Goal: Contribute content: Add original content to the website for others to see

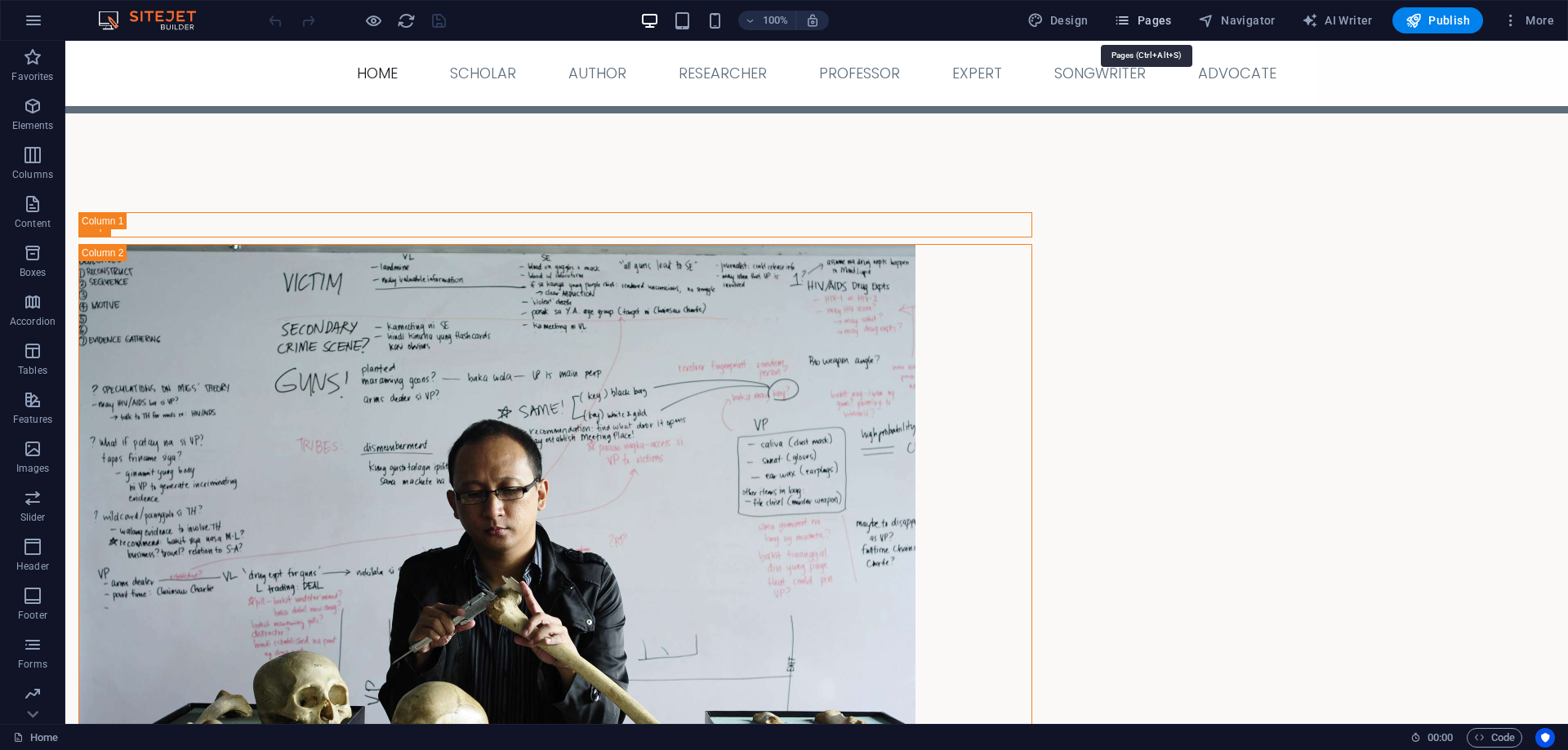
click at [1140, 20] on span "Pages" at bounding box center [1142, 21] width 57 height 17
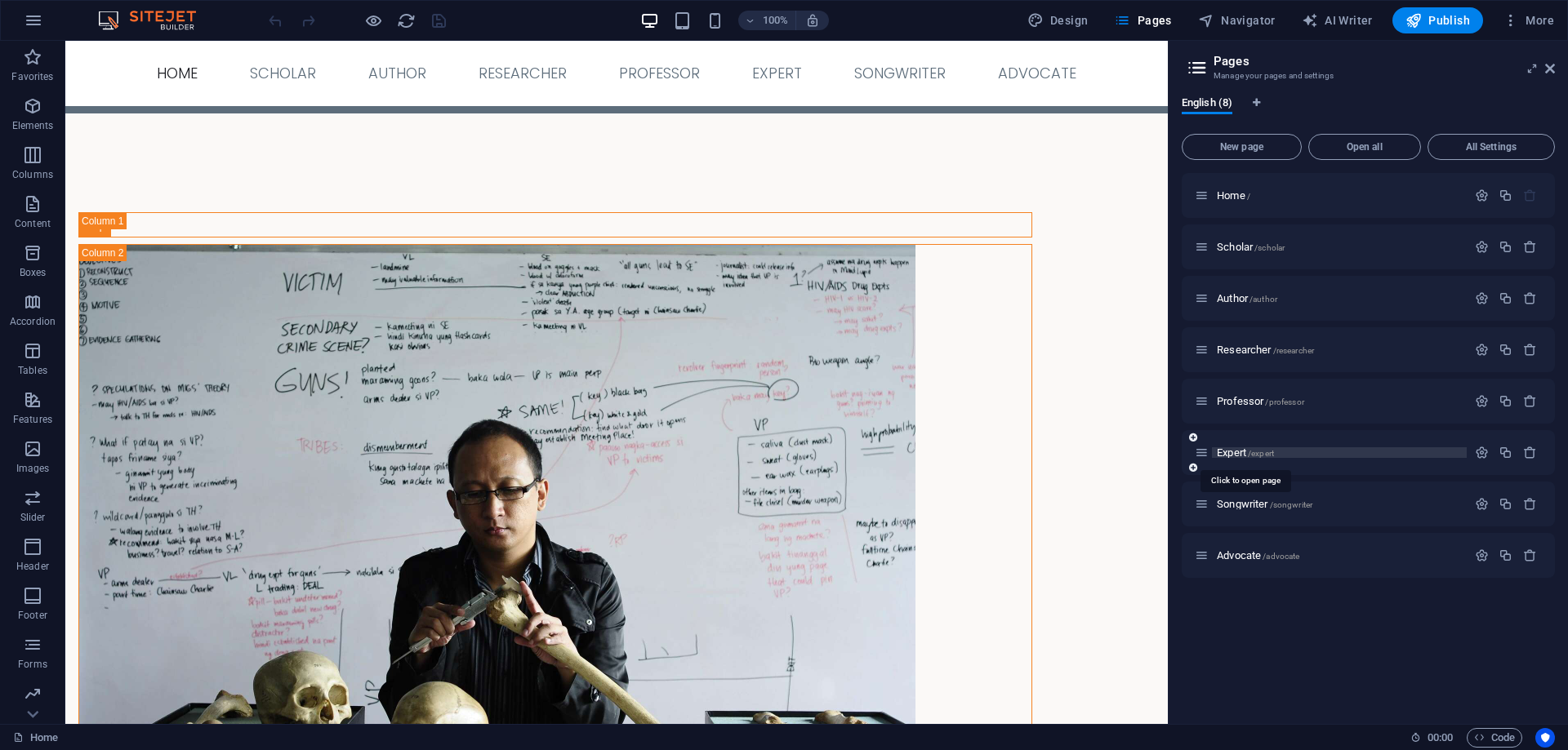
click at [1221, 454] on span "Expert /expert" at bounding box center [1245, 452] width 57 height 12
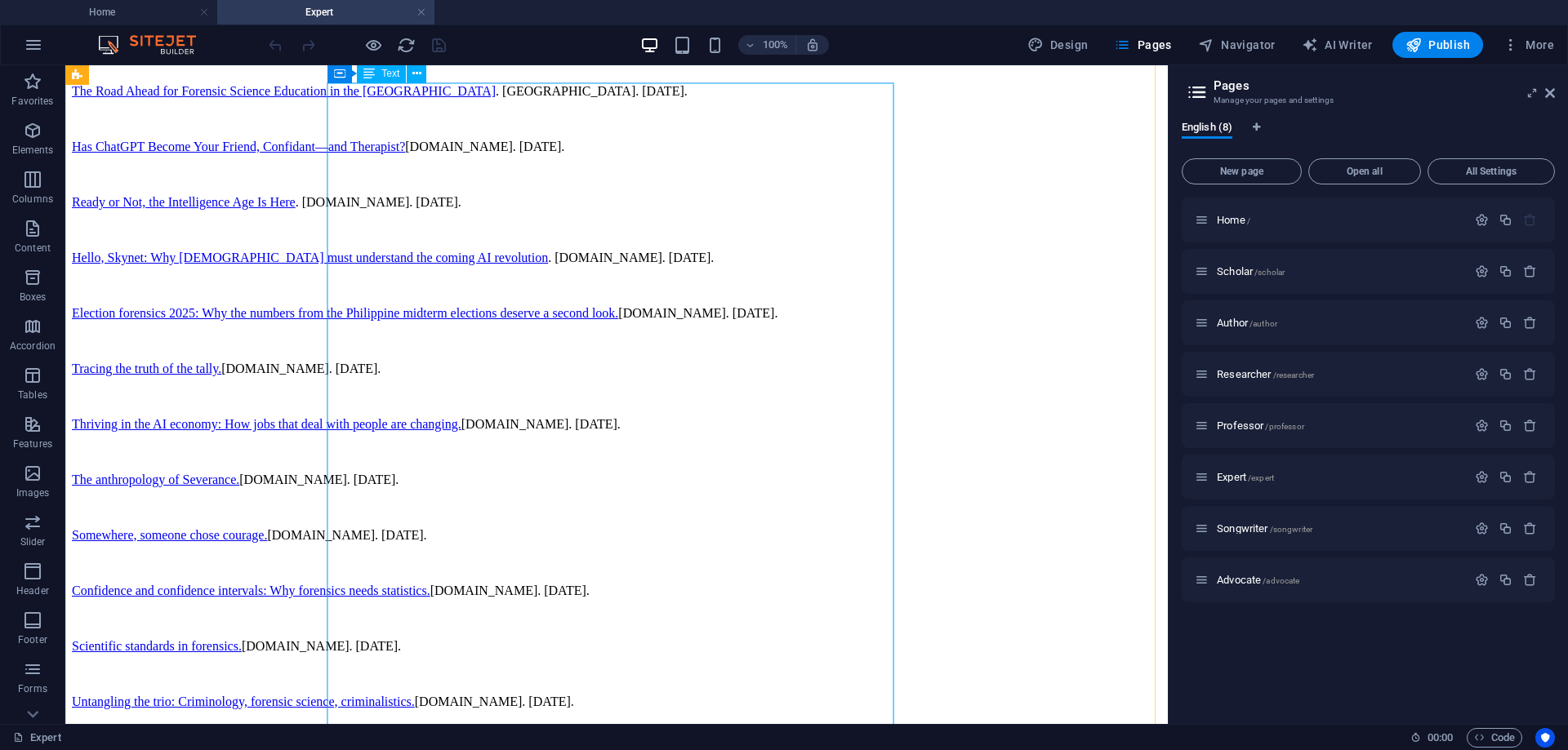
scroll to position [1043, 0]
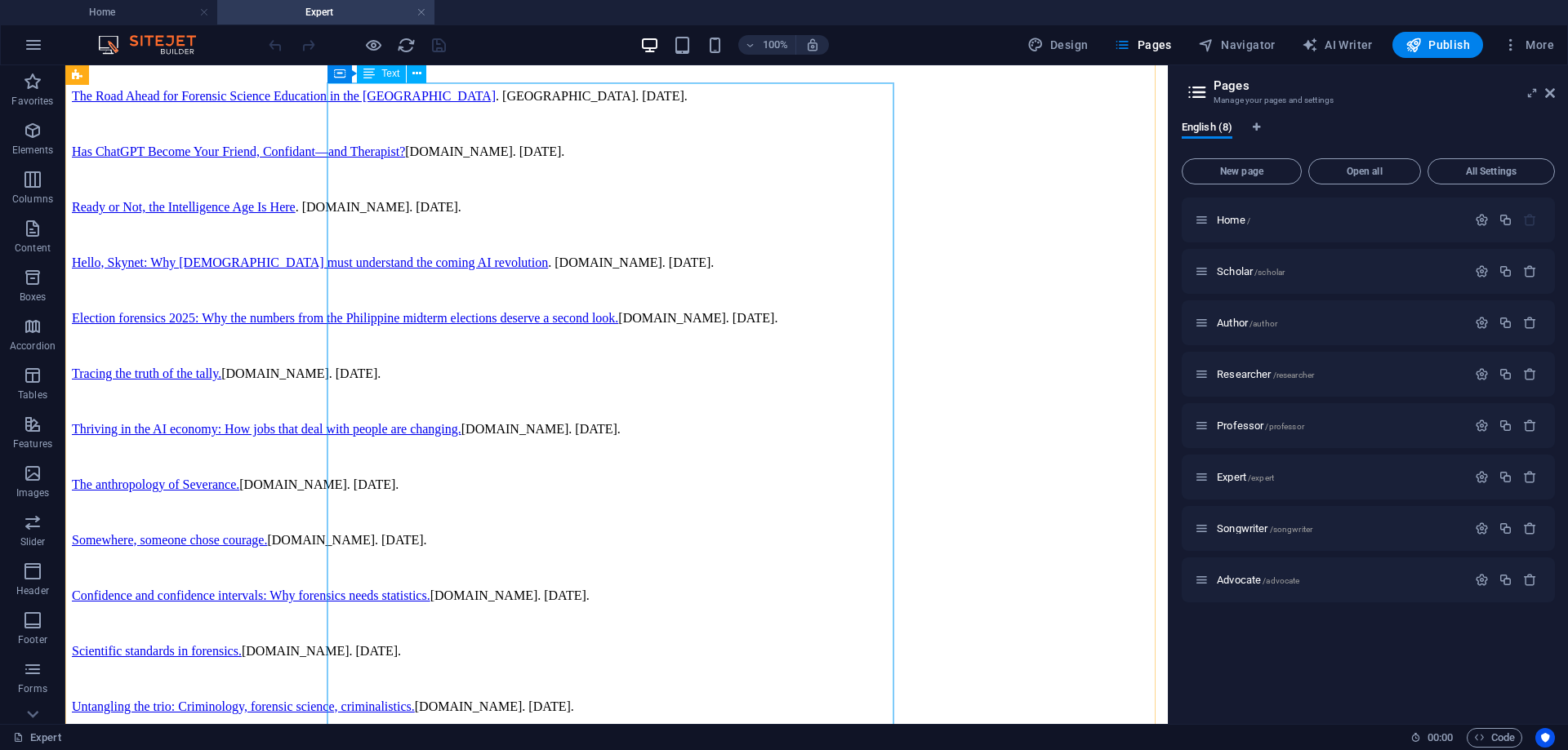
click at [601, 399] on div "Senate Hearing Resource person for forensic science, forensic anthropology, and…" at bounding box center [616, 496] width 1090 height 1396
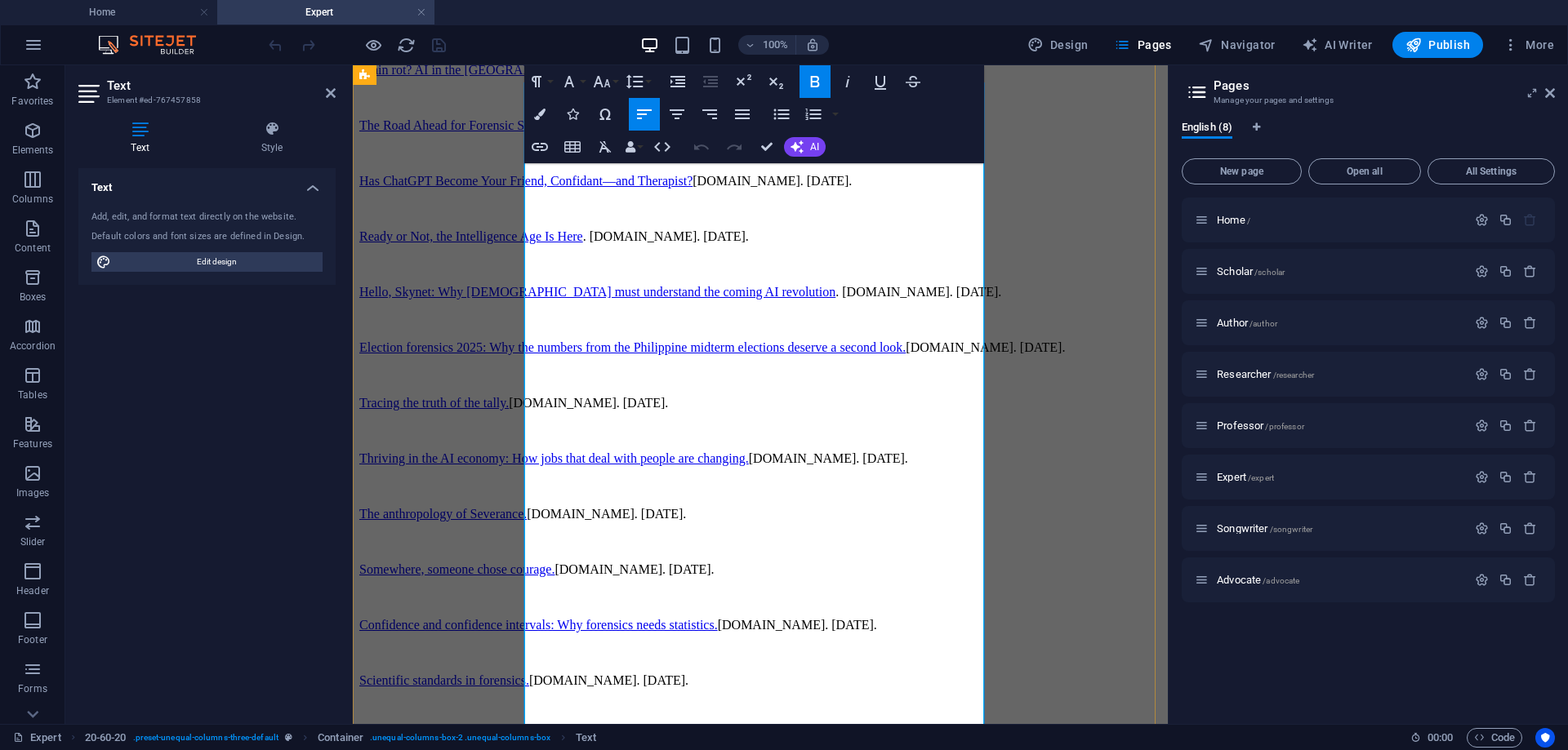
scroll to position [1131, 0]
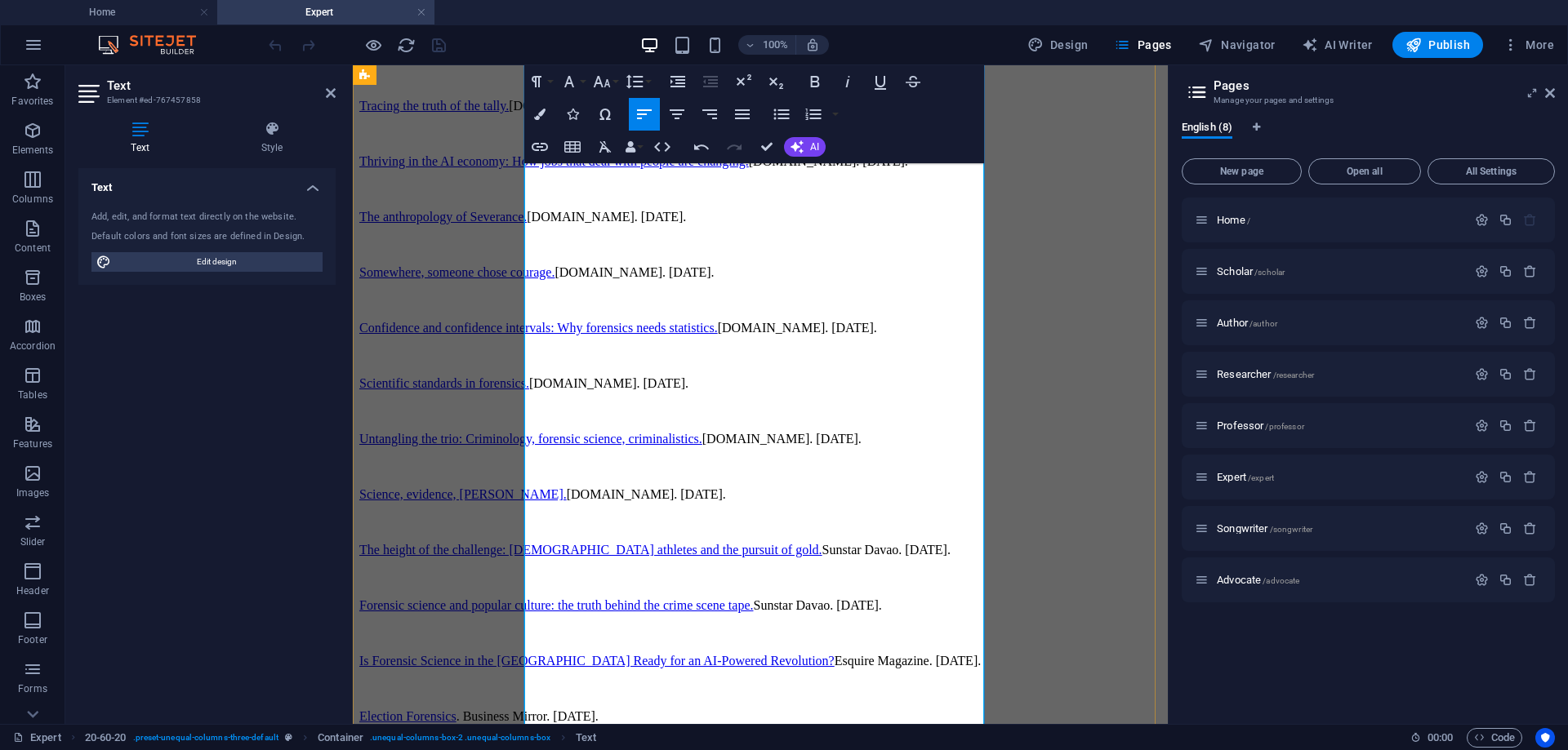
scroll to position [1947, 0]
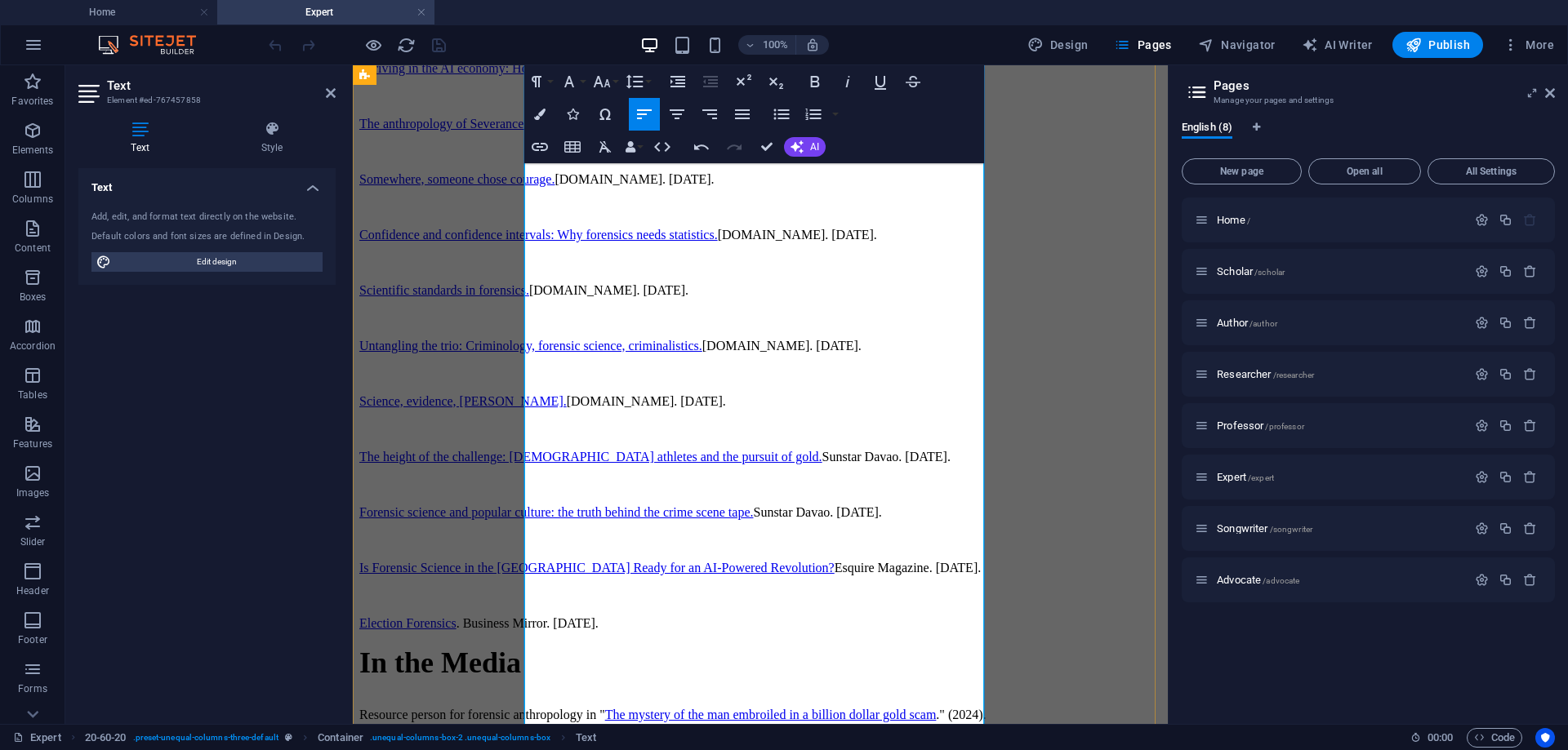
drag, startPoint x: 801, startPoint y: 378, endPoint x: 525, endPoint y: 356, distance: 276.9
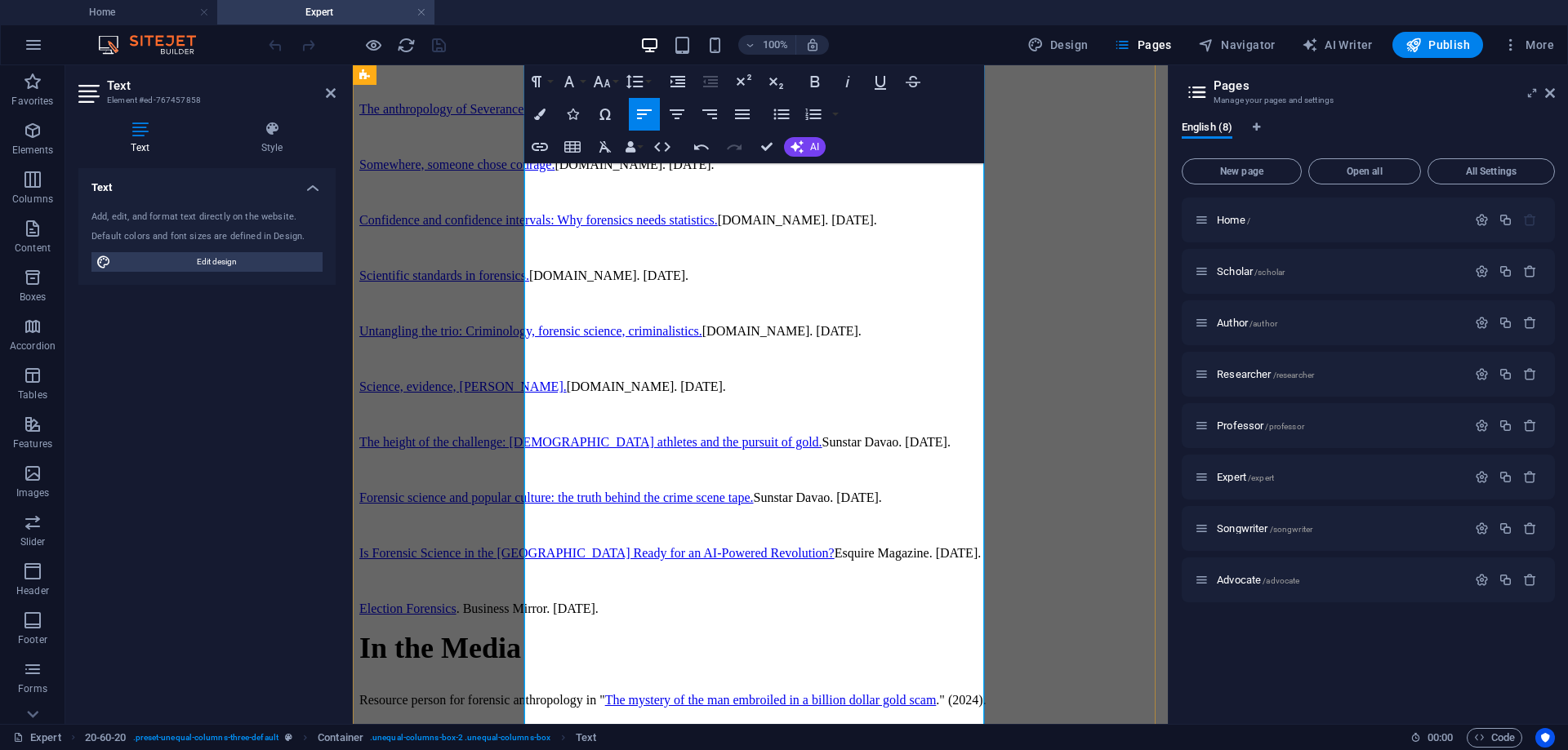
drag, startPoint x: 525, startPoint y: 311, endPoint x: 621, endPoint y: 339, distance: 100.0
drag, startPoint x: 238, startPoint y: 250, endPoint x: 536, endPoint y: 141, distance: 317.3
click at [536, 141] on icon "button" at bounding box center [540, 147] width 20 height 20
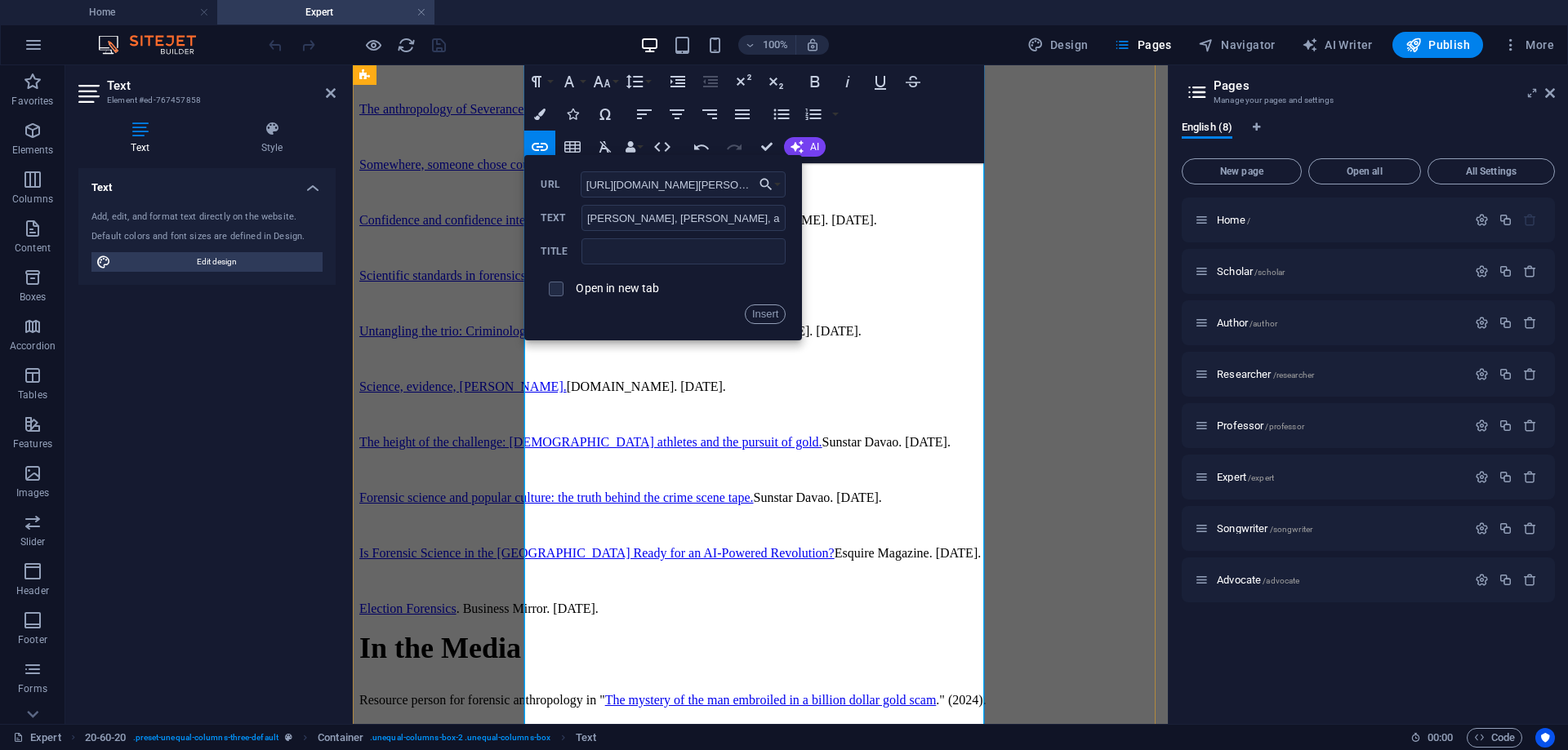
scroll to position [0, 260]
type input "[URL][DOMAIN_NAME][PERSON_NAME]"
click at [558, 287] on input "checkbox" at bounding box center [554, 287] width 15 height 15
checkbox input "true"
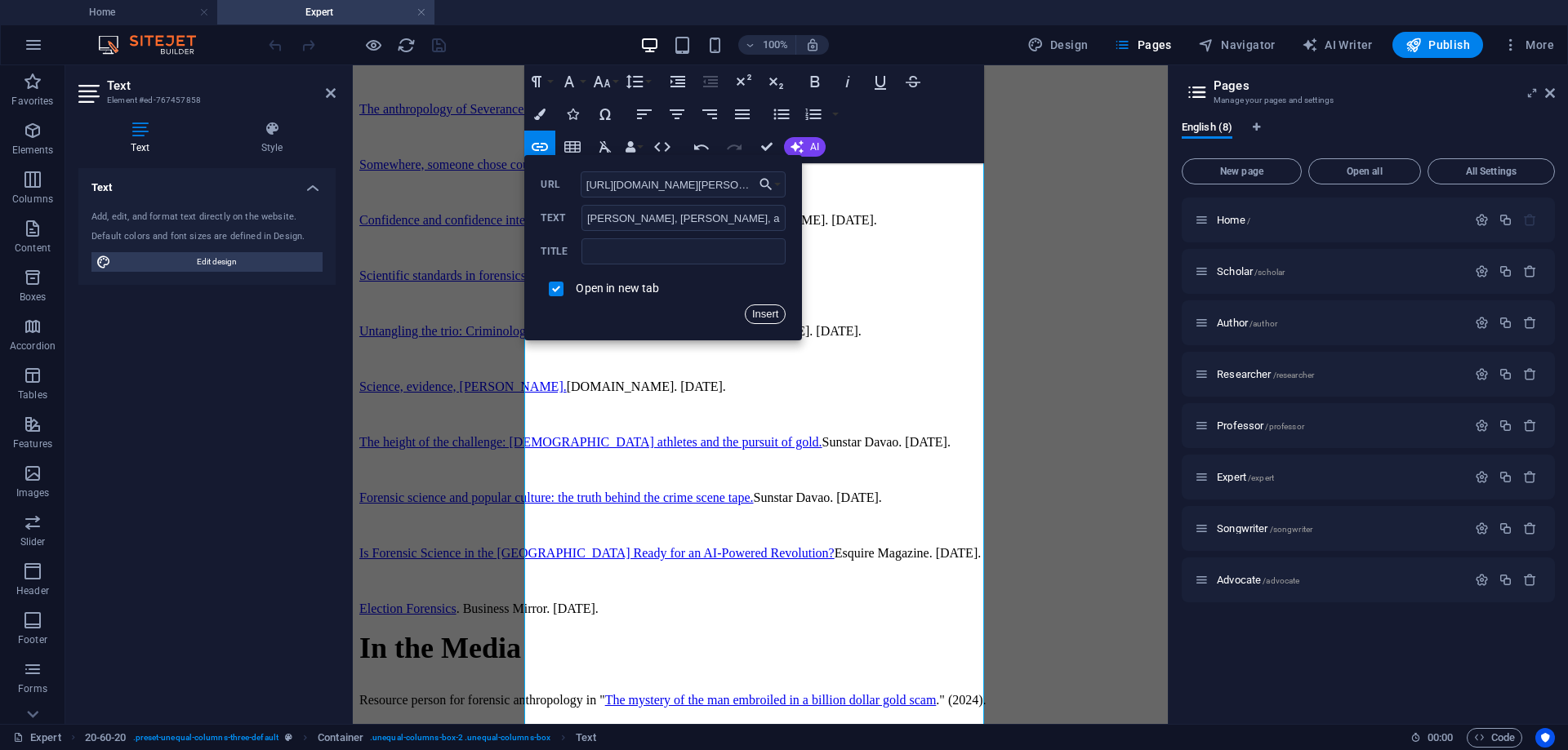
click at [772, 316] on button "Insert" at bounding box center [765, 314] width 41 height 20
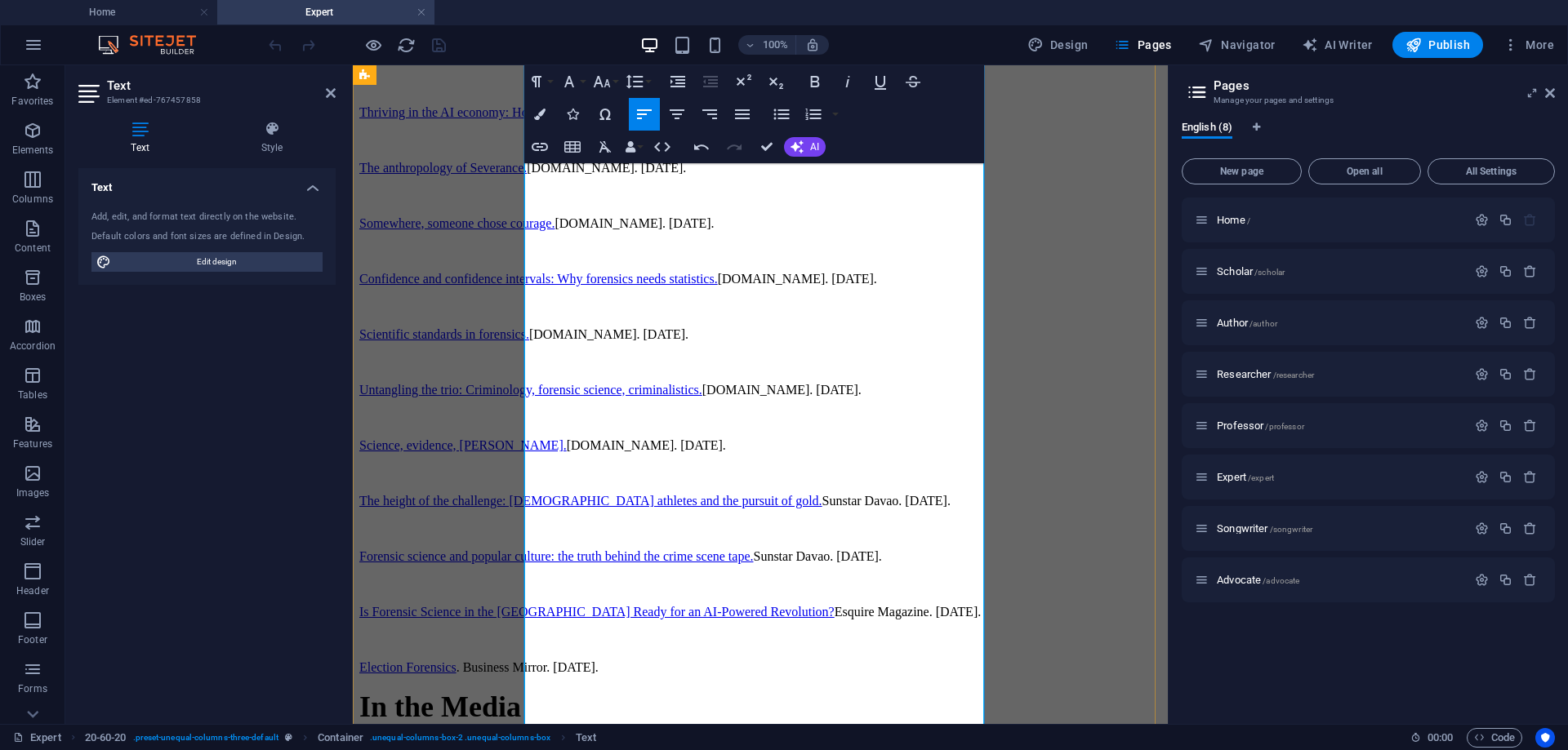
scroll to position [1865, 0]
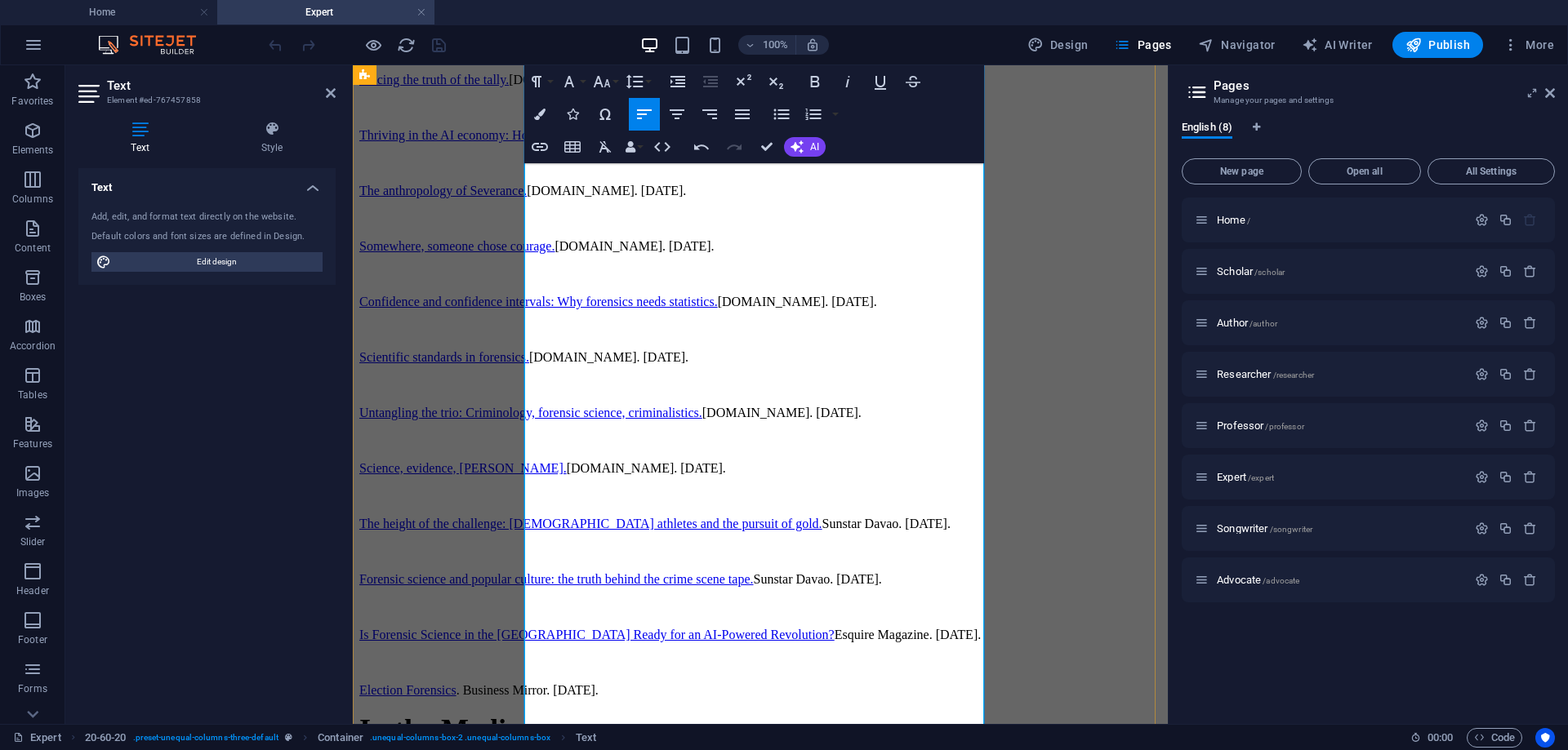
drag, startPoint x: 953, startPoint y: 327, endPoint x: 525, endPoint y: 332, distance: 428.0
drag, startPoint x: 603, startPoint y: 307, endPoint x: 530, endPoint y: 282, distance: 77.2
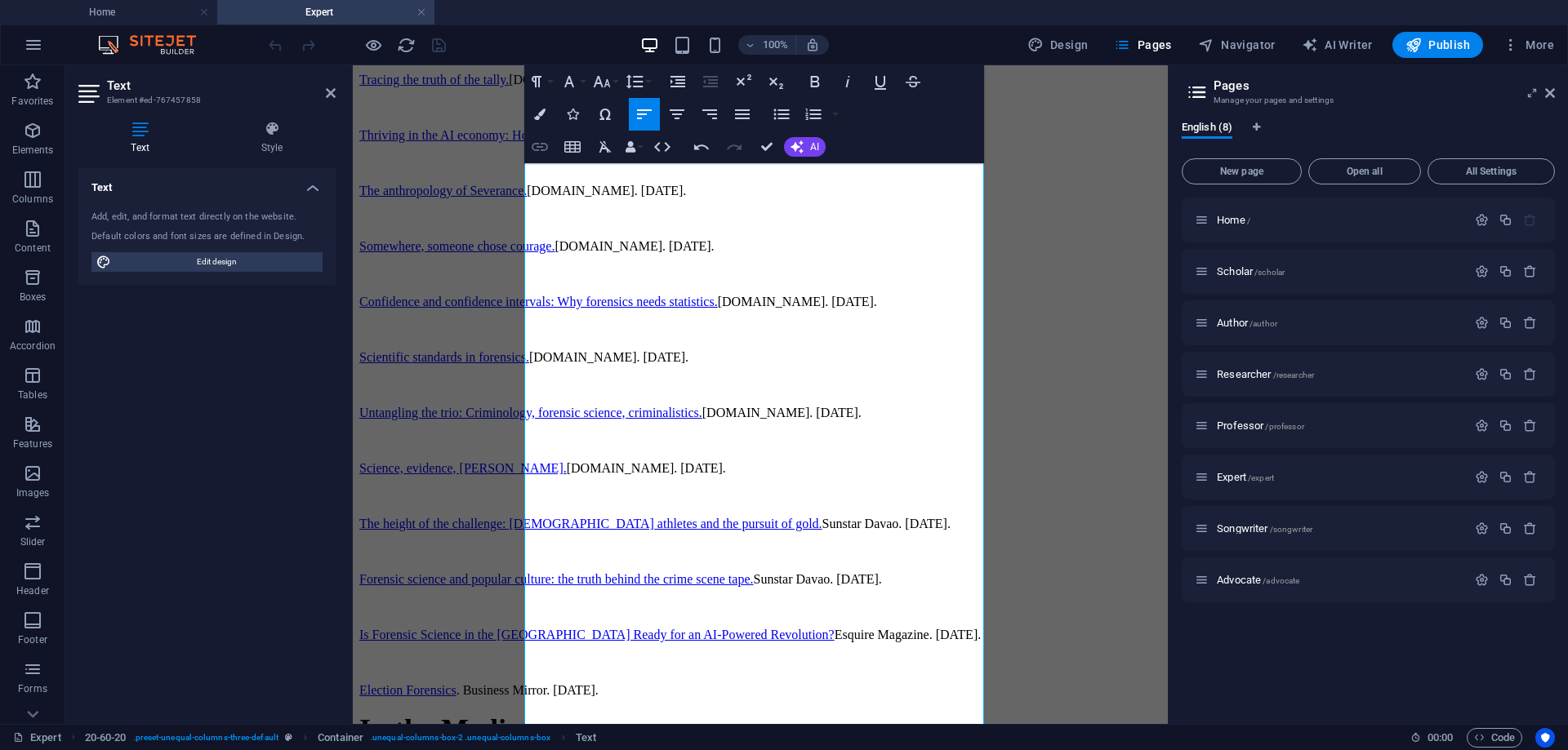
drag, startPoint x: 193, startPoint y: 222, endPoint x: 539, endPoint y: 152, distance: 353.0
type input "Ghostwritten by the machine: AI and the evolution of storytelling"
checkbox input "false"
click at [539, 152] on icon "button" at bounding box center [540, 147] width 20 height 20
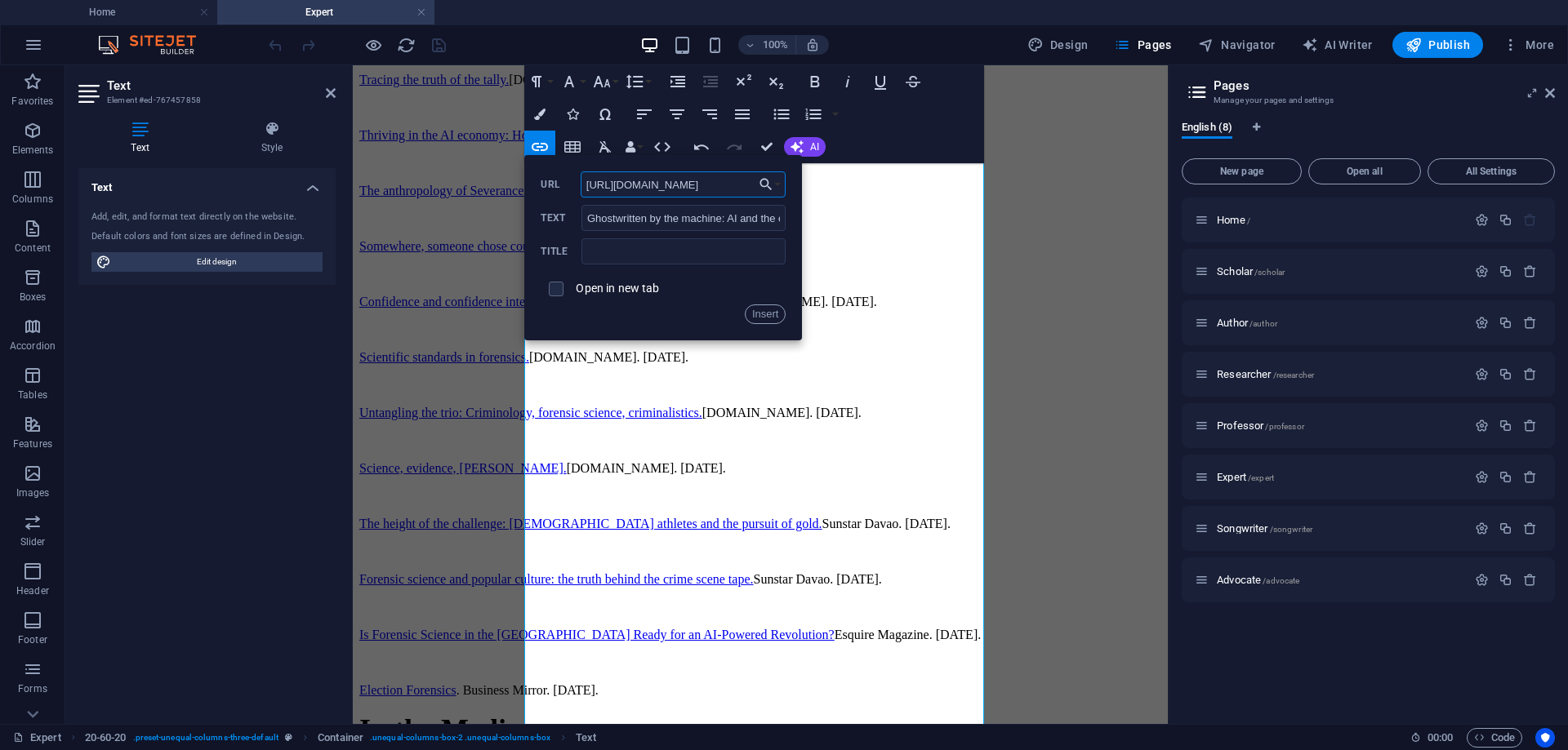
scroll to position [0, 97]
type input "[URL][DOMAIN_NAME]"
click at [554, 285] on input "checkbox" at bounding box center [554, 287] width 15 height 15
checkbox input "true"
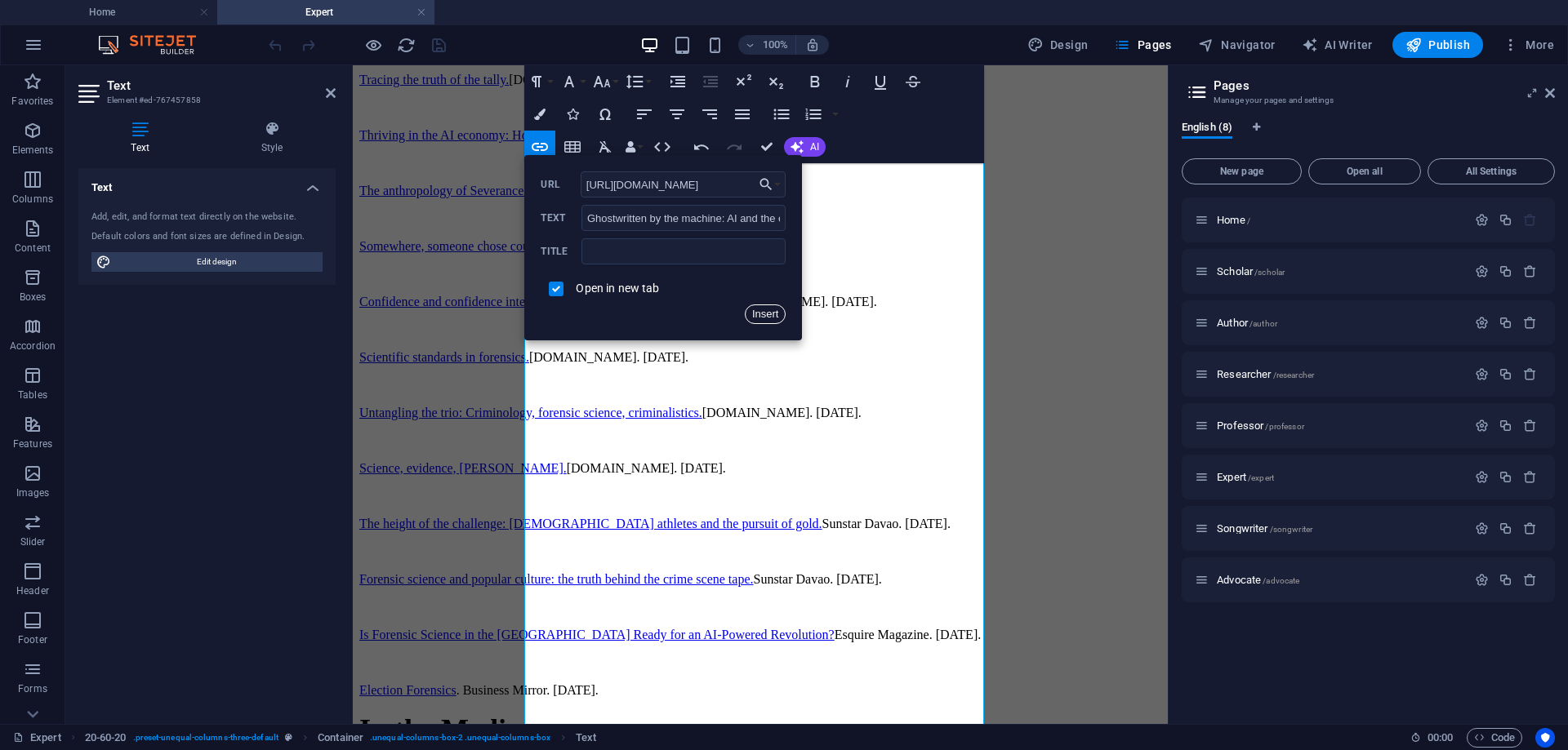
click at [764, 312] on button "Insert" at bounding box center [765, 314] width 41 height 20
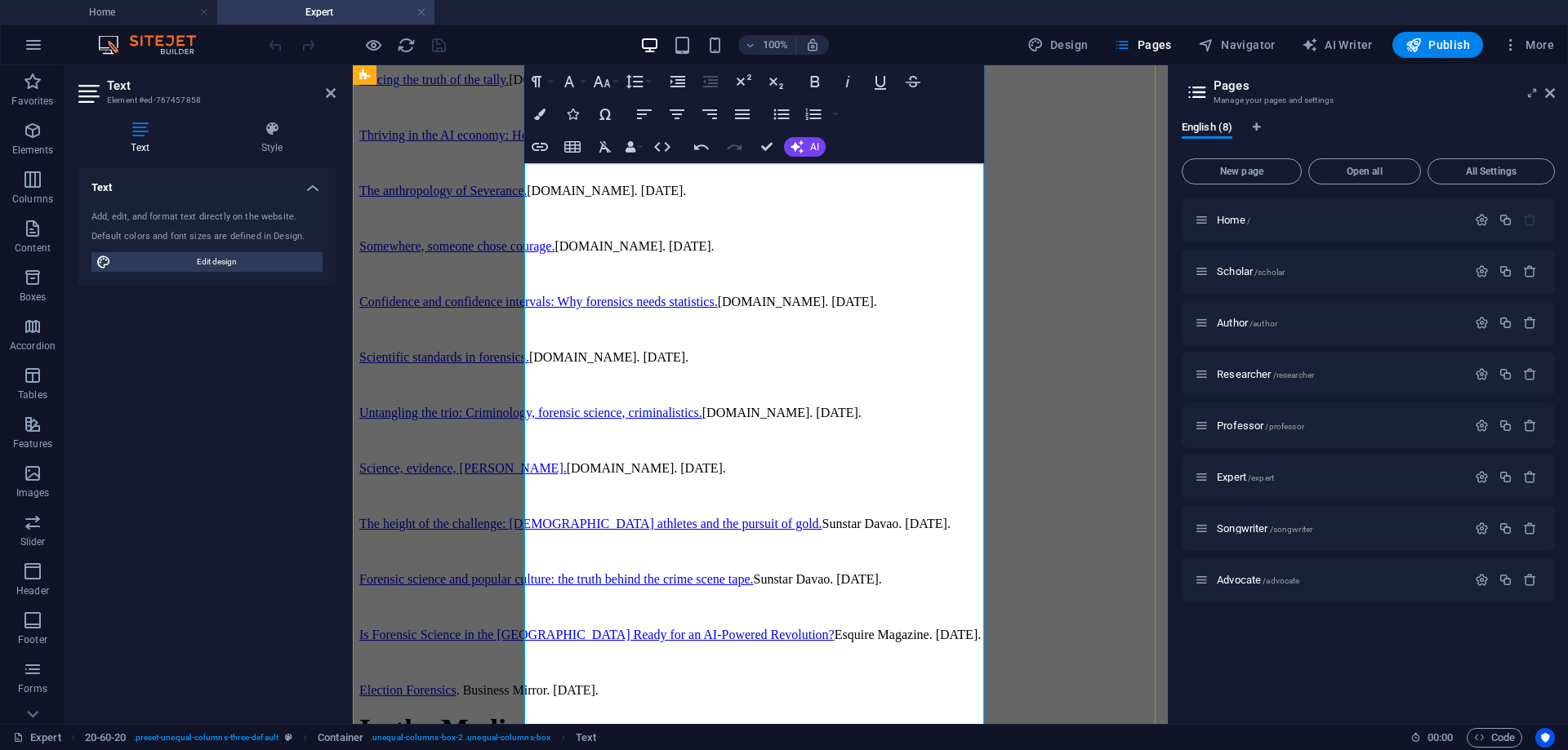
scroll to position [1703, 0]
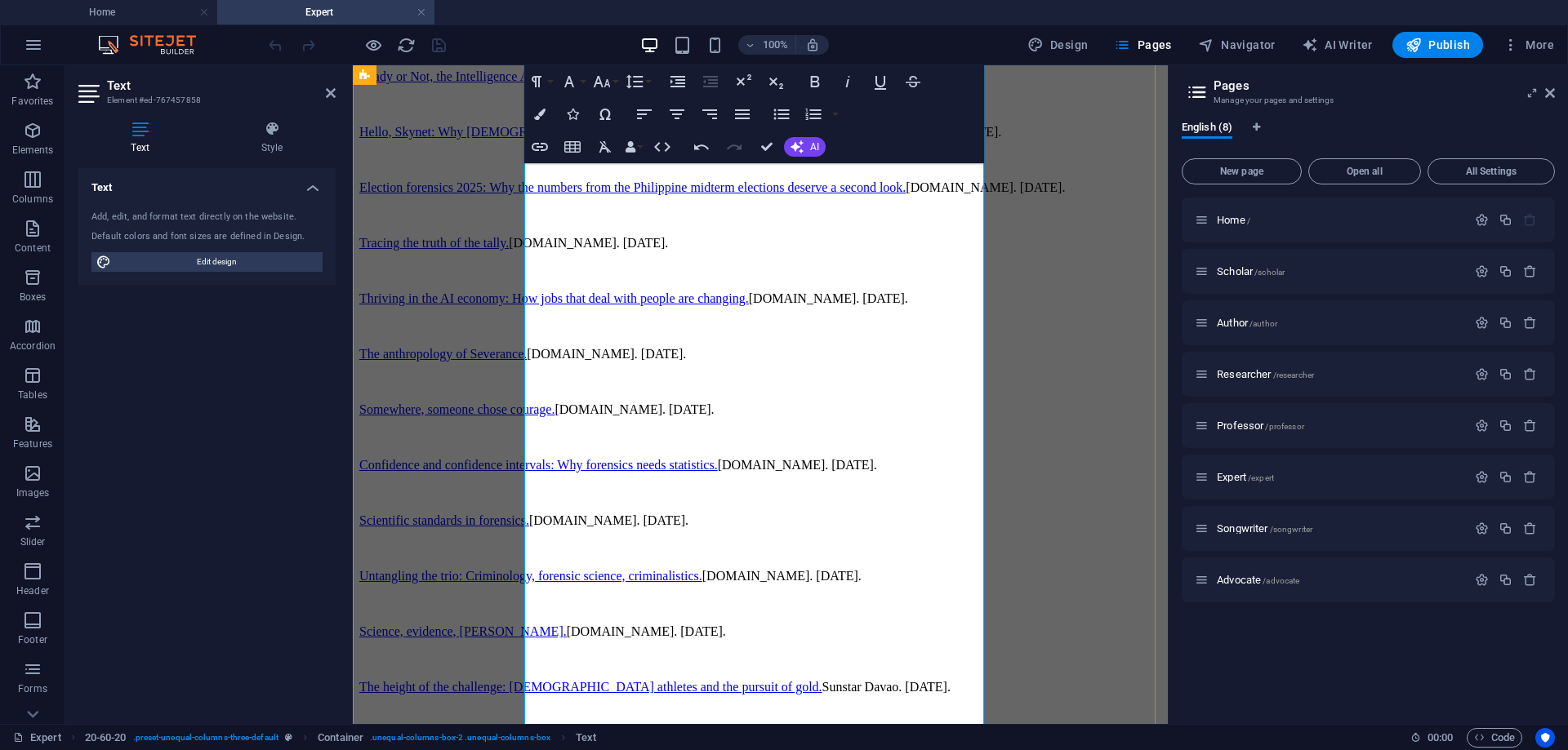
drag, startPoint x: 688, startPoint y: 405, endPoint x: 631, endPoint y: 405, distance: 57.0
drag, startPoint x: 630, startPoint y: 404, endPoint x: 568, endPoint y: 385, distance: 64.8
drag, startPoint x: 817, startPoint y: 360, endPoint x: 528, endPoint y: 357, distance: 289.0
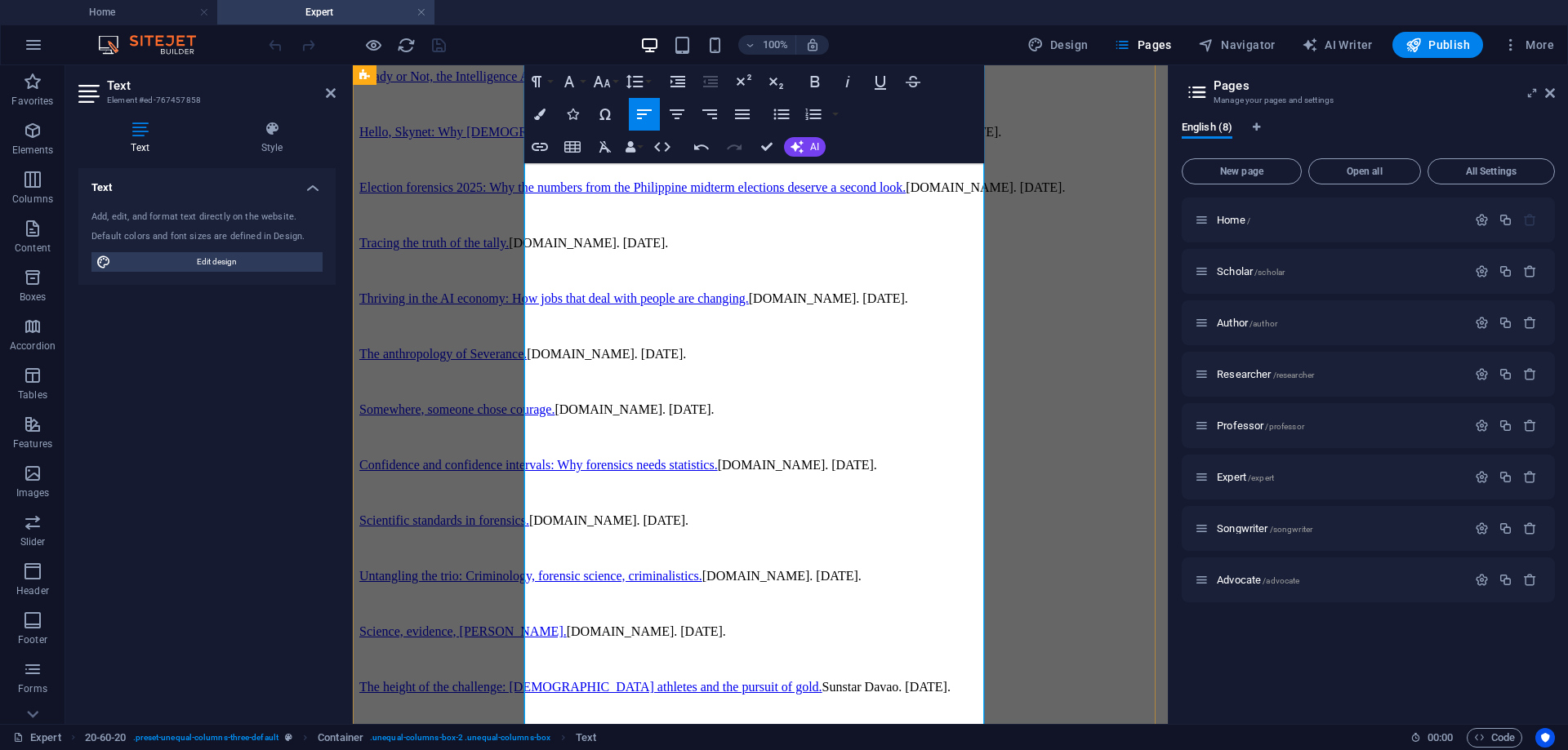
drag, startPoint x: 199, startPoint y: 292, endPoint x: 541, endPoint y: 148, distance: 371.1
type input "Forensics and the failure of flood control"
checkbox input "false"
click at [541, 148] on icon "button" at bounding box center [540, 147] width 17 height 8
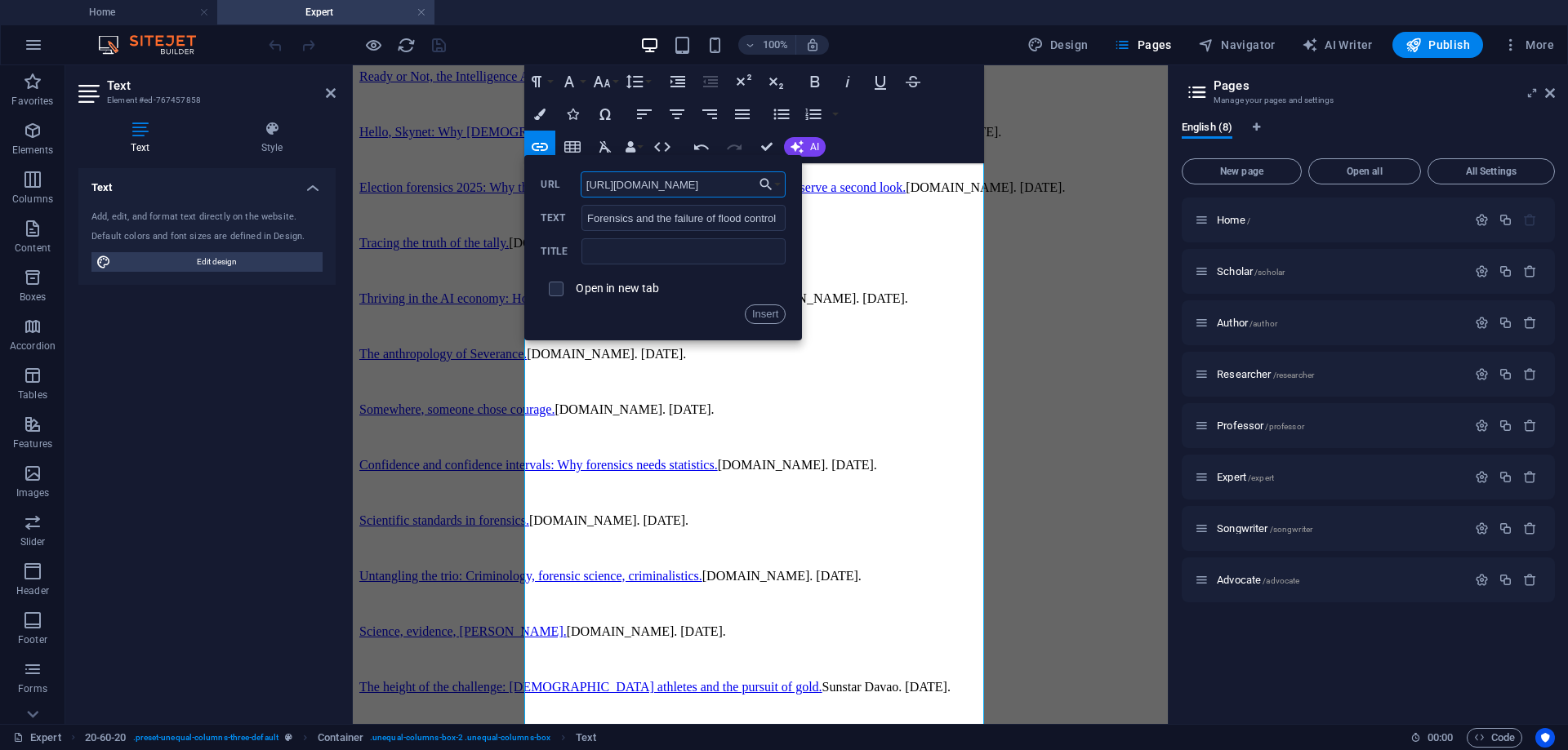
scroll to position [0, 134]
type input "[URL][DOMAIN_NAME]"
click at [556, 287] on input "checkbox" at bounding box center [554, 287] width 15 height 15
checkbox input "true"
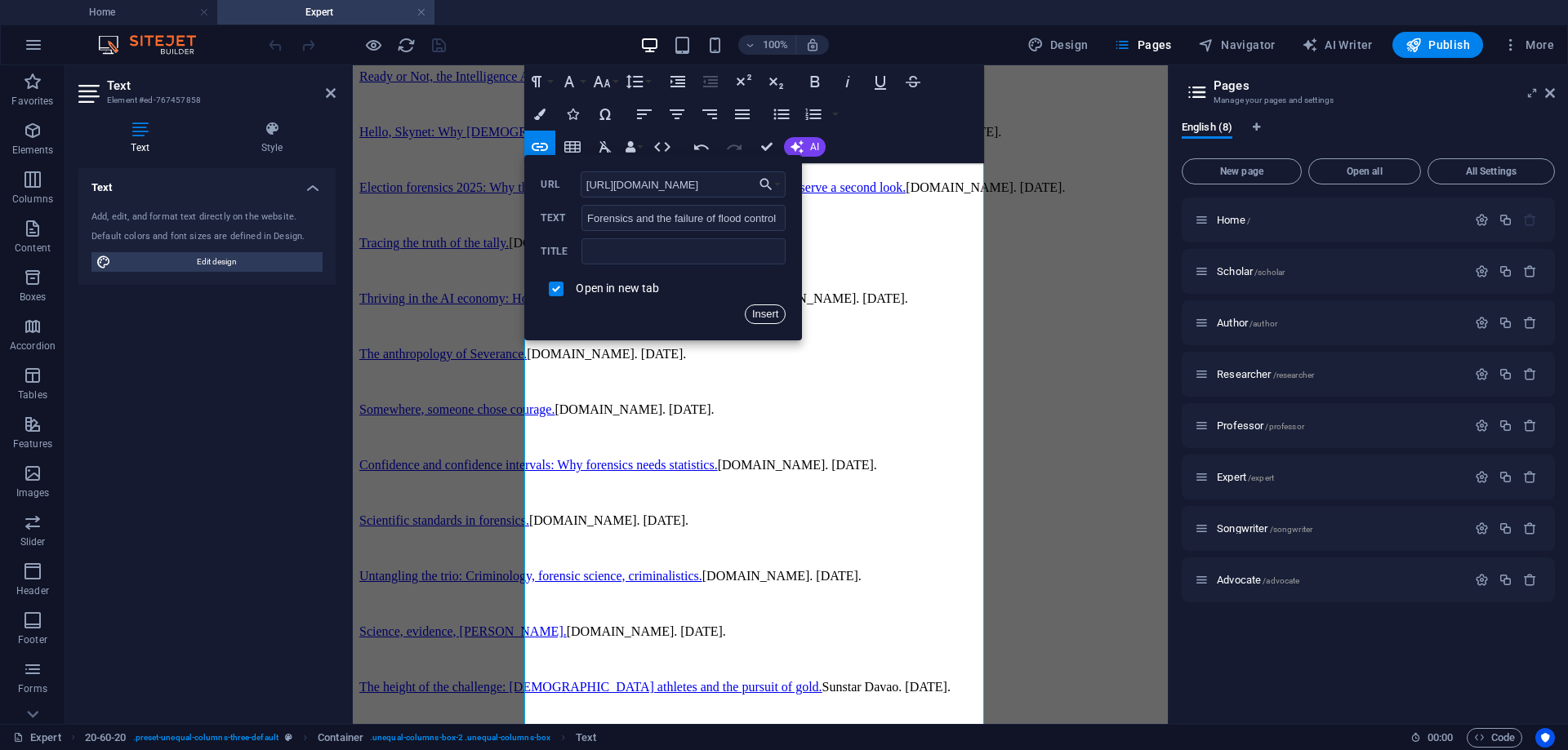
click at [768, 315] on button "Insert" at bounding box center [765, 314] width 41 height 20
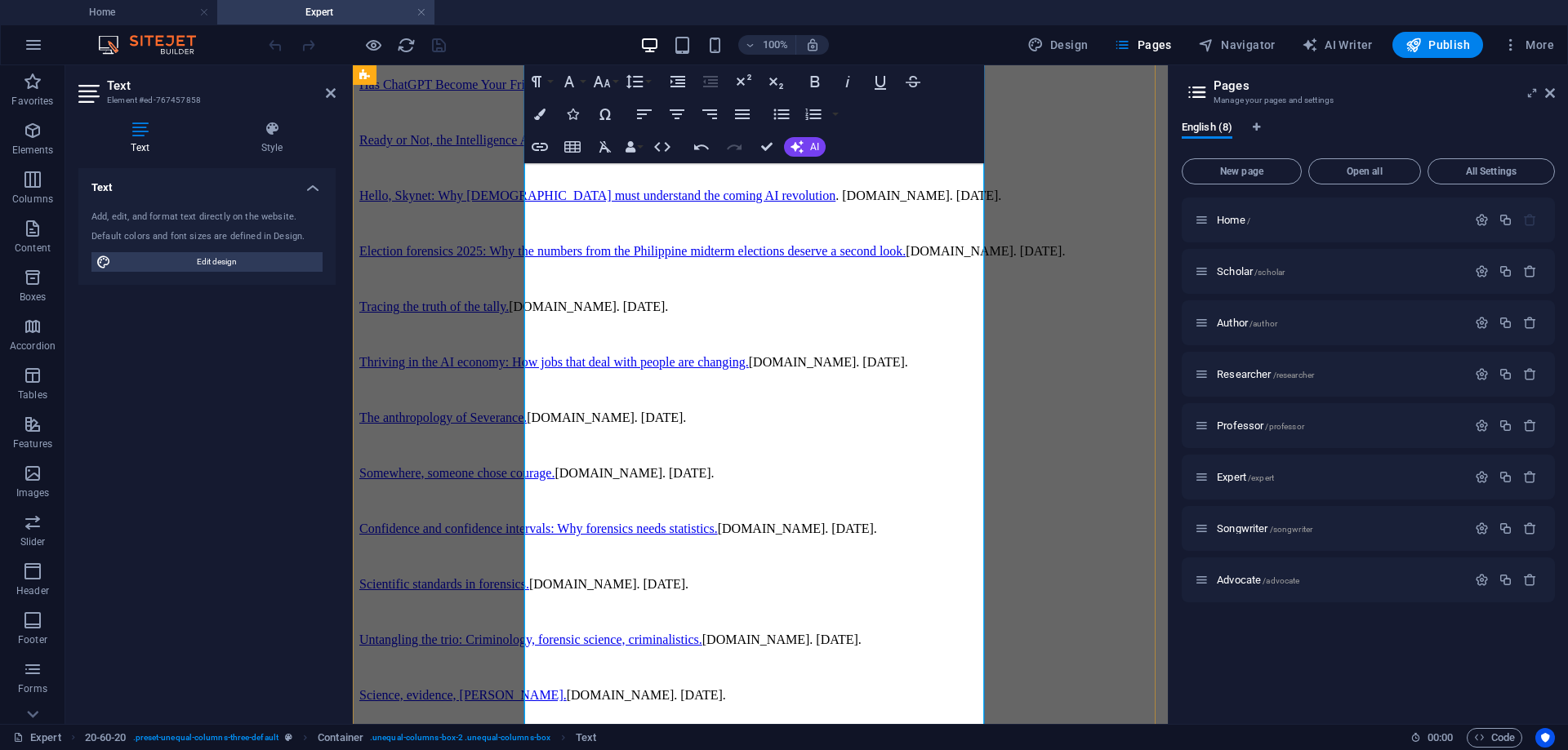
scroll to position [1621, 0]
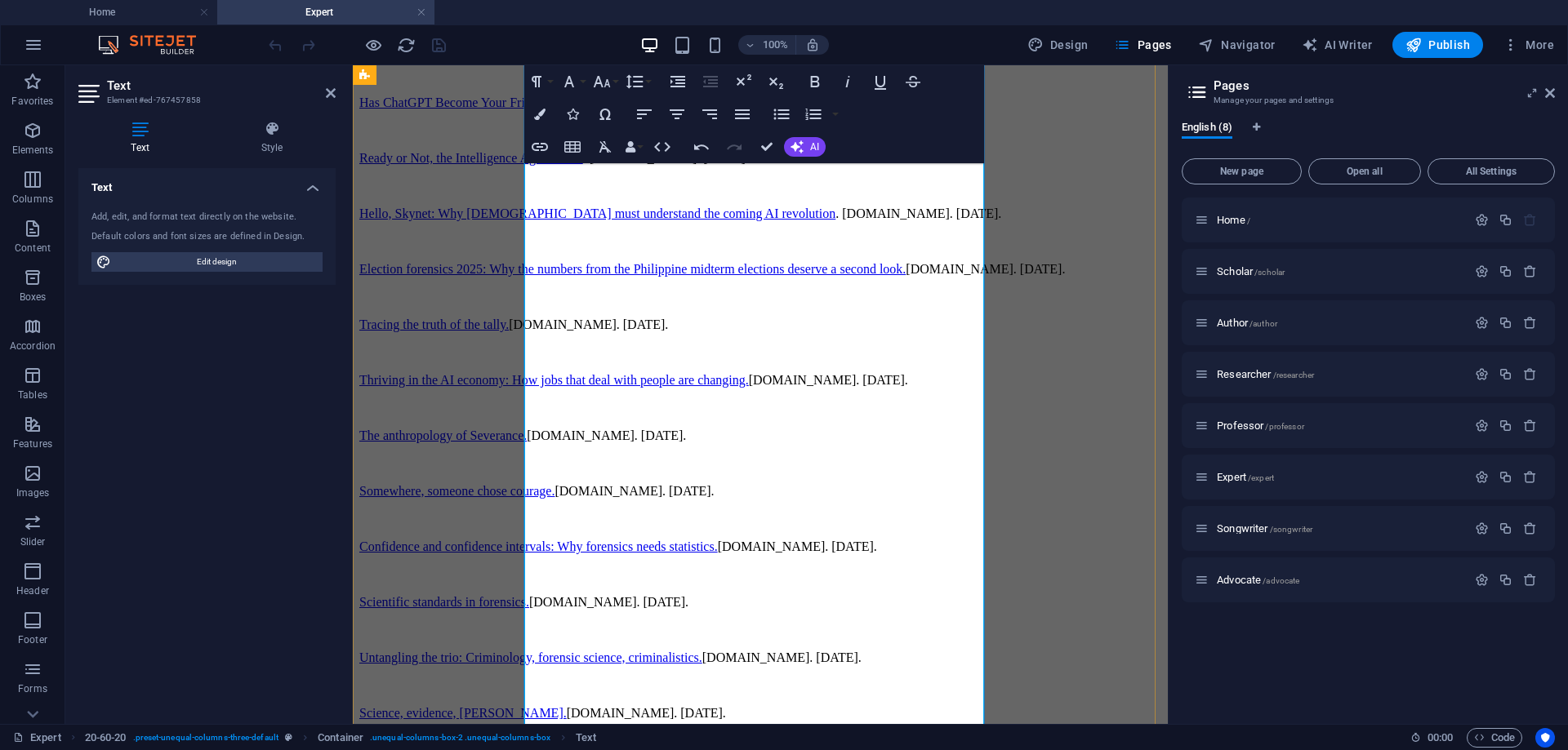
drag, startPoint x: 846, startPoint y: 396, endPoint x: 526, endPoint y: 377, distance: 320.6
drag, startPoint x: 607, startPoint y: 356, endPoint x: 526, endPoint y: 333, distance: 84.2
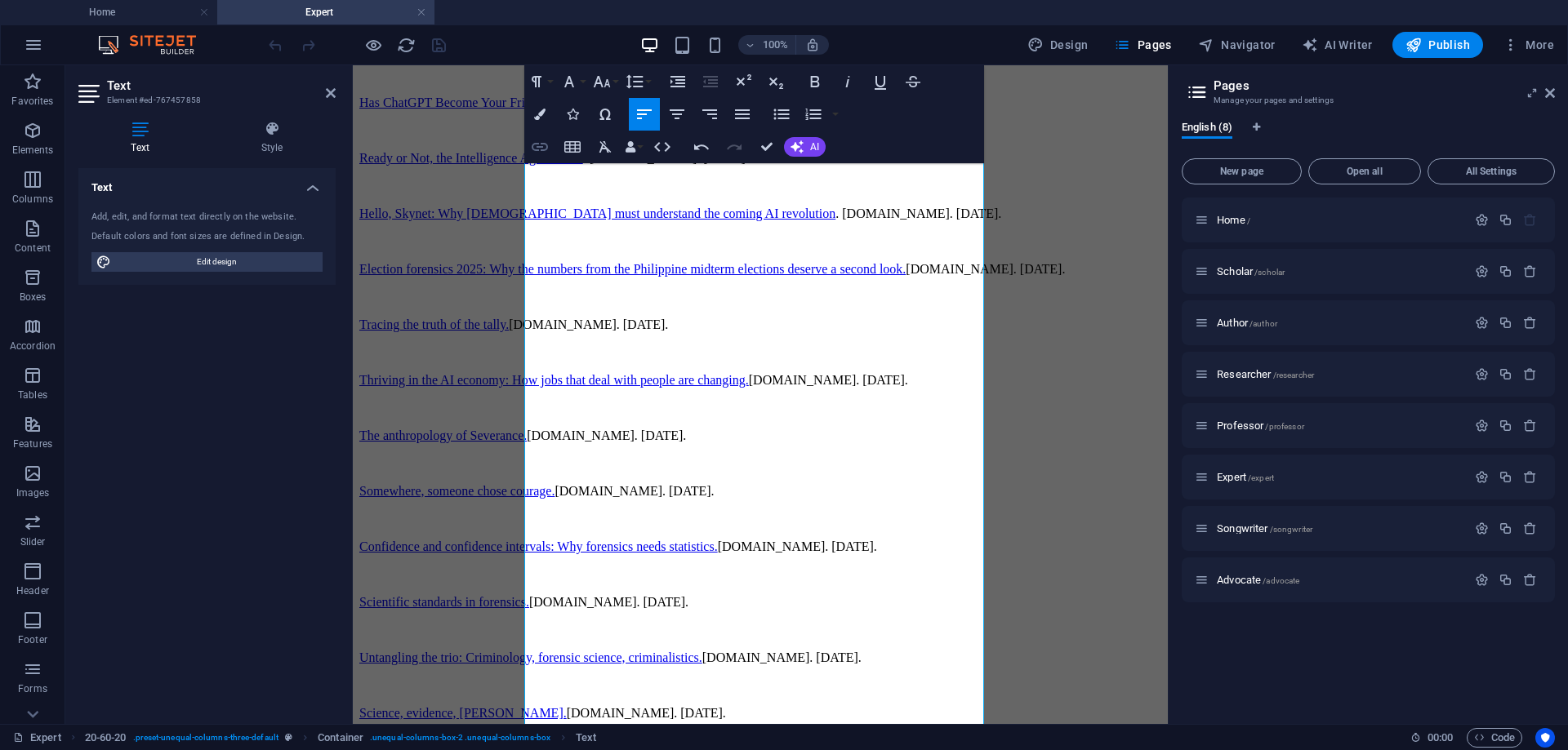
type input "Forever loved: Forensic anthropology and the global search for the missing"
checkbox input "false"
click at [539, 149] on icon "button" at bounding box center [540, 147] width 20 height 20
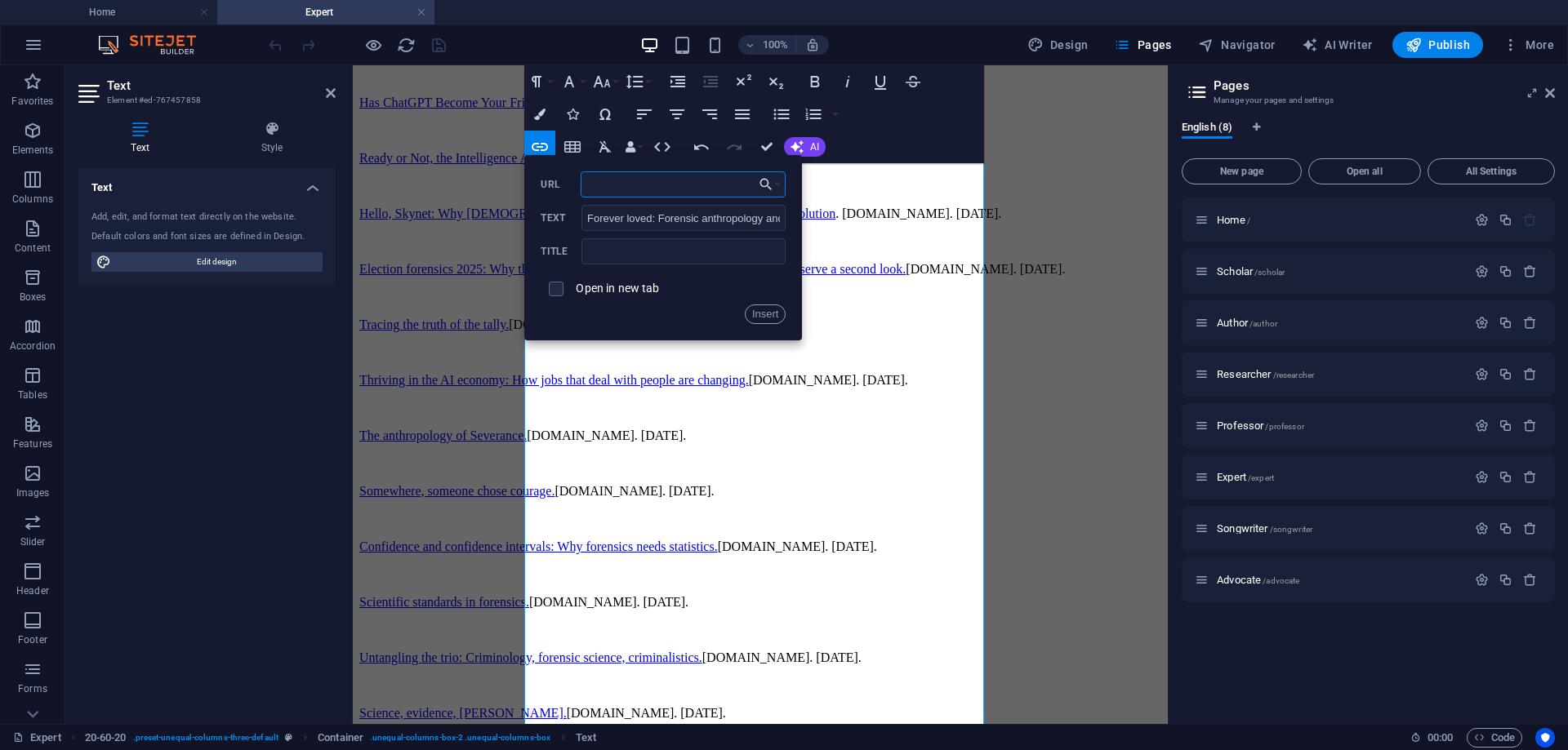
paste input "[URL][DOMAIN_NAME]"
type input "[URL][DOMAIN_NAME]"
click at [555, 286] on input "checkbox" at bounding box center [554, 287] width 15 height 15
checkbox input "true"
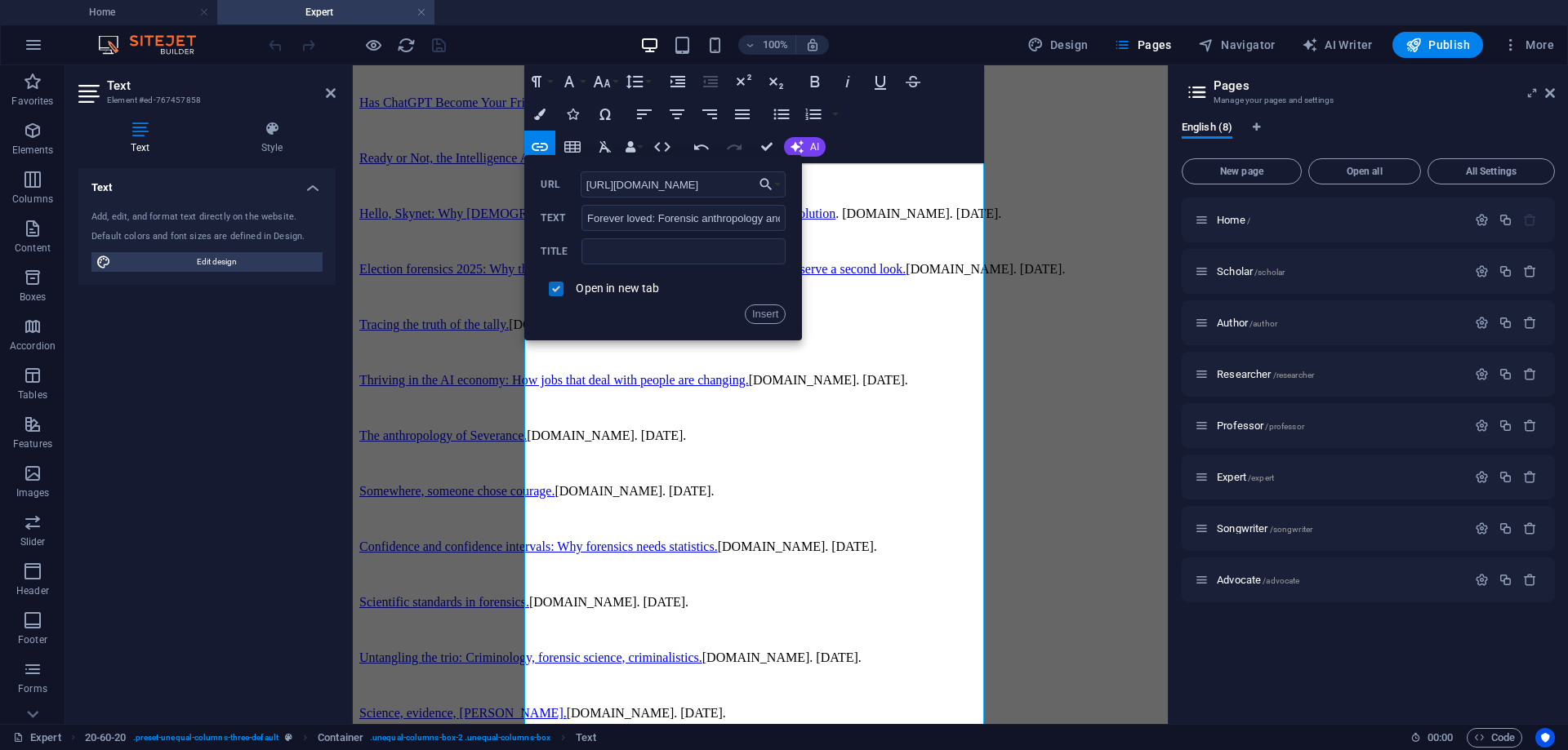
scroll to position [0, 0]
click at [760, 313] on button "Insert" at bounding box center [765, 314] width 41 height 20
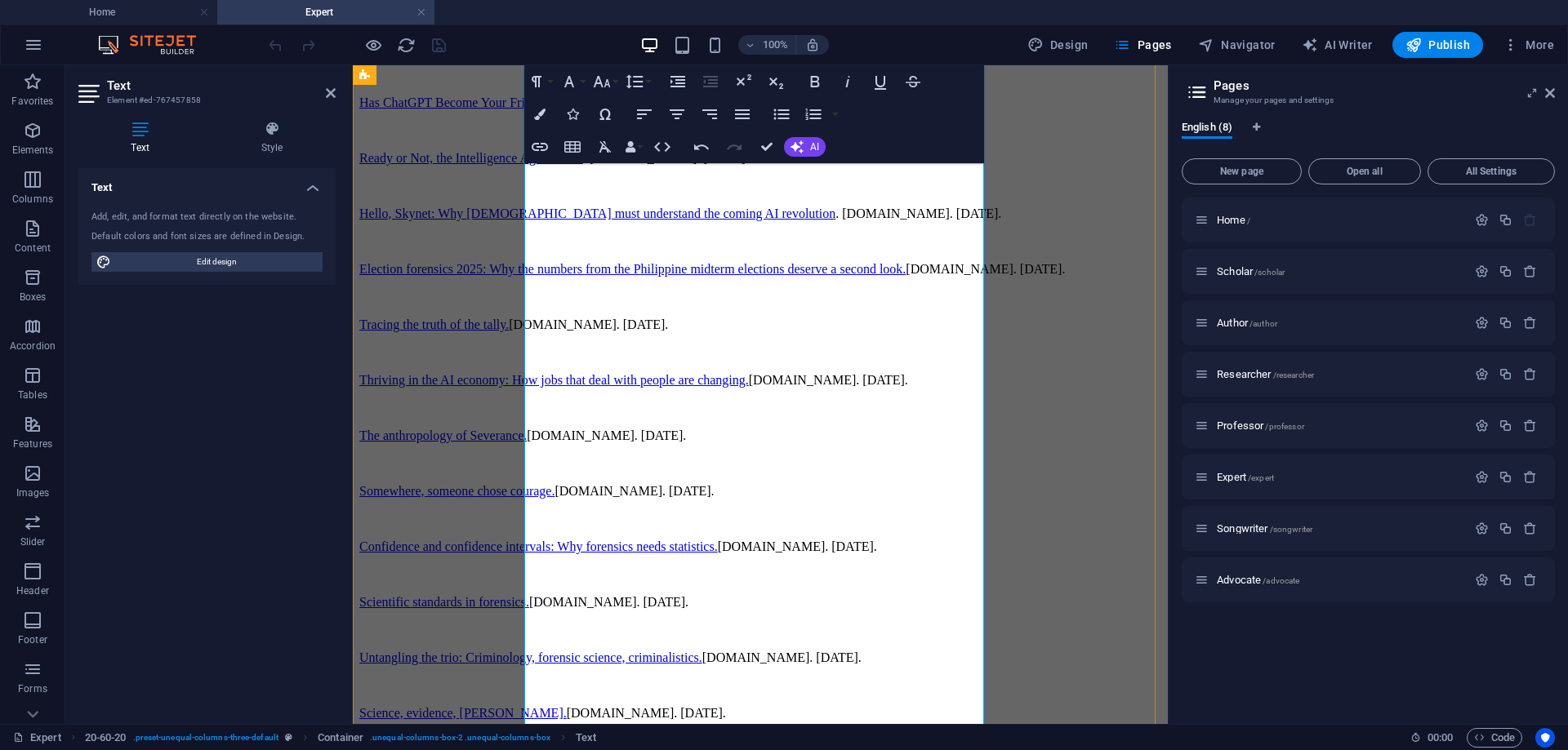
drag, startPoint x: 772, startPoint y: 286, endPoint x: 720, endPoint y: 260, distance: 58.1
drag, startPoint x: 525, startPoint y: 242, endPoint x: 960, endPoint y: 246, distance: 435.0
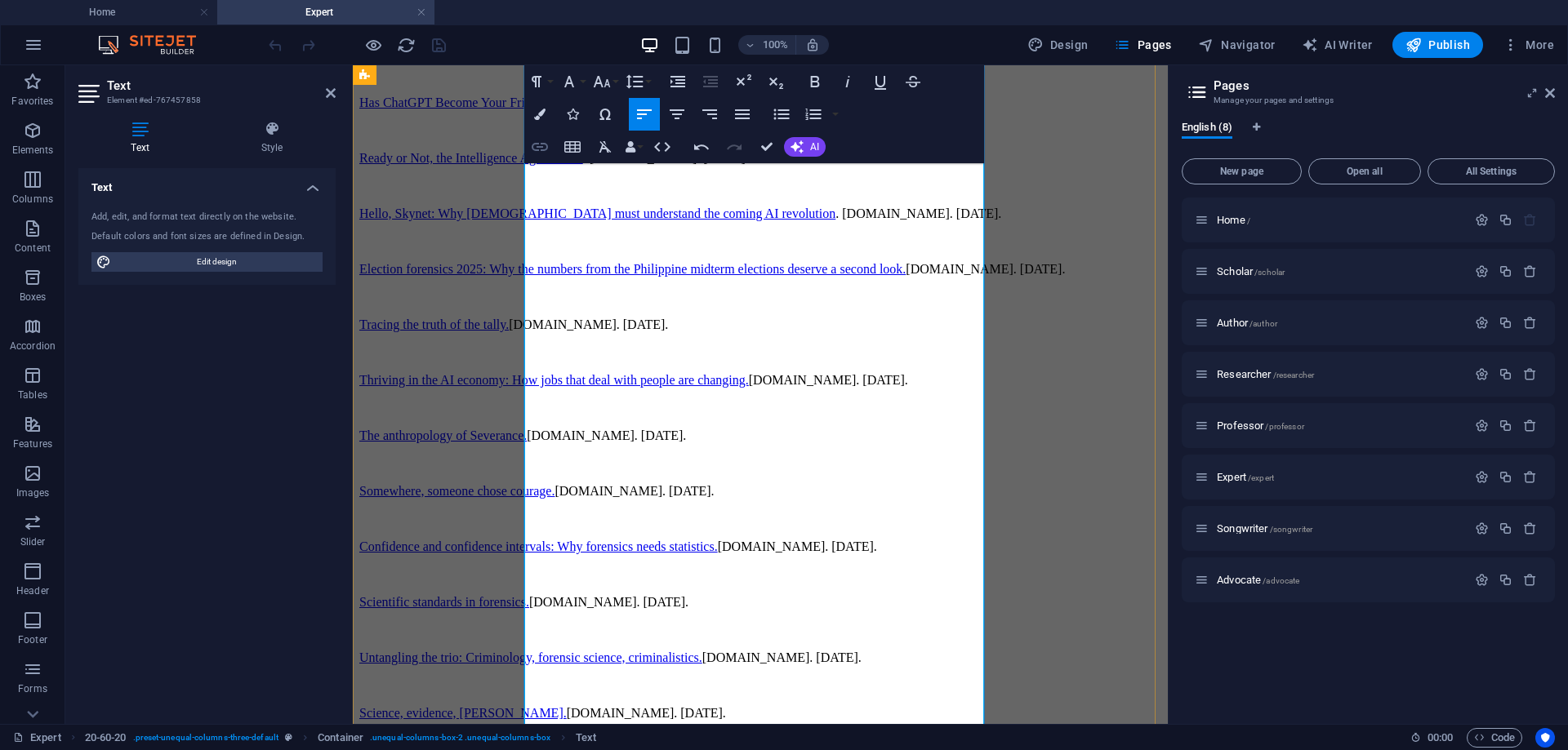
drag, startPoint x: 580, startPoint y: 179, endPoint x: 539, endPoint y: 143, distance: 54.6
type input "The self, remixed: Why we care about people who don’t exist"
checkbox input "false"
click at [539, 143] on icon "button" at bounding box center [540, 147] width 17 height 8
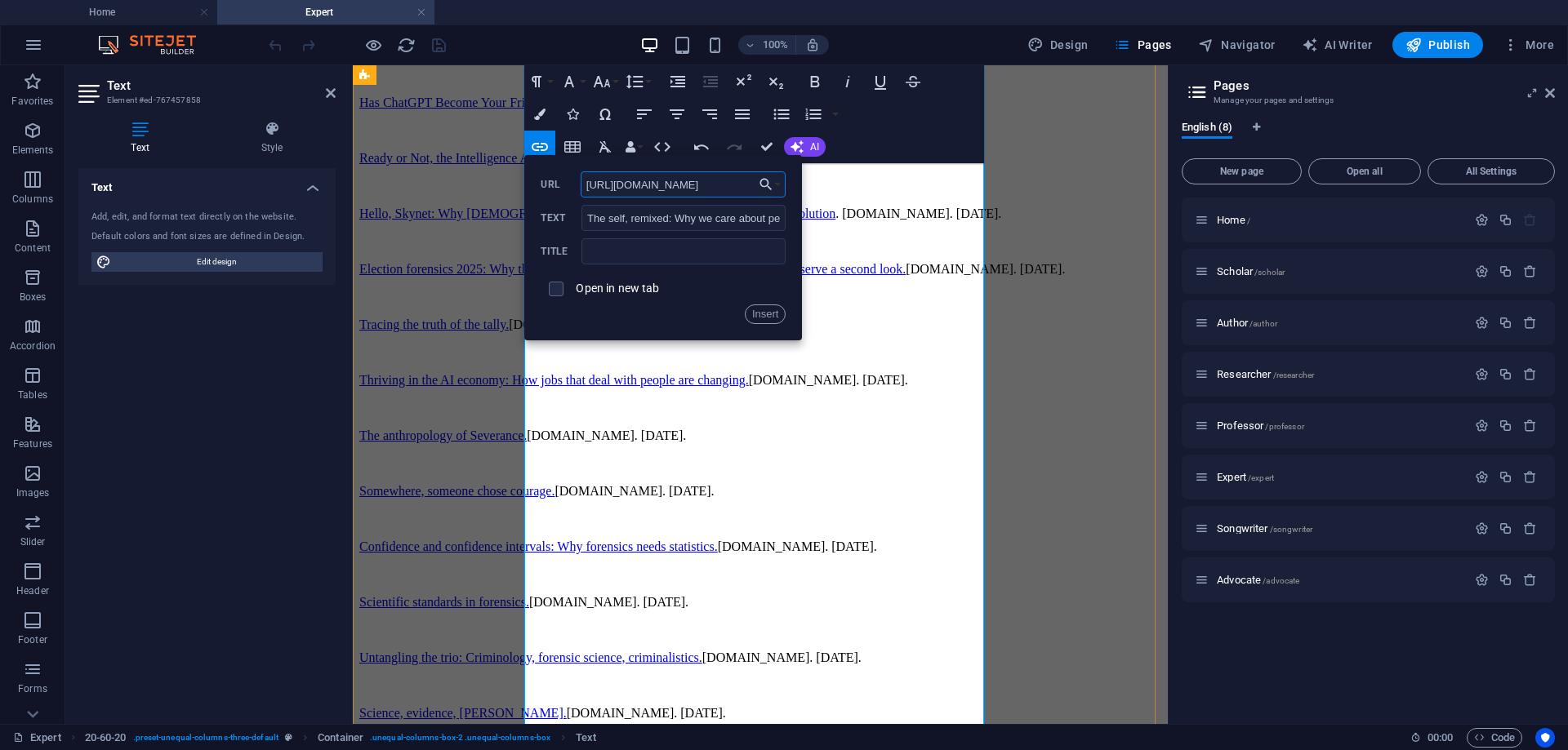
scroll to position [0, 92]
type input "[URL][DOMAIN_NAME]"
click at [554, 289] on input "checkbox" at bounding box center [554, 287] width 15 height 15
checkbox input "true"
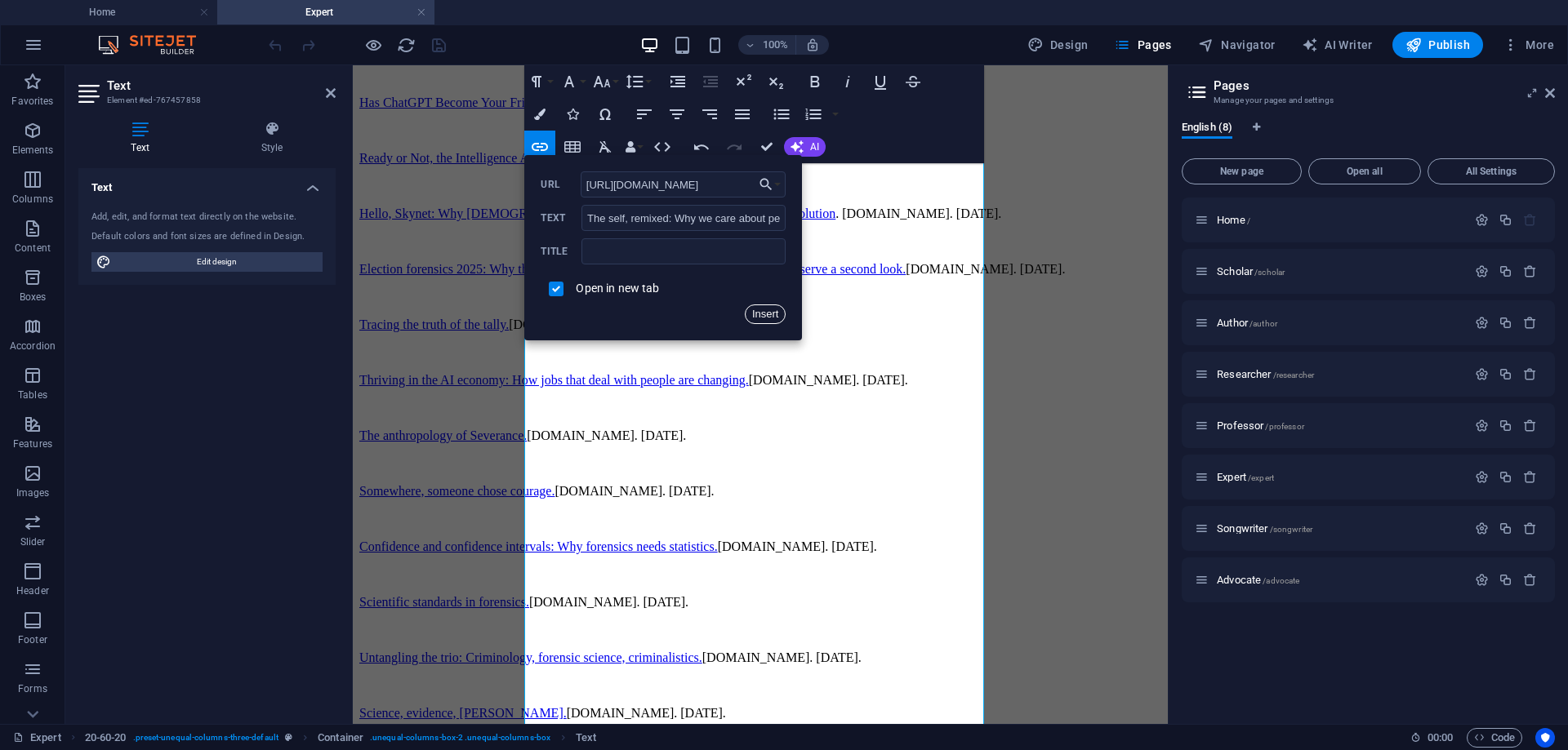
click at [763, 310] on button "Insert" at bounding box center [765, 314] width 41 height 20
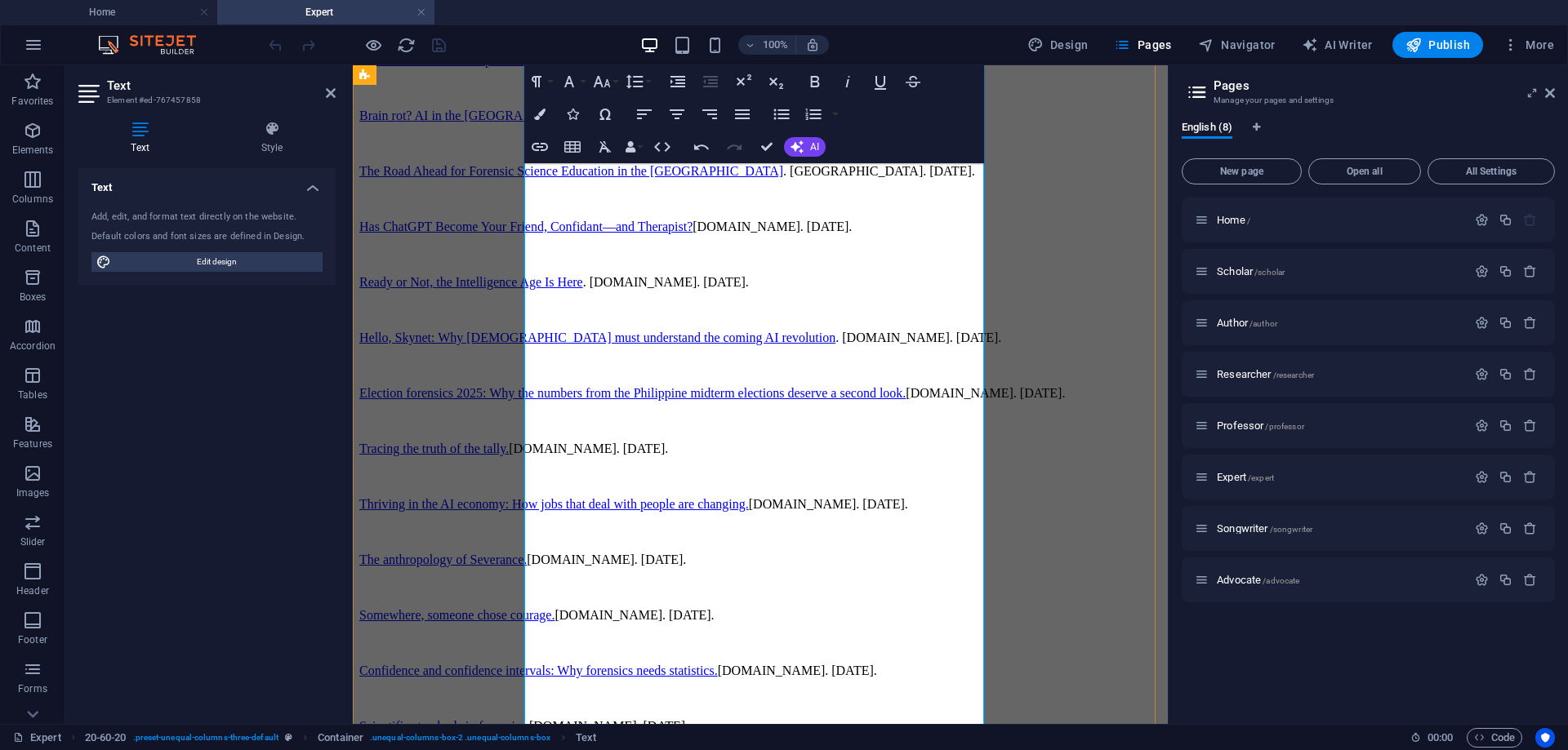
scroll to position [1458, 0]
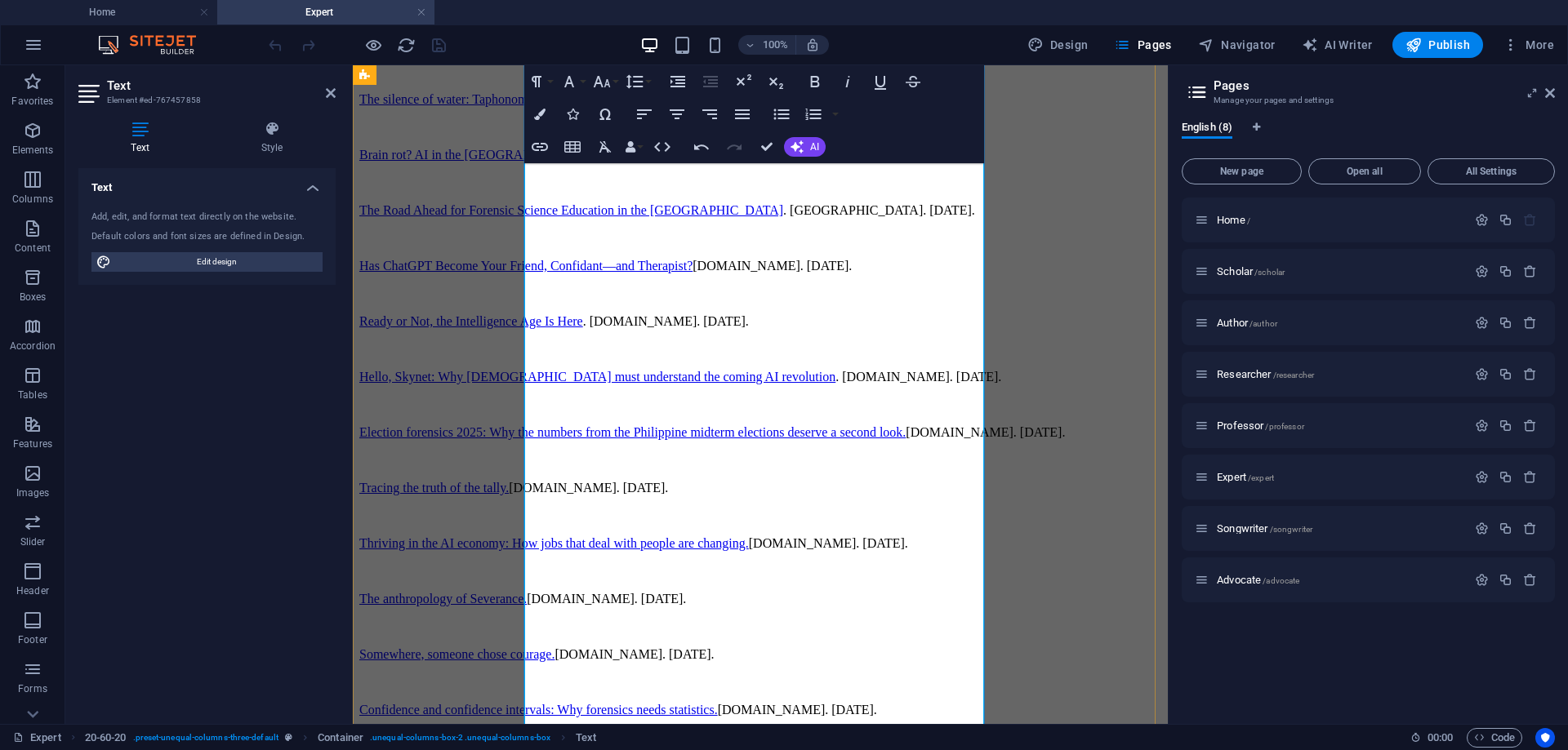
drag, startPoint x: 933, startPoint y: 363, endPoint x: 525, endPoint y: 342, distance: 408.5
drag, startPoint x: 527, startPoint y: 295, endPoint x: 630, endPoint y: 322, distance: 106.5
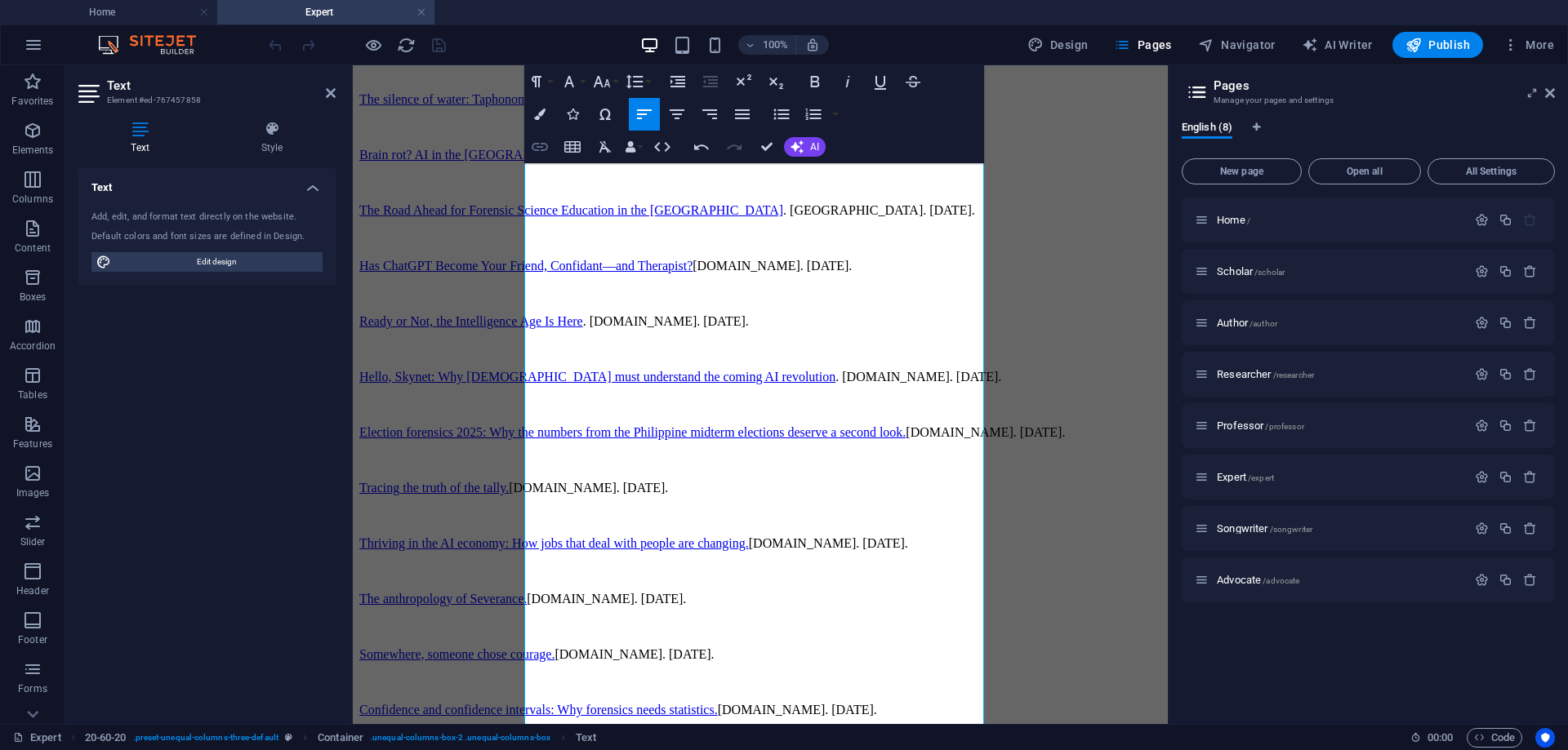
type input "Agham pangkatarungan: Decolonizing forensic science in the Filipino context"
checkbox input "false"
click at [541, 149] on icon "button" at bounding box center [540, 147] width 20 height 20
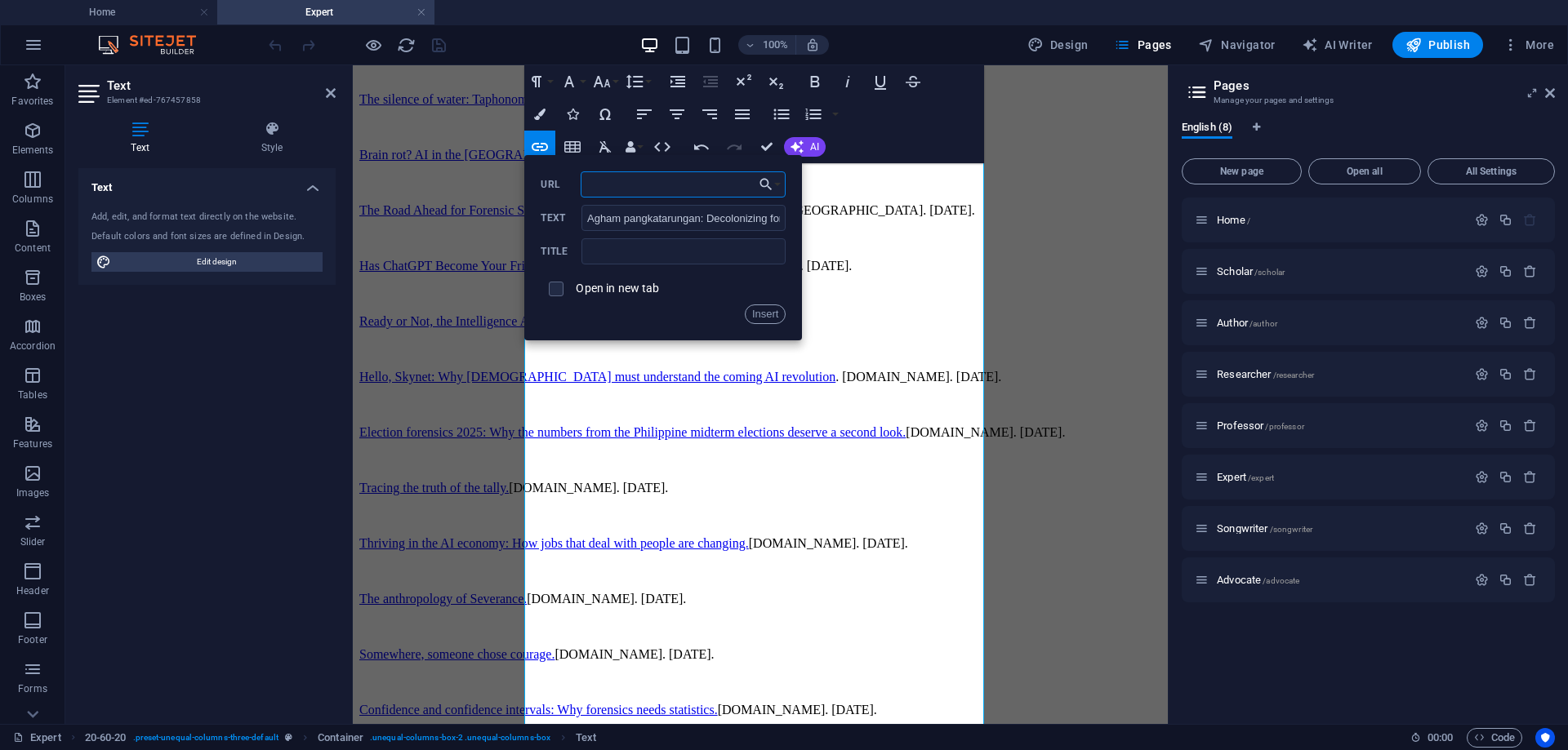
paste input "[URL][DOMAIN_NAME]"
type input "[URL][DOMAIN_NAME]"
click at [553, 285] on input "checkbox" at bounding box center [554, 287] width 15 height 15
checkbox input "true"
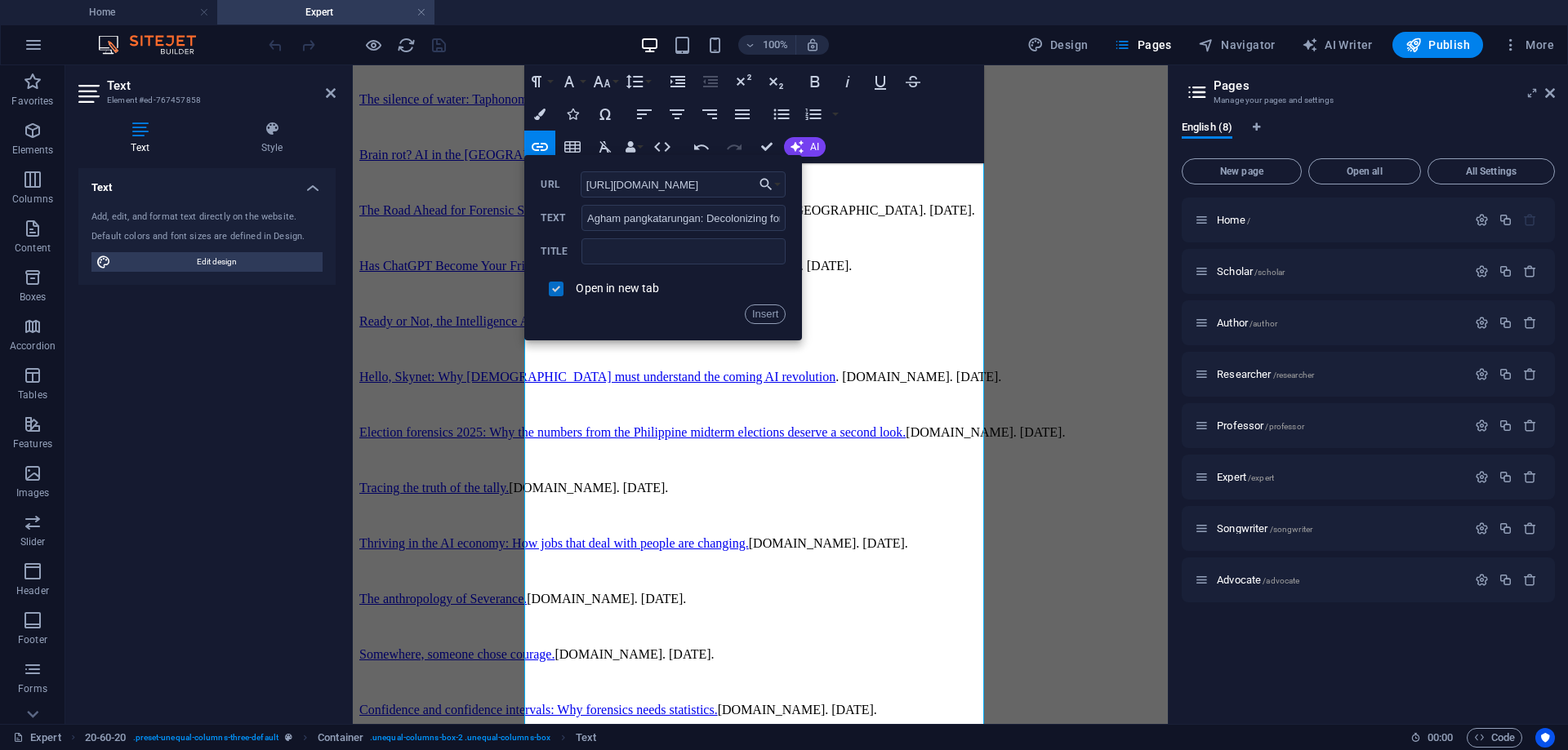
scroll to position [0, 0]
click at [762, 311] on button "Insert" at bounding box center [765, 314] width 41 height 20
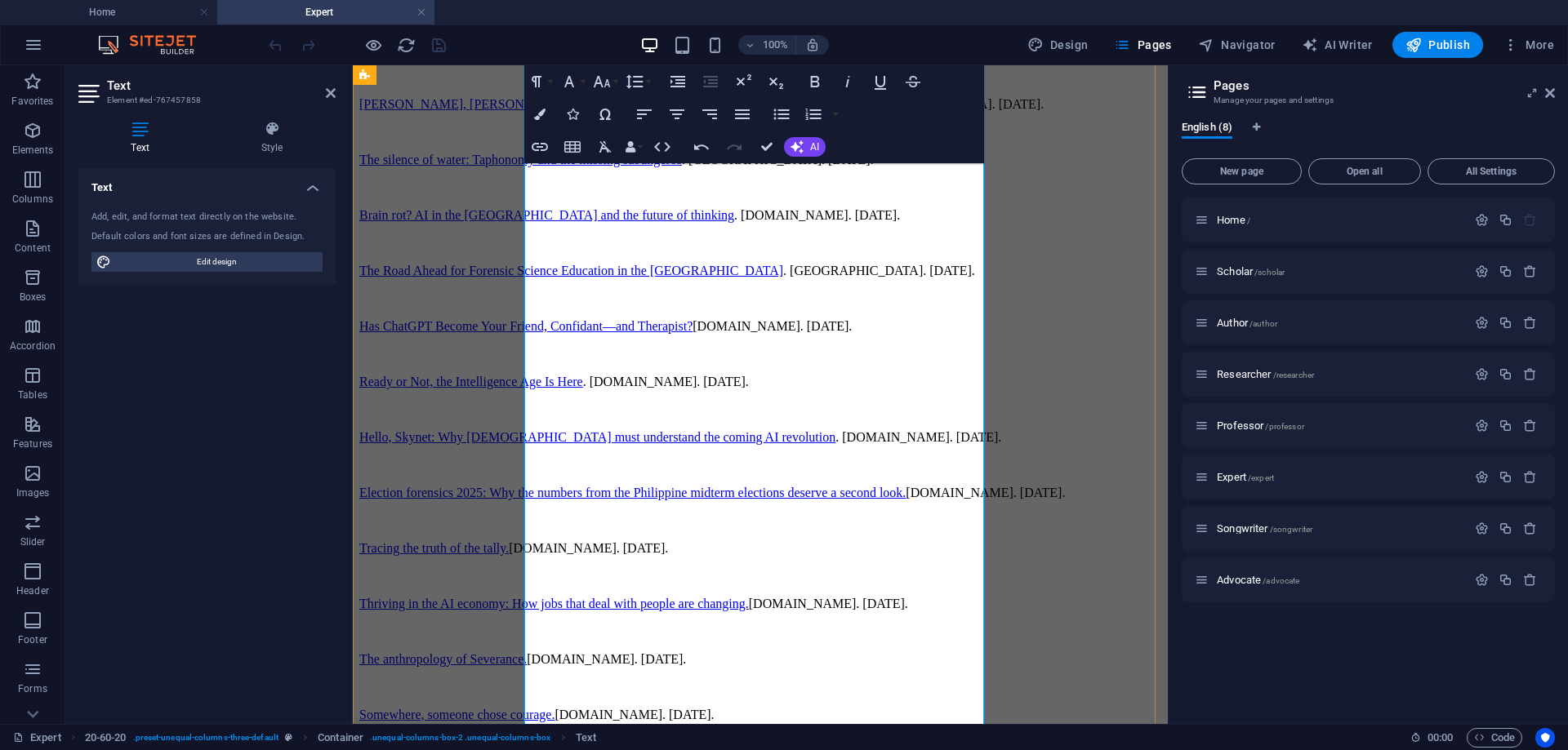
scroll to position [1376, 0]
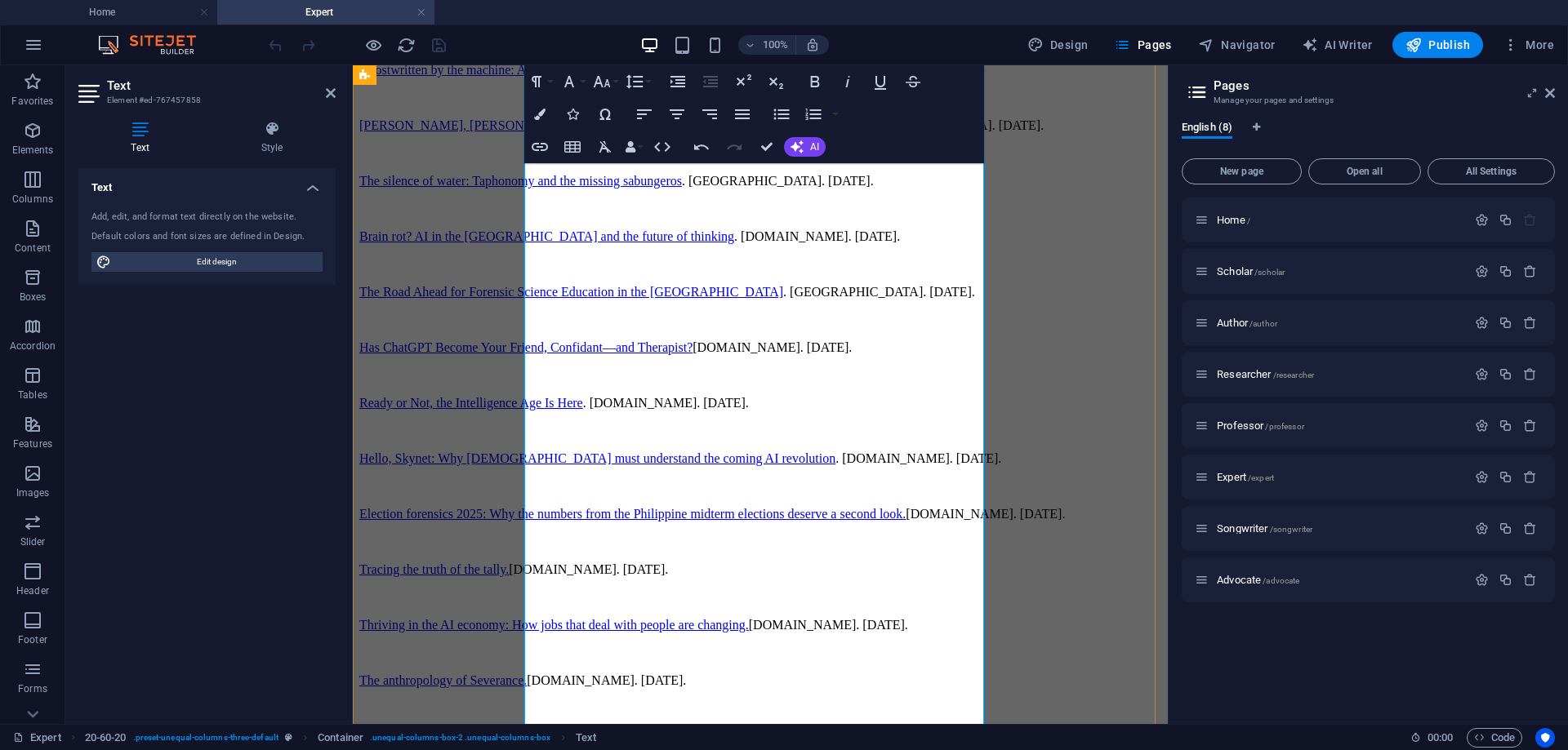
drag, startPoint x: 723, startPoint y: 333, endPoint x: 643, endPoint y: 316, distance: 81.8
drag, startPoint x: 526, startPoint y: 288, endPoint x: 846, endPoint y: 294, distance: 320.1
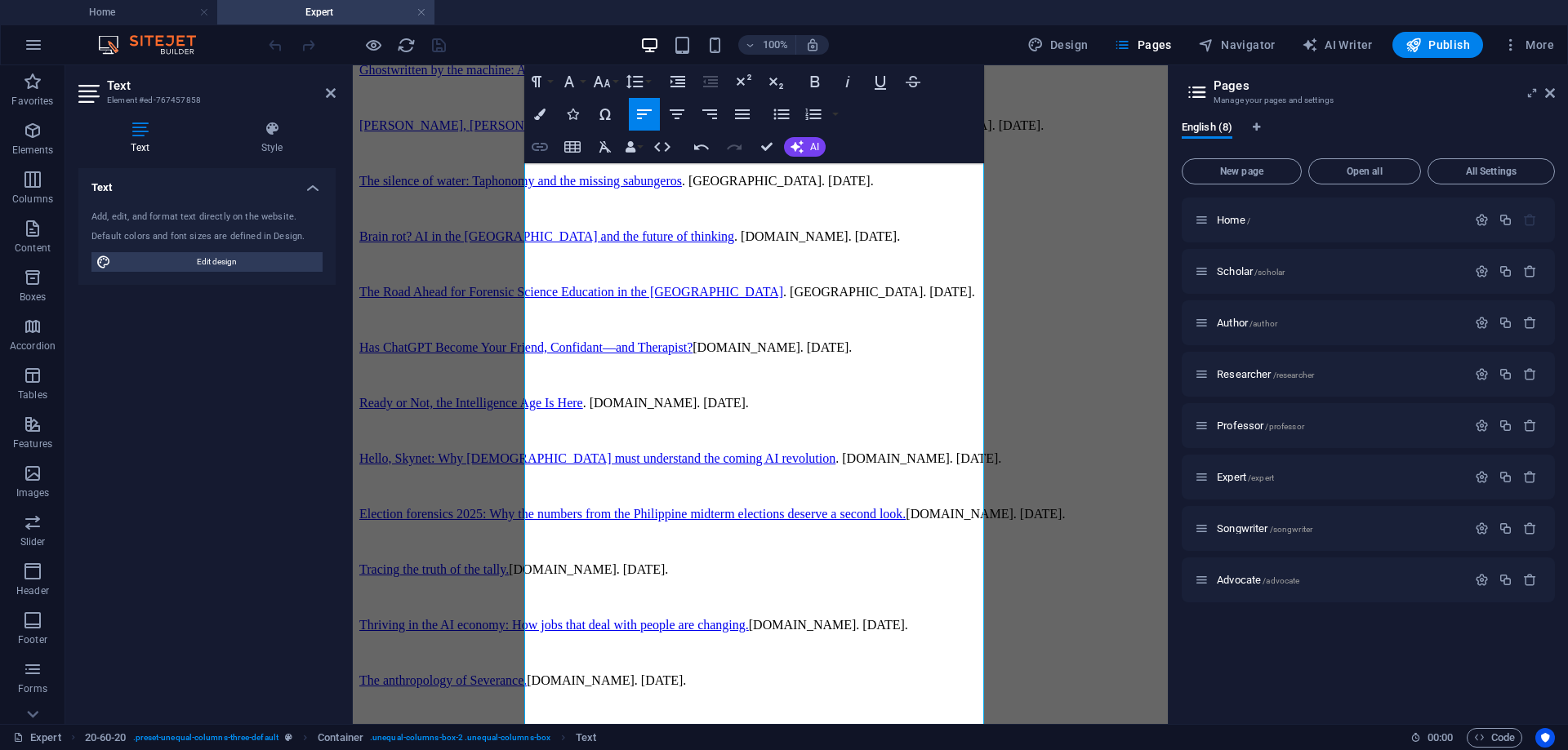
type input "In your face: Genes, expressions, and identity"
checkbox input "false"
click at [540, 147] on icon "button" at bounding box center [540, 147] width 17 height 8
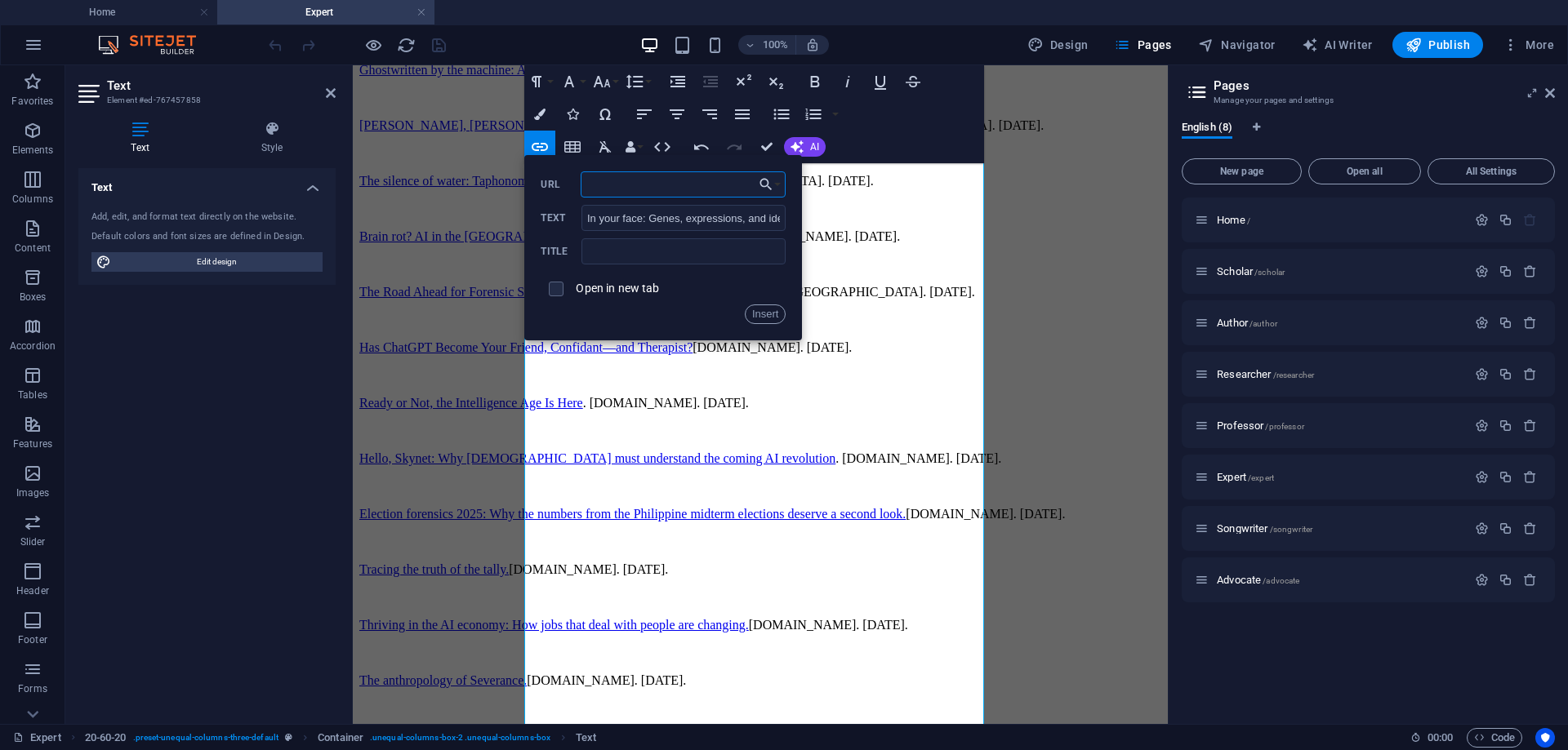
paste input "[URL][DOMAIN_NAME]"
type input "[URL][DOMAIN_NAME]"
click at [554, 286] on input "checkbox" at bounding box center [554, 287] width 15 height 15
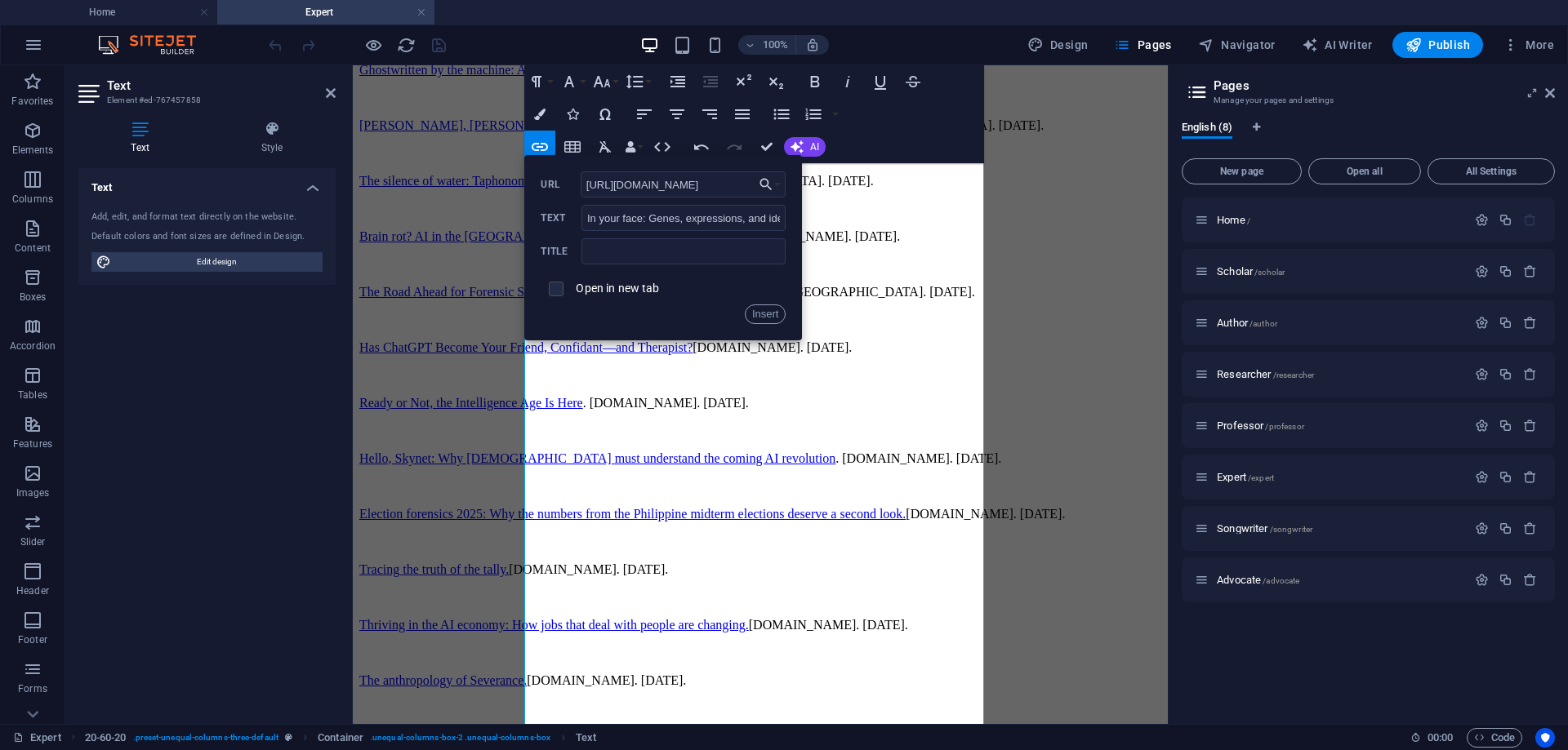
checkbox input "true"
click at [761, 310] on button "Insert" at bounding box center [765, 314] width 41 height 20
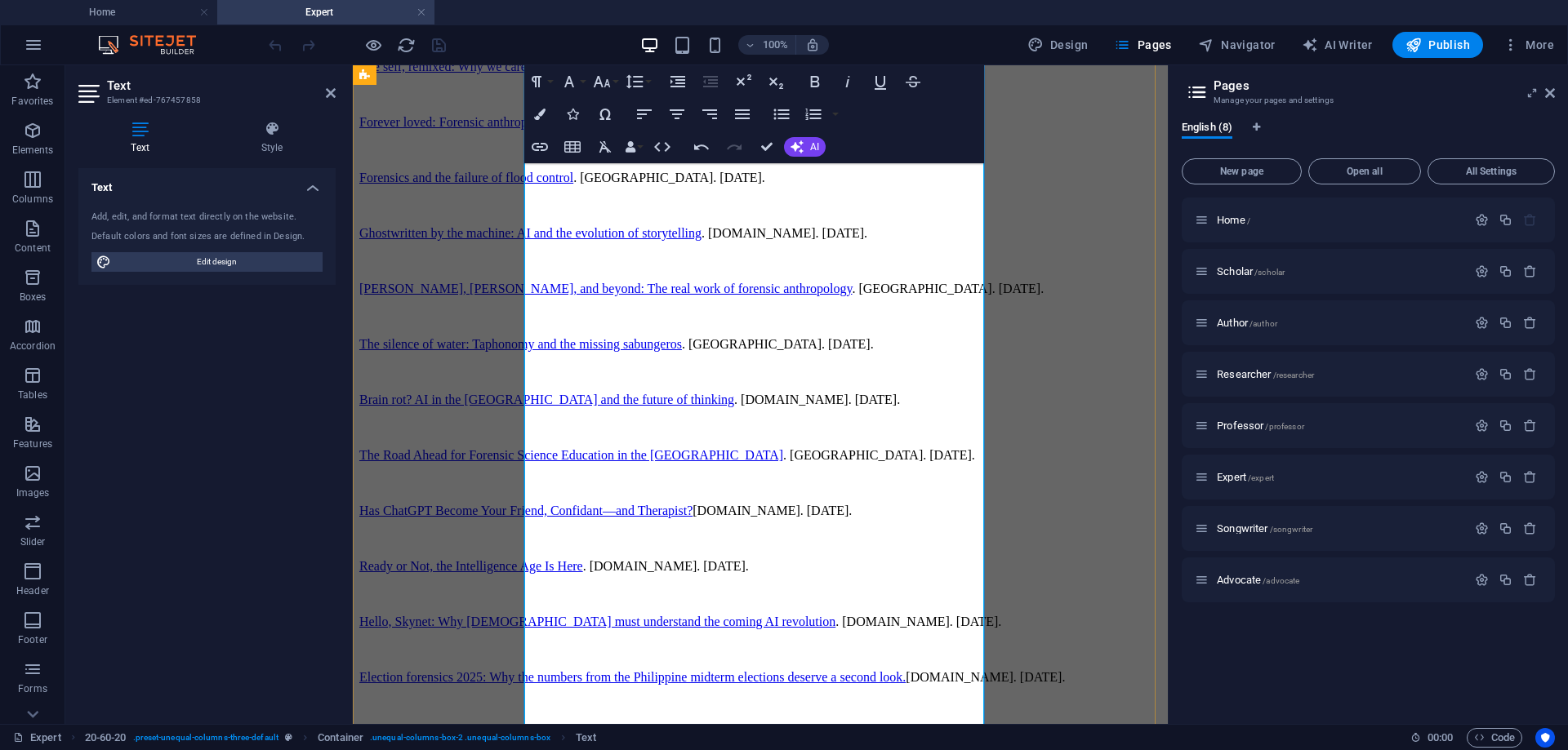
scroll to position [1294, 0]
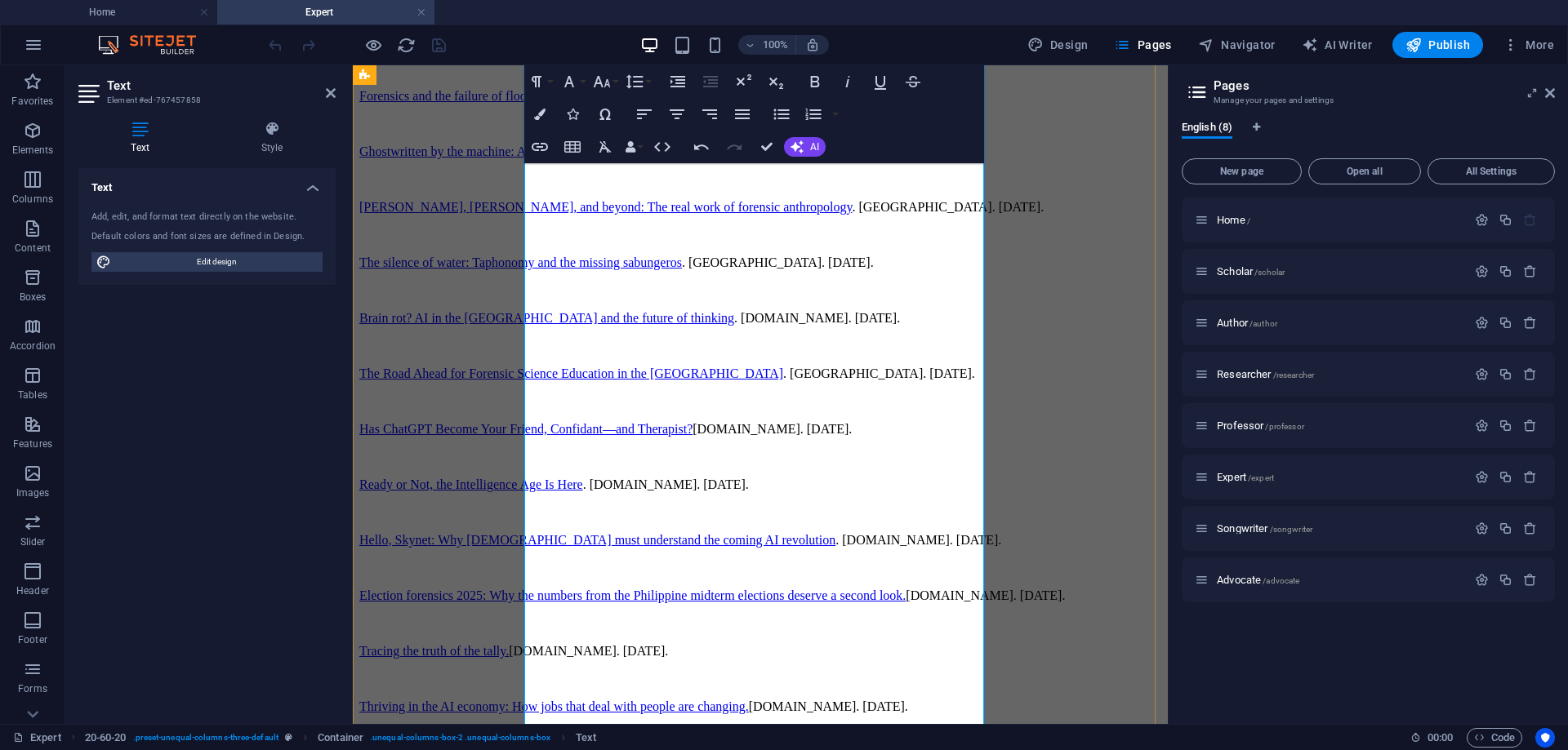
drag, startPoint x: 645, startPoint y: 327, endPoint x: 569, endPoint y: 307, distance: 78.6
drag, startPoint x: 813, startPoint y: 283, endPoint x: 525, endPoint y: 291, distance: 288.1
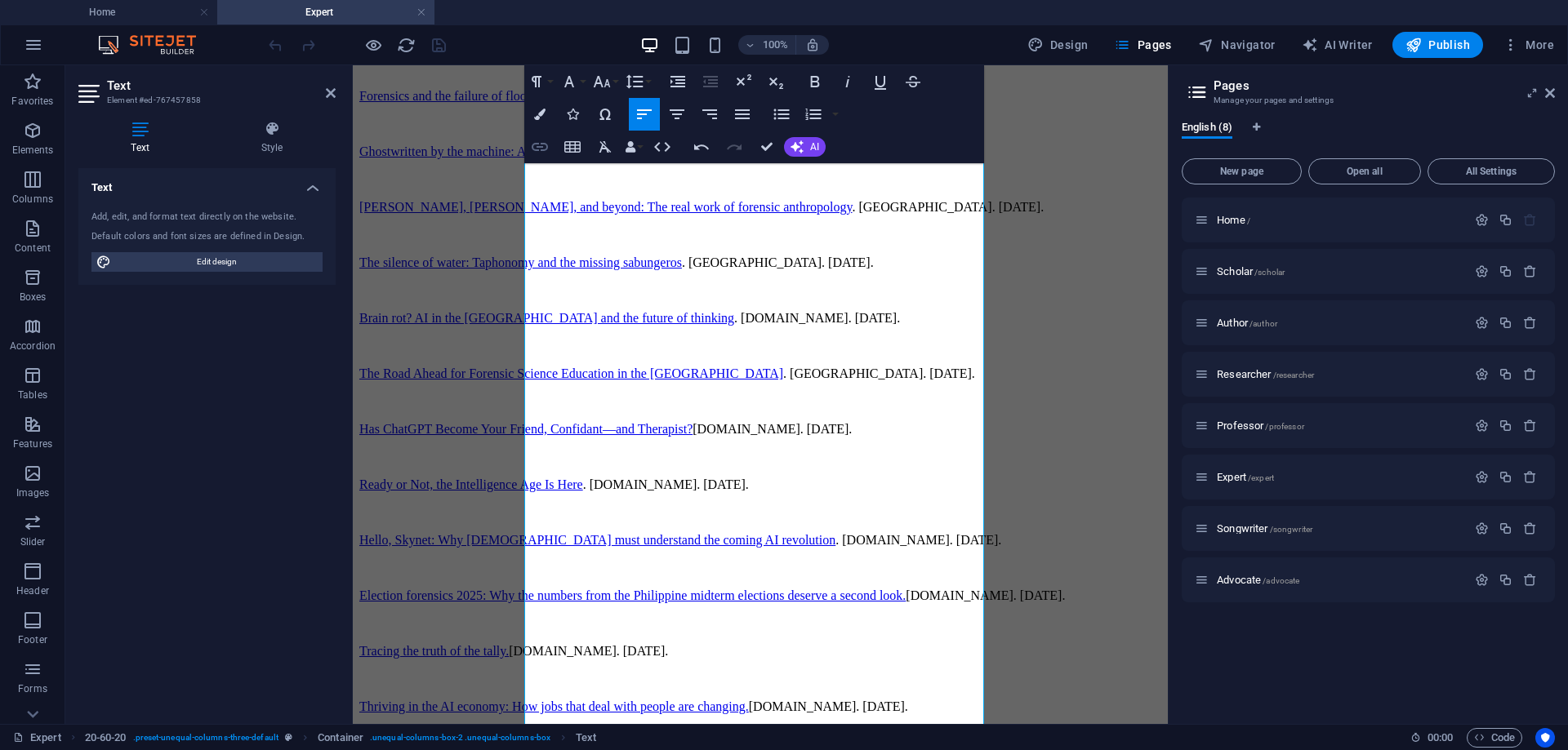
drag, startPoint x: 220, startPoint y: 217, endPoint x: 539, endPoint y: 148, distance: 326.4
type input "Infinite sadness: AI and the new solitude"
checkbox input "false"
click at [539, 148] on icon "button" at bounding box center [540, 147] width 17 height 8
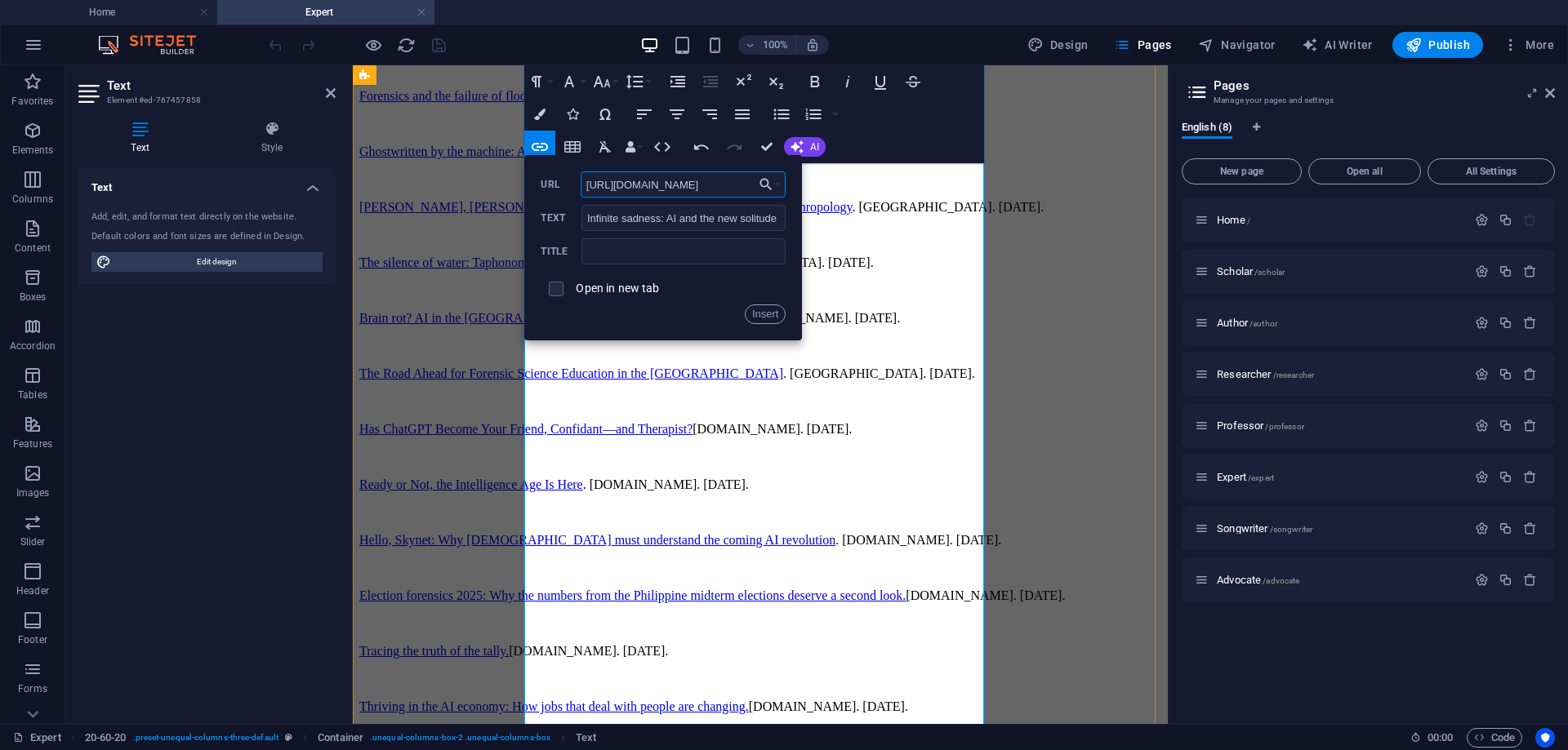
scroll to position [0, 132]
type input "[URL][DOMAIN_NAME]"
click at [554, 286] on input "checkbox" at bounding box center [554, 287] width 15 height 15
checkbox input "true"
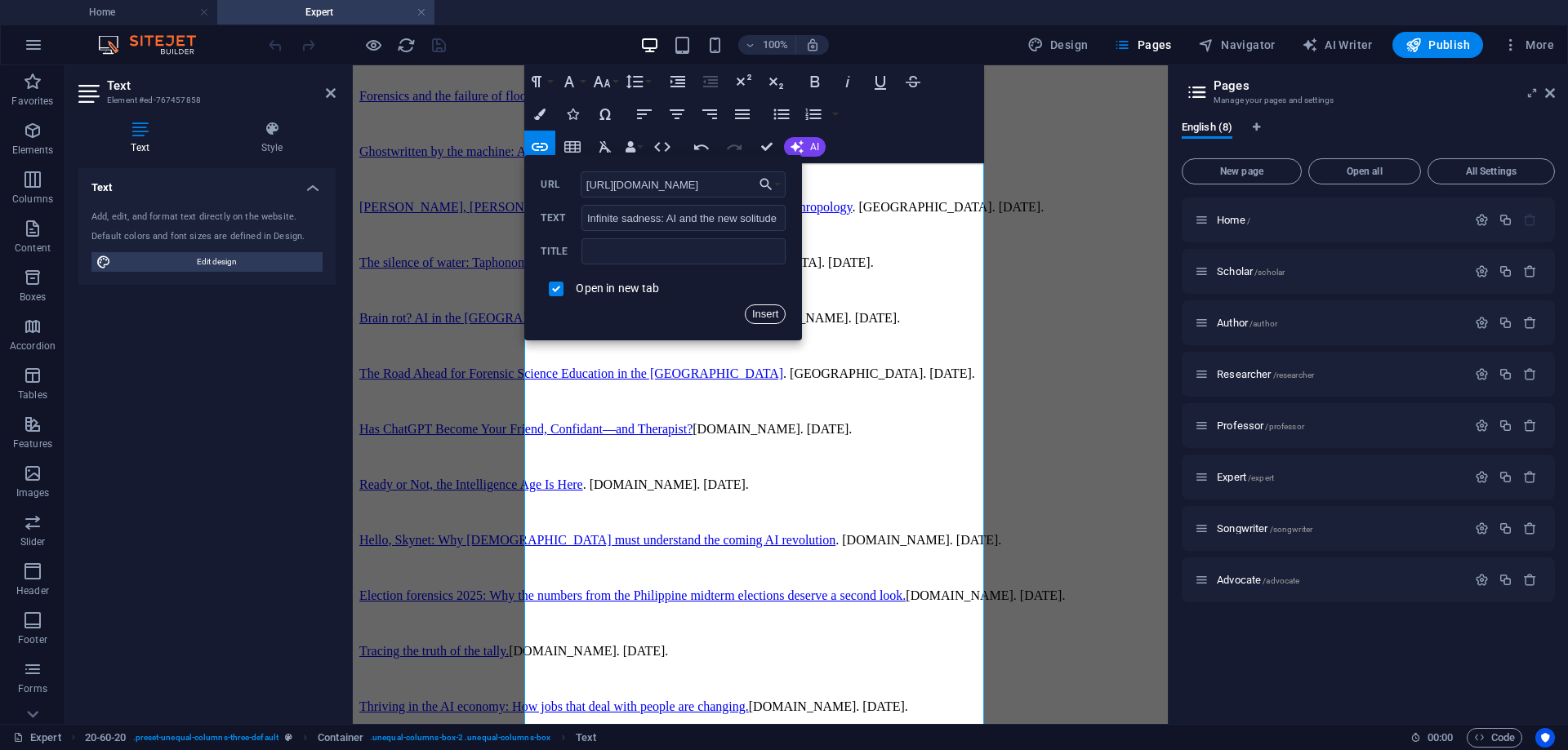
click at [768, 310] on button "Insert" at bounding box center [765, 314] width 41 height 20
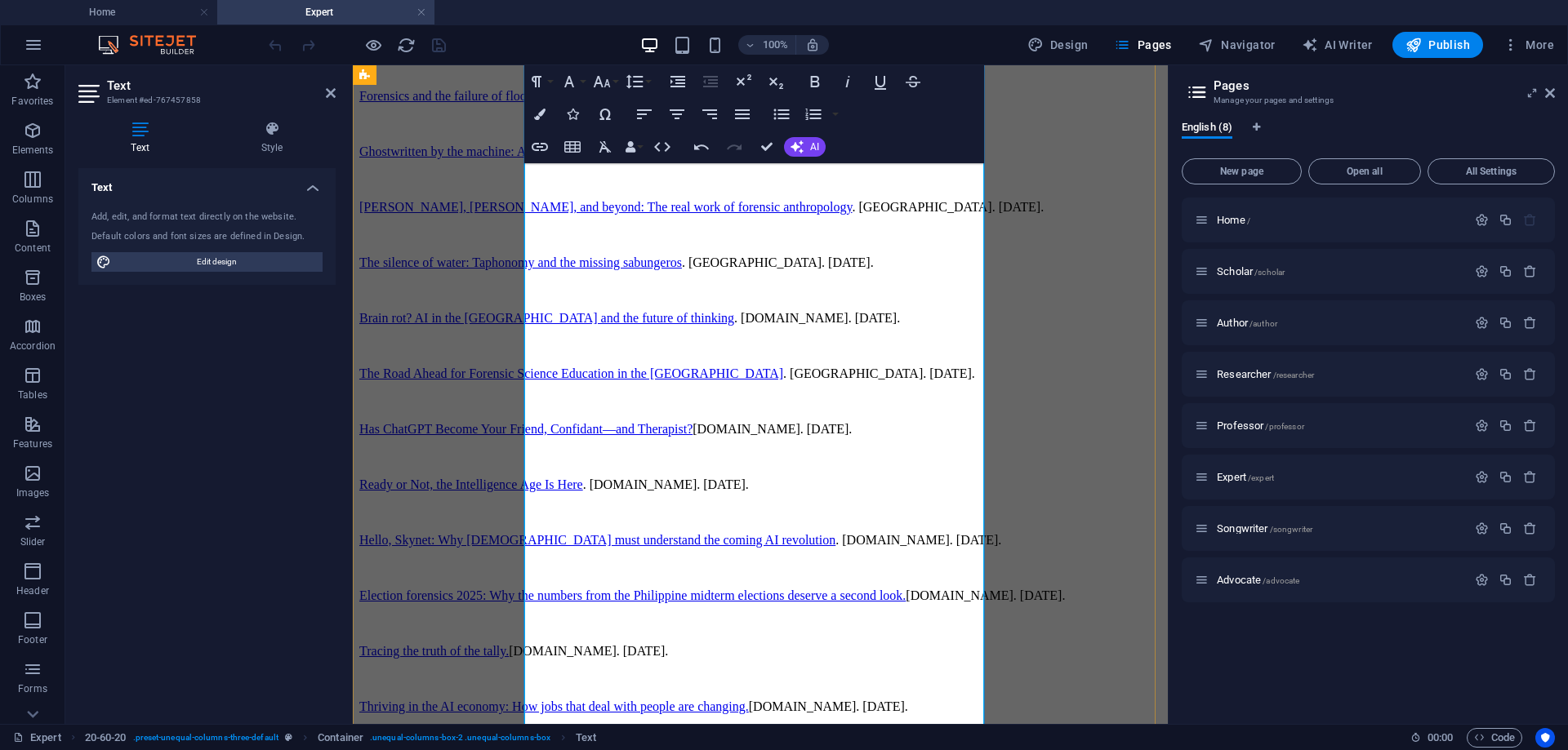
drag, startPoint x: 874, startPoint y: 240, endPoint x: 694, endPoint y: 213, distance: 182.0
drag, startPoint x: 911, startPoint y: 197, endPoint x: 523, endPoint y: 194, distance: 388.0
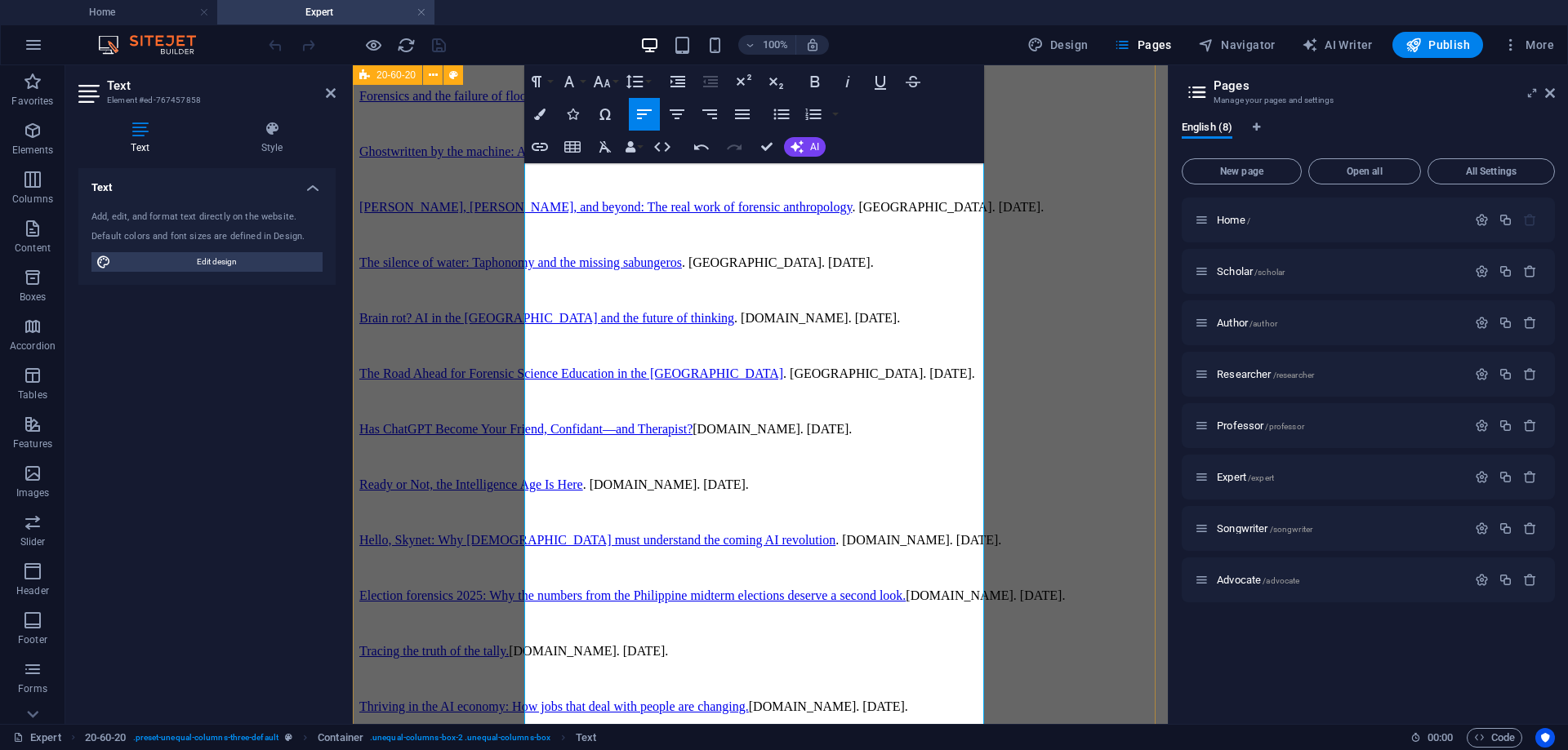
click at [523, 194] on div "Drop content here or Add elements Paste clipboard Senate Hearing Resource perso…" at bounding box center [760, 523] width 802 height 2182
type input "Forensic intelligence: Turning fragments into foresight"
checkbox input "false"
click at [541, 146] on icon "button" at bounding box center [540, 147] width 17 height 8
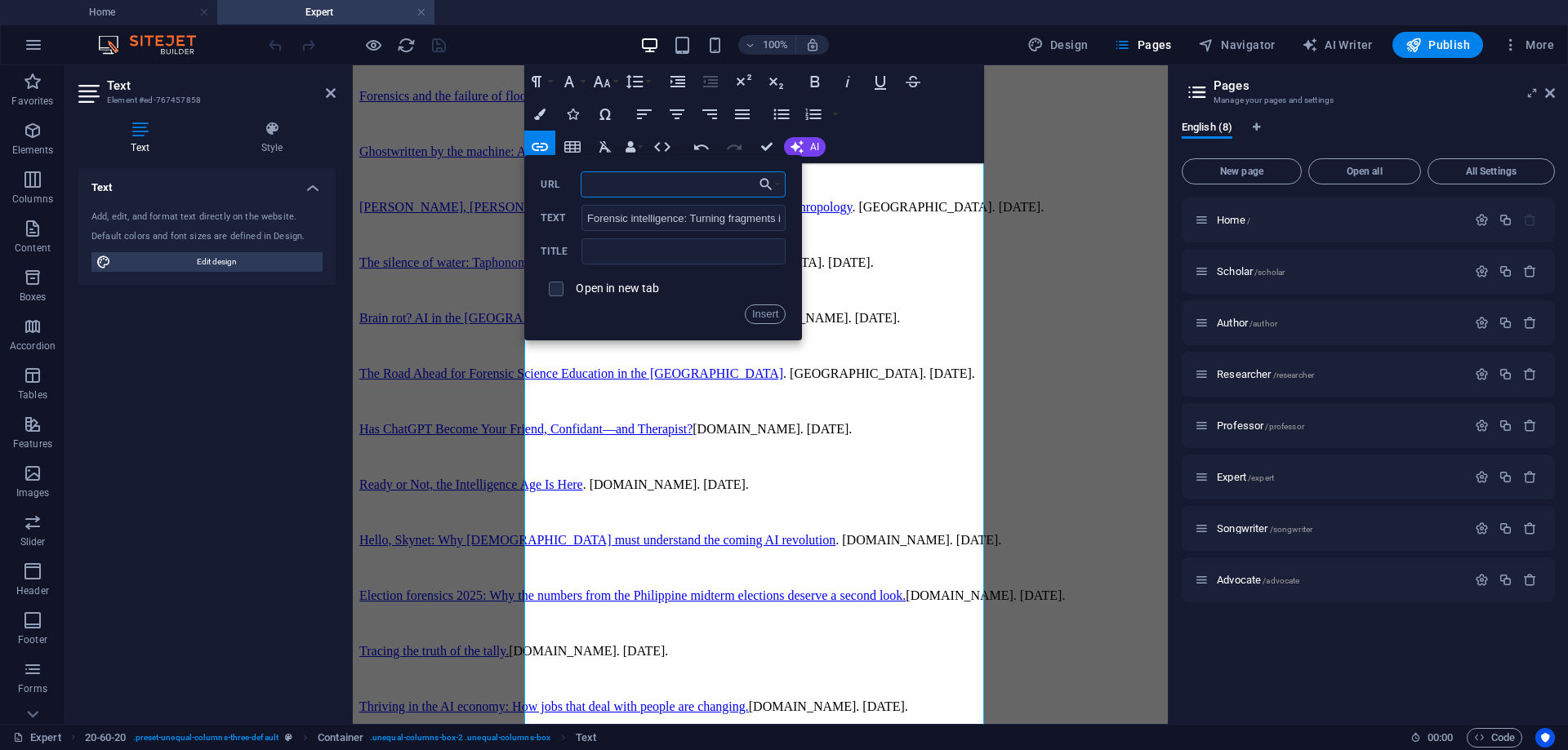
paste input "[URL][DOMAIN_NAME]"
type input "[URL][DOMAIN_NAME]"
click at [555, 289] on input "checkbox" at bounding box center [554, 287] width 15 height 15
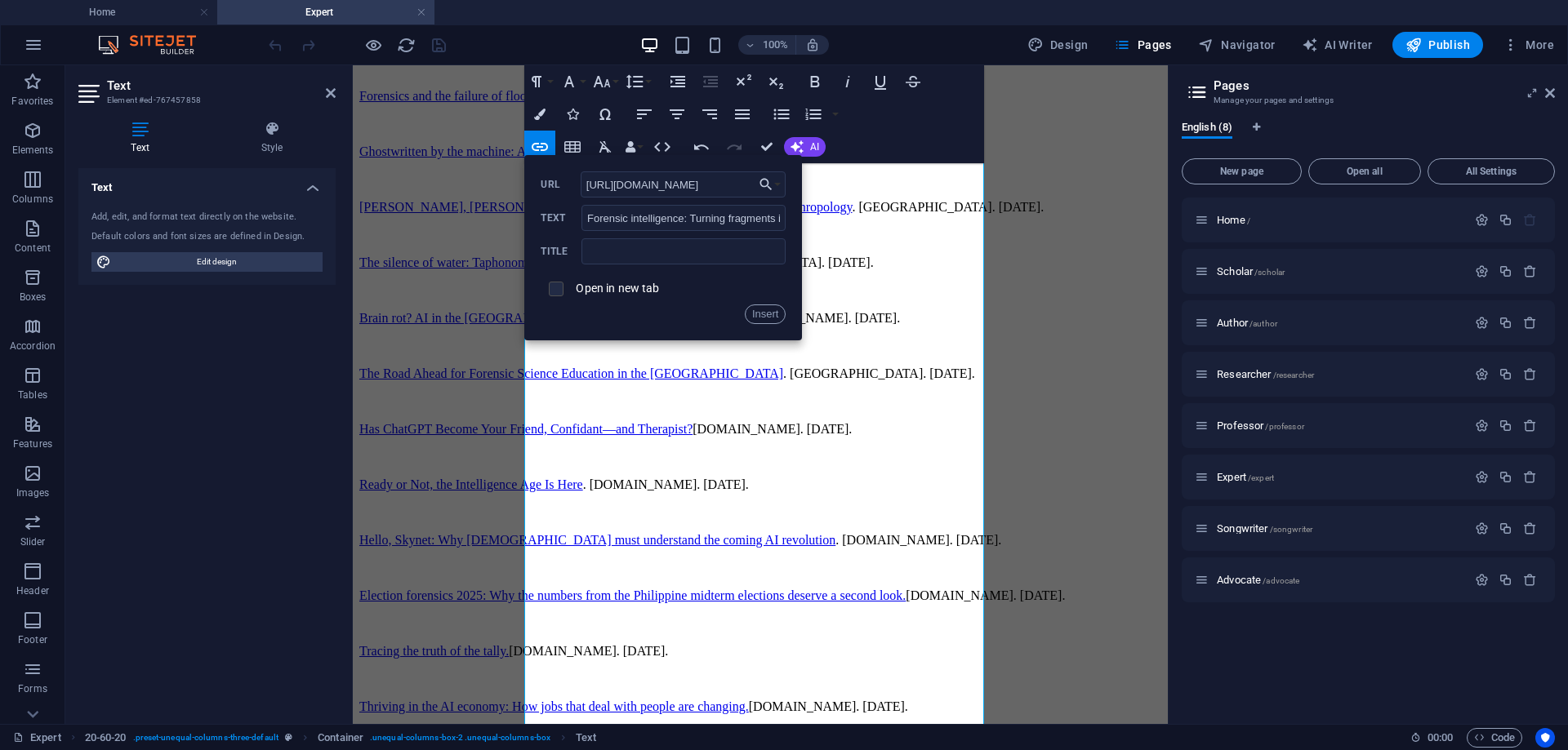
checkbox input "true"
click at [767, 310] on button "Insert" at bounding box center [765, 314] width 41 height 20
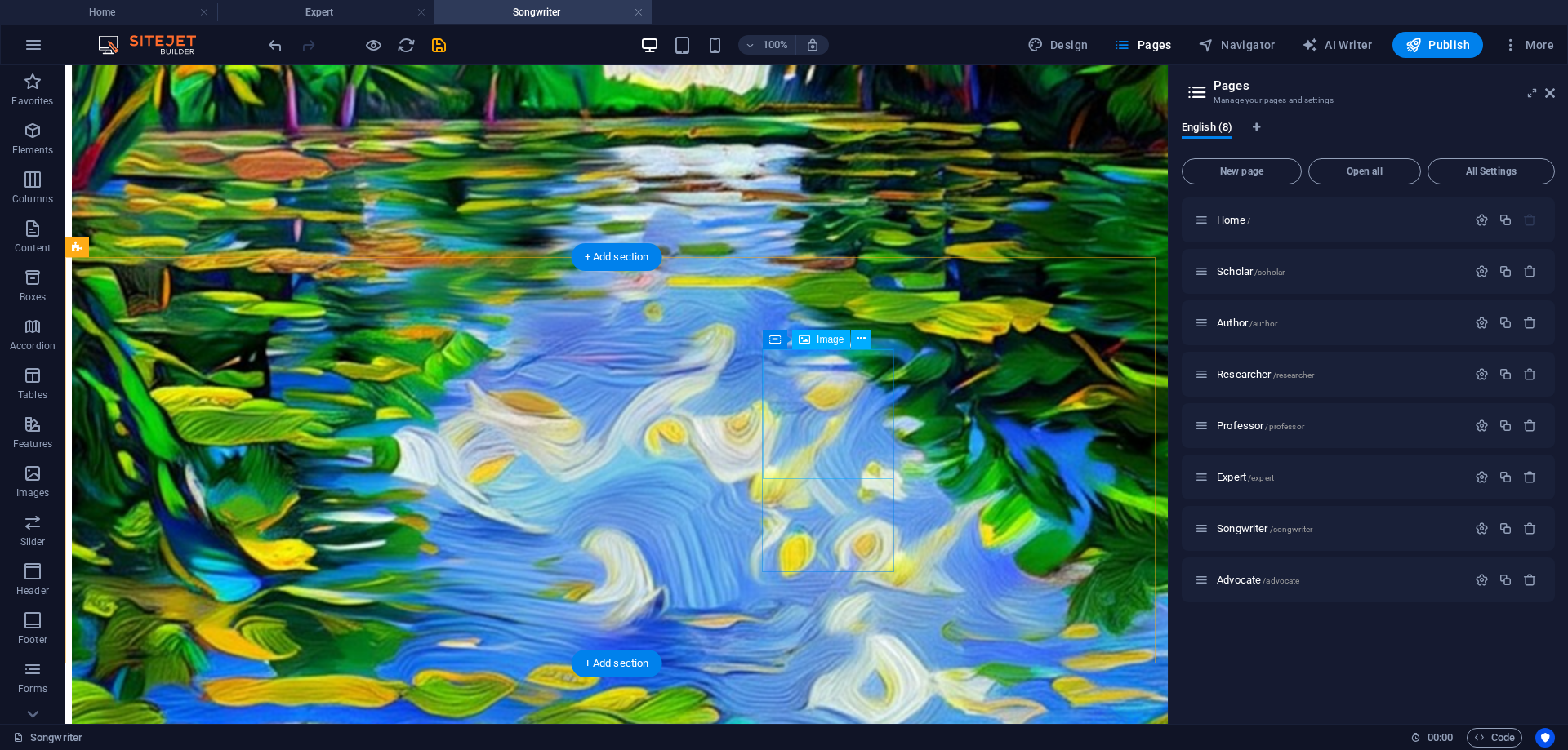
scroll to position [1140, 0]
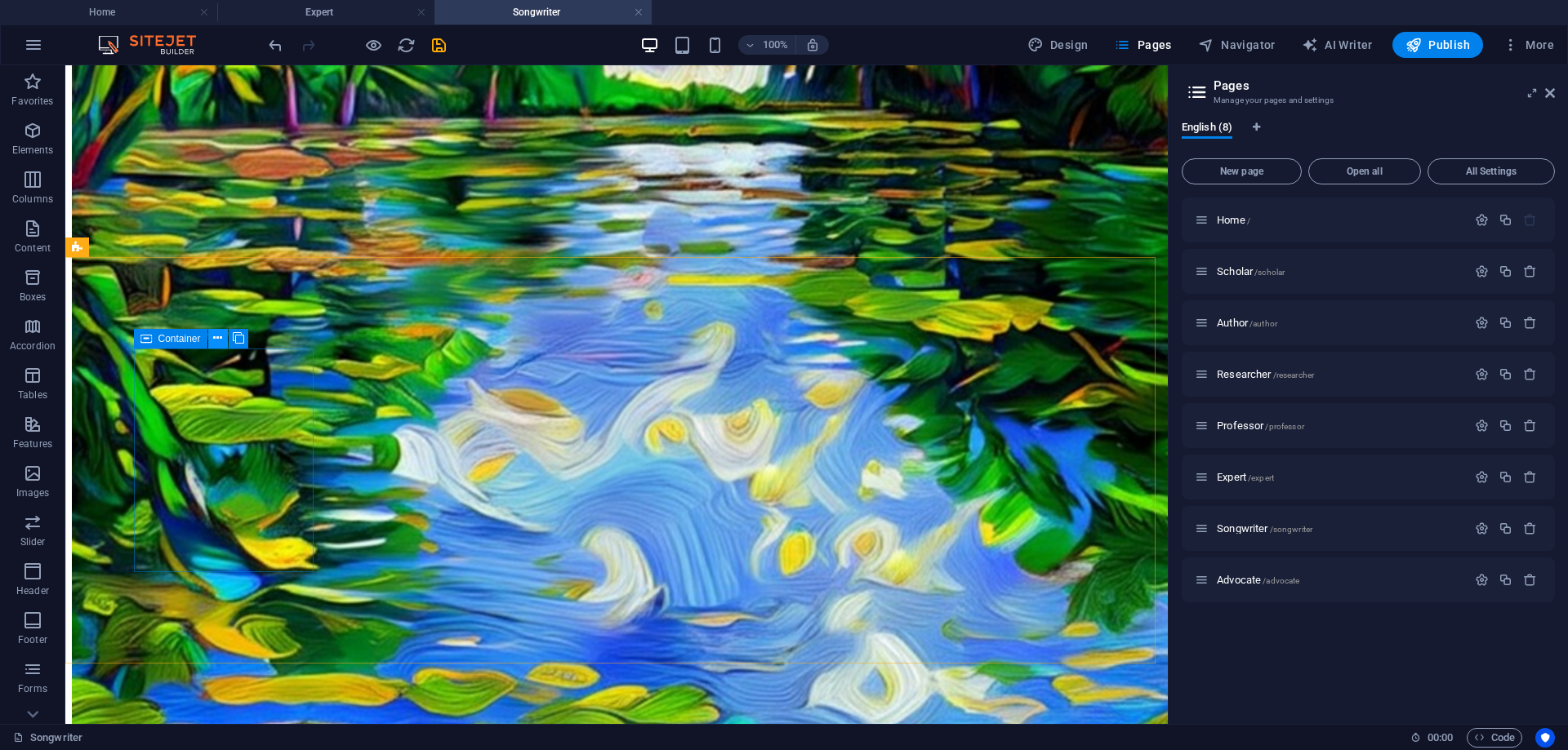
click at [218, 337] on icon at bounding box center [218, 338] width 9 height 17
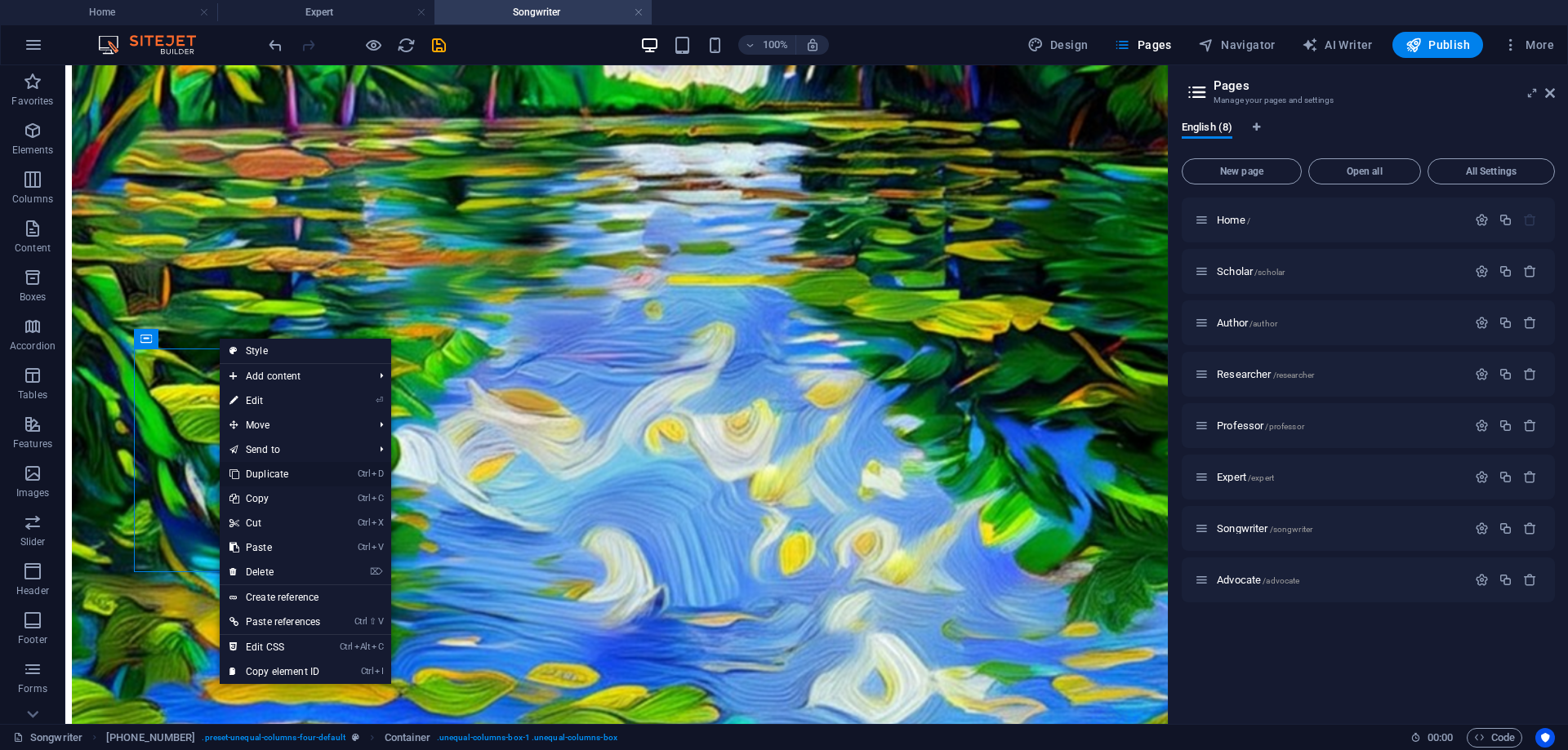
click at [278, 471] on link "Ctrl D Duplicate" at bounding box center [275, 475] width 110 height 25
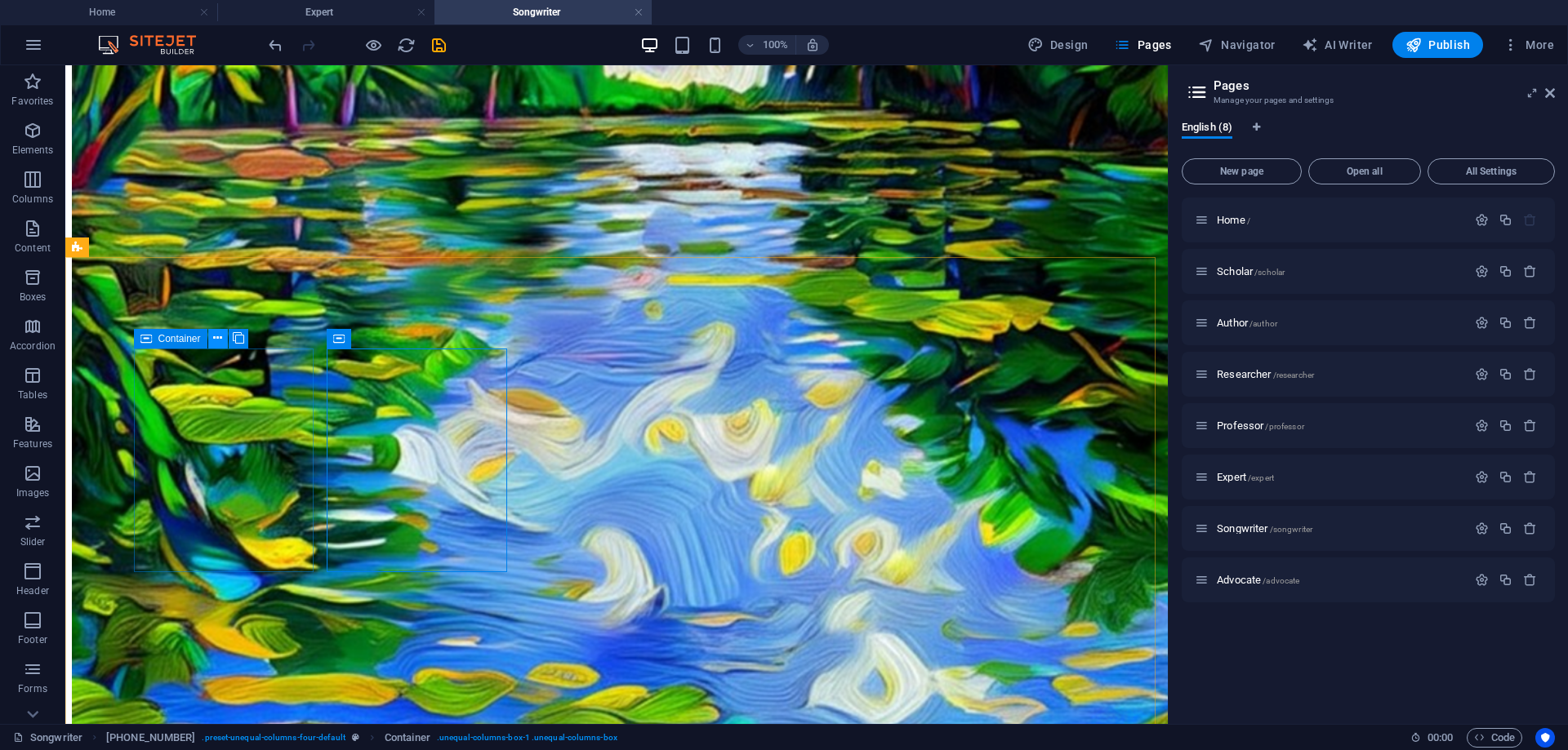
click at [214, 336] on icon at bounding box center [218, 338] width 9 height 17
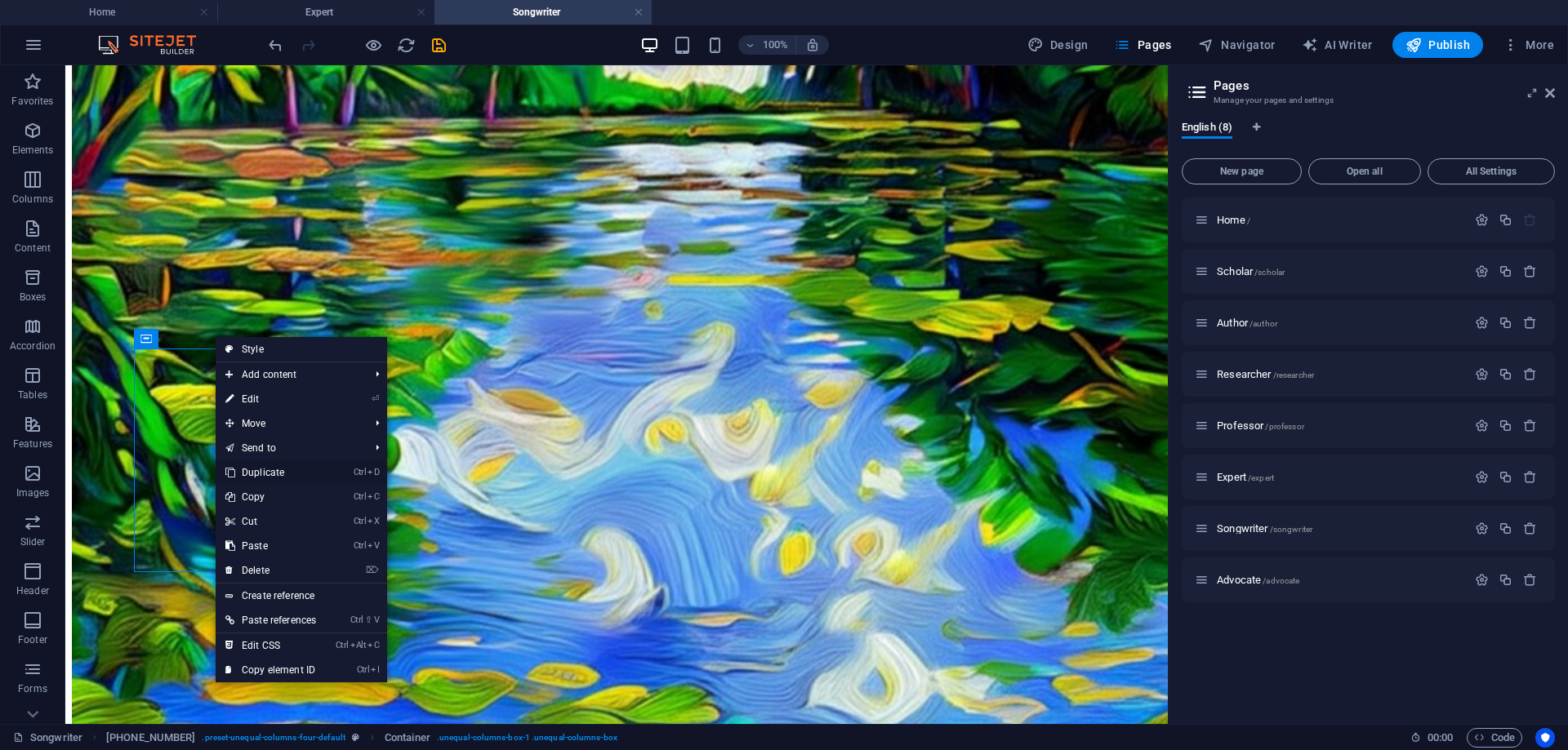
click at [265, 474] on link "Ctrl D Duplicate" at bounding box center [271, 473] width 110 height 25
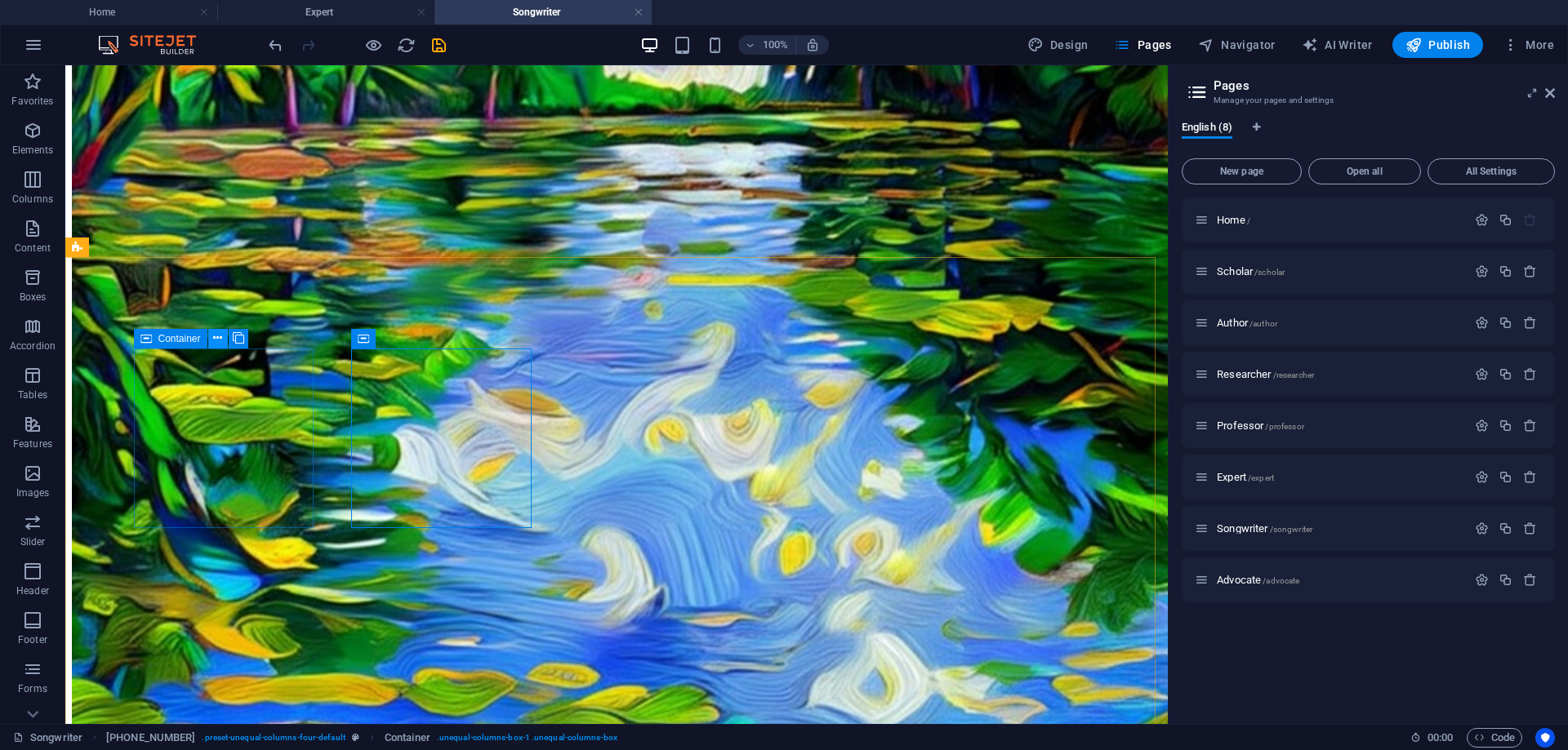
click at [213, 336] on button at bounding box center [218, 339] width 20 height 20
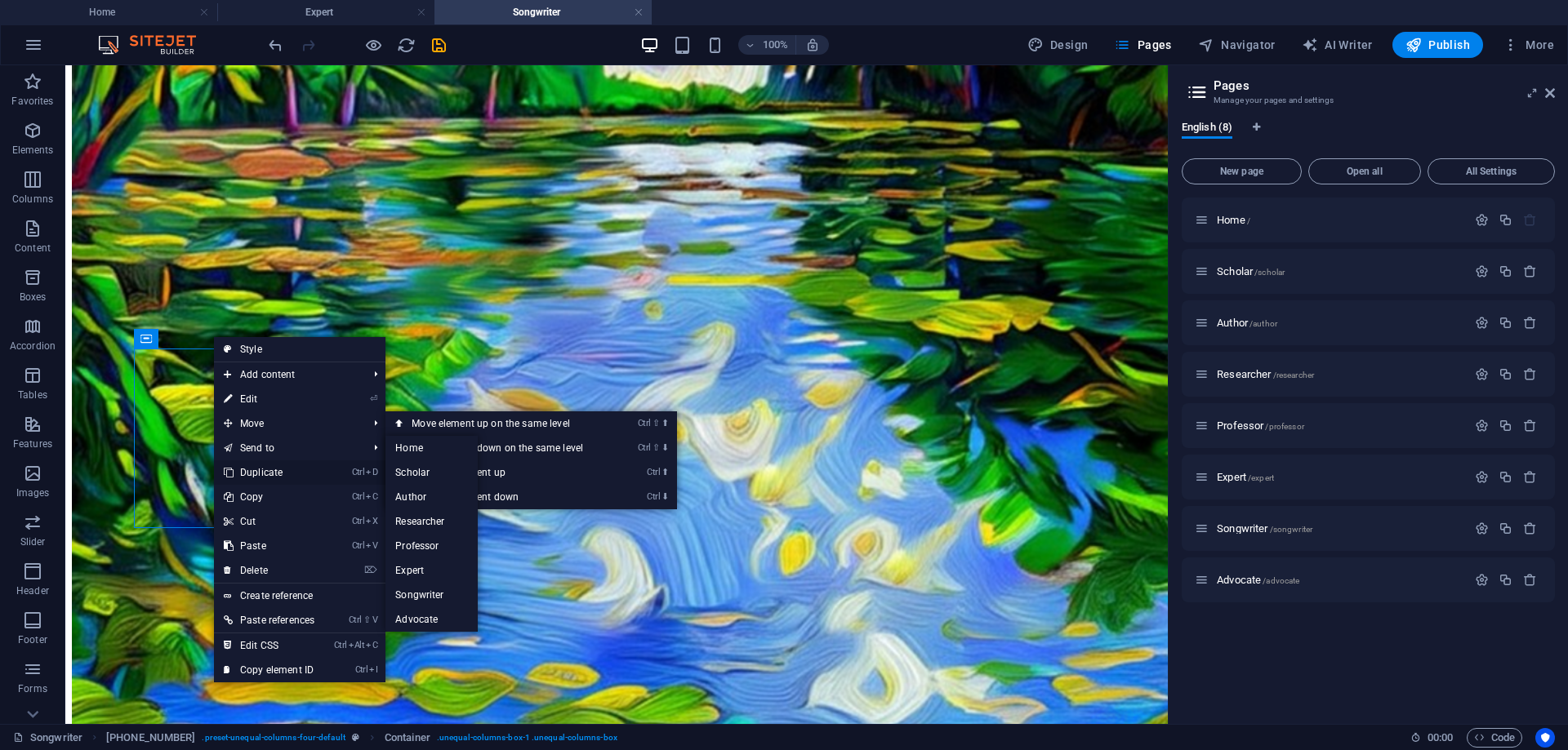
click at [261, 472] on link "Ctrl D Duplicate" at bounding box center [269, 473] width 110 height 25
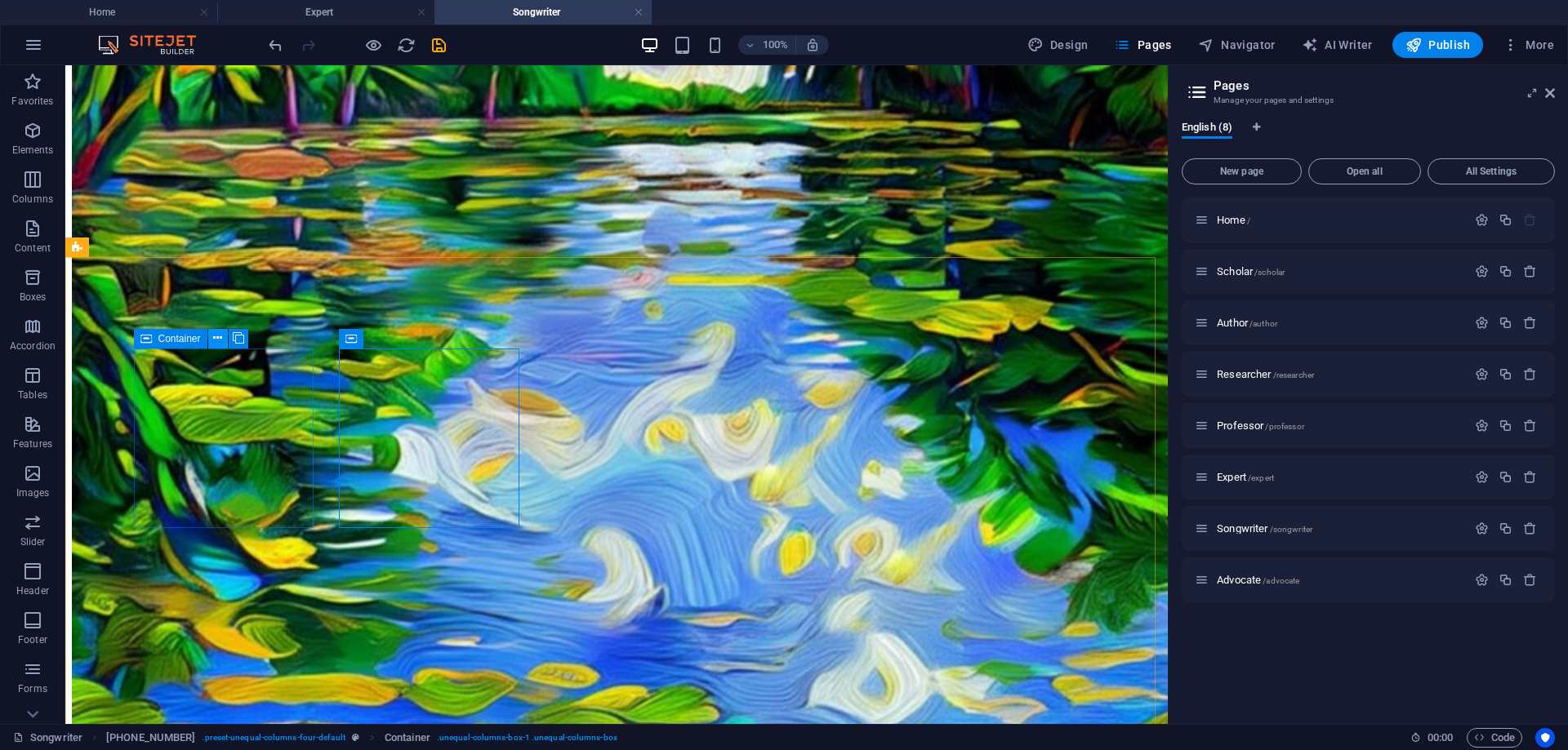
click at [216, 337] on icon at bounding box center [218, 338] width 9 height 17
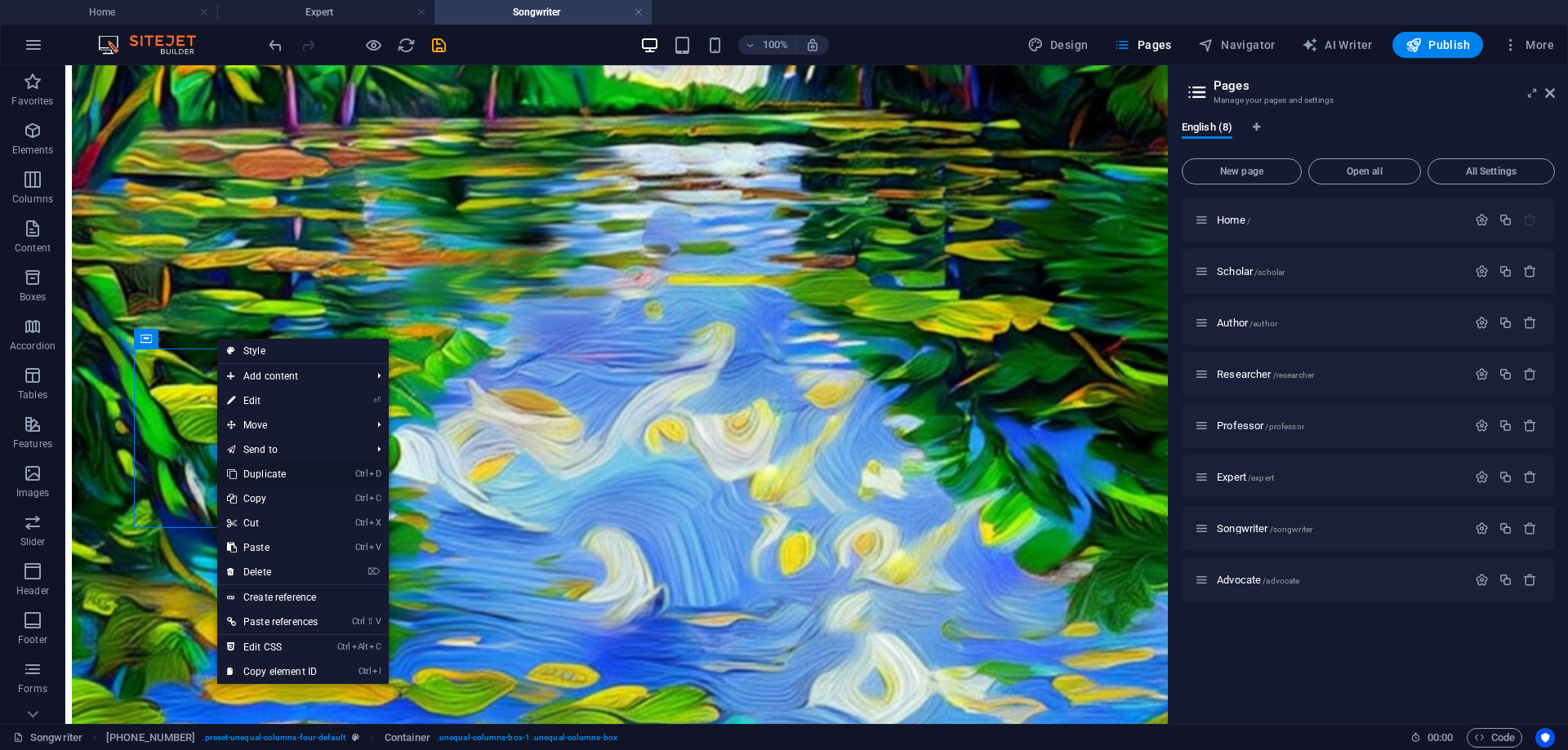
click at [253, 476] on link "Ctrl D Duplicate" at bounding box center [272, 475] width 110 height 25
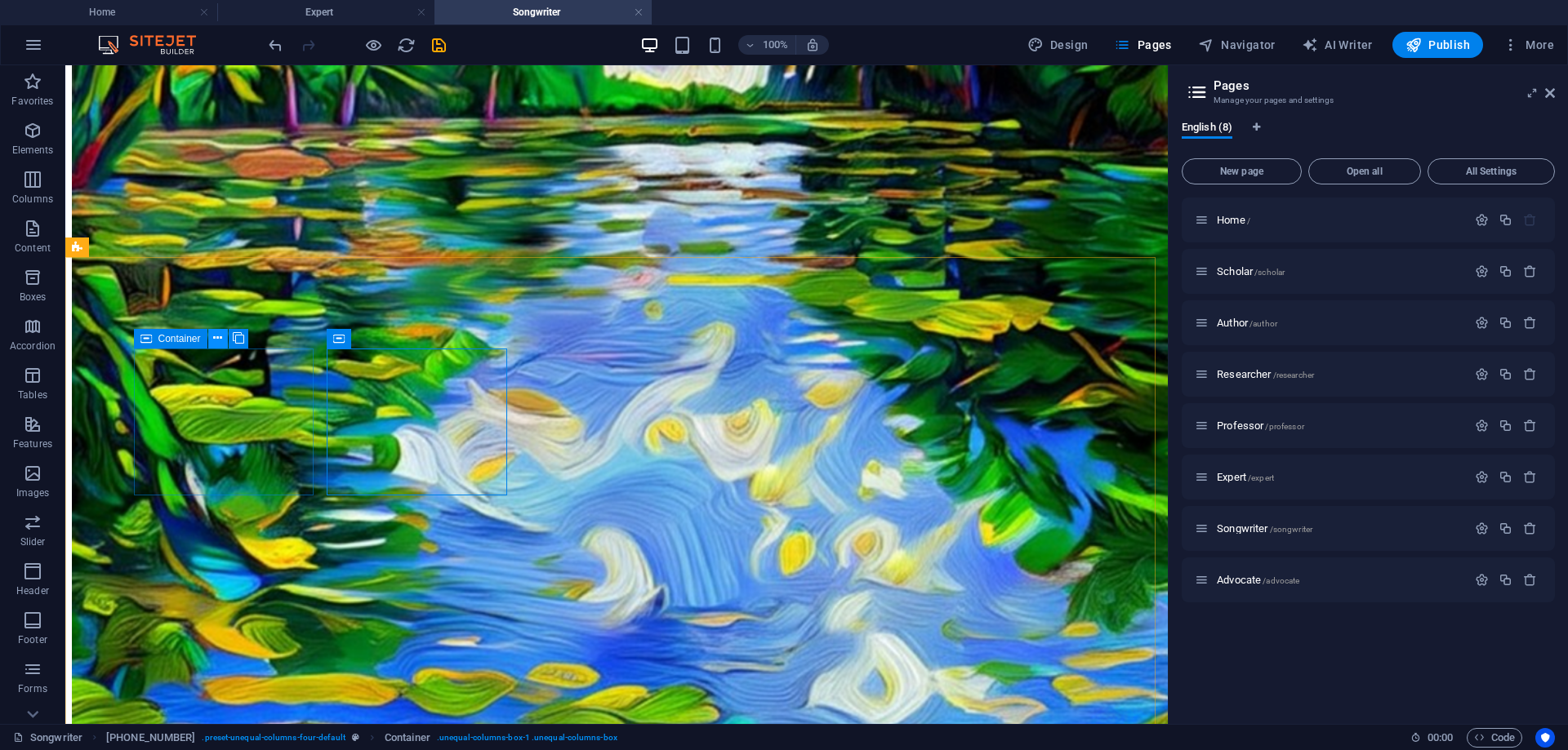
click at [217, 339] on icon at bounding box center [218, 338] width 9 height 17
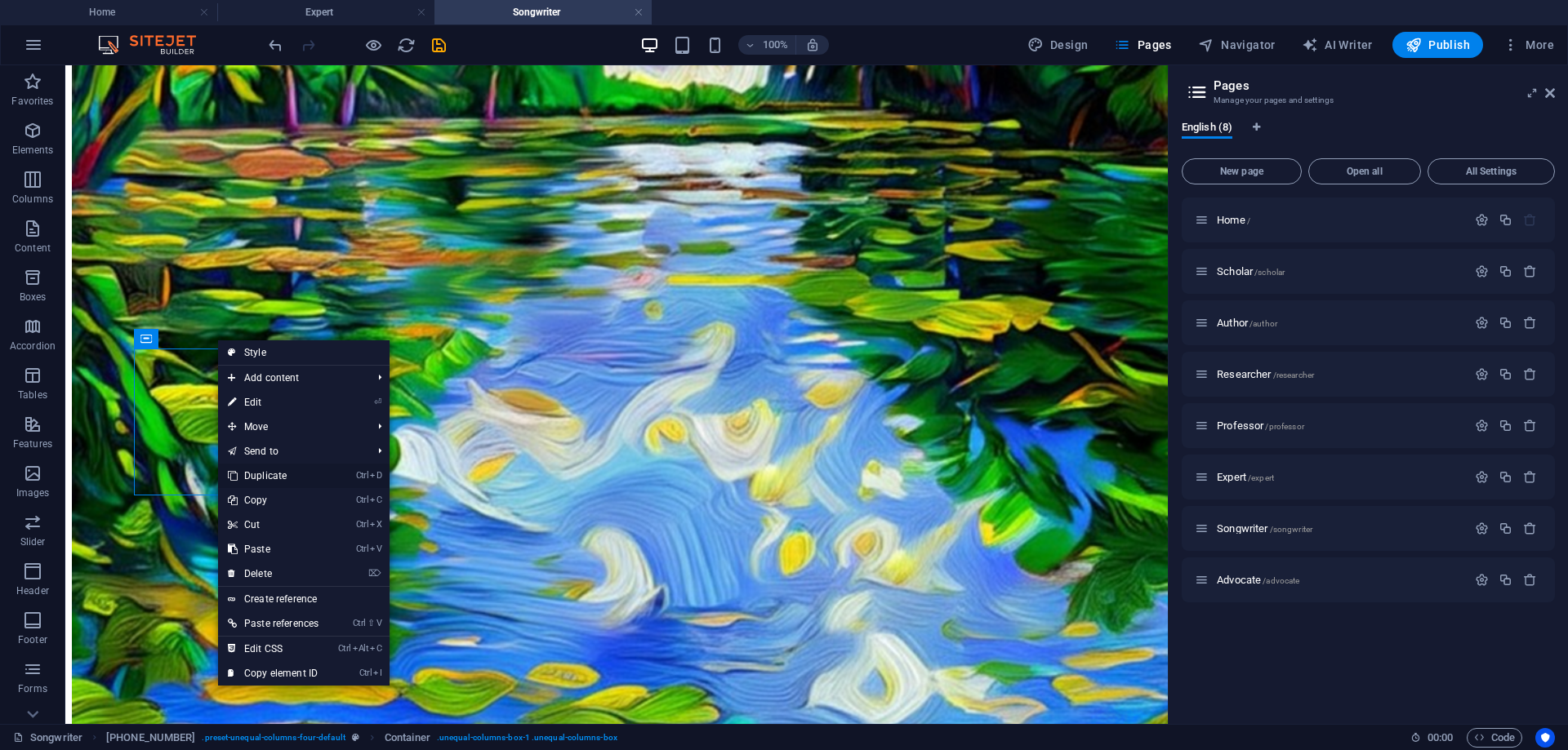
click at [260, 477] on link "Ctrl D Duplicate" at bounding box center [273, 476] width 110 height 25
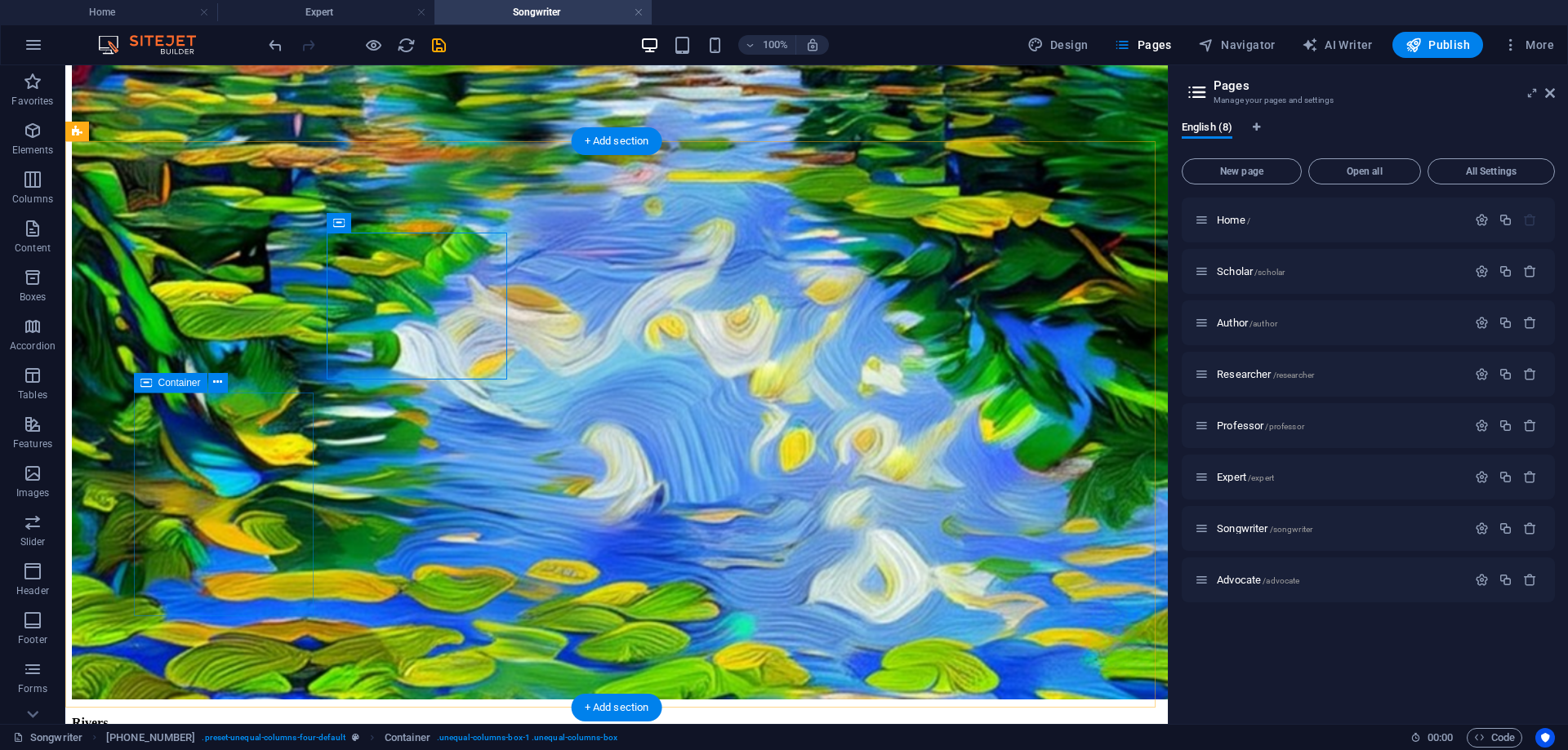
scroll to position [1219, 0]
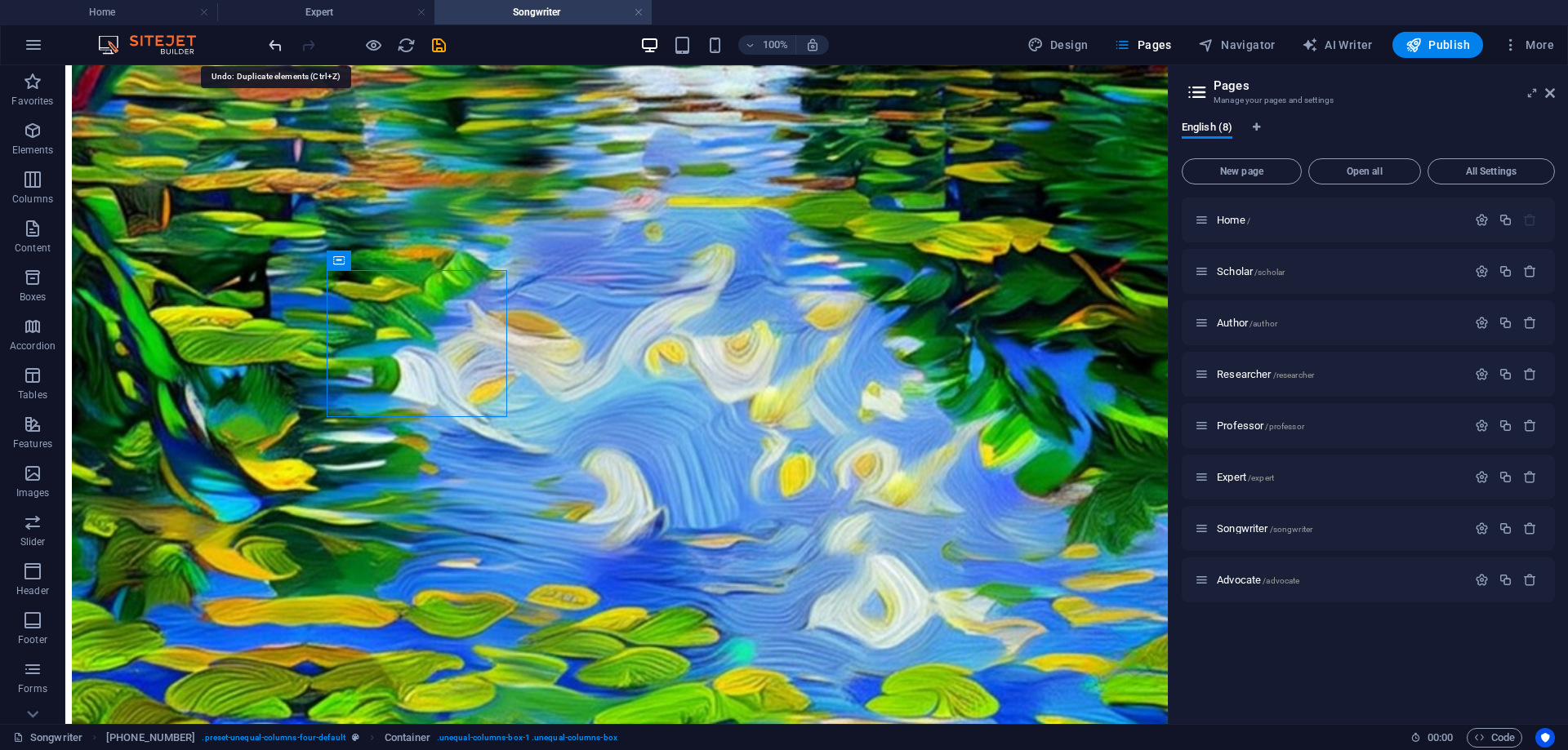
click at [272, 44] on icon "undo" at bounding box center [276, 45] width 19 height 19
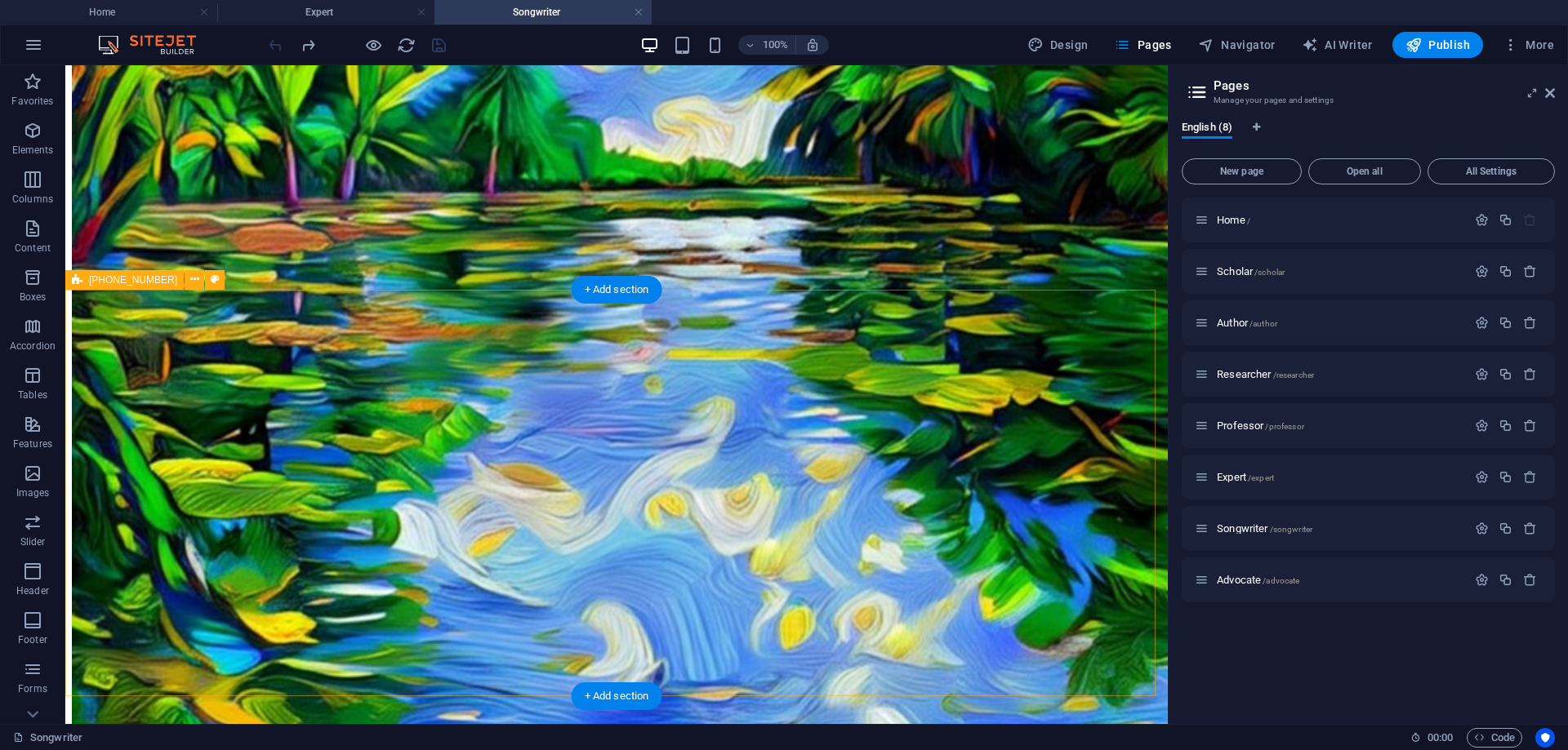
scroll to position [1058, 0]
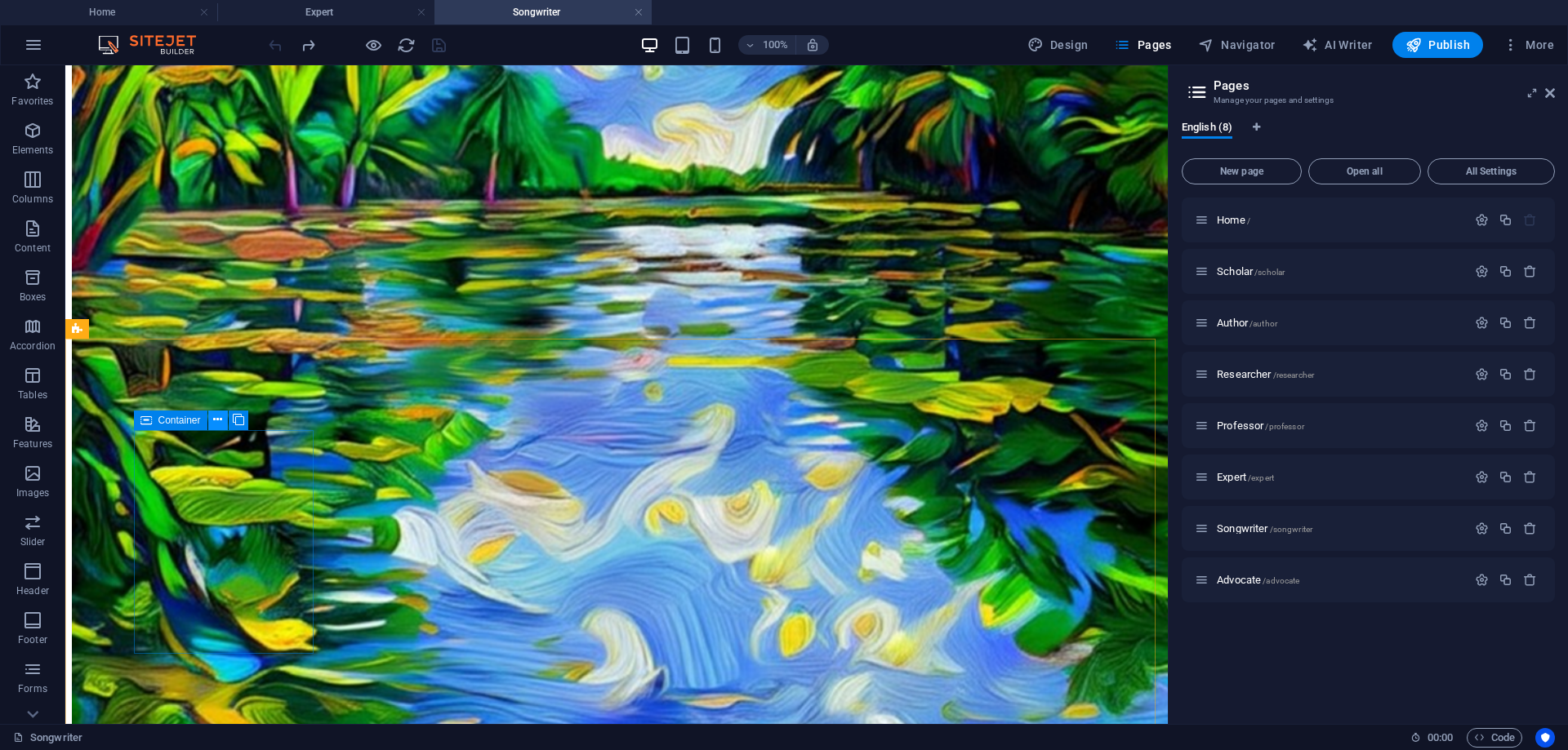
click at [216, 417] on icon at bounding box center [218, 419] width 9 height 17
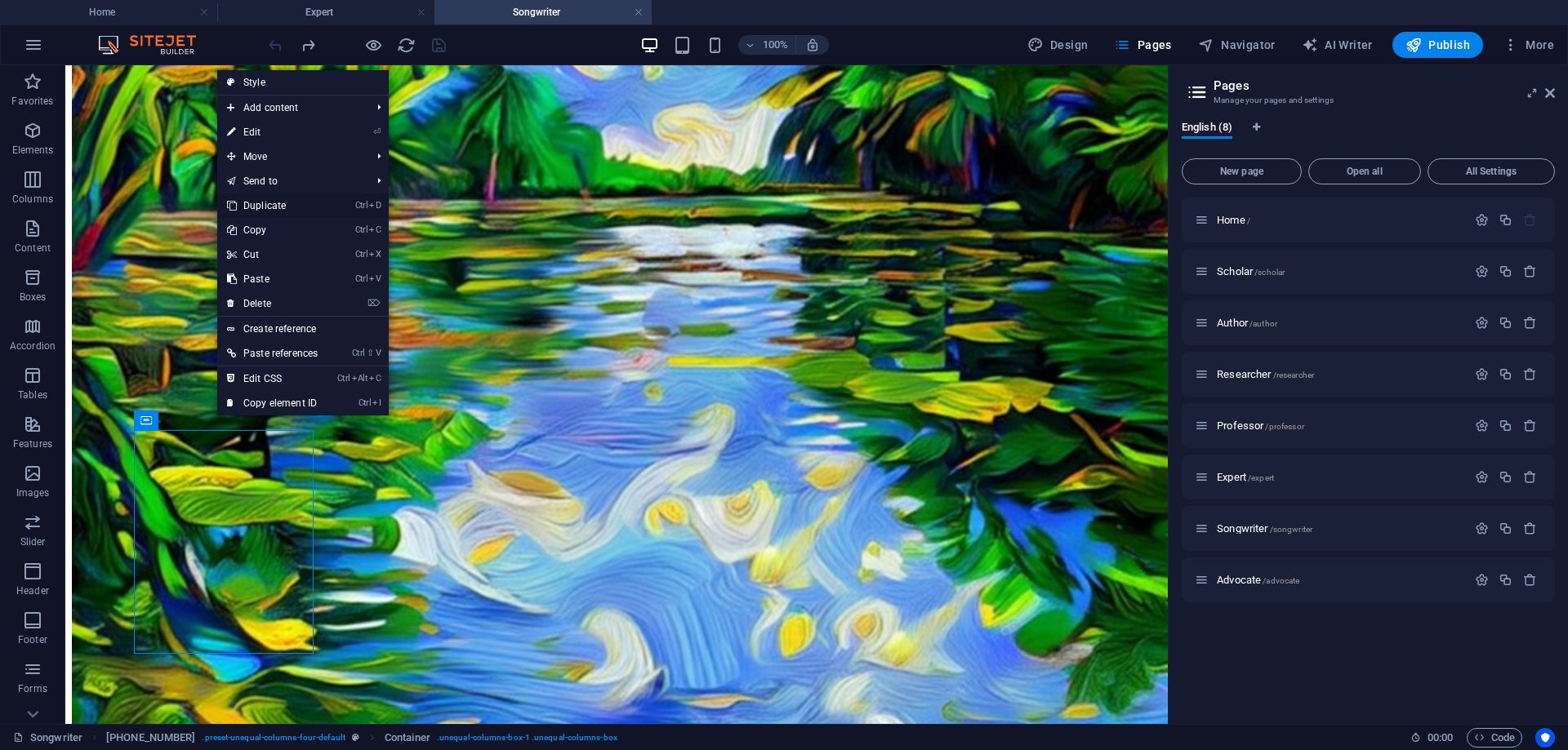
click at [295, 202] on link "Ctrl D Duplicate" at bounding box center [272, 206] width 110 height 25
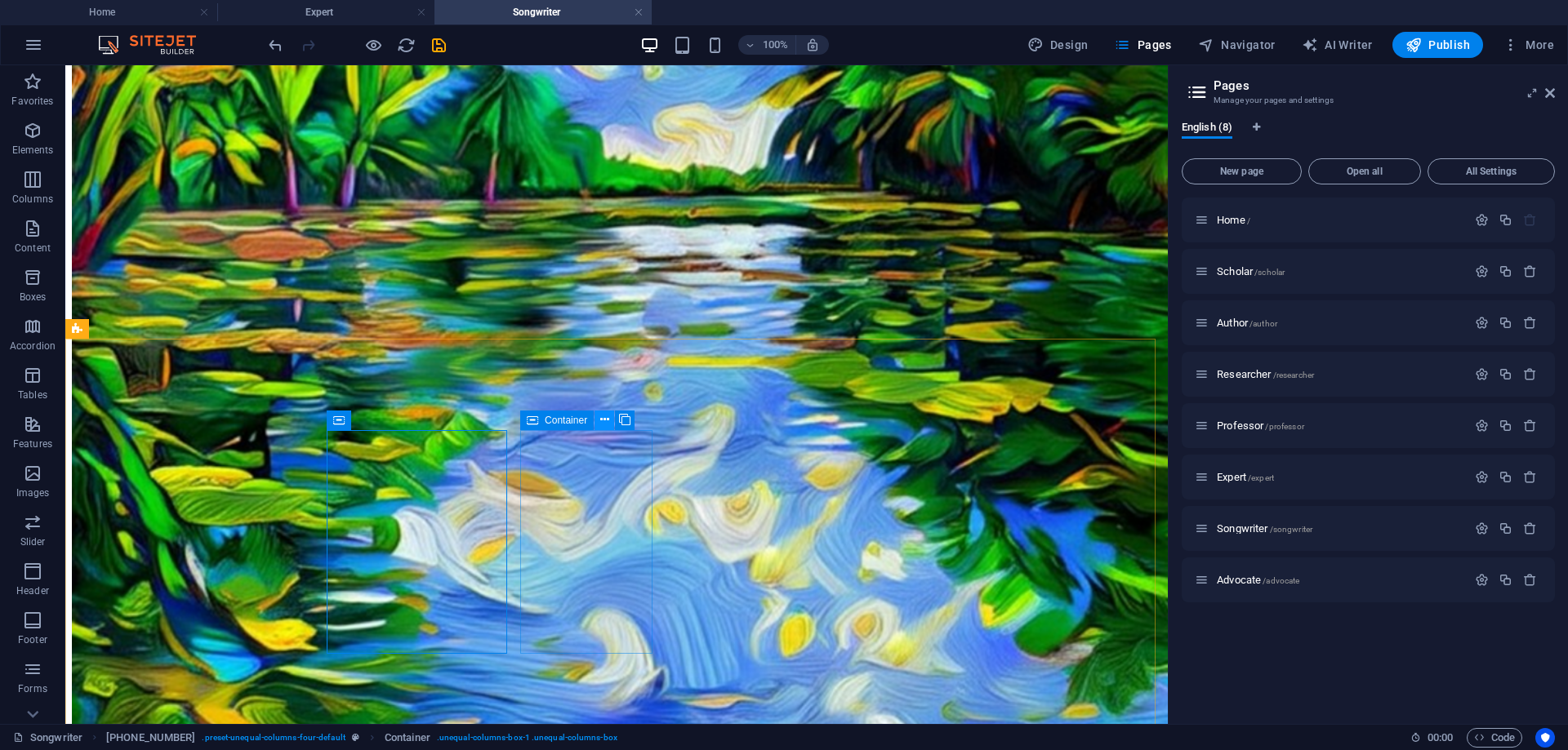
click at [605, 421] on icon at bounding box center [604, 419] width 9 height 17
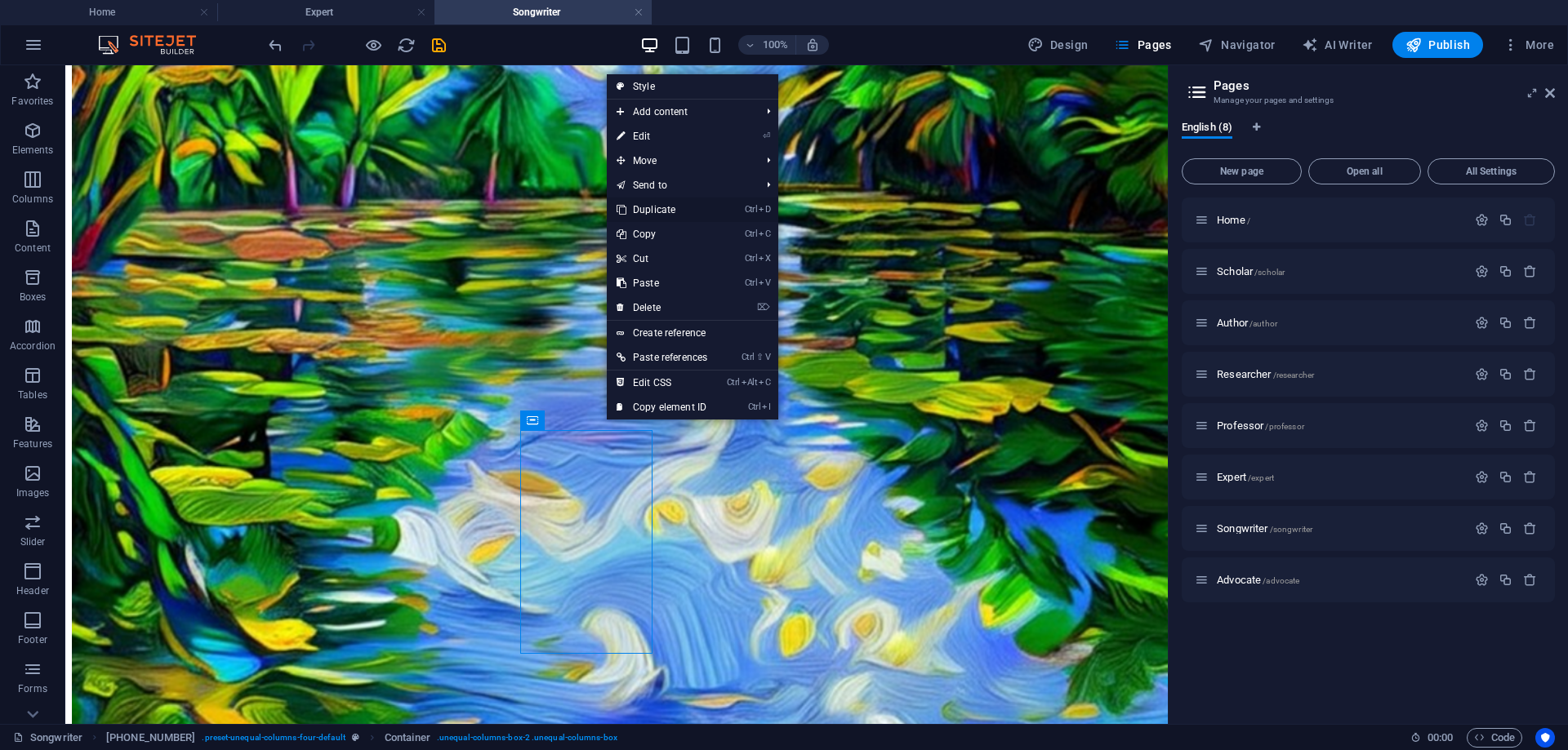
click at [673, 206] on link "Ctrl D Duplicate" at bounding box center [661, 210] width 110 height 25
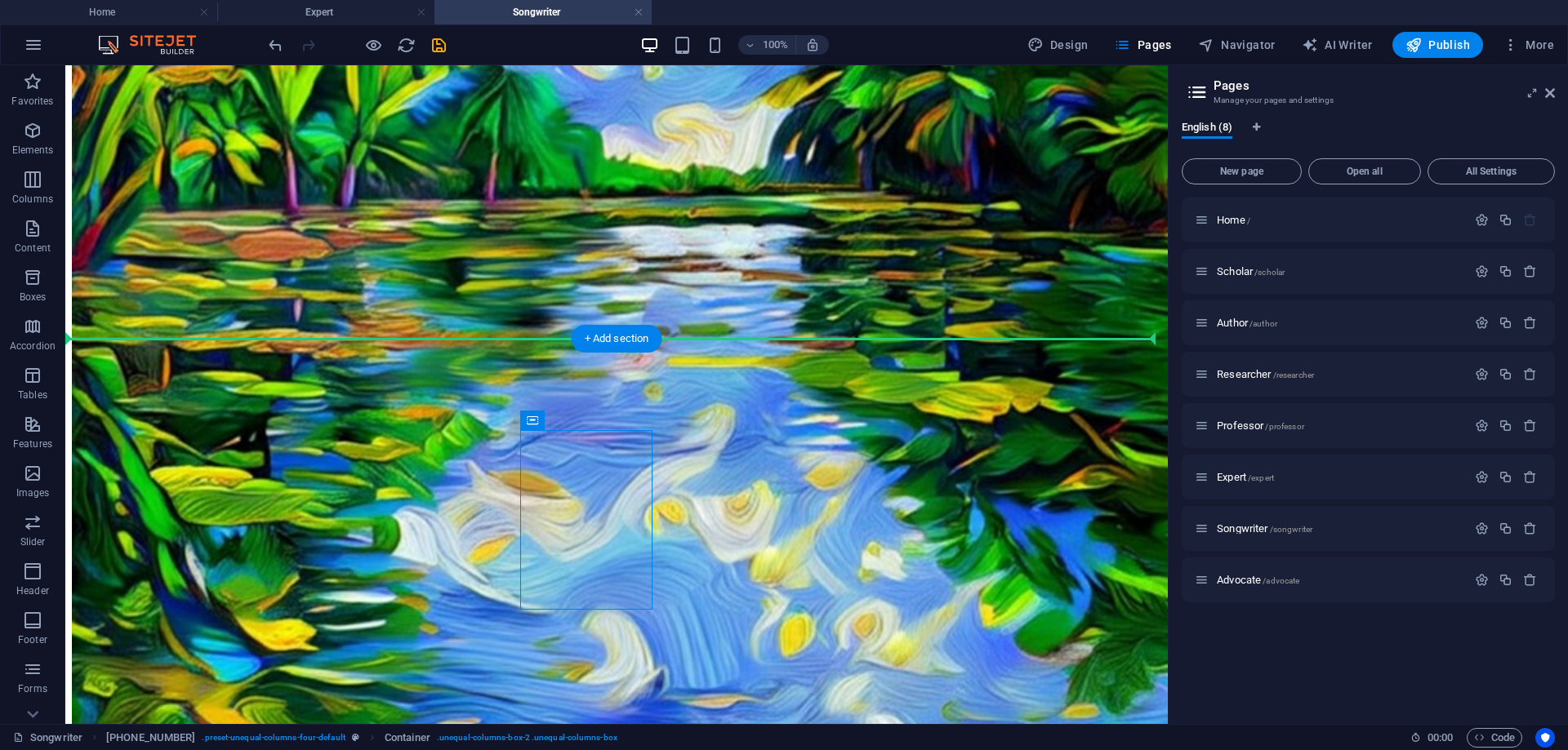
drag, startPoint x: 616, startPoint y: 485, endPoint x: 127, endPoint y: 419, distance: 493.4
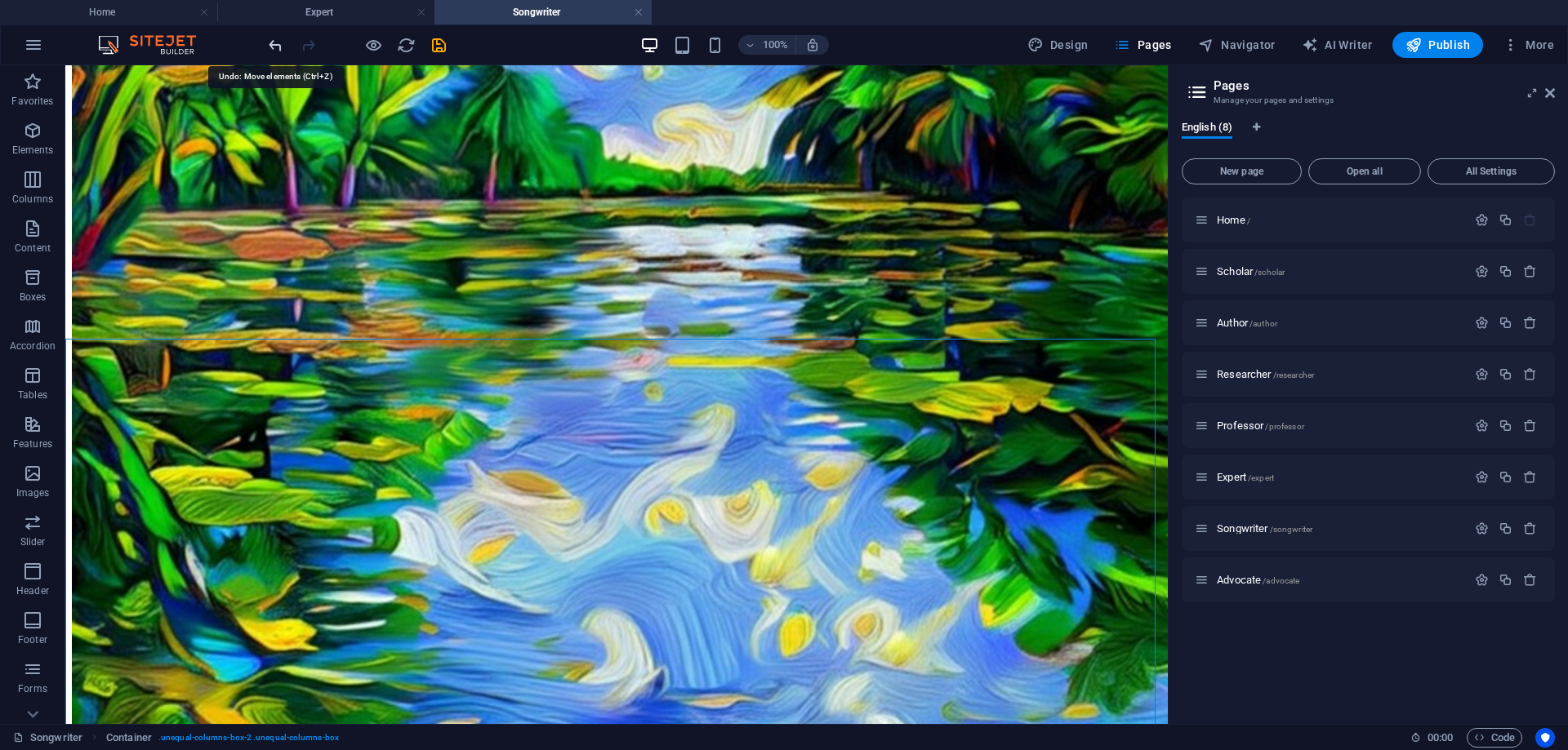
click at [274, 43] on icon "undo" at bounding box center [276, 45] width 19 height 19
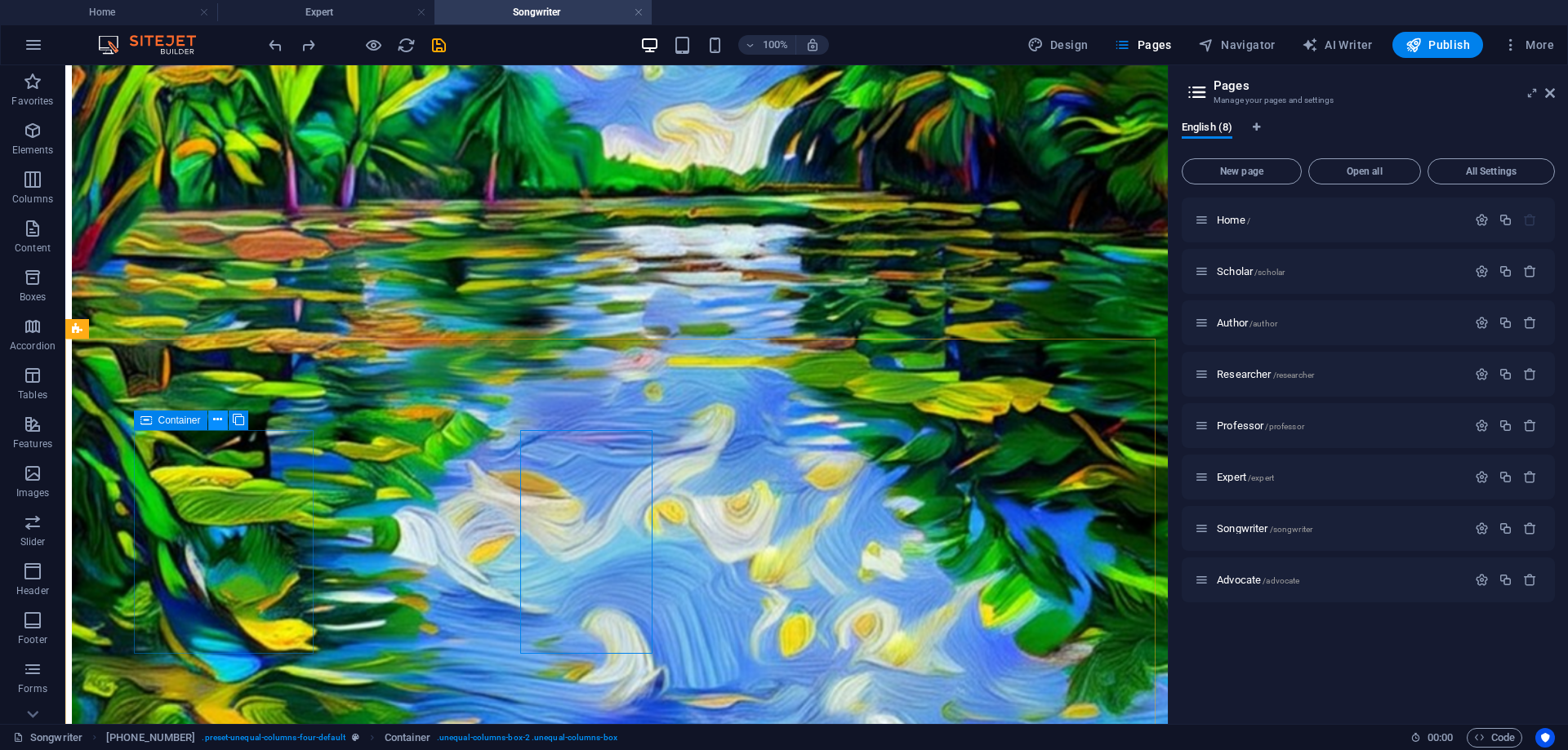
click at [217, 416] on icon at bounding box center [218, 419] width 9 height 17
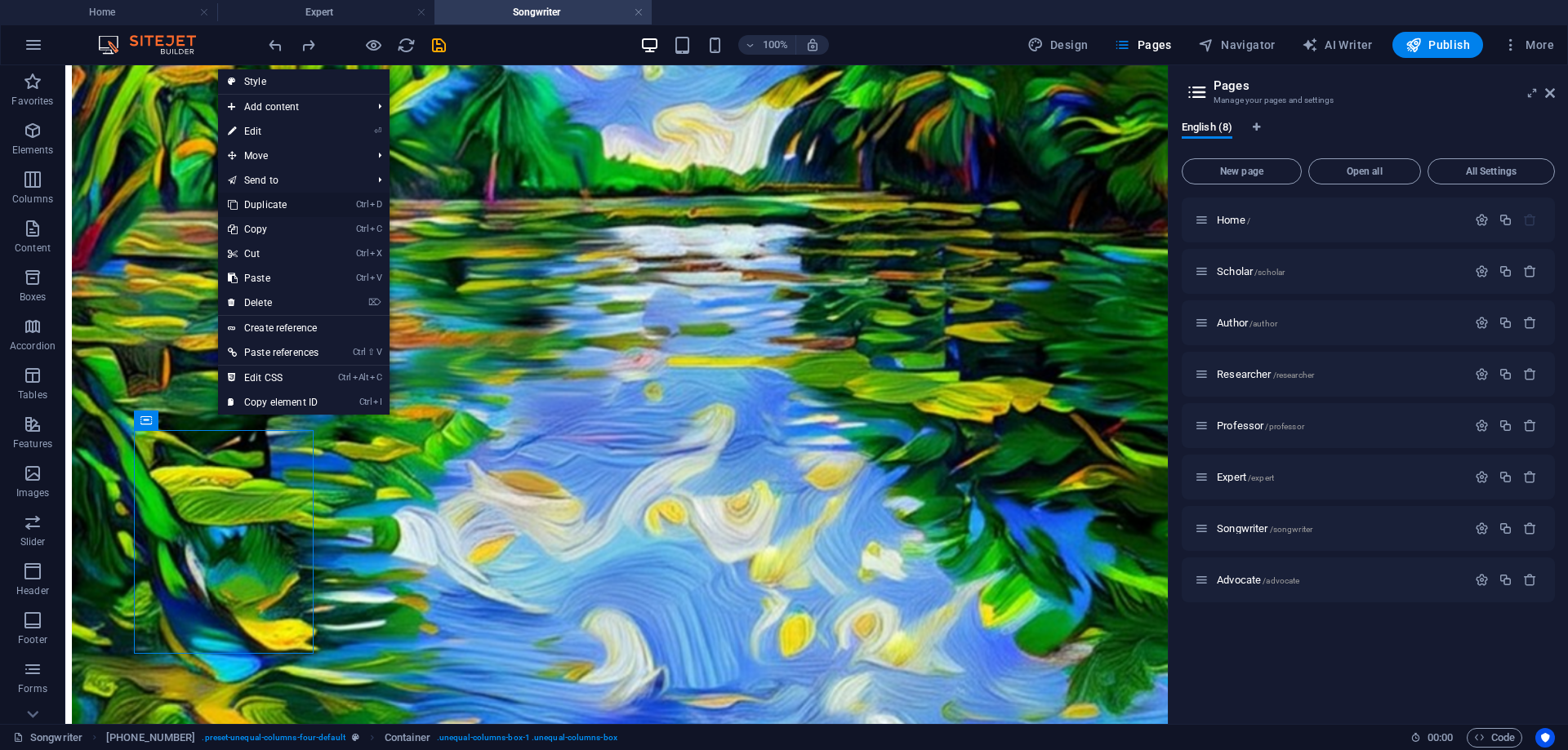
click at [287, 199] on link "Ctrl D Duplicate" at bounding box center [273, 205] width 110 height 25
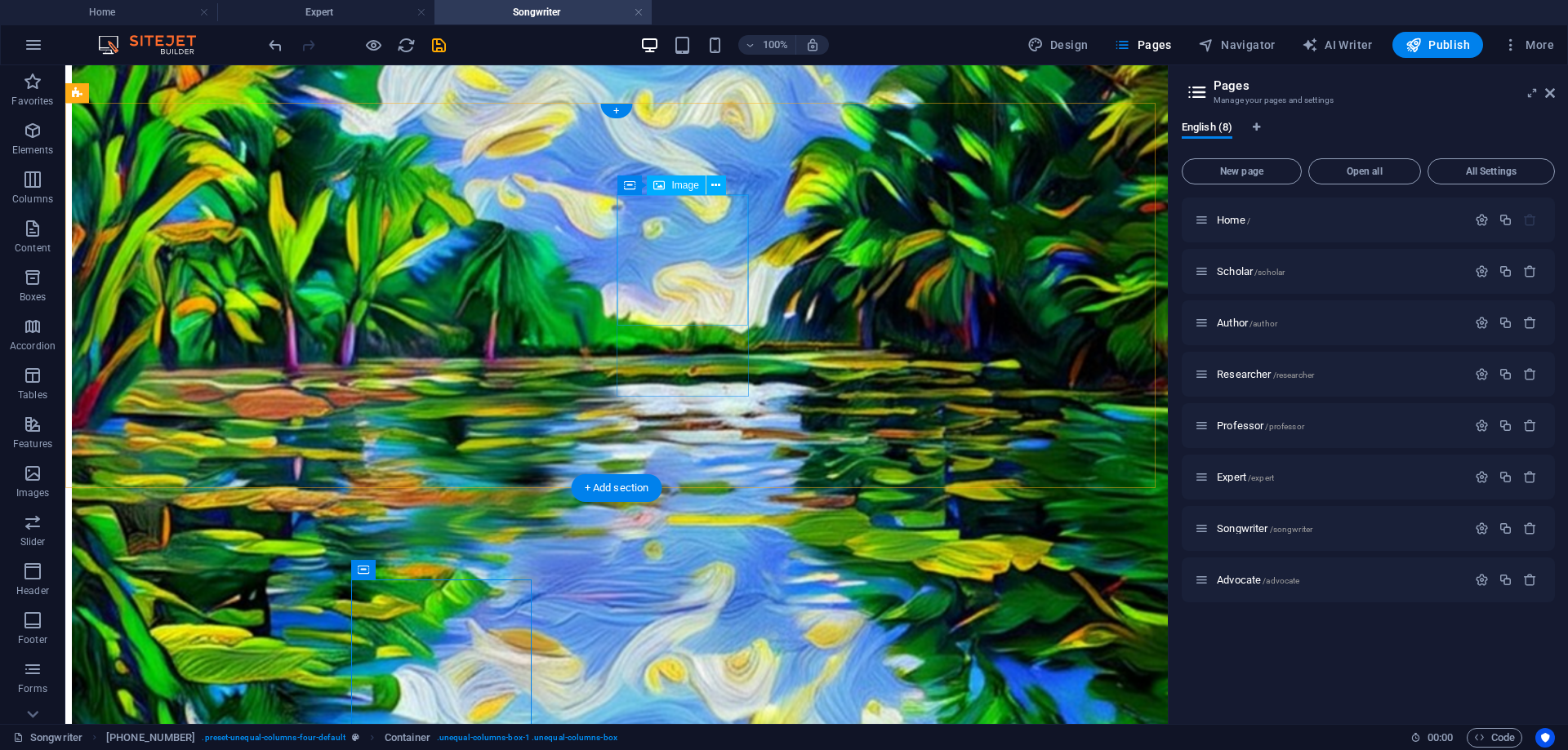
scroll to position [896, 0]
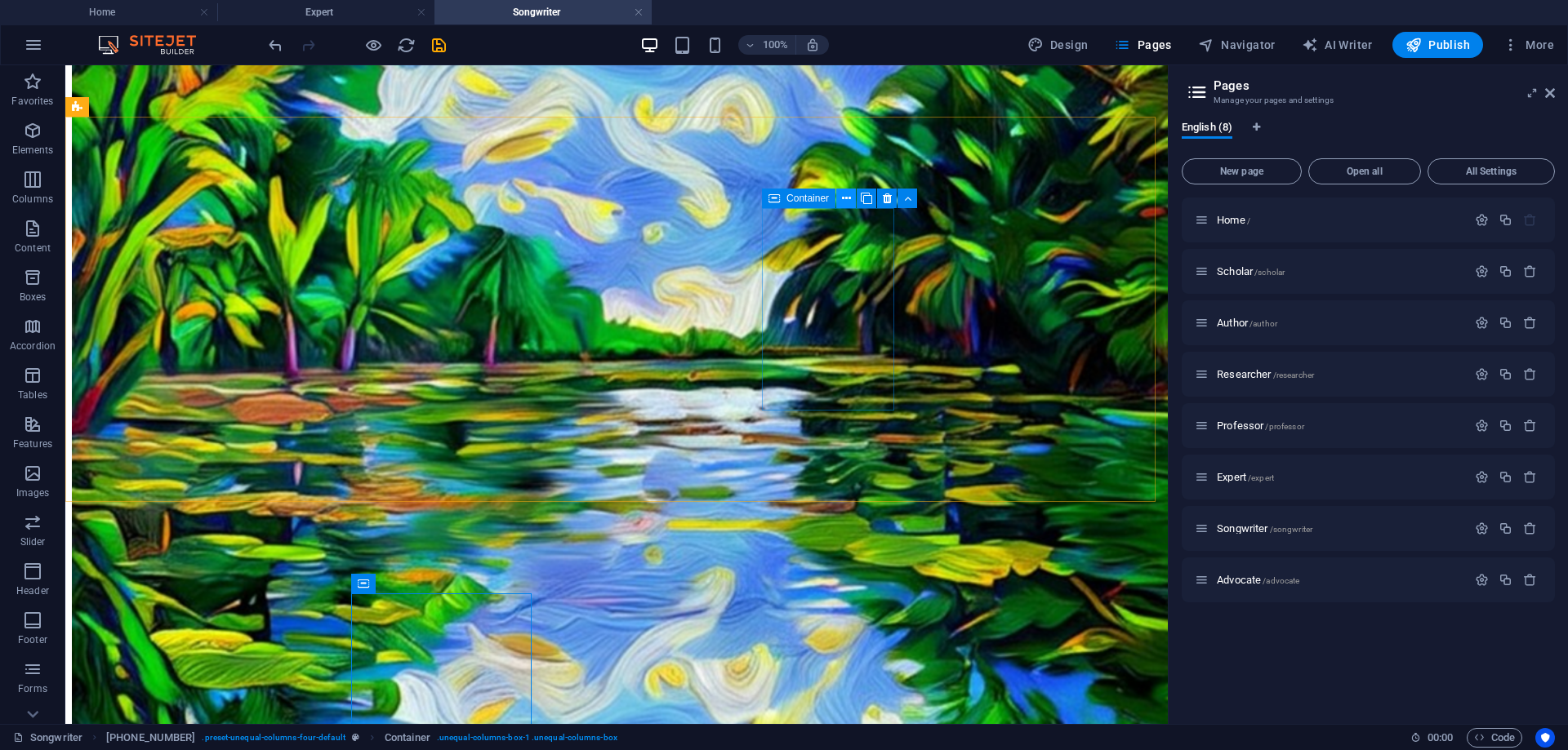
click at [842, 195] on icon at bounding box center [846, 198] width 9 height 17
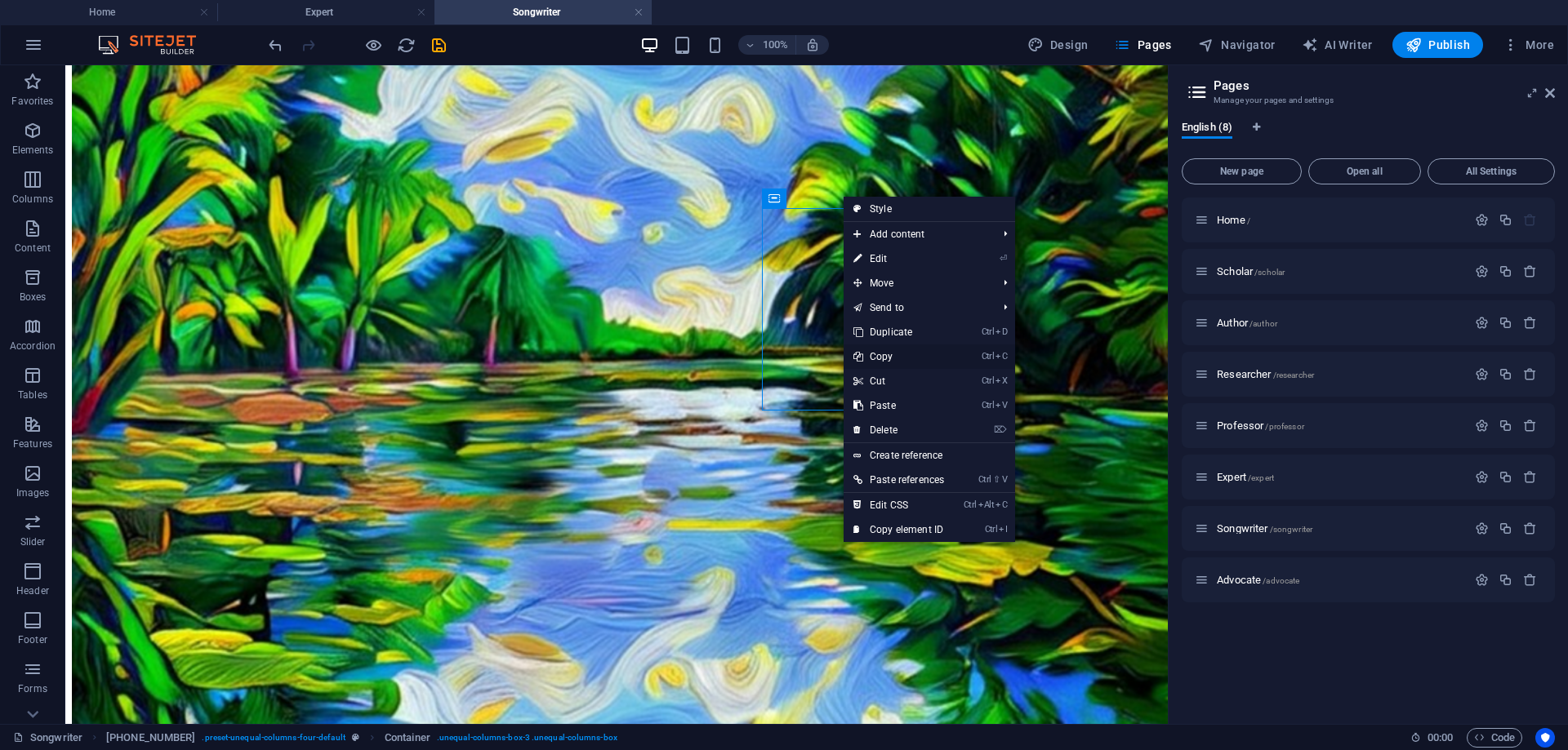
click at [897, 354] on link "Ctrl C Copy" at bounding box center [899, 357] width 110 height 25
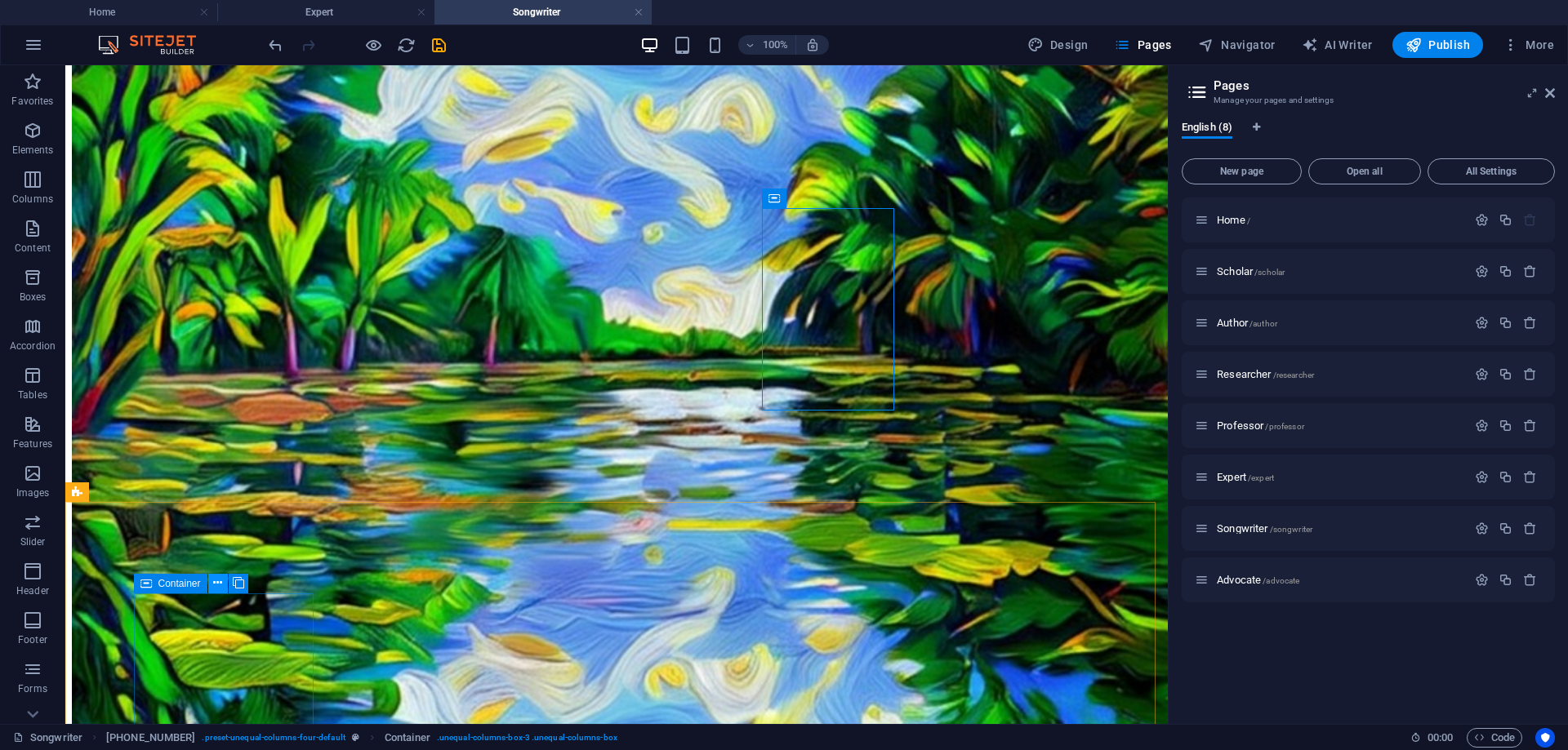
click at [218, 575] on icon at bounding box center [218, 583] width 9 height 17
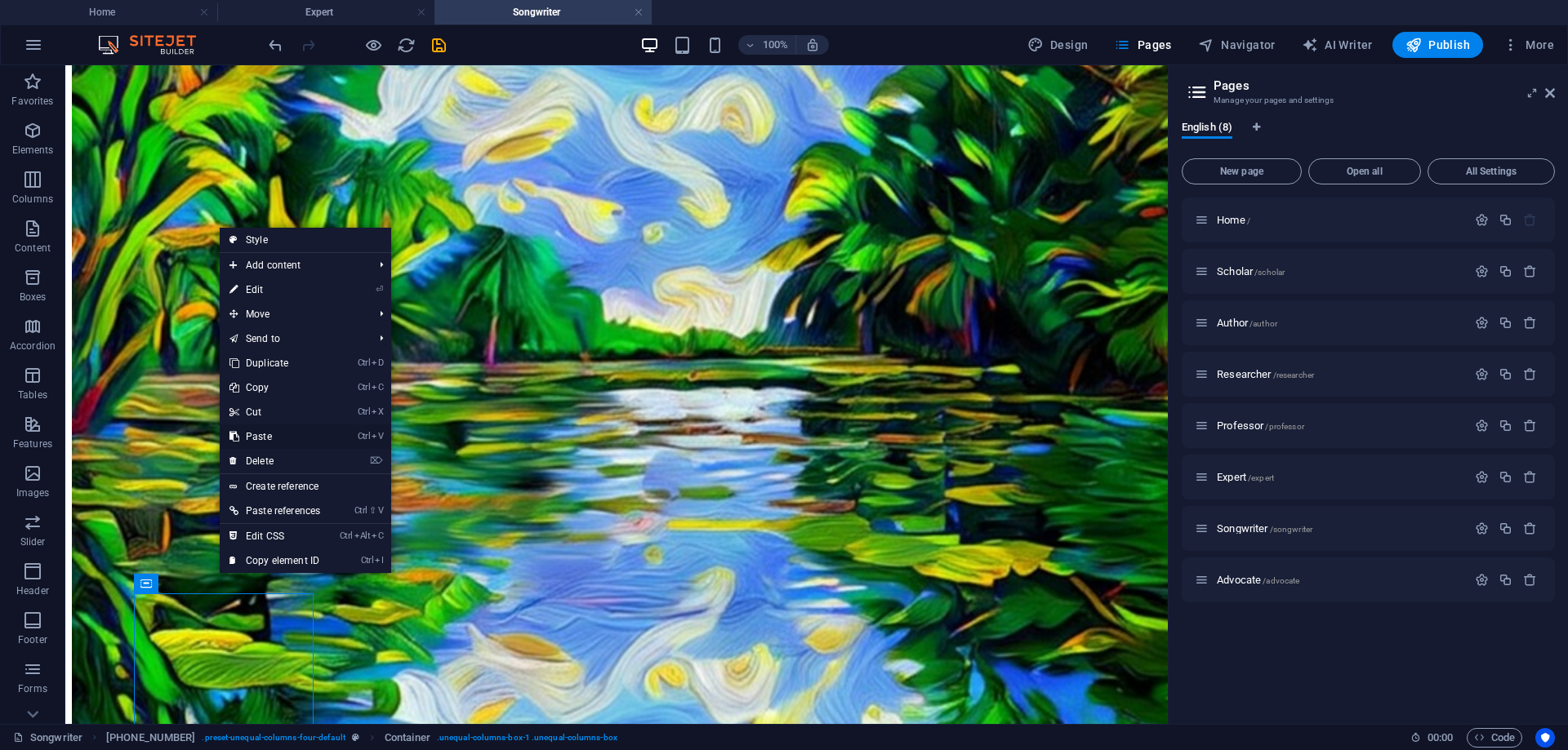
click at [278, 439] on link "Ctrl V Paste" at bounding box center [275, 437] width 110 height 25
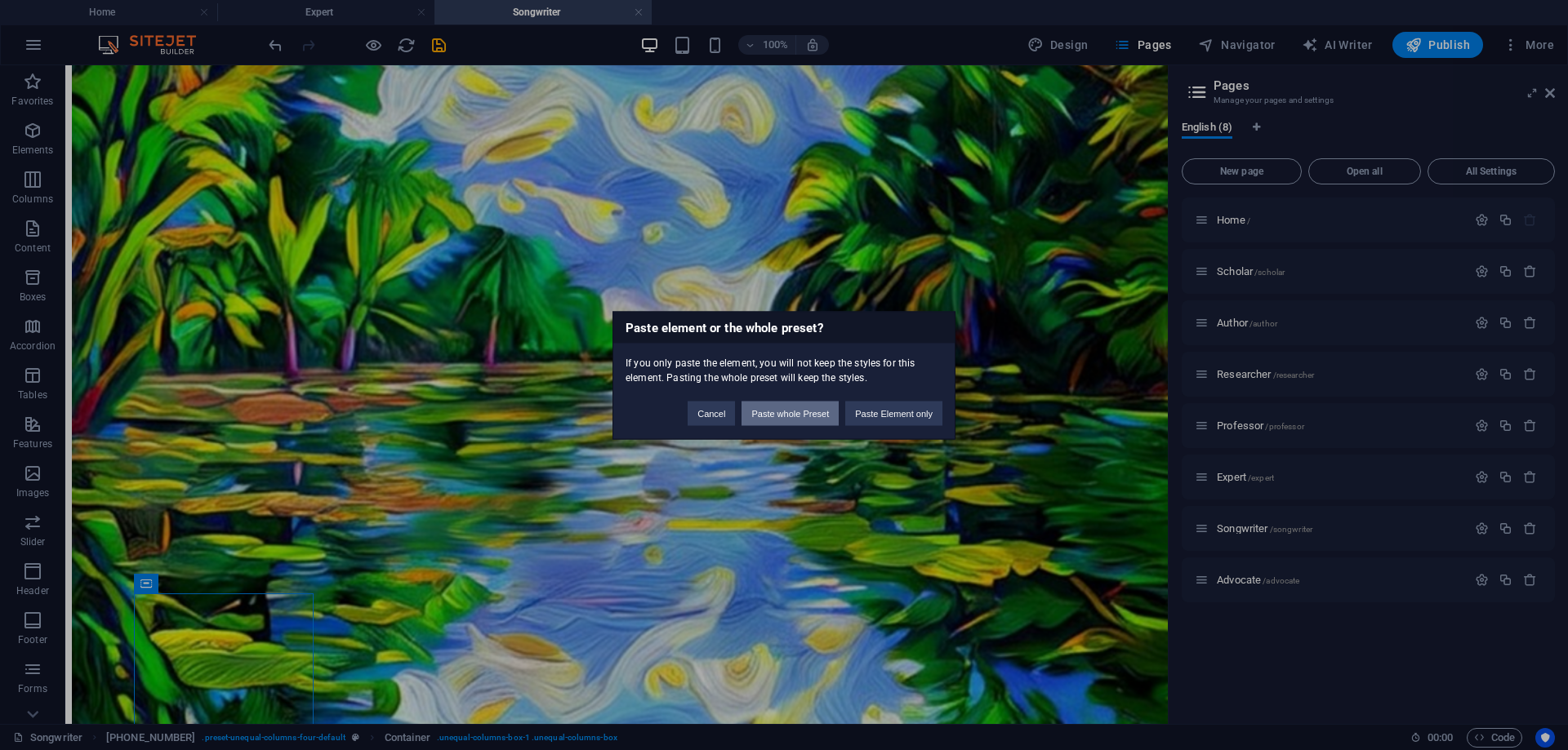
click at [777, 411] on button "Paste whole Preset" at bounding box center [789, 413] width 97 height 25
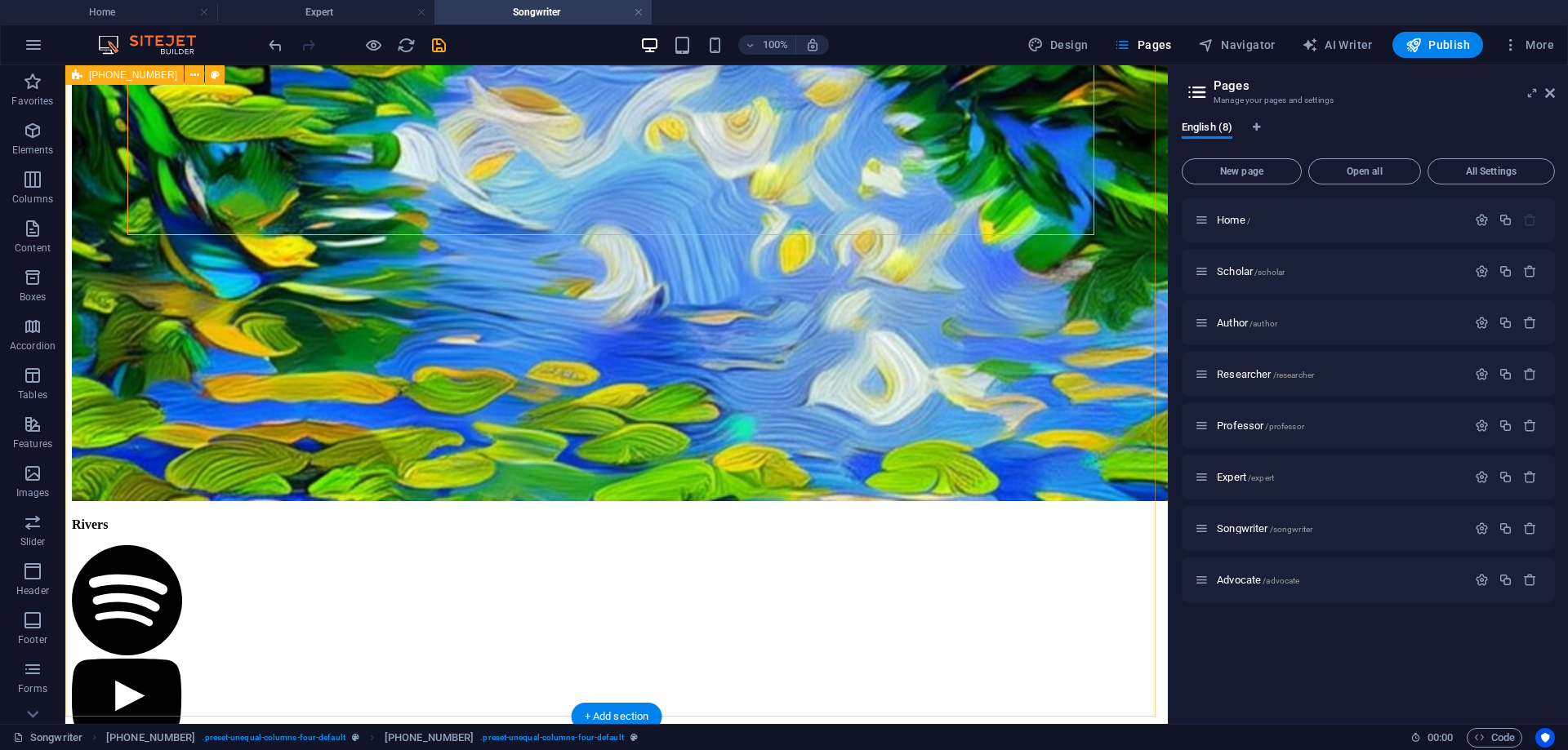
scroll to position [1419, 0]
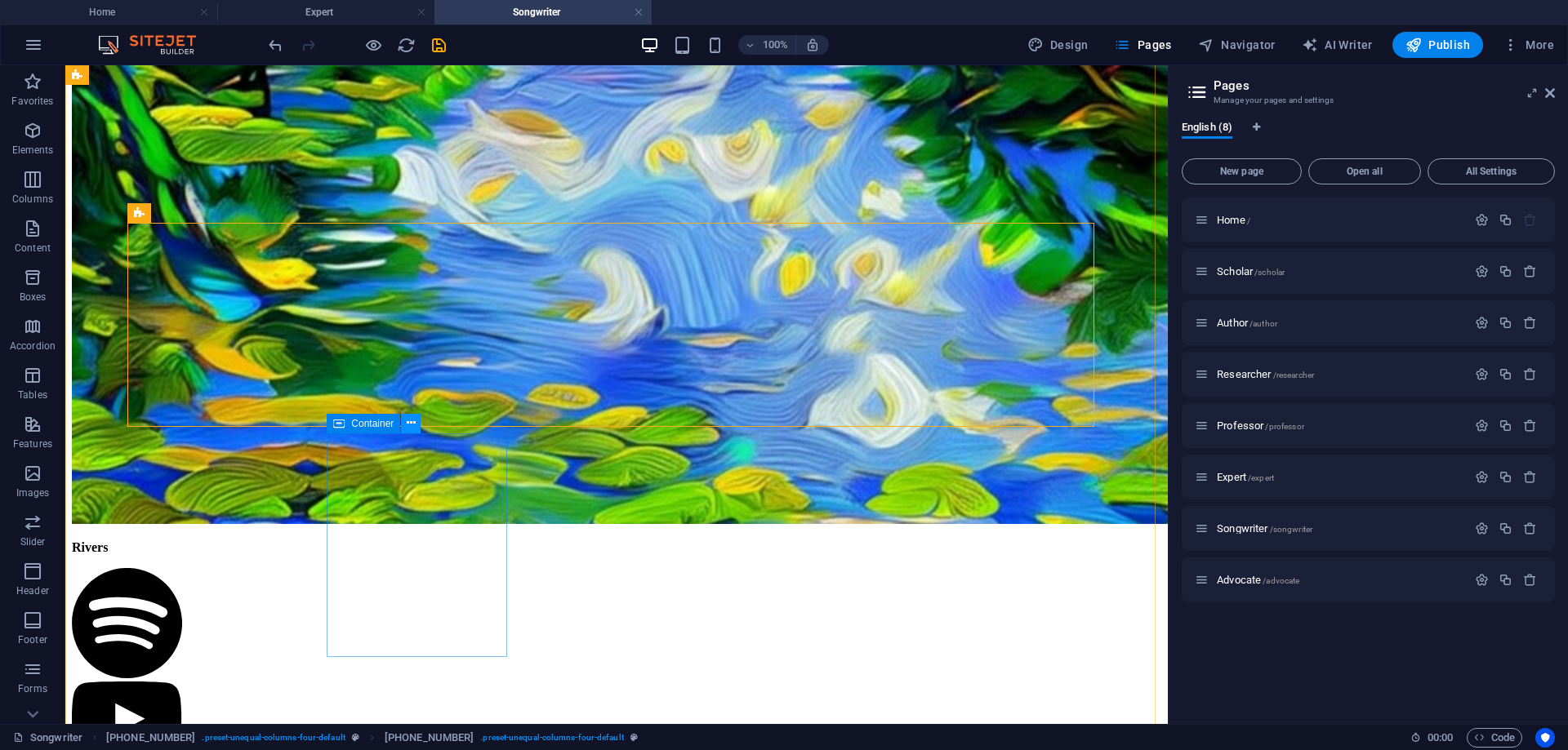
click at [409, 425] on icon at bounding box center [411, 423] width 9 height 17
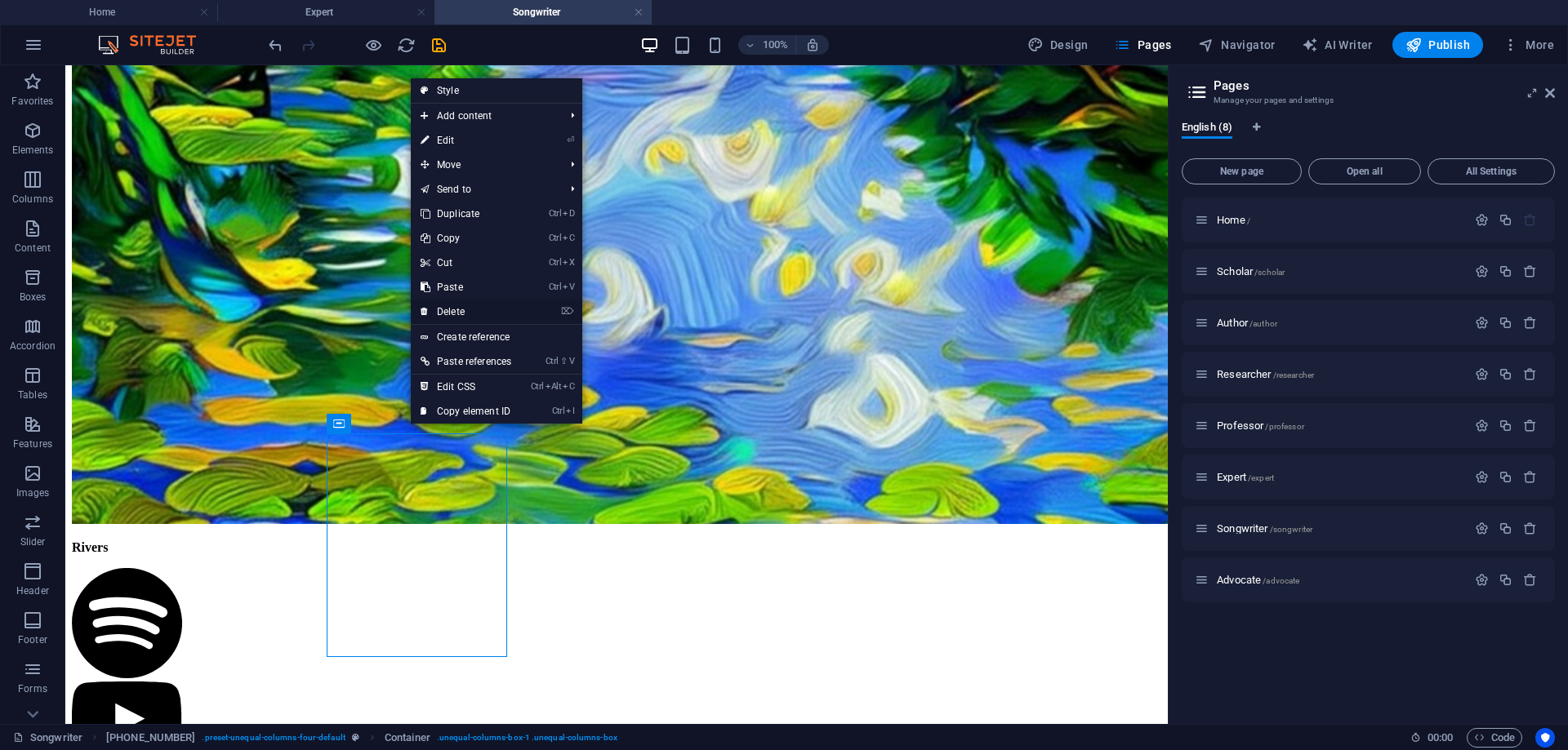
click at [463, 313] on link "⌦ Delete" at bounding box center [465, 312] width 110 height 25
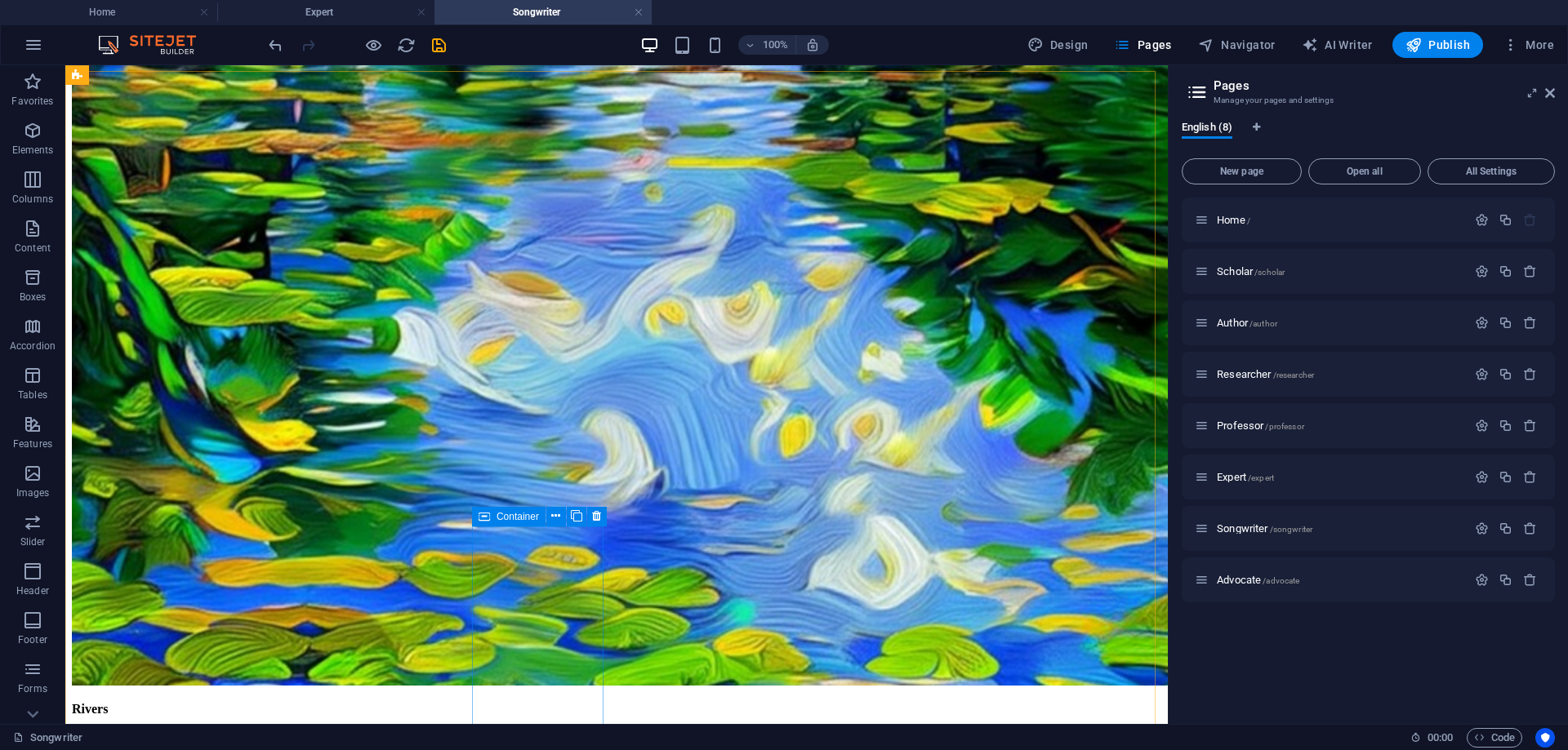
scroll to position [1256, 0]
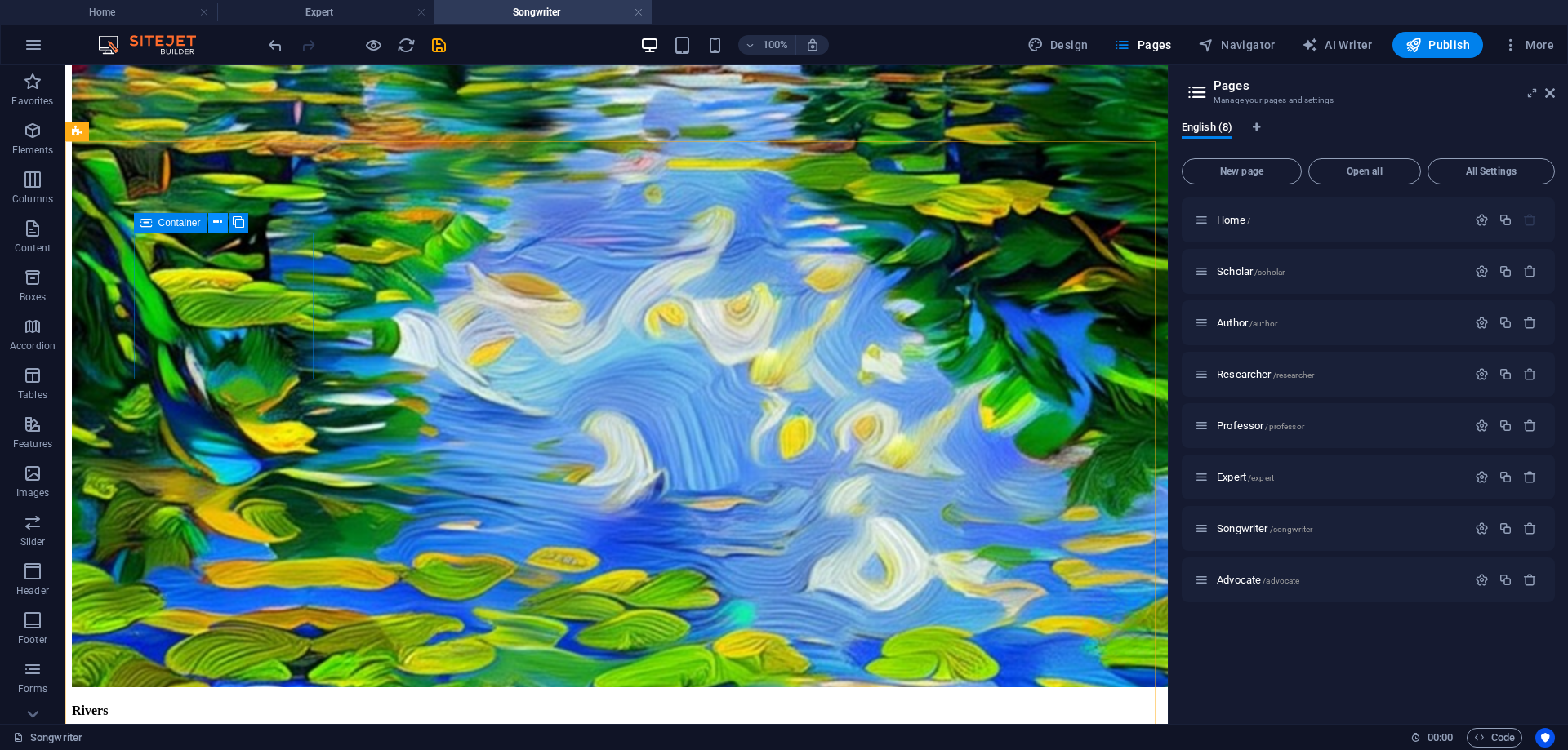
click at [216, 221] on icon at bounding box center [218, 222] width 9 height 17
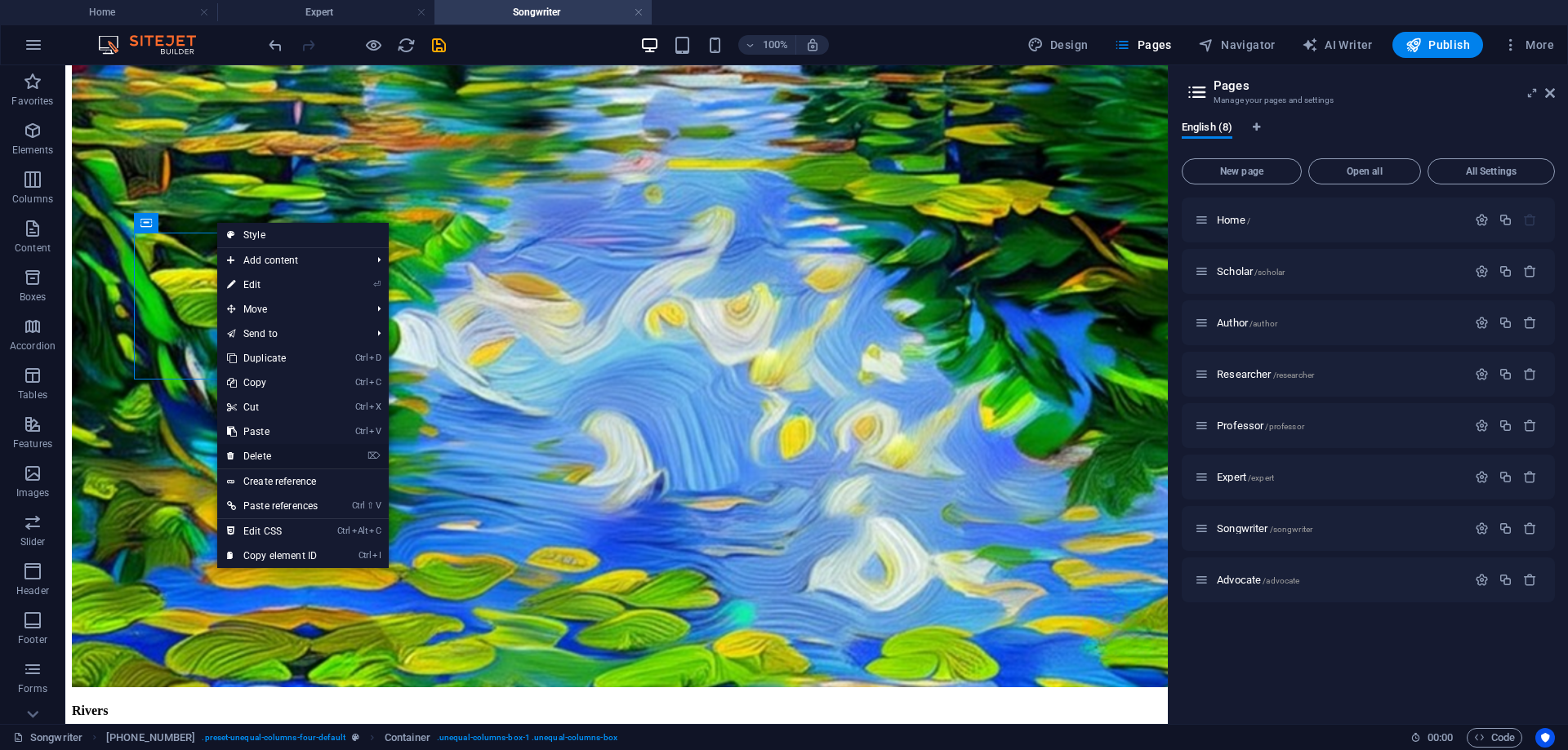
click at [280, 456] on link "⌦ Delete" at bounding box center [272, 456] width 110 height 25
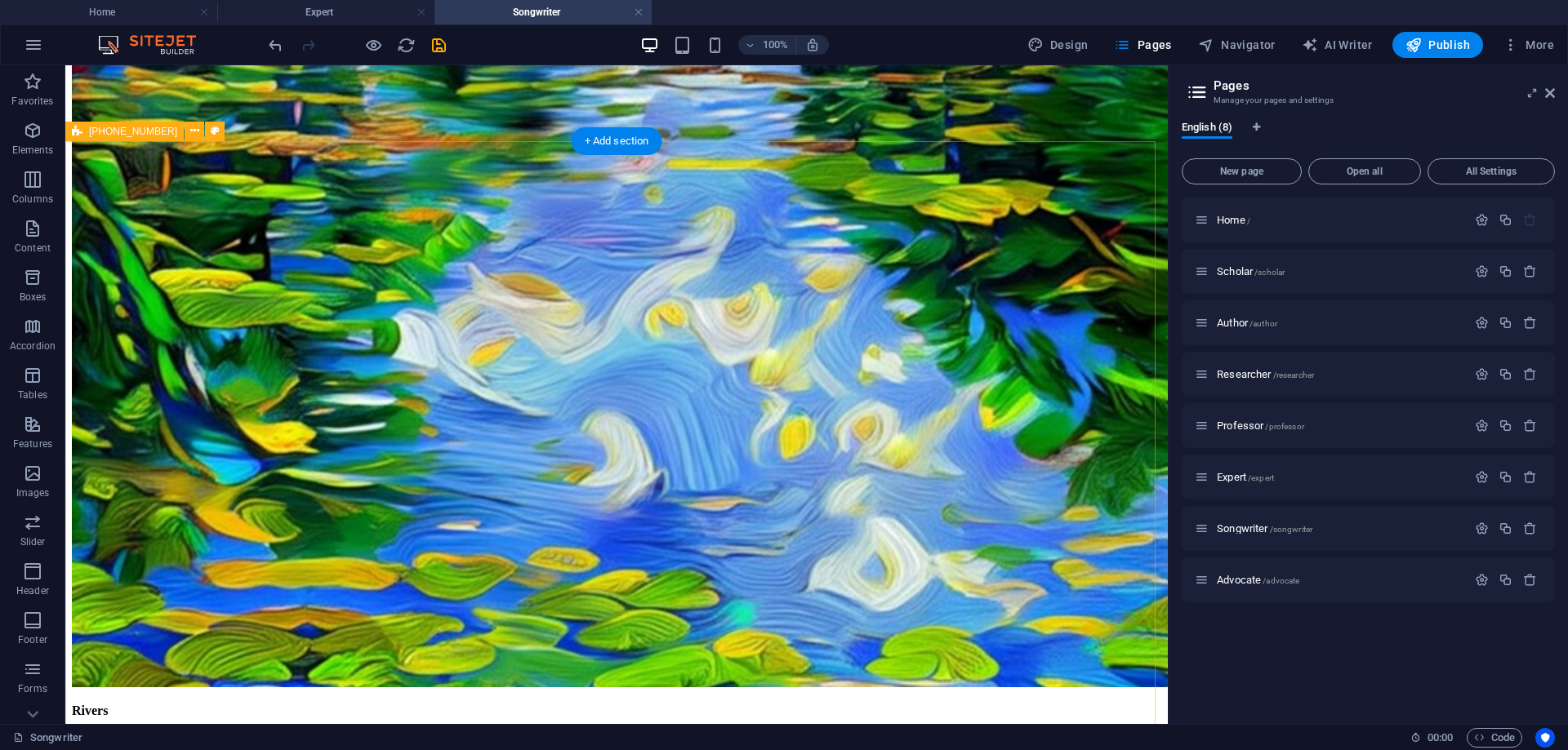
click at [25, 180] on icon "button" at bounding box center [33, 179] width 20 height 20
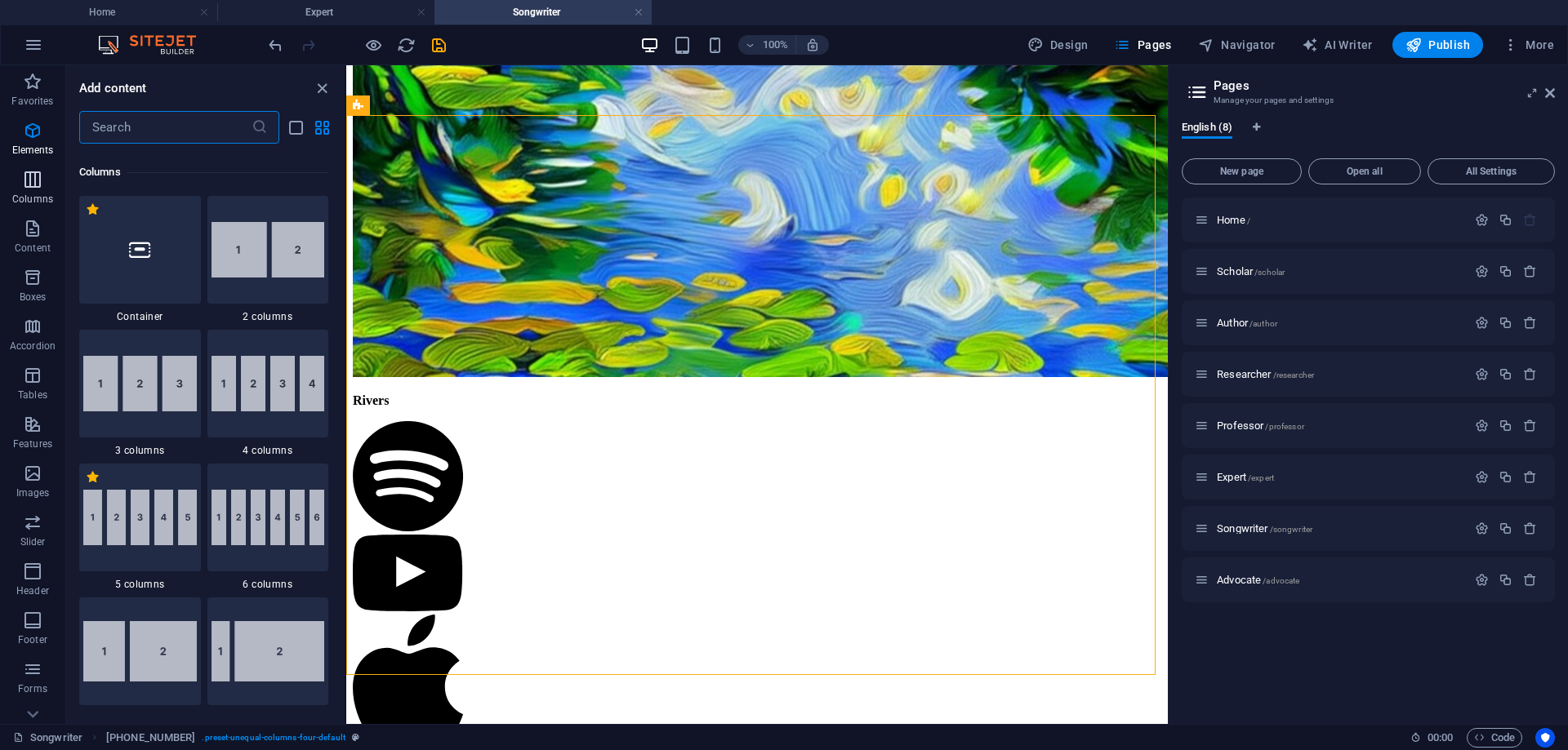
scroll to position [1076, 0]
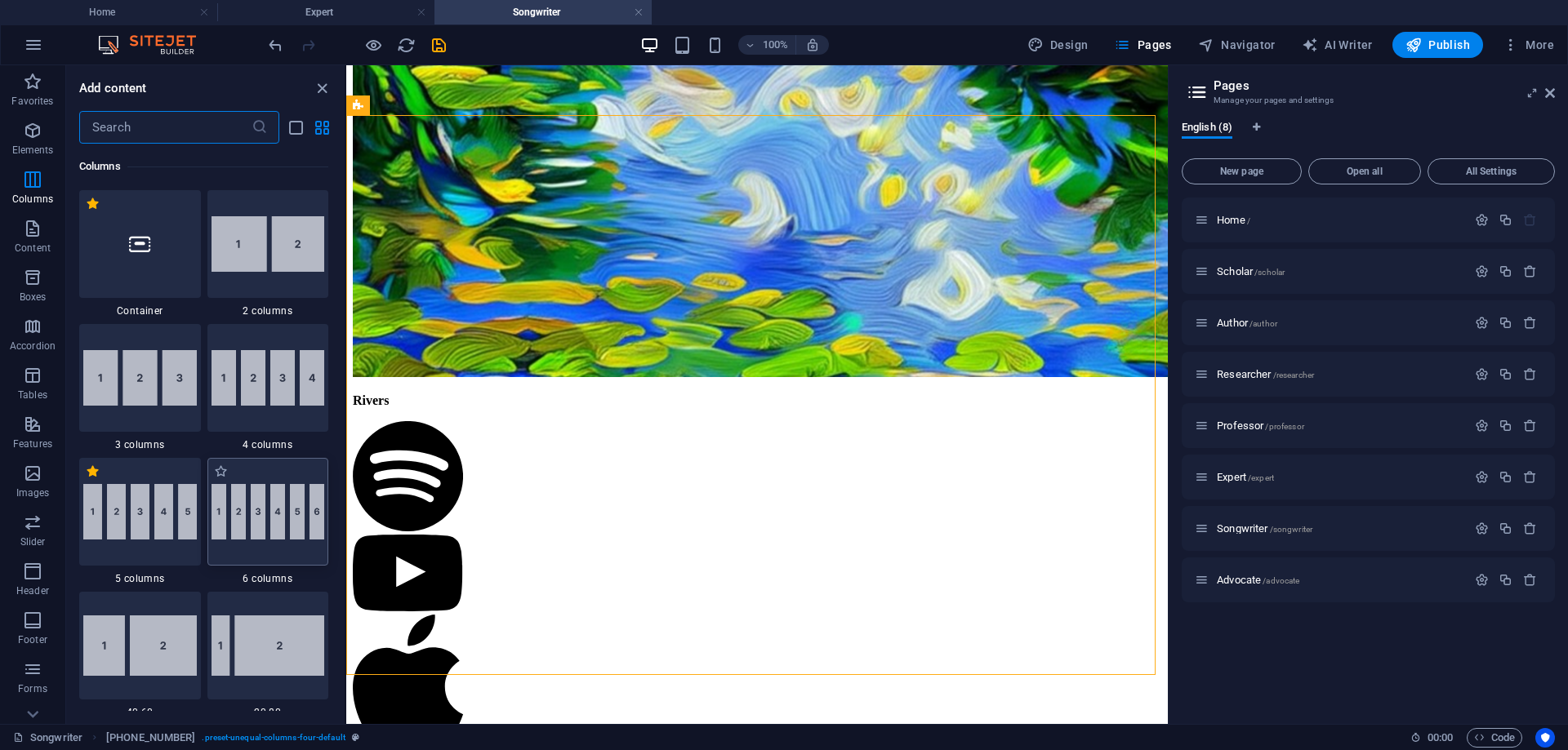
click at [278, 523] on img at bounding box center [268, 511] width 113 height 55
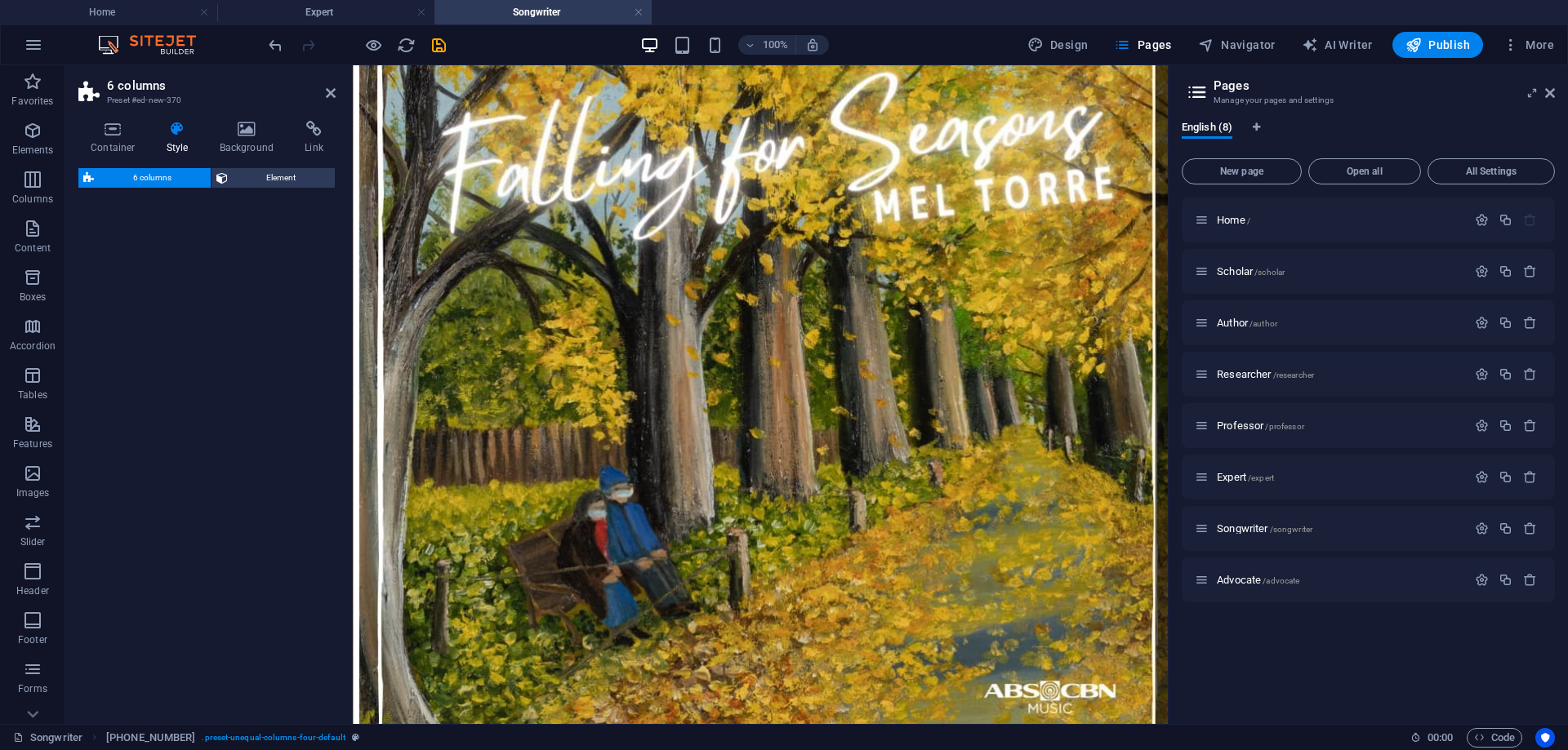
select select "rem"
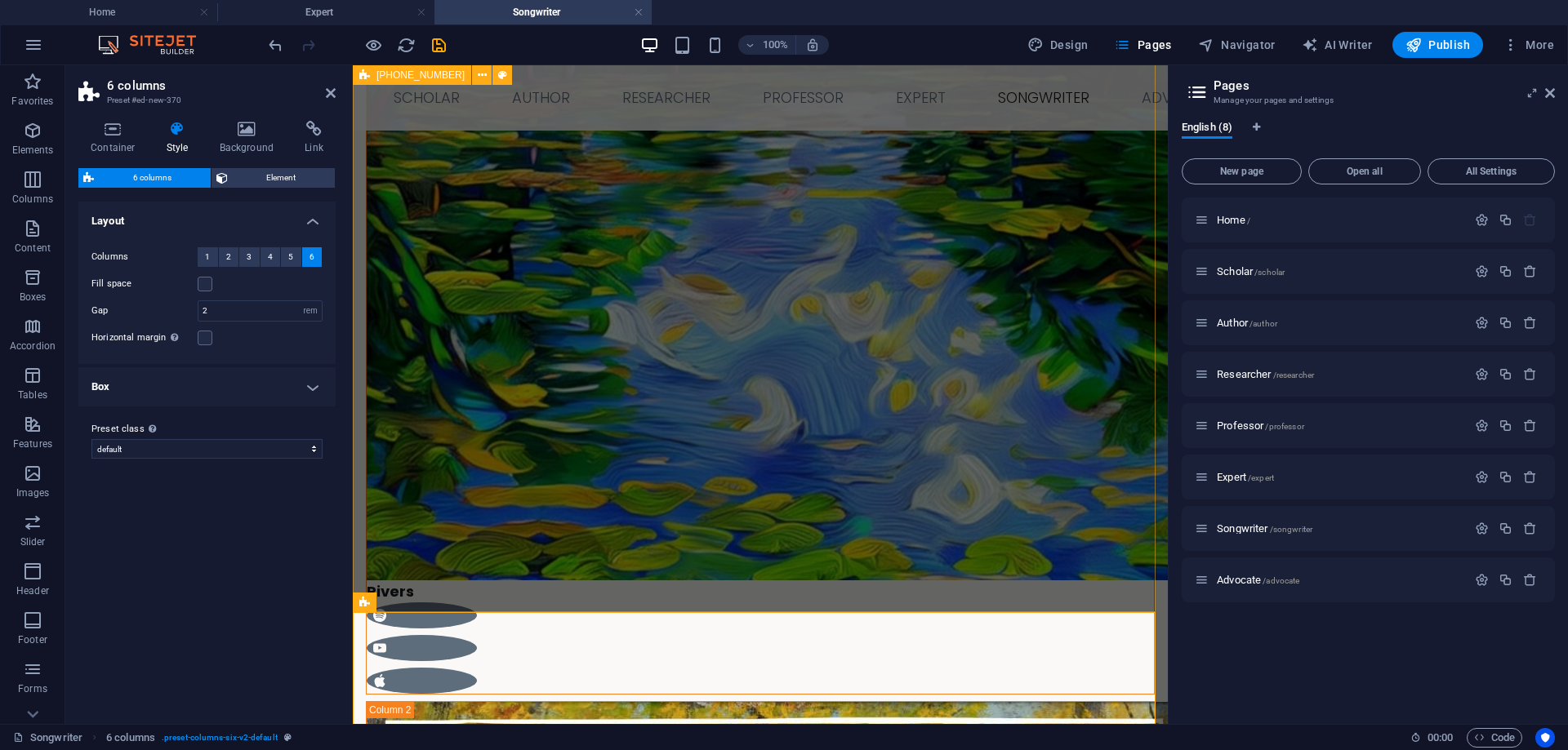
scroll to position [1683, 0]
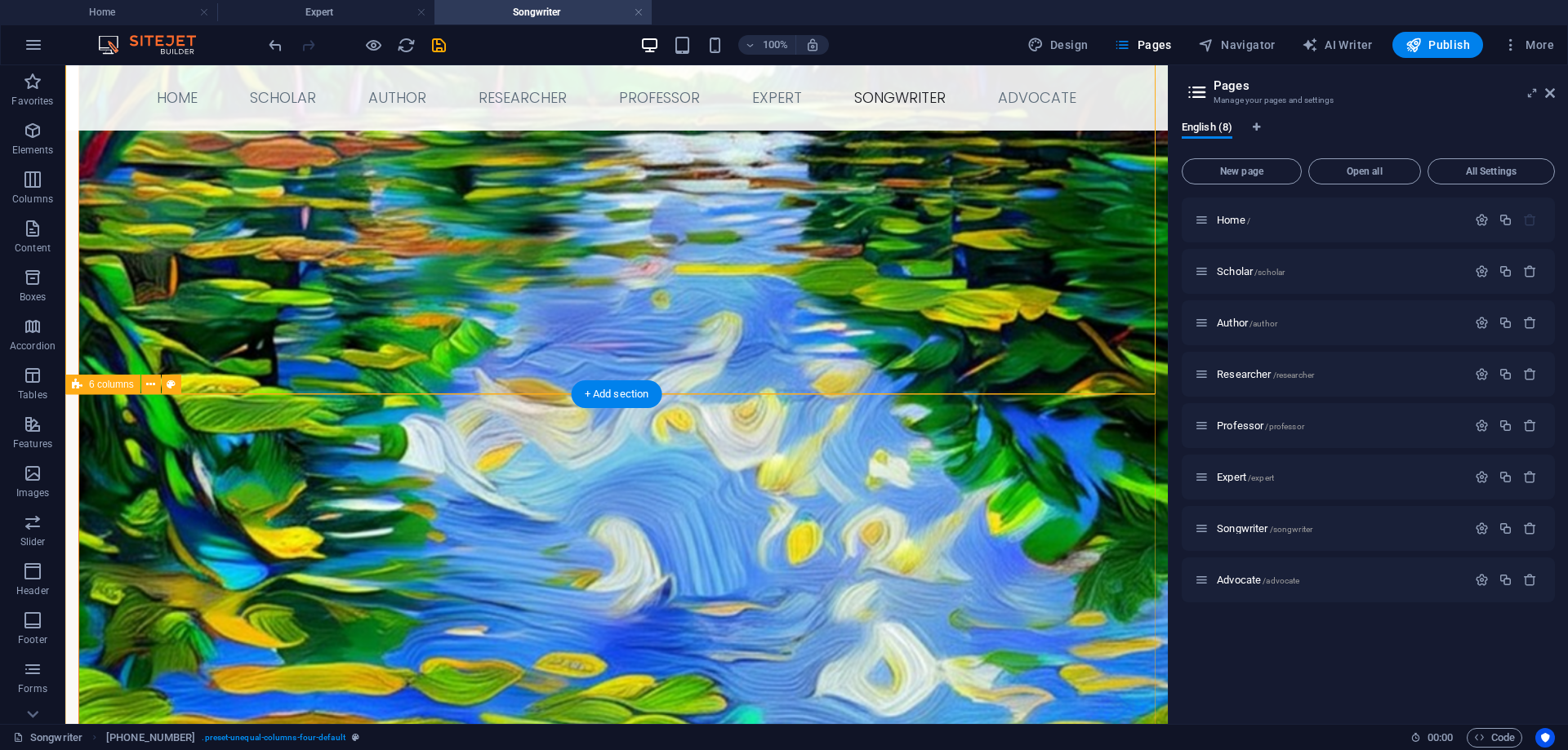
scroll to position [1490, 0]
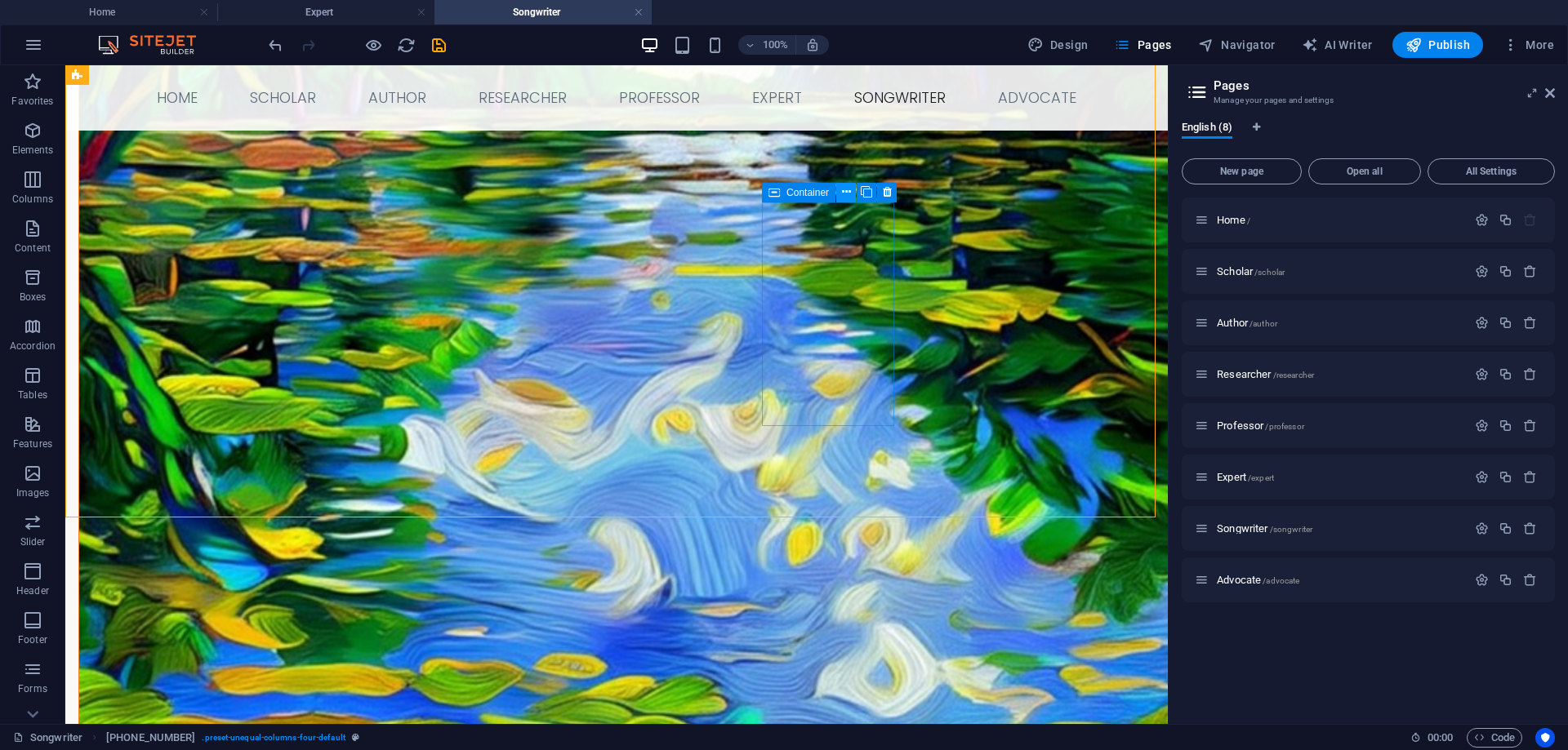
click at [842, 192] on icon at bounding box center [846, 192] width 9 height 17
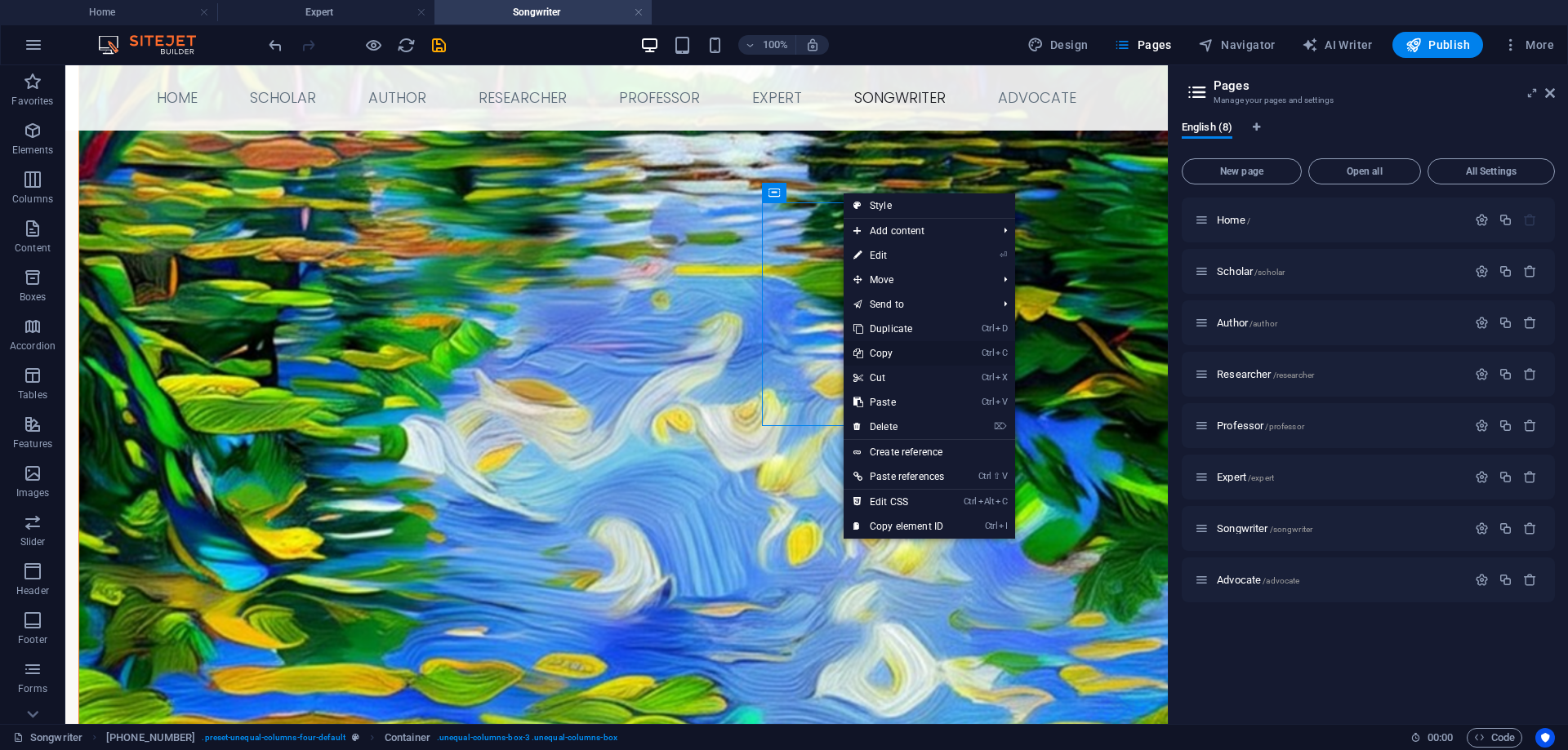
click at [899, 351] on link "Ctrl C Copy" at bounding box center [899, 354] width 110 height 25
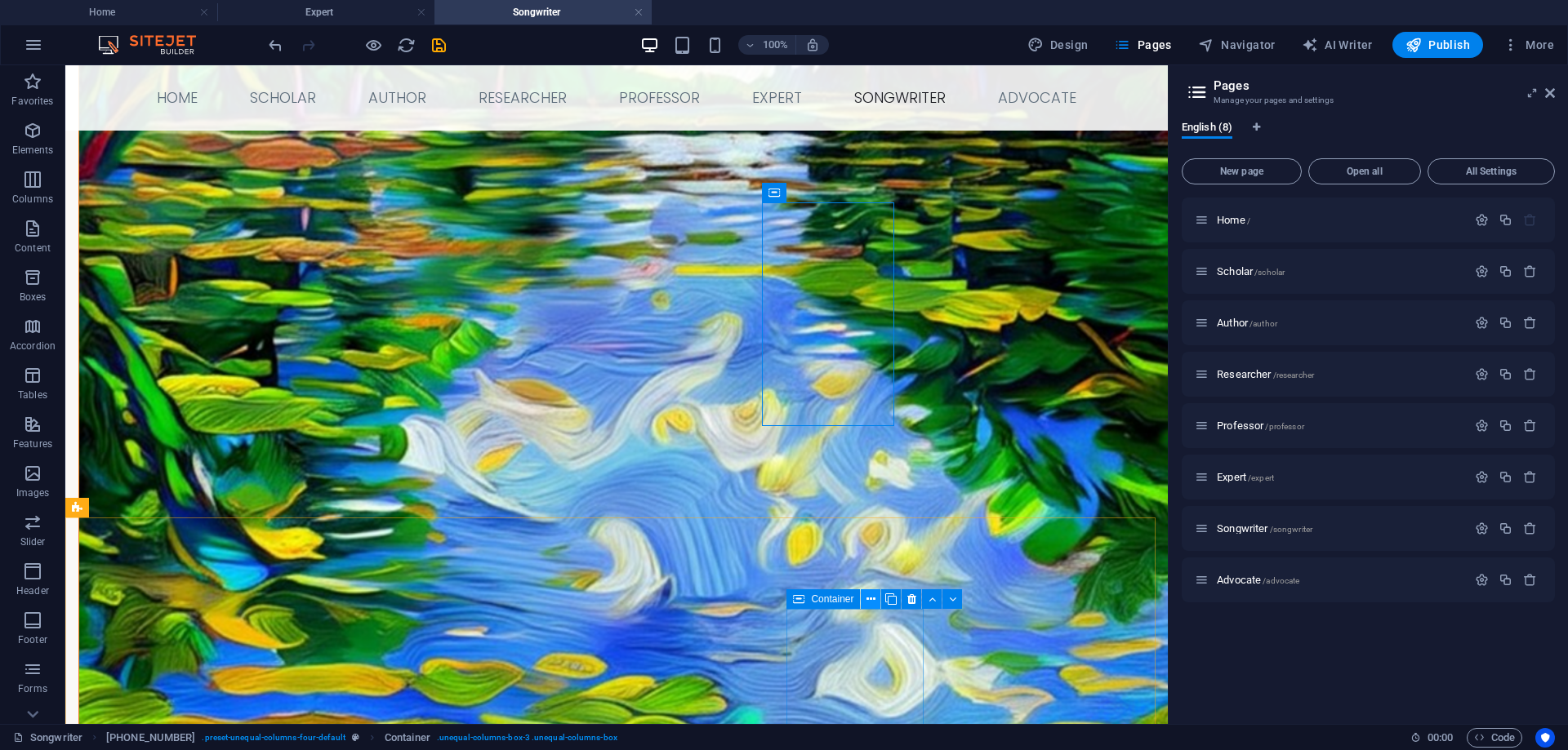
click at [869, 596] on icon at bounding box center [870, 600] width 9 height 17
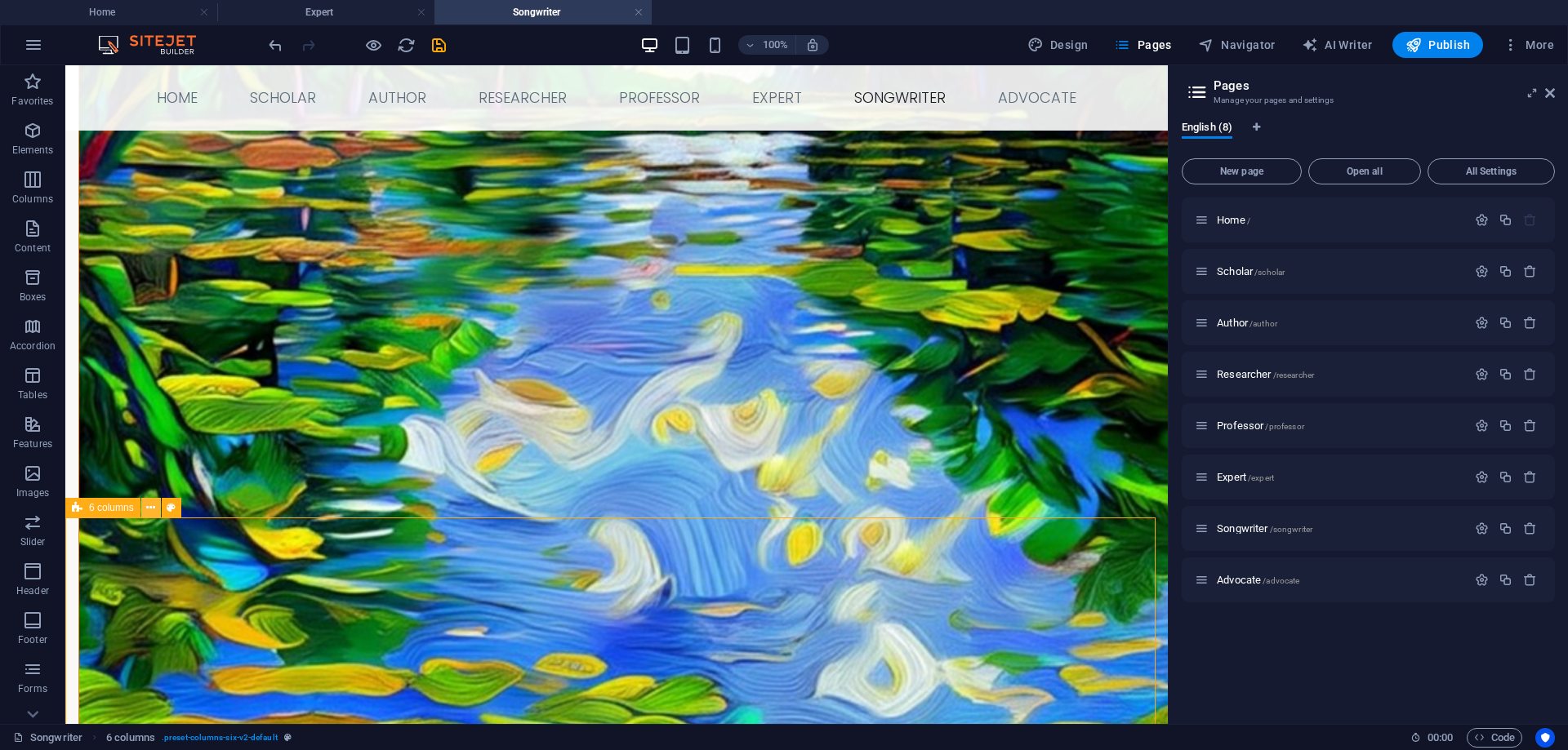
click at [150, 508] on icon at bounding box center [151, 508] width 9 height 17
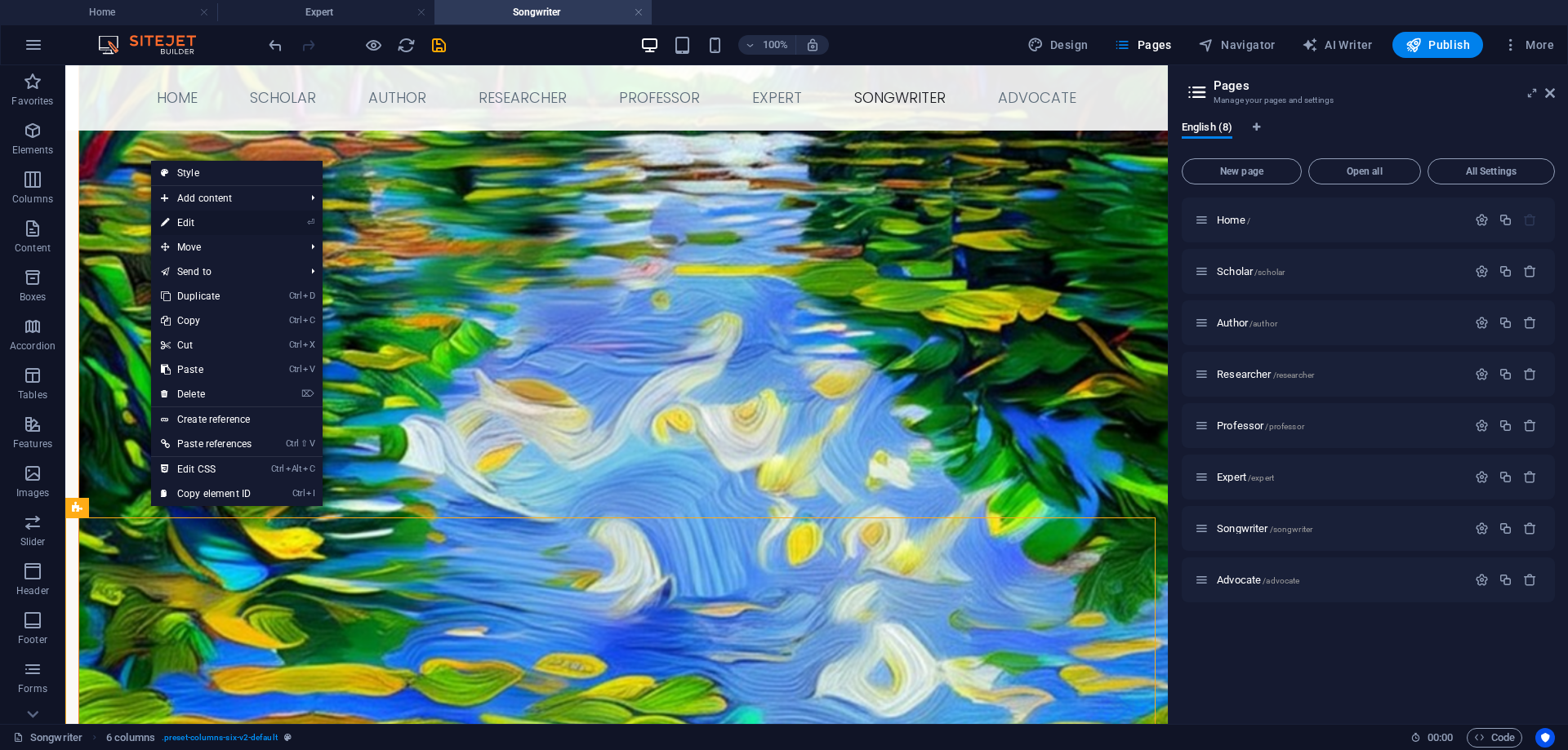
click at [198, 217] on link "⏎ Edit" at bounding box center [206, 223] width 110 height 25
select select "rem"
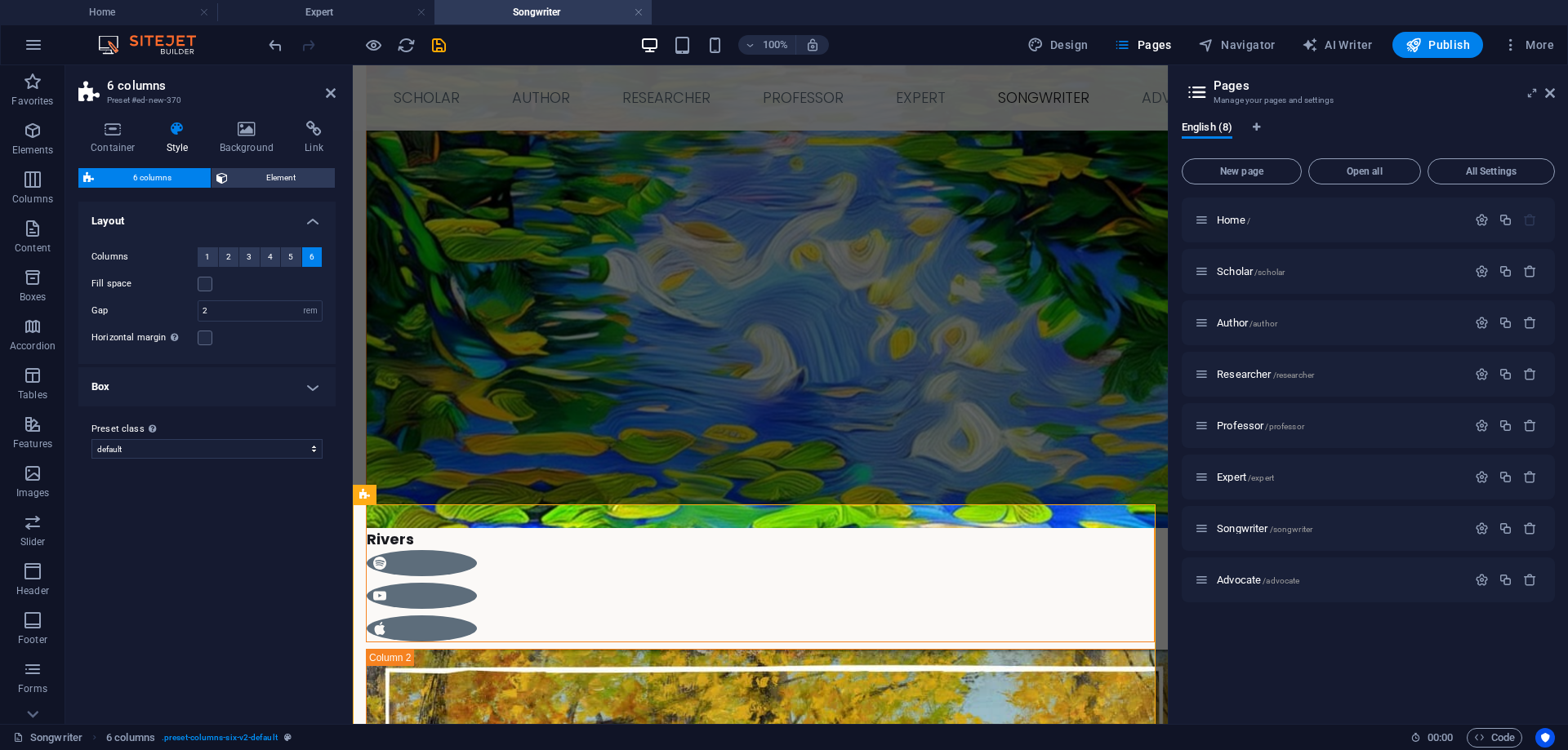
scroll to position [1546, 0]
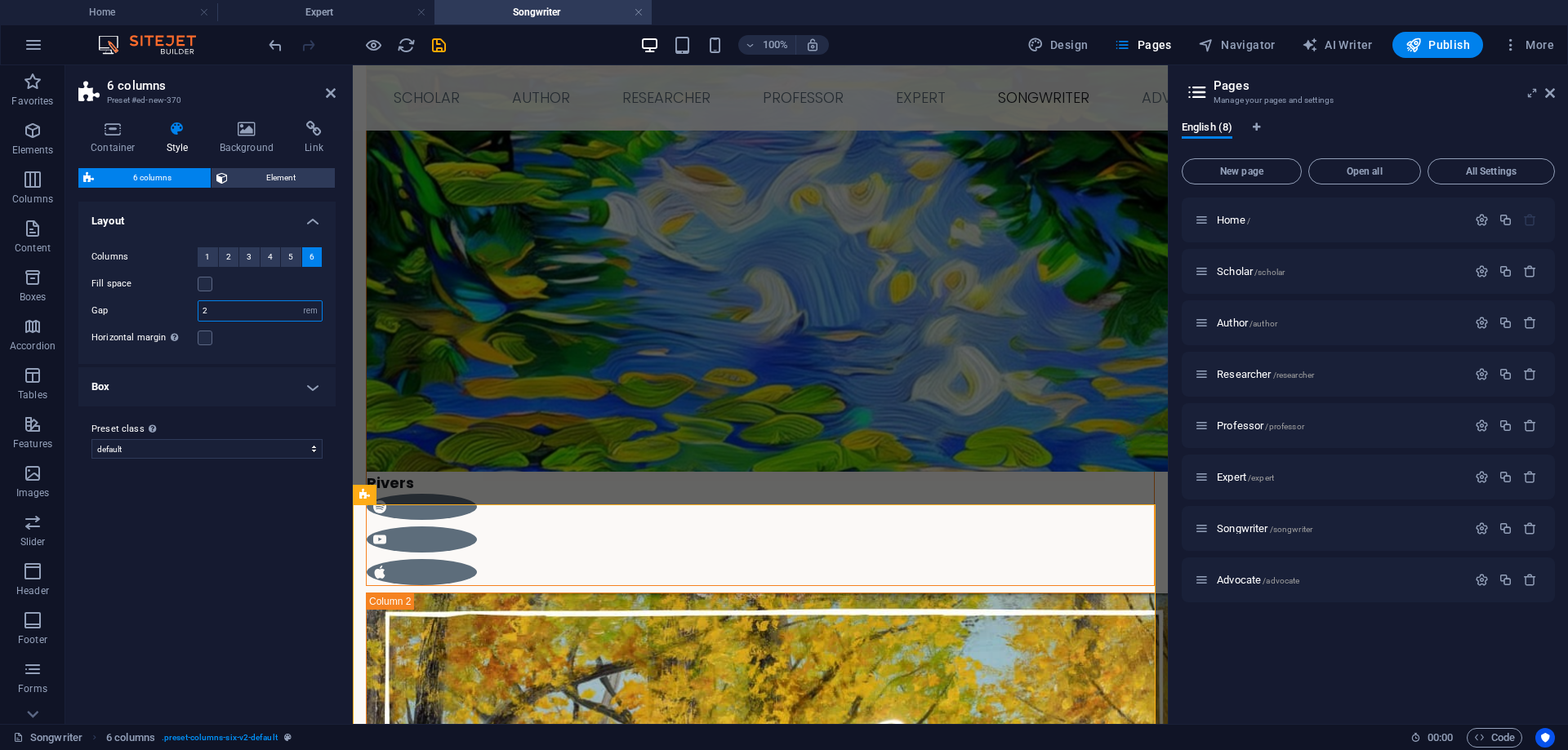
drag, startPoint x: 242, startPoint y: 308, endPoint x: 137, endPoint y: 306, distance: 105.0
click at [137, 306] on div "Gap 2 px rem % vw vh" at bounding box center [207, 311] width 231 height 21
type input "1"
click at [202, 337] on label at bounding box center [205, 338] width 15 height 15
click at [0, 0] on input "Horizontal margin Only if the containers "Content width" is not set to "Default"" at bounding box center [0, 0] width 0 height 0
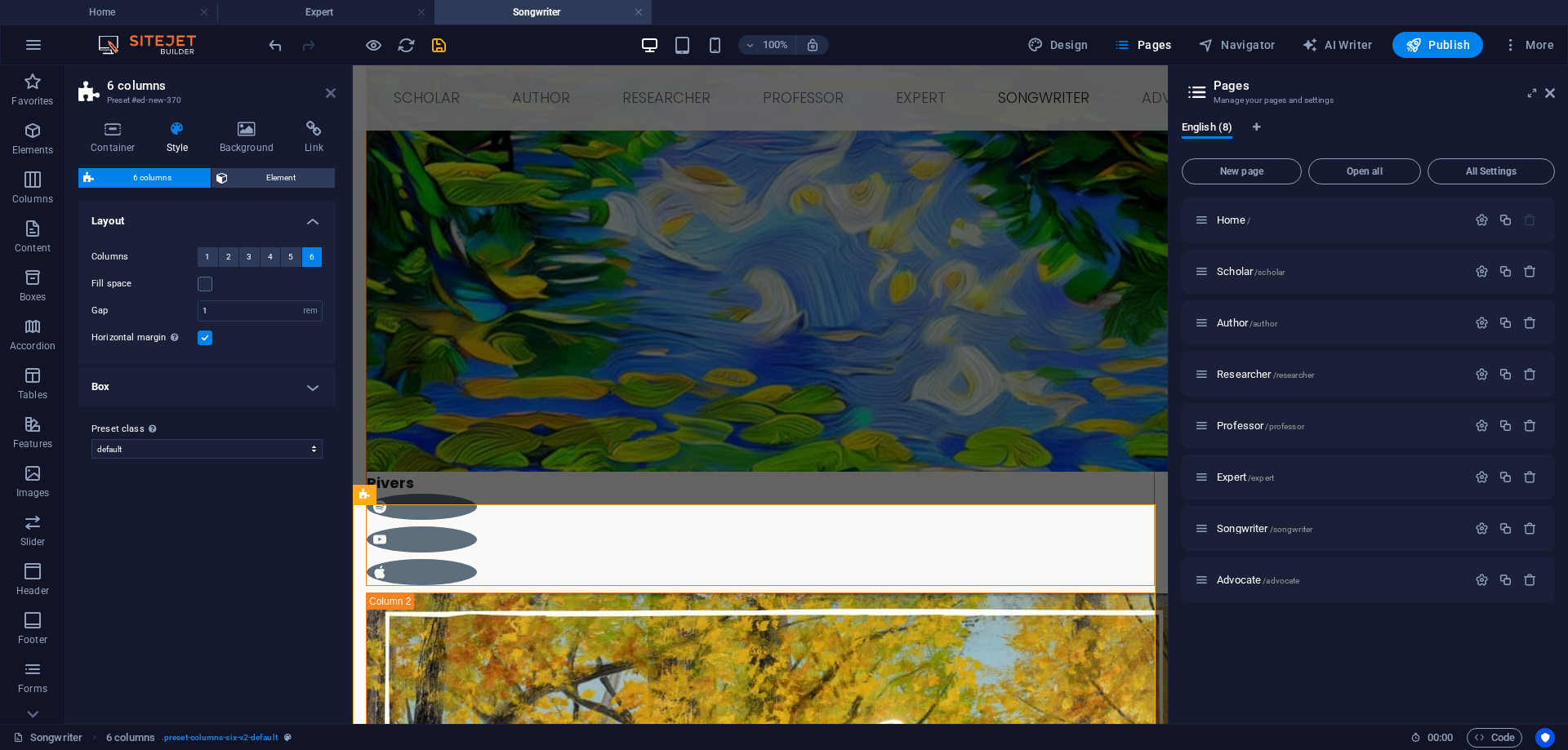
click at [329, 91] on icon at bounding box center [331, 93] width 10 height 13
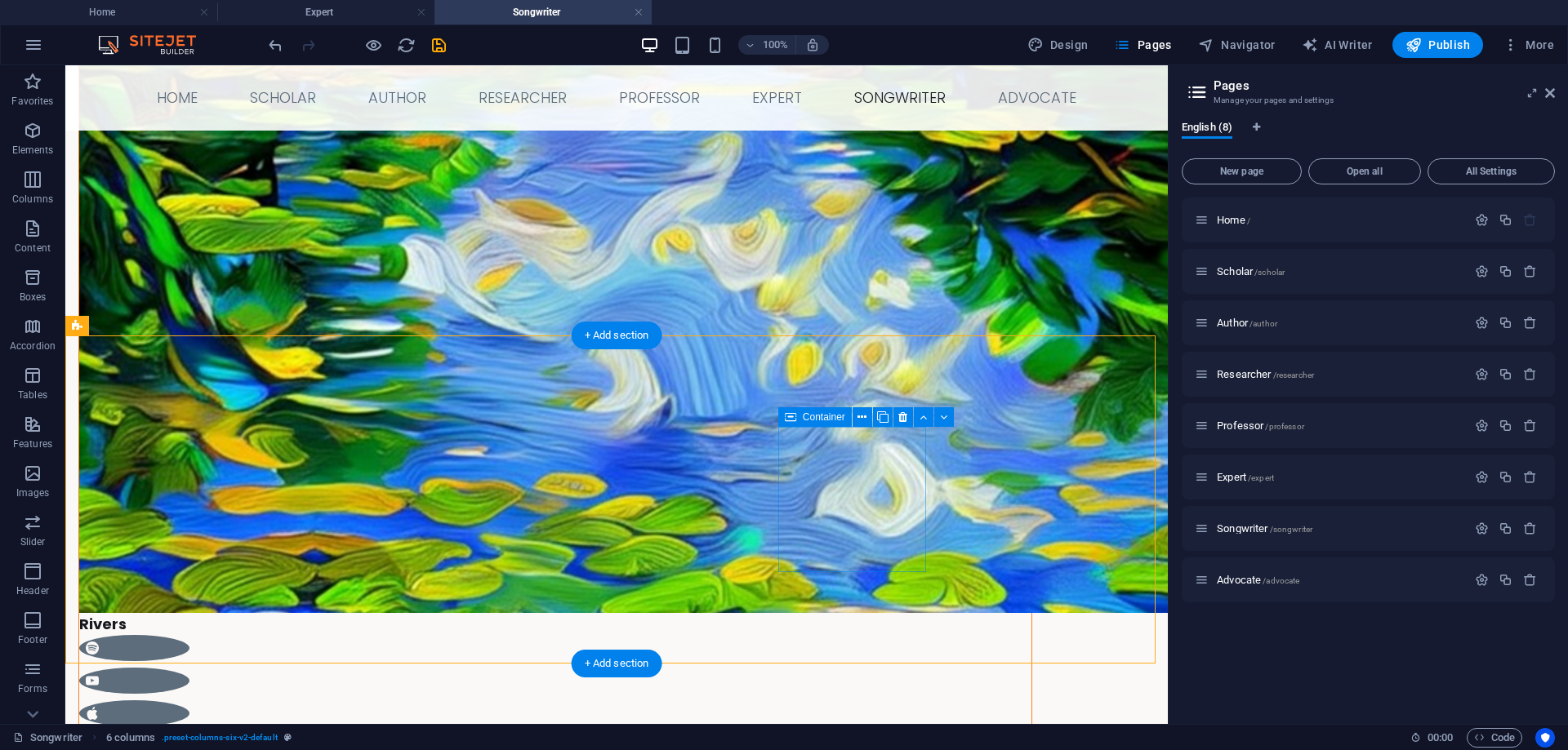
scroll to position [1672, 0]
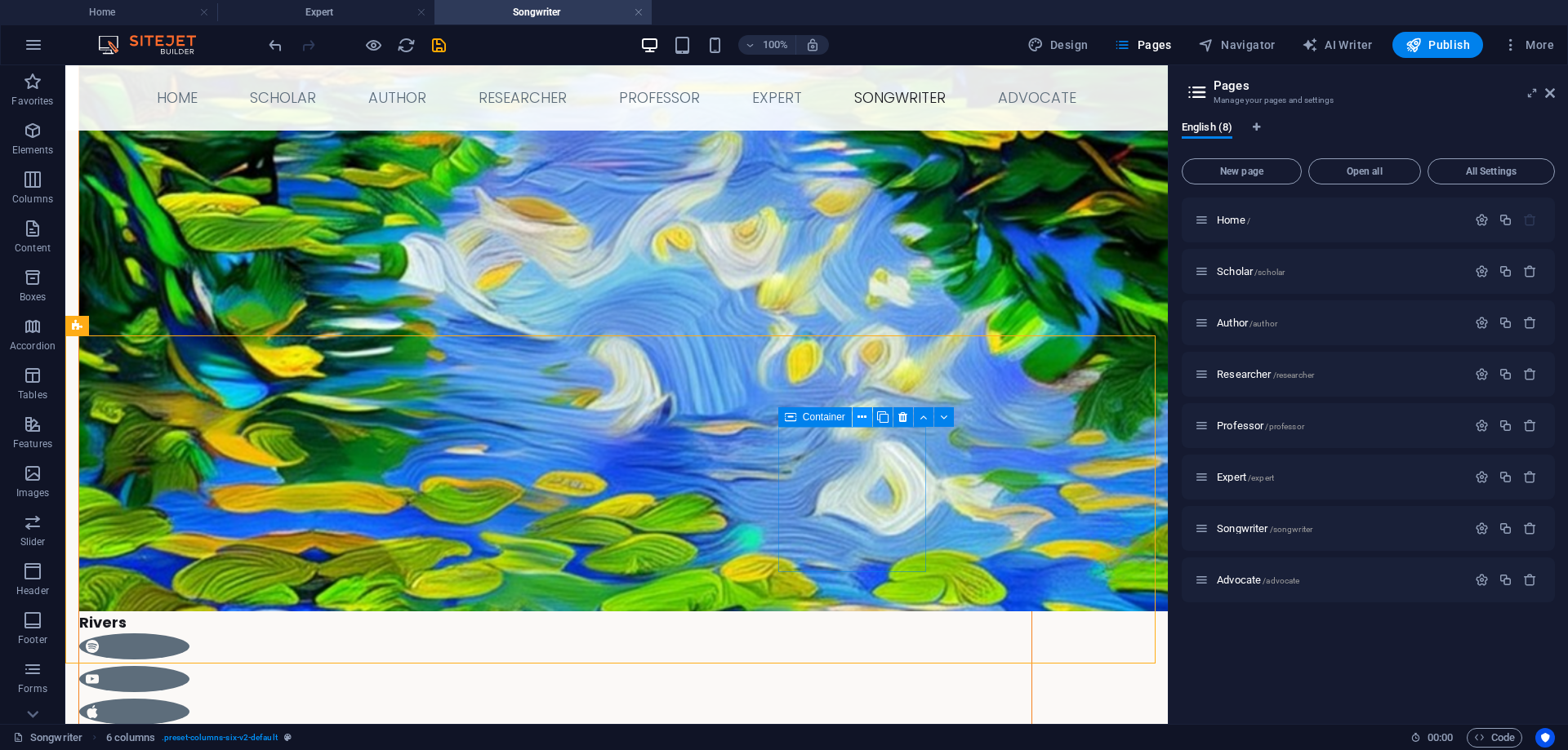
click at [862, 414] on icon at bounding box center [861, 417] width 9 height 17
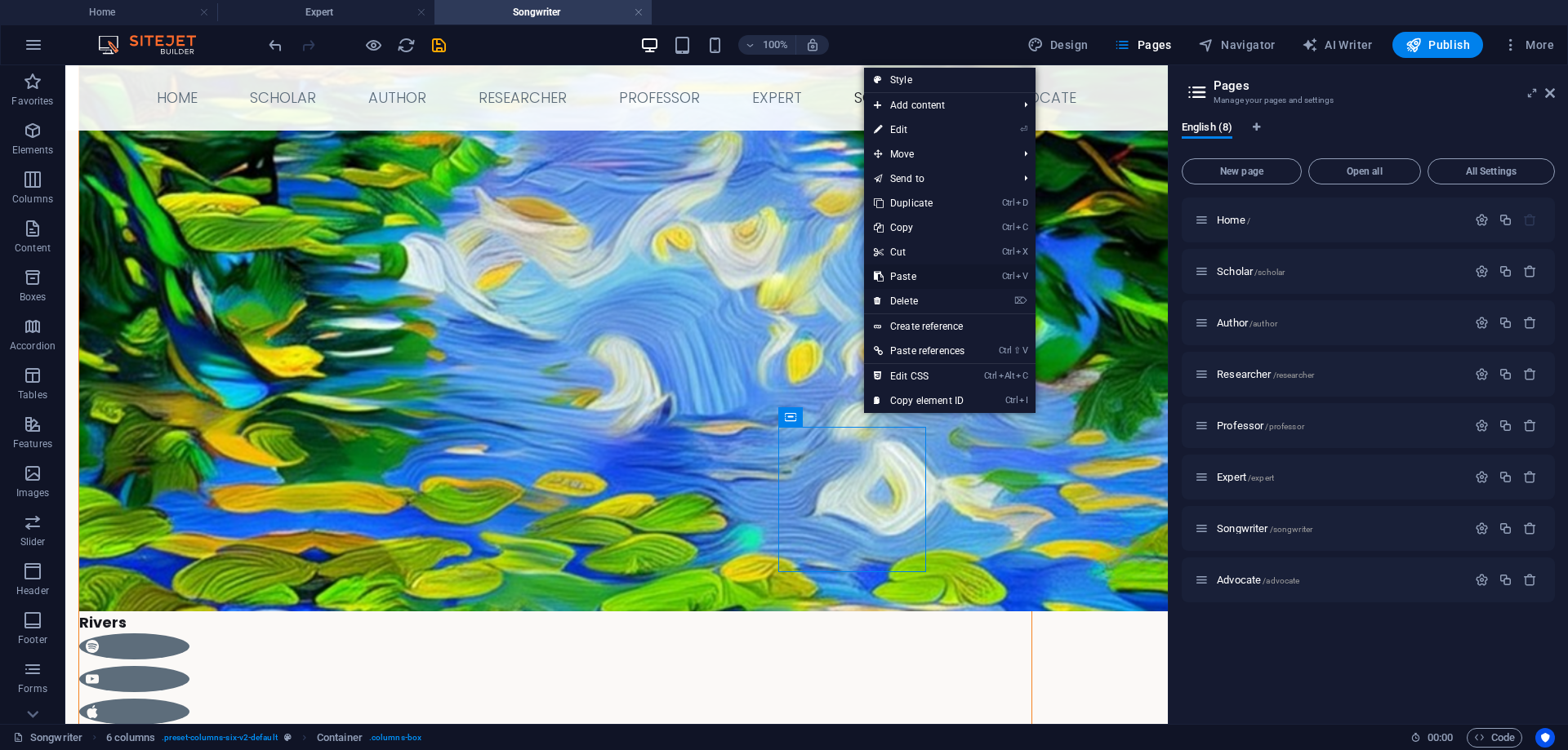
click at [929, 276] on link "Ctrl V Paste" at bounding box center [918, 277] width 110 height 25
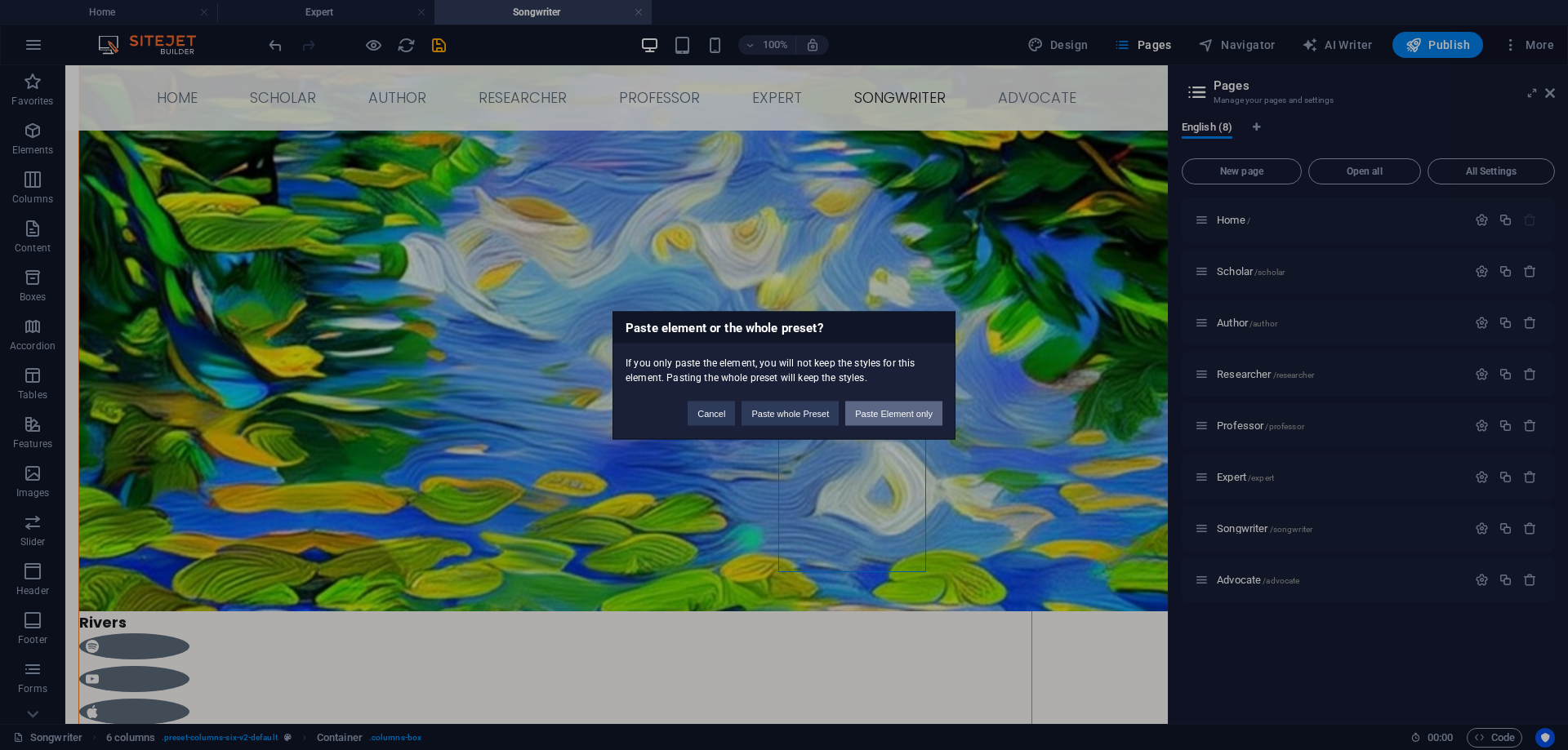
click at [898, 406] on button "Paste Element only" at bounding box center [894, 413] width 97 height 25
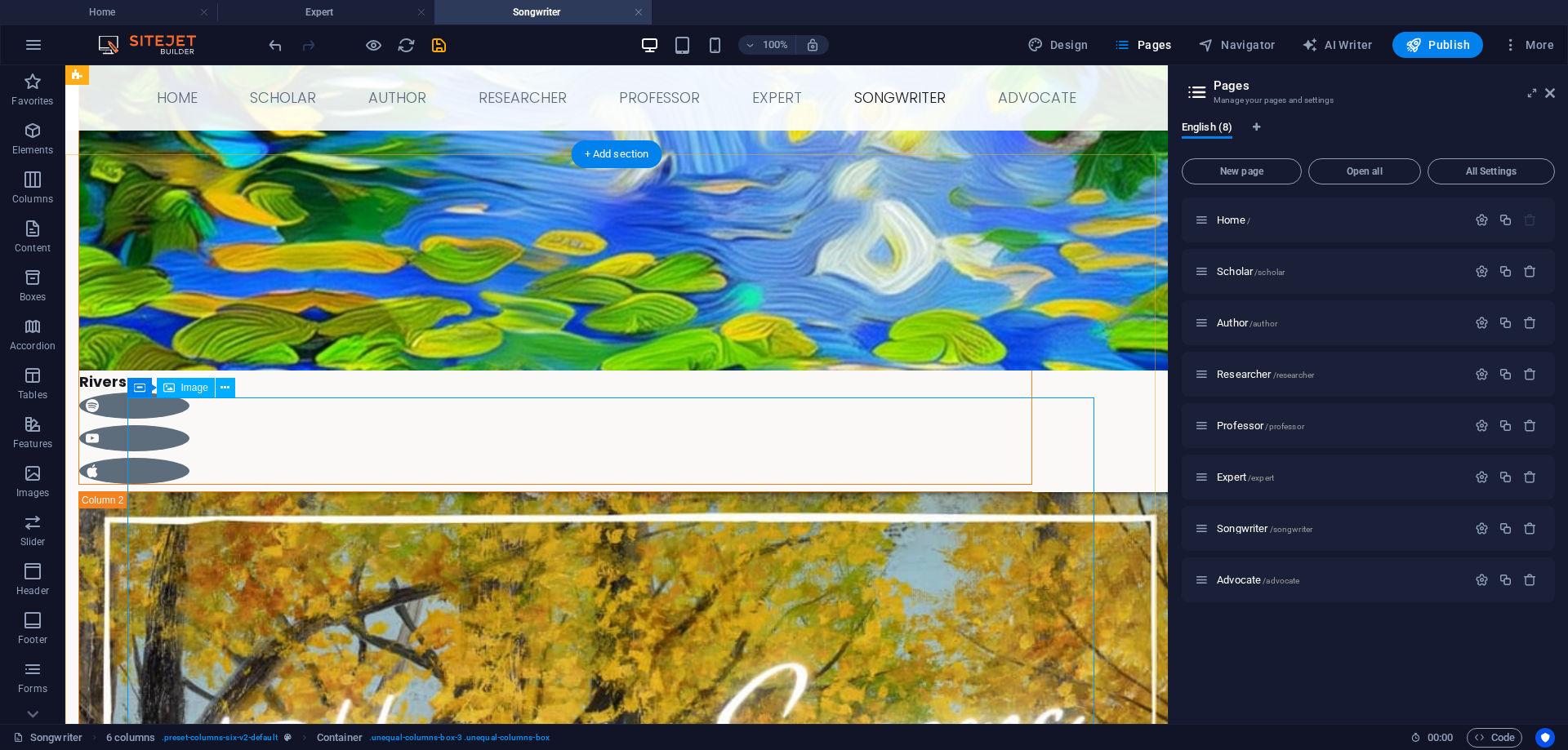
scroll to position [1836, 0]
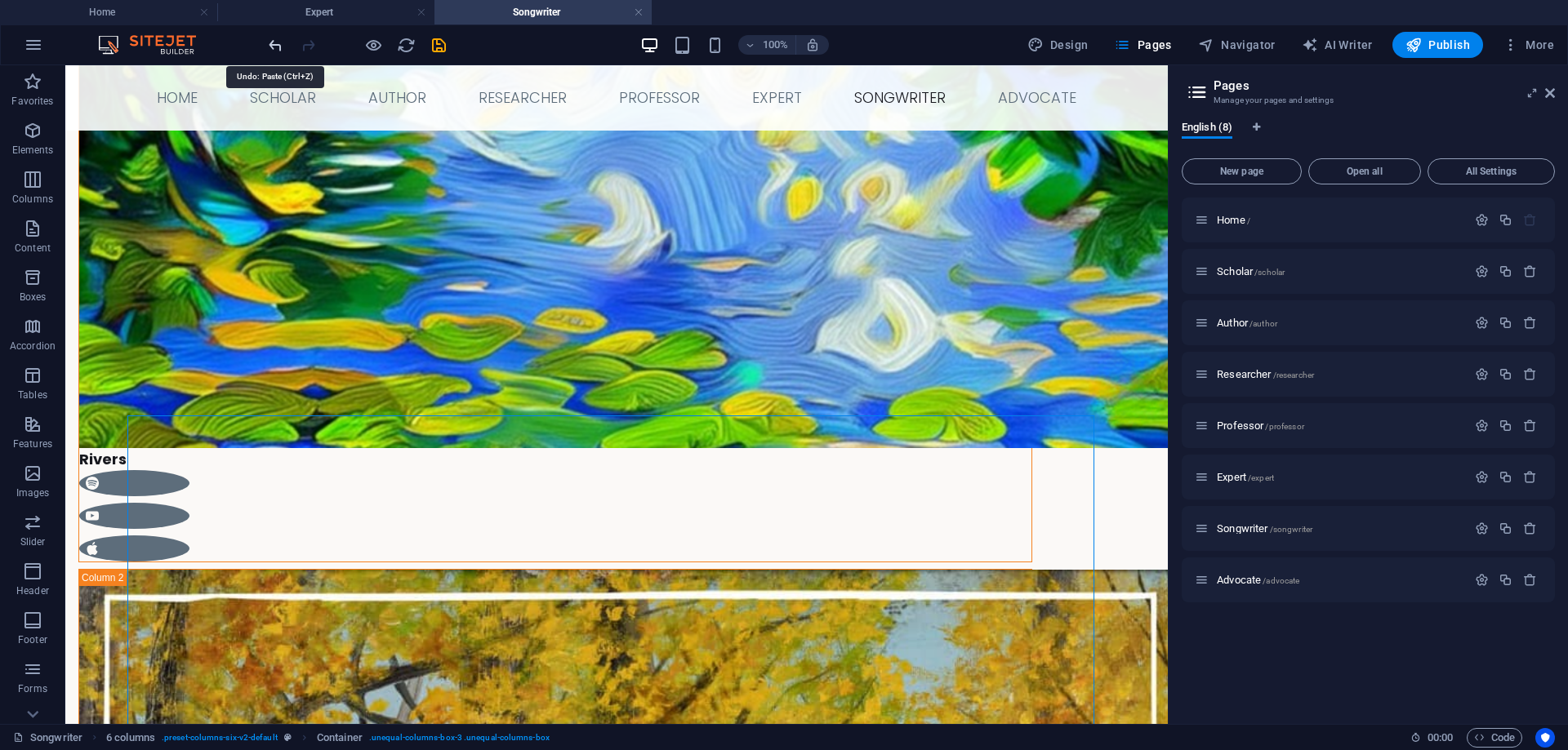
click at [275, 43] on icon "undo" at bounding box center [276, 45] width 19 height 19
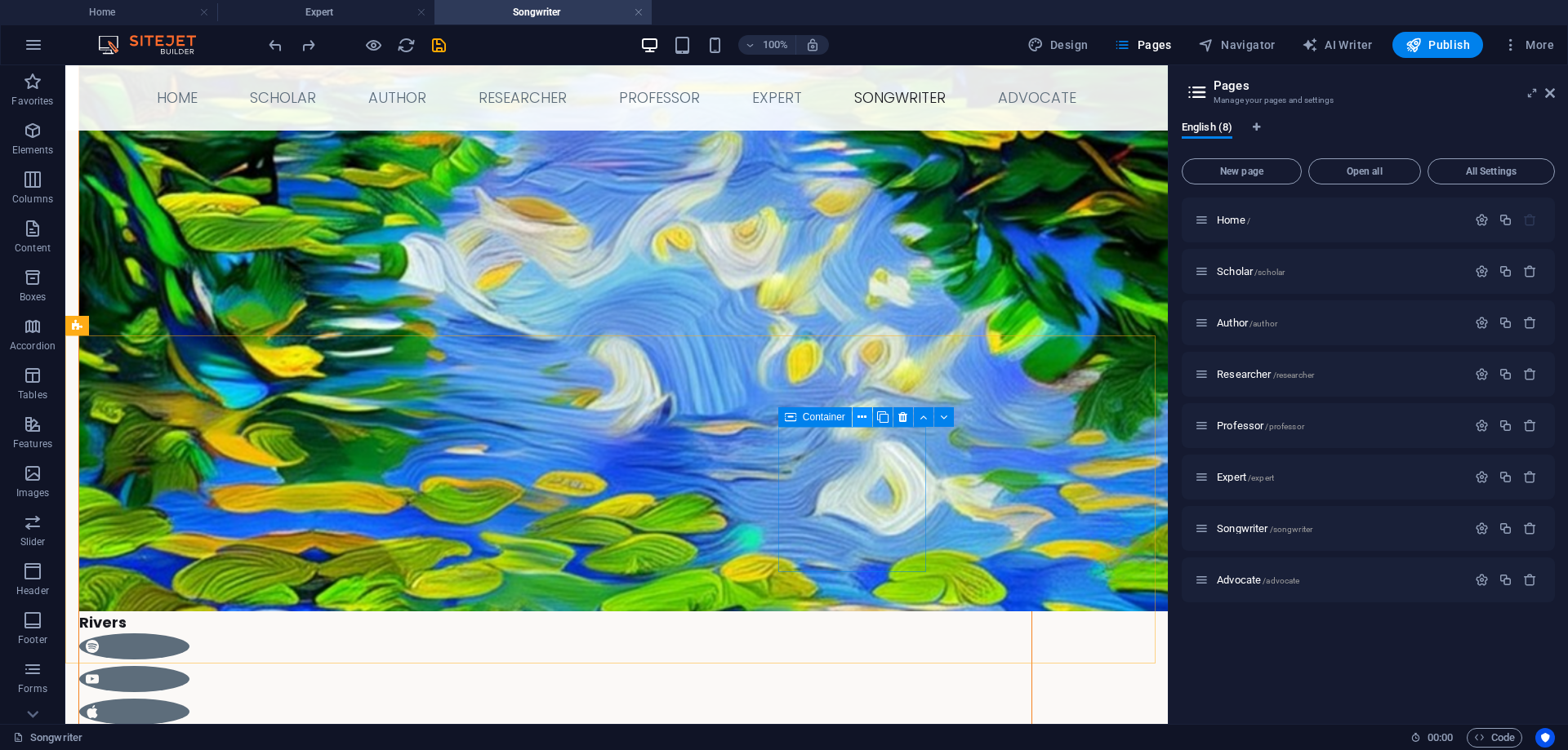
click at [861, 413] on icon at bounding box center [861, 417] width 9 height 17
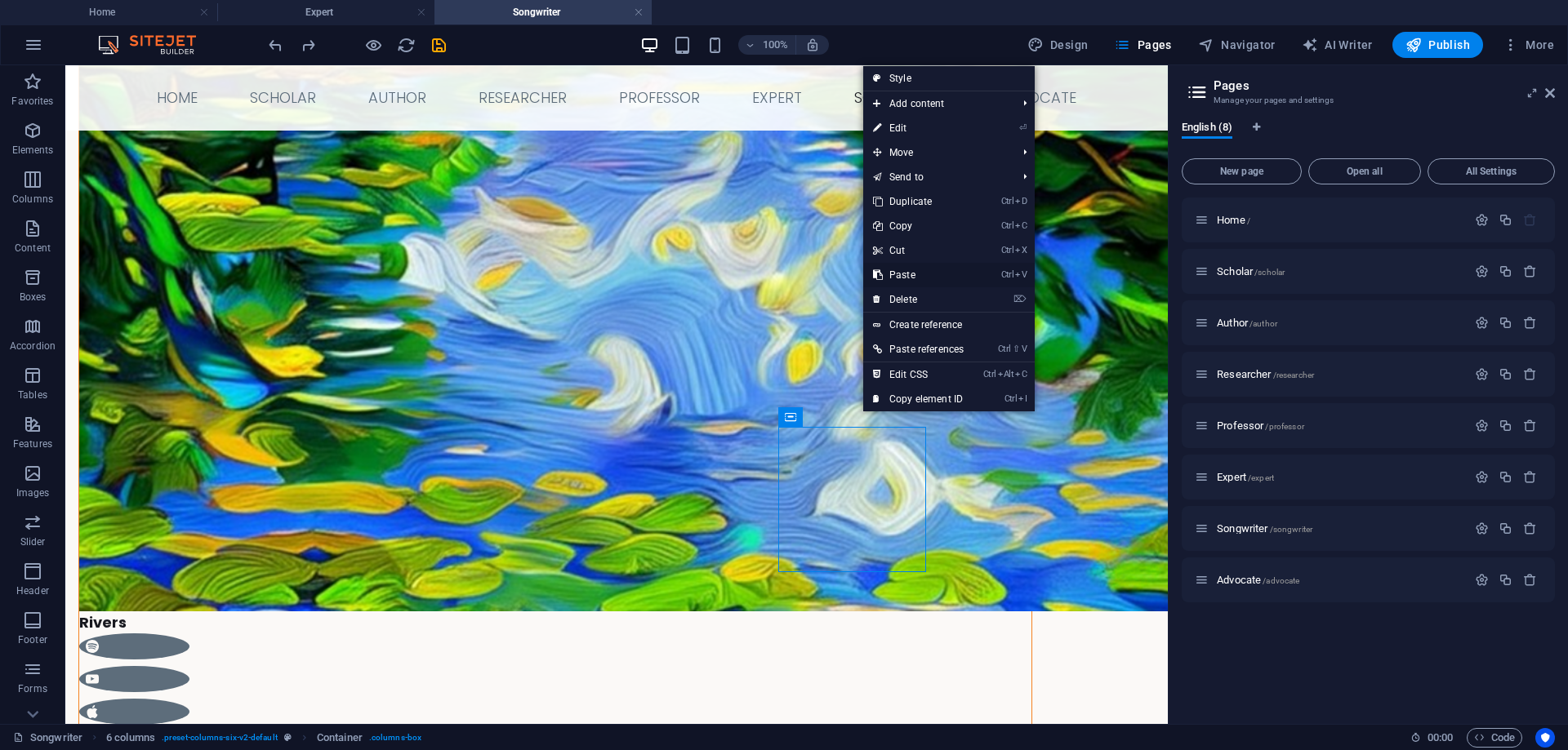
click at [909, 275] on link "Ctrl V Paste" at bounding box center [918, 275] width 110 height 25
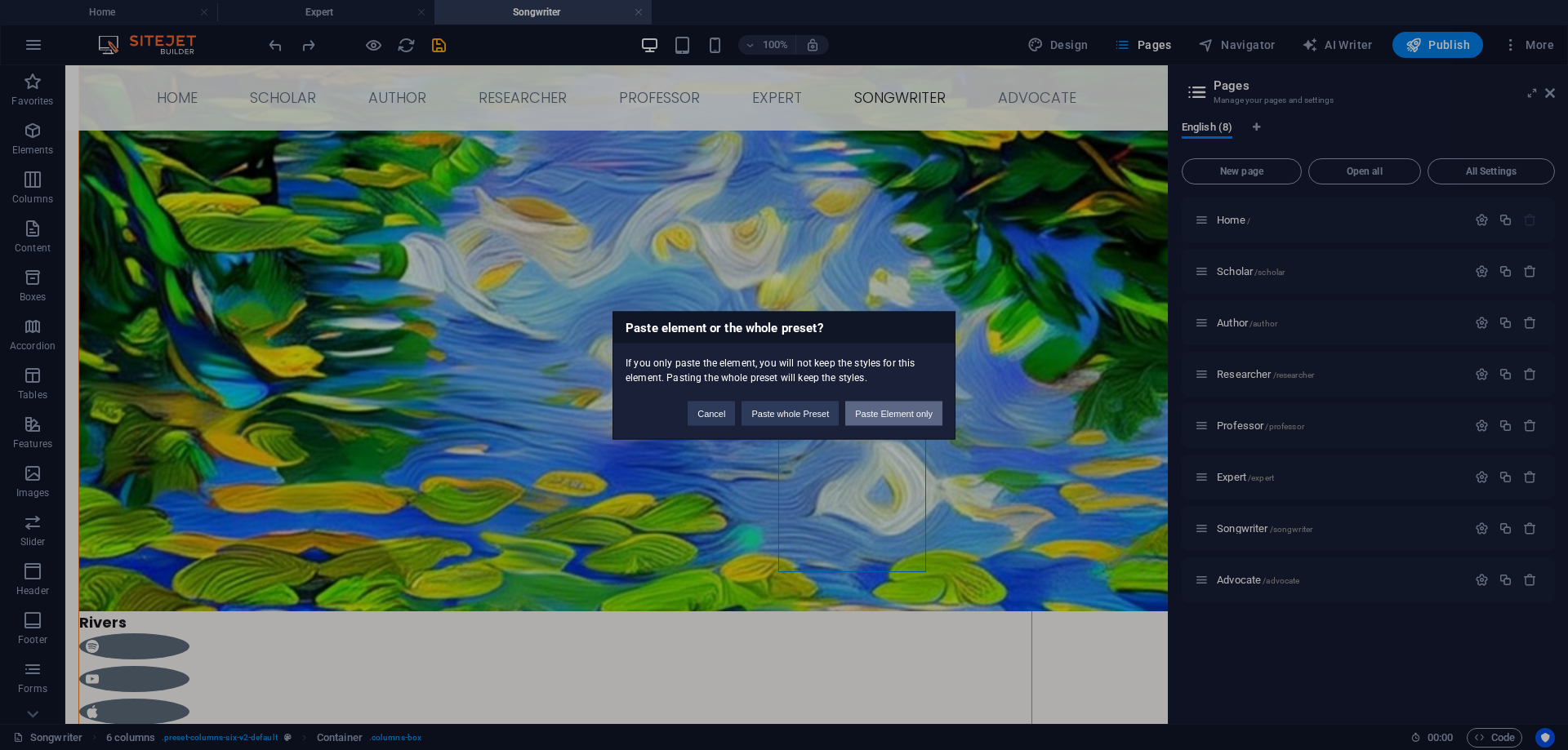
click at [873, 408] on button "Paste Element only" at bounding box center [894, 413] width 97 height 25
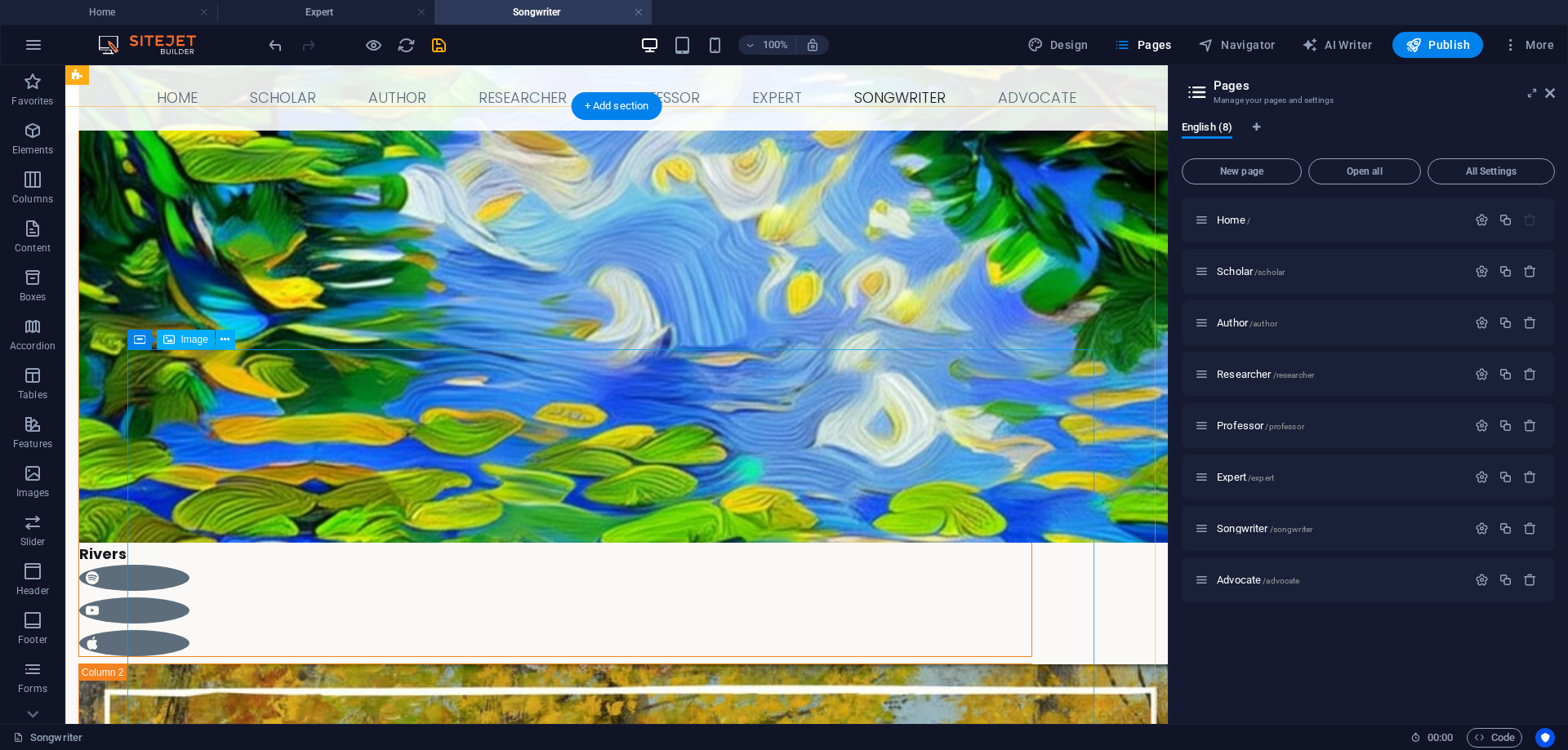
scroll to position [1735, 0]
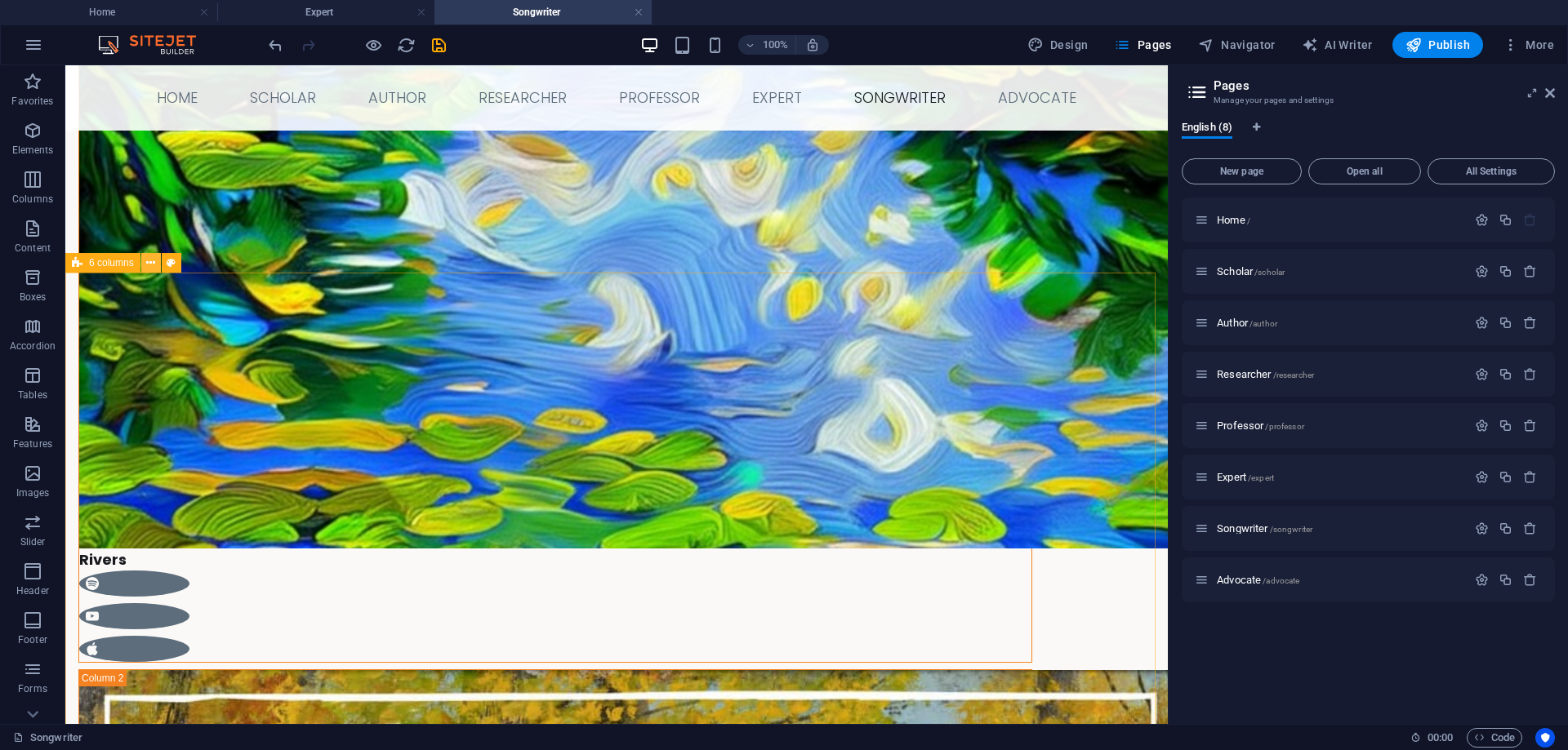
click at [151, 260] on icon at bounding box center [151, 263] width 9 height 17
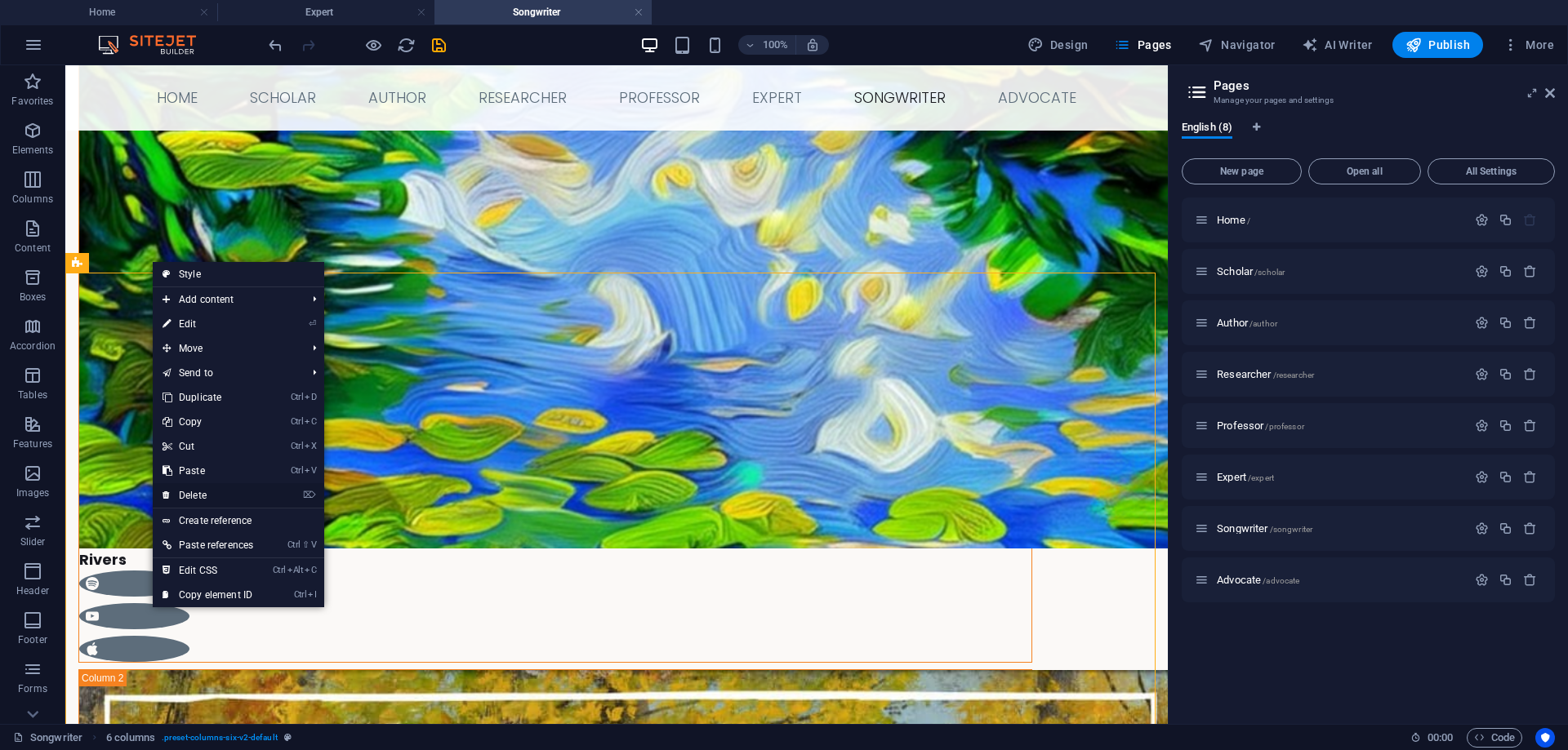
click at [198, 490] on link "⌦ Delete" at bounding box center [208, 495] width 110 height 25
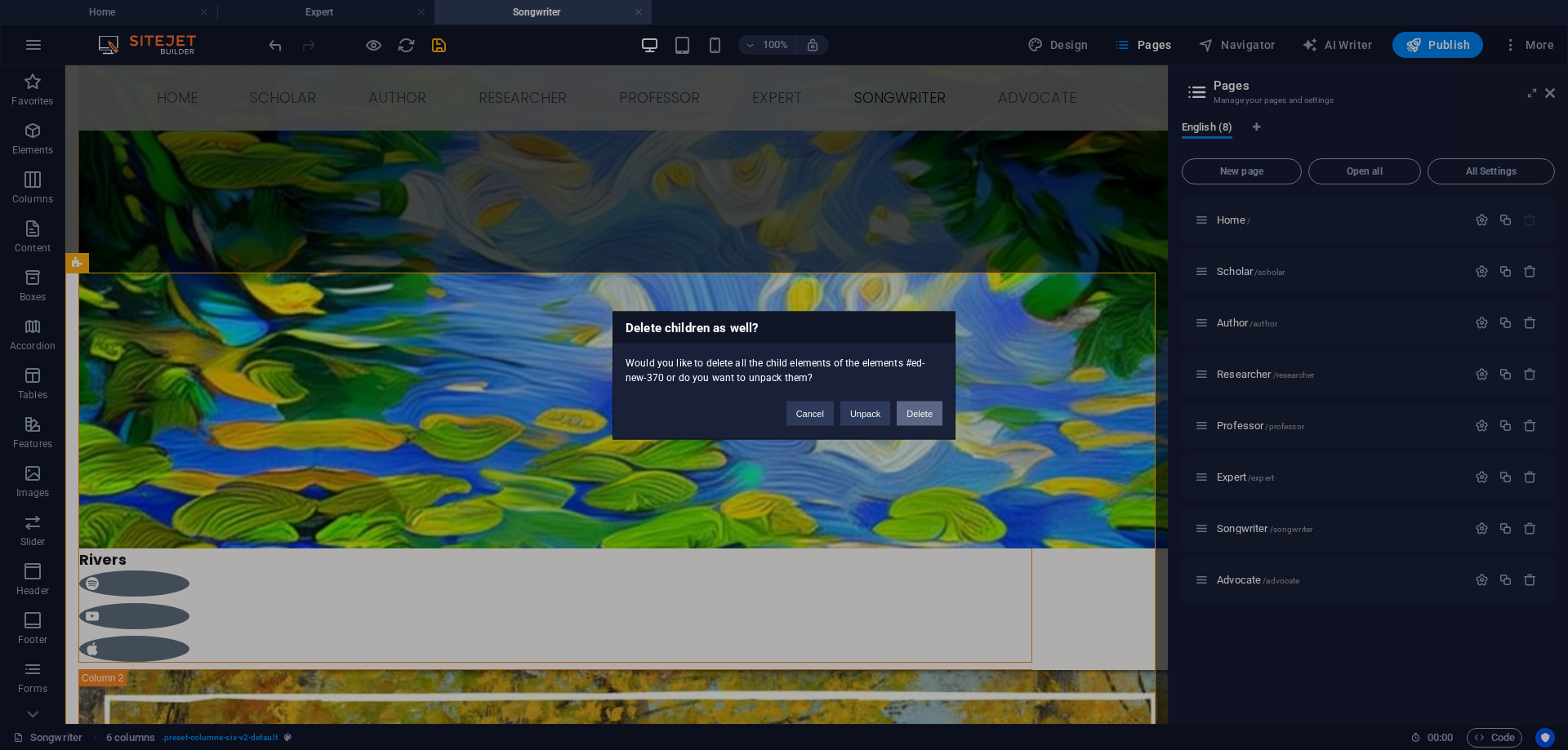
click at [913, 408] on button "Delete" at bounding box center [919, 413] width 46 height 25
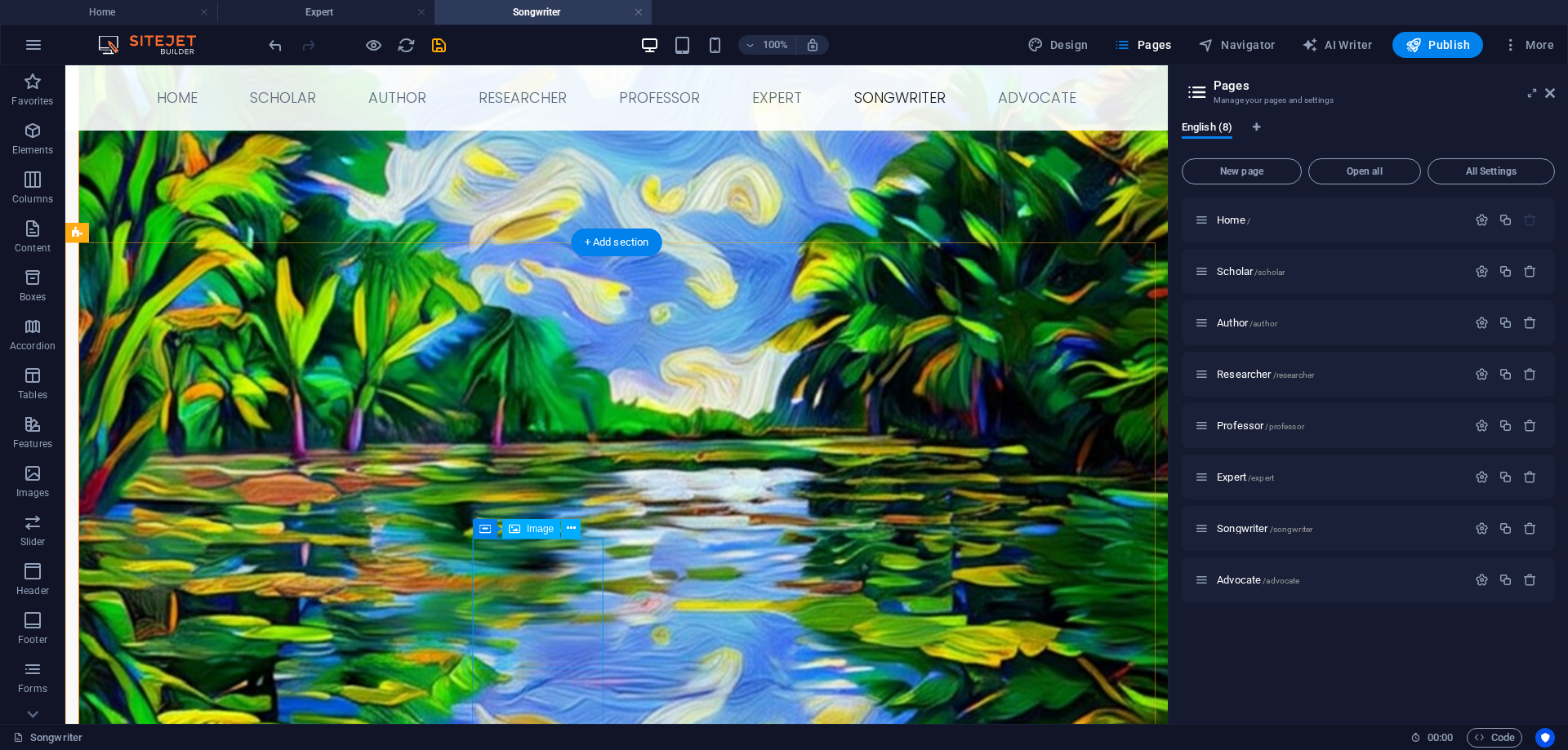
scroll to position [1181, 0]
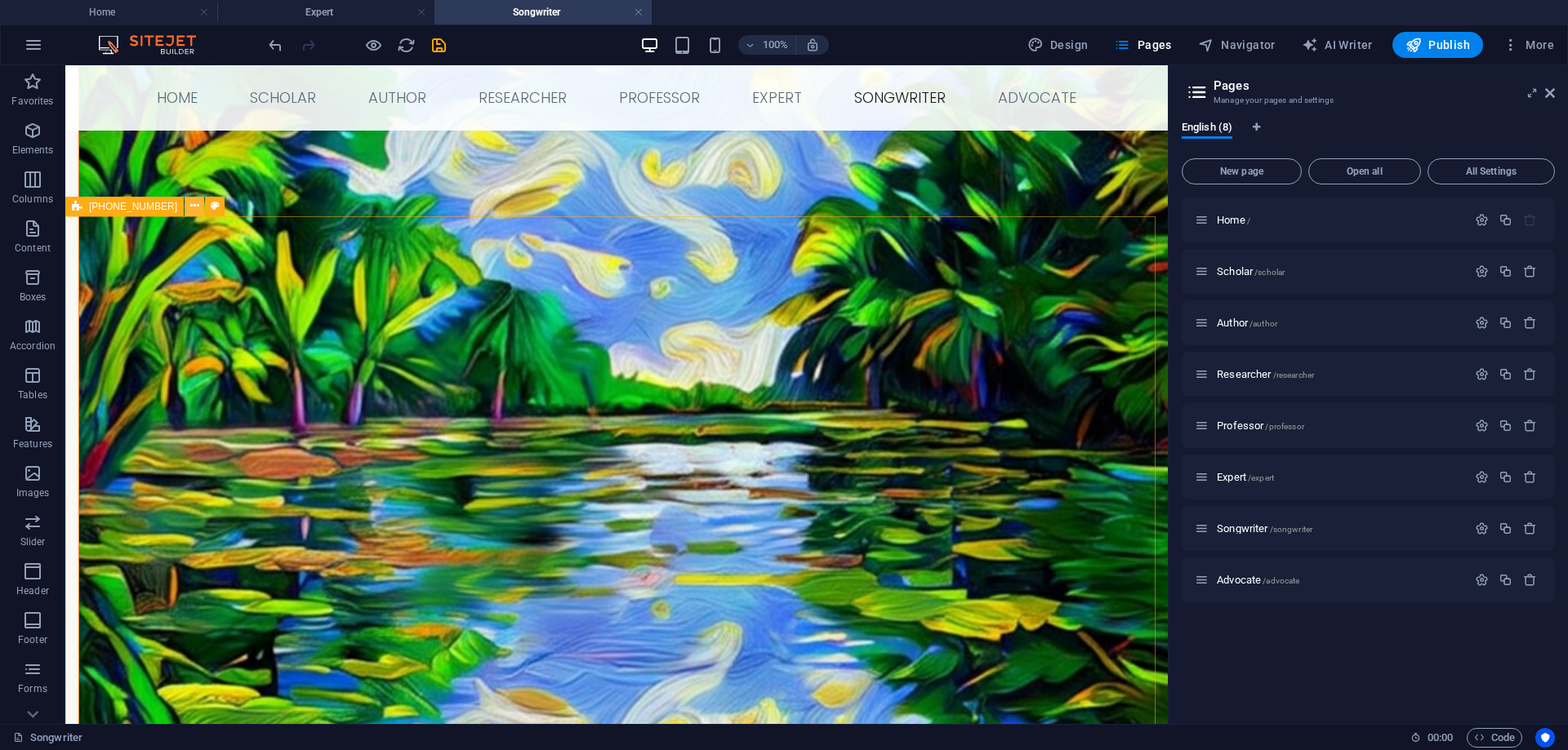
click at [190, 205] on icon at bounding box center [194, 206] width 9 height 17
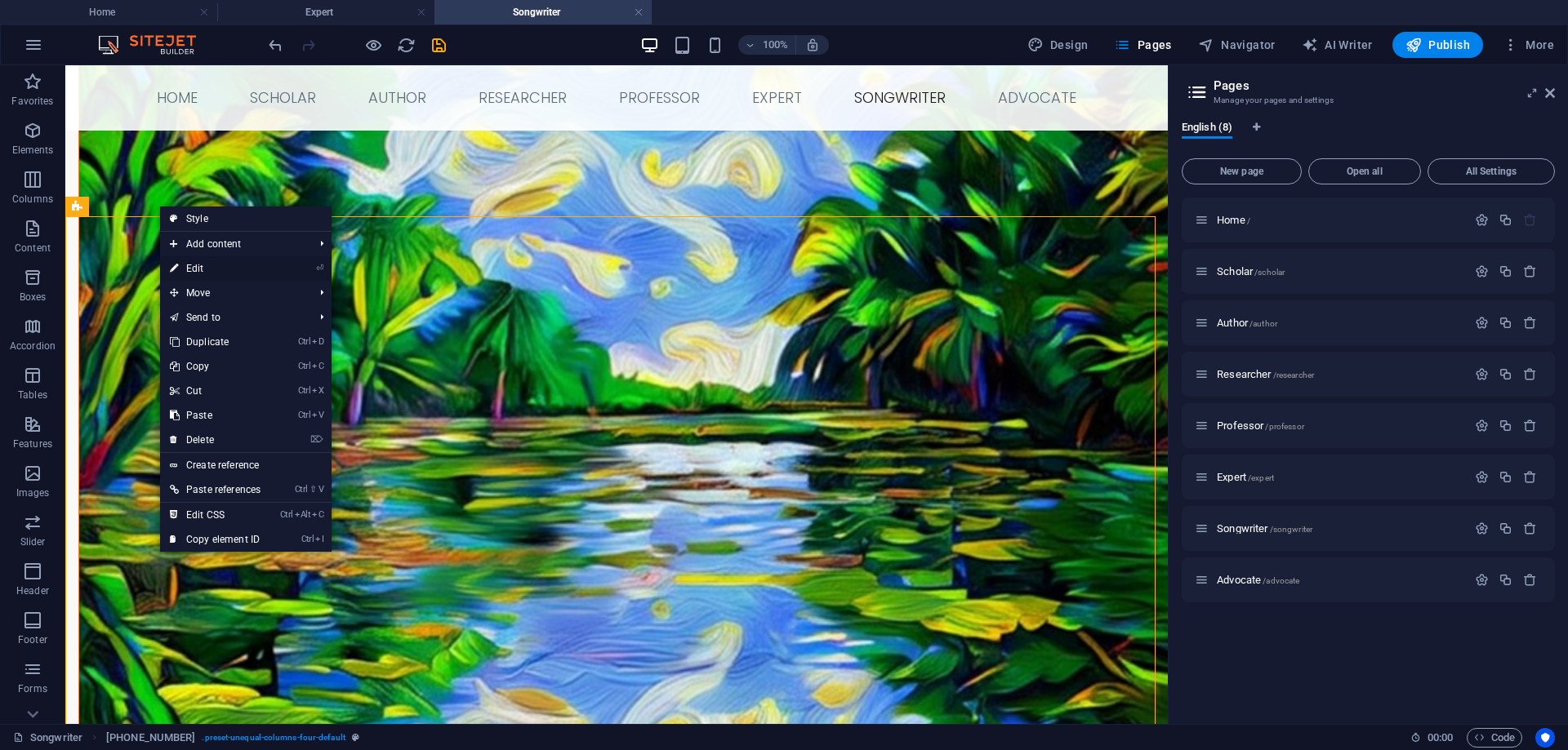
click at [213, 268] on link "⏎ Edit" at bounding box center [214, 269] width 110 height 25
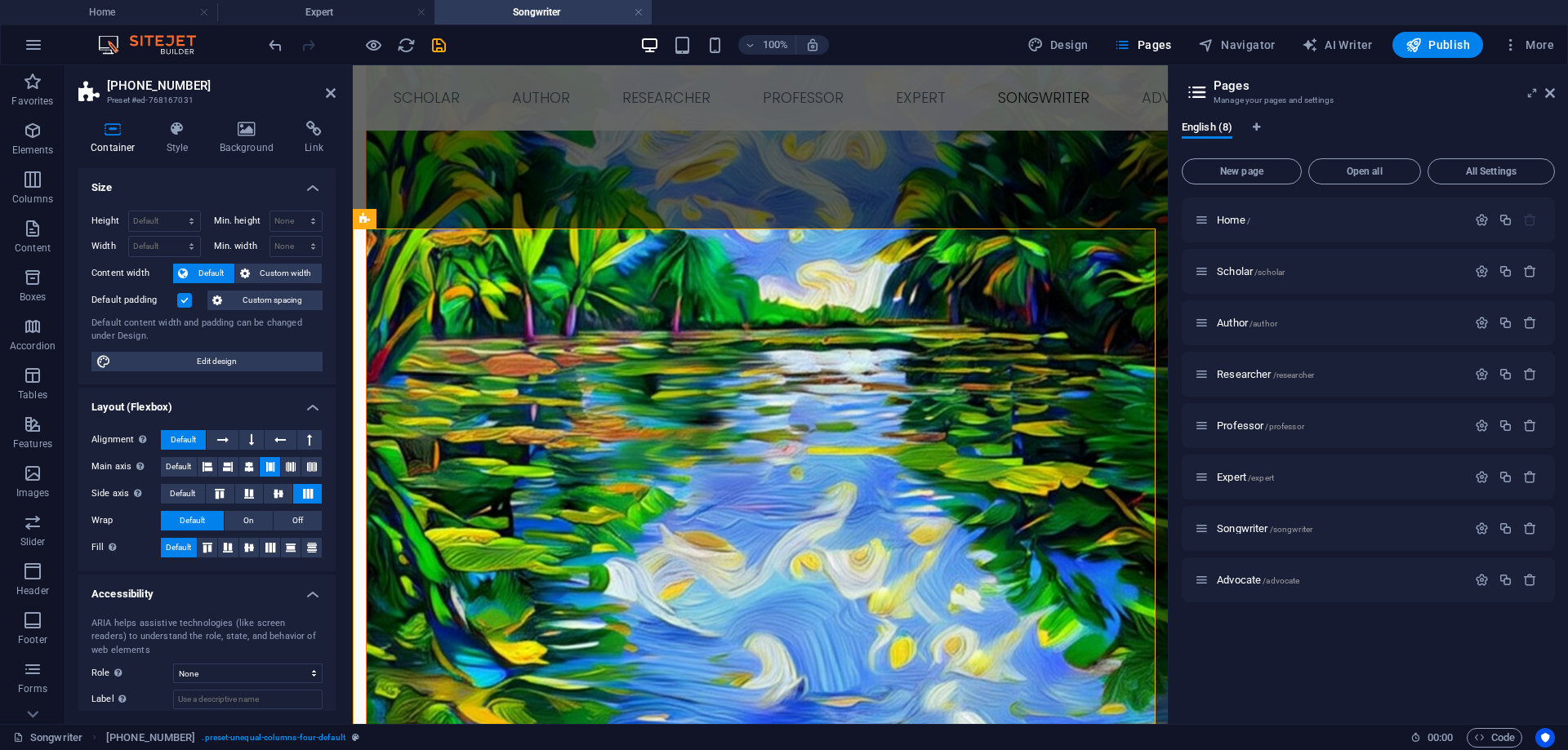
scroll to position [1225, 0]
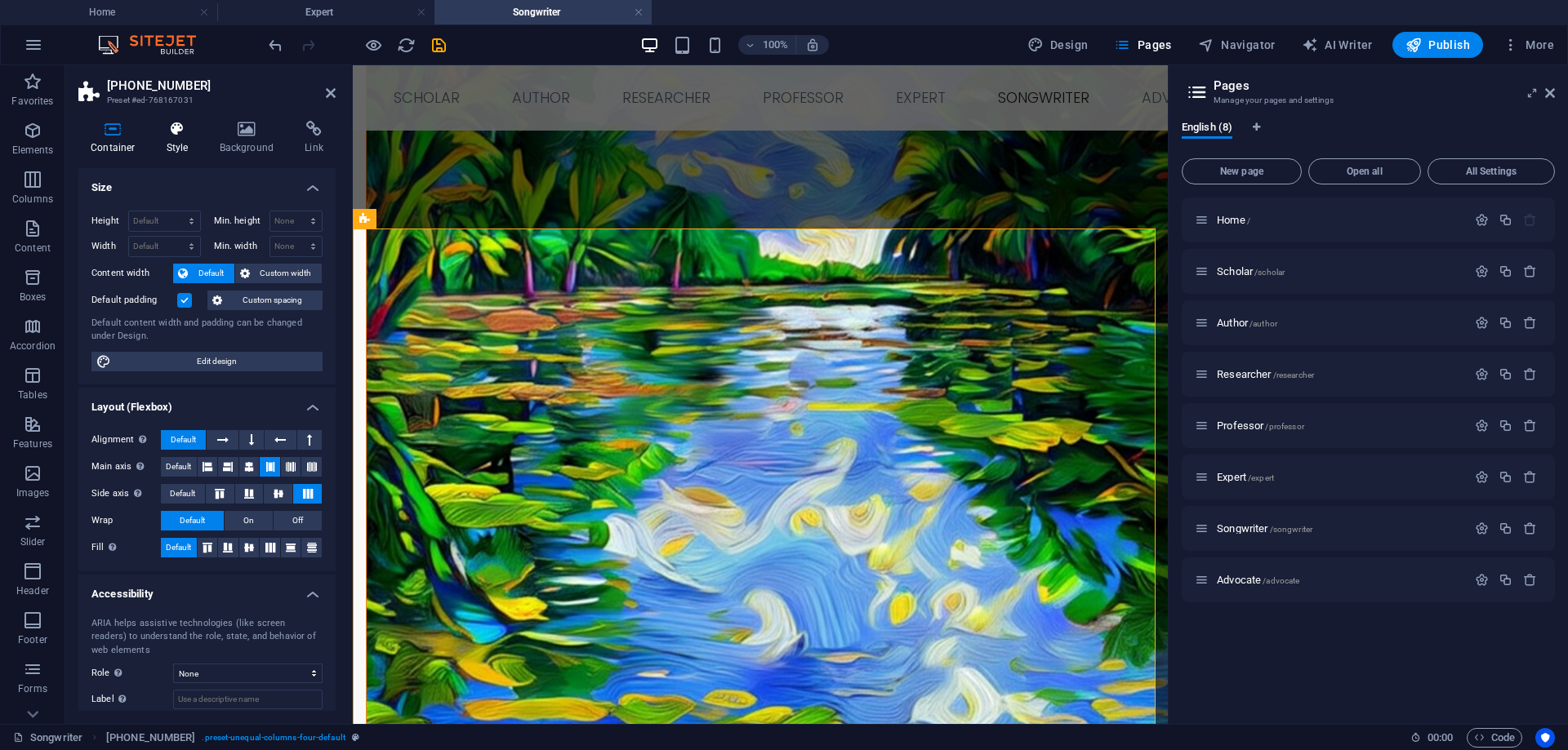
click at [173, 140] on h4 "Style" at bounding box center [181, 137] width 53 height 34
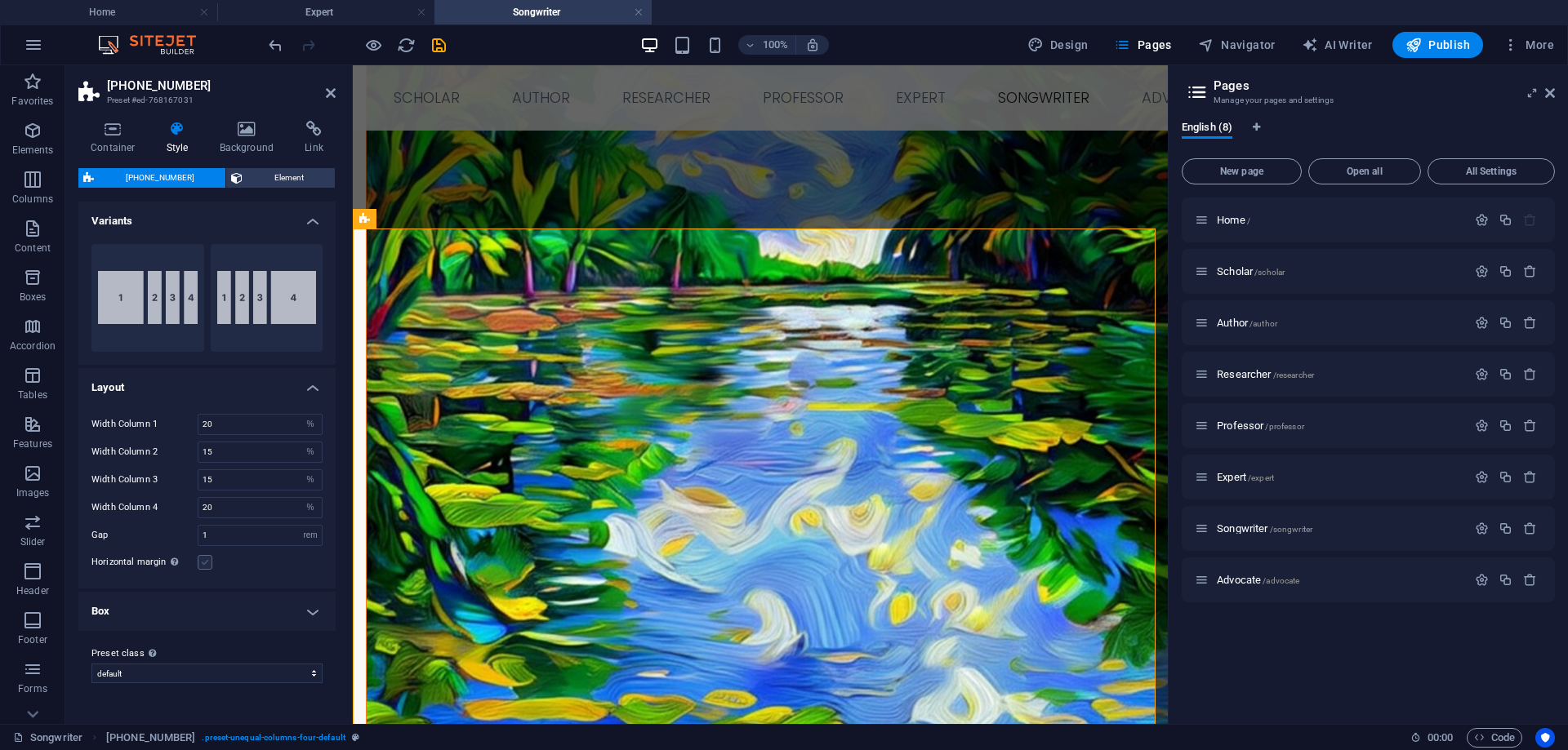
click at [203, 561] on label at bounding box center [205, 562] width 15 height 15
click at [0, 0] on input "Horizontal margin Only if the containers "Content width" is not set to "Default"" at bounding box center [0, 0] width 0 height 0
click at [326, 93] on icon at bounding box center [331, 93] width 10 height 13
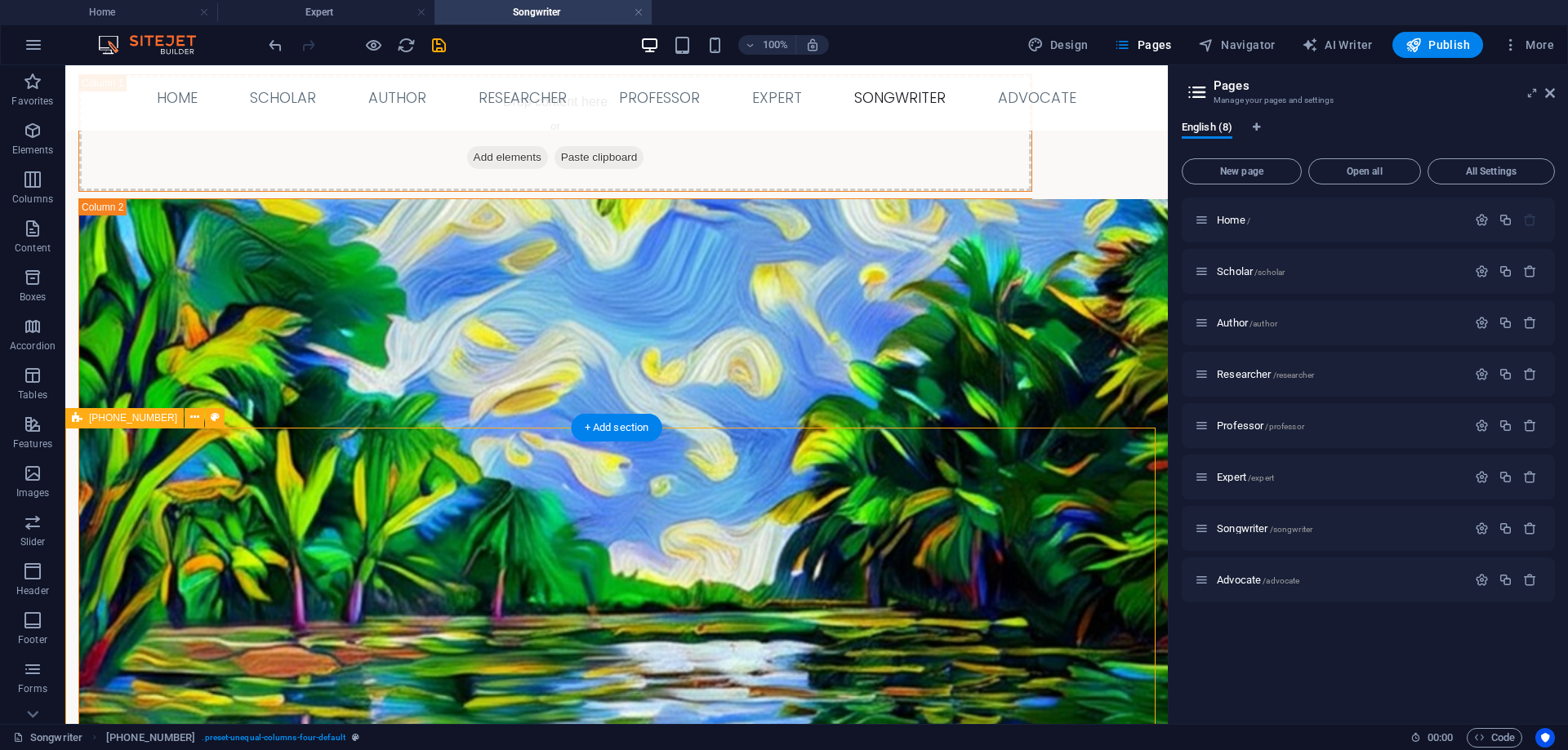
scroll to position [1018, 0]
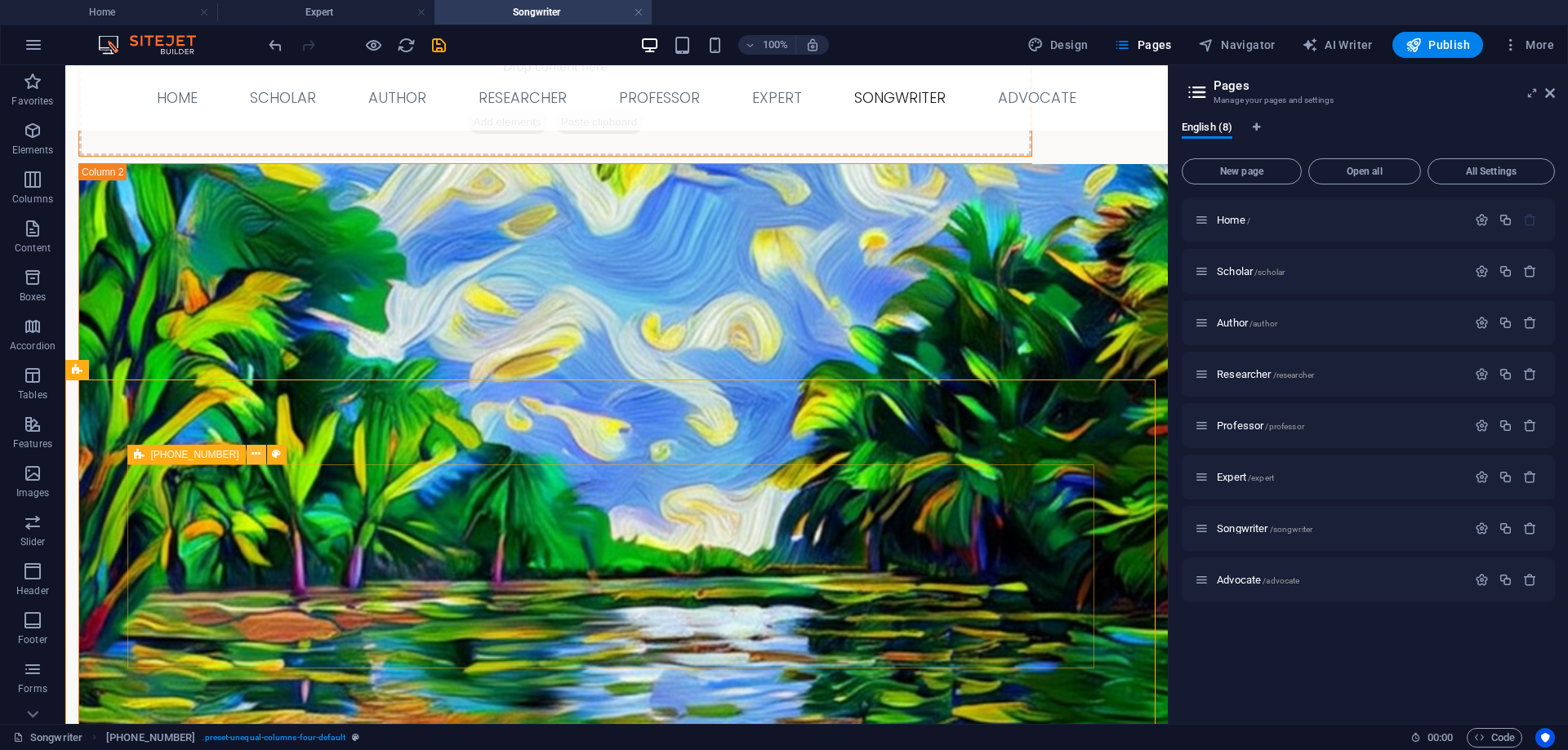
click at [252, 453] on icon at bounding box center [256, 454] width 9 height 17
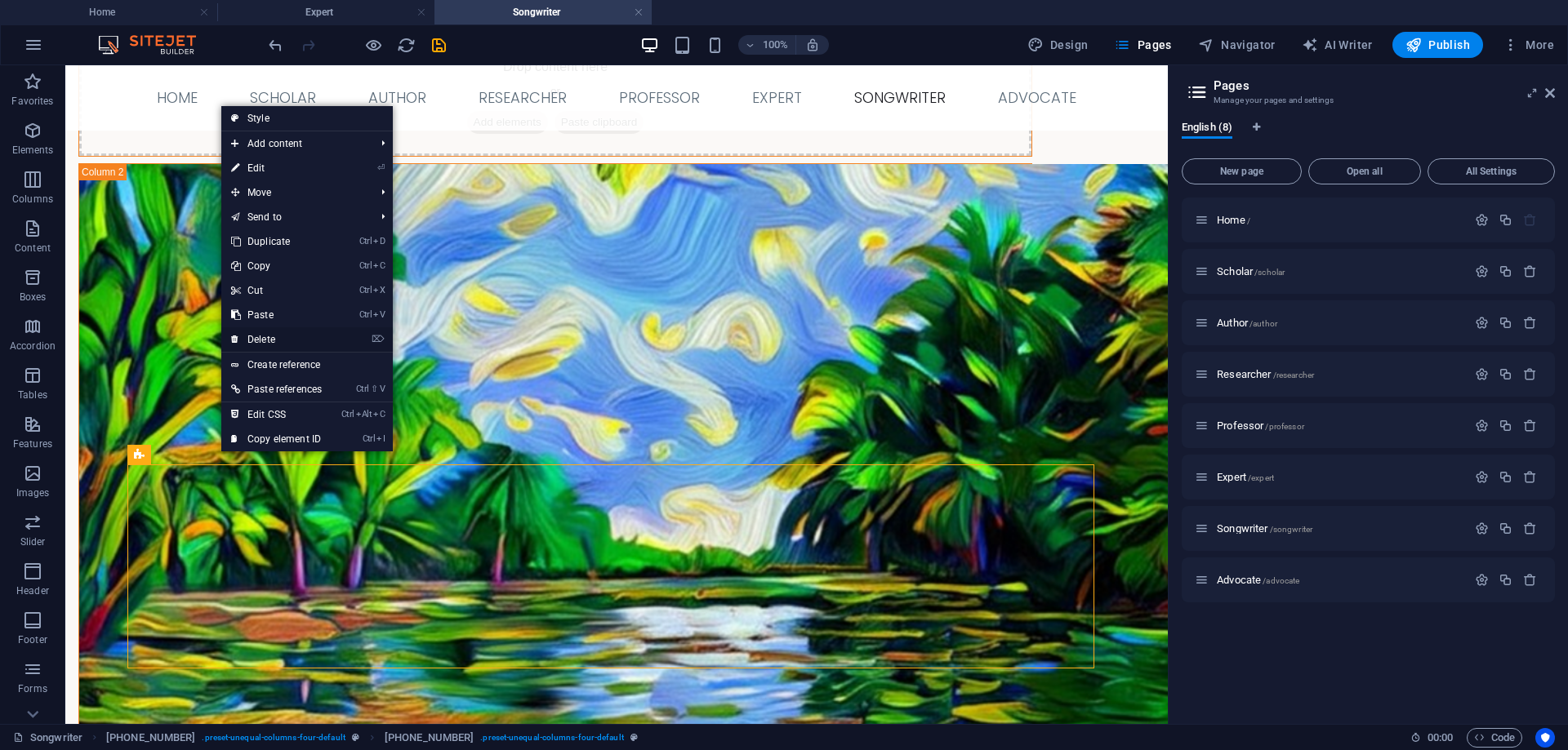
click at [276, 339] on link "⌦ Delete" at bounding box center [276, 340] width 110 height 25
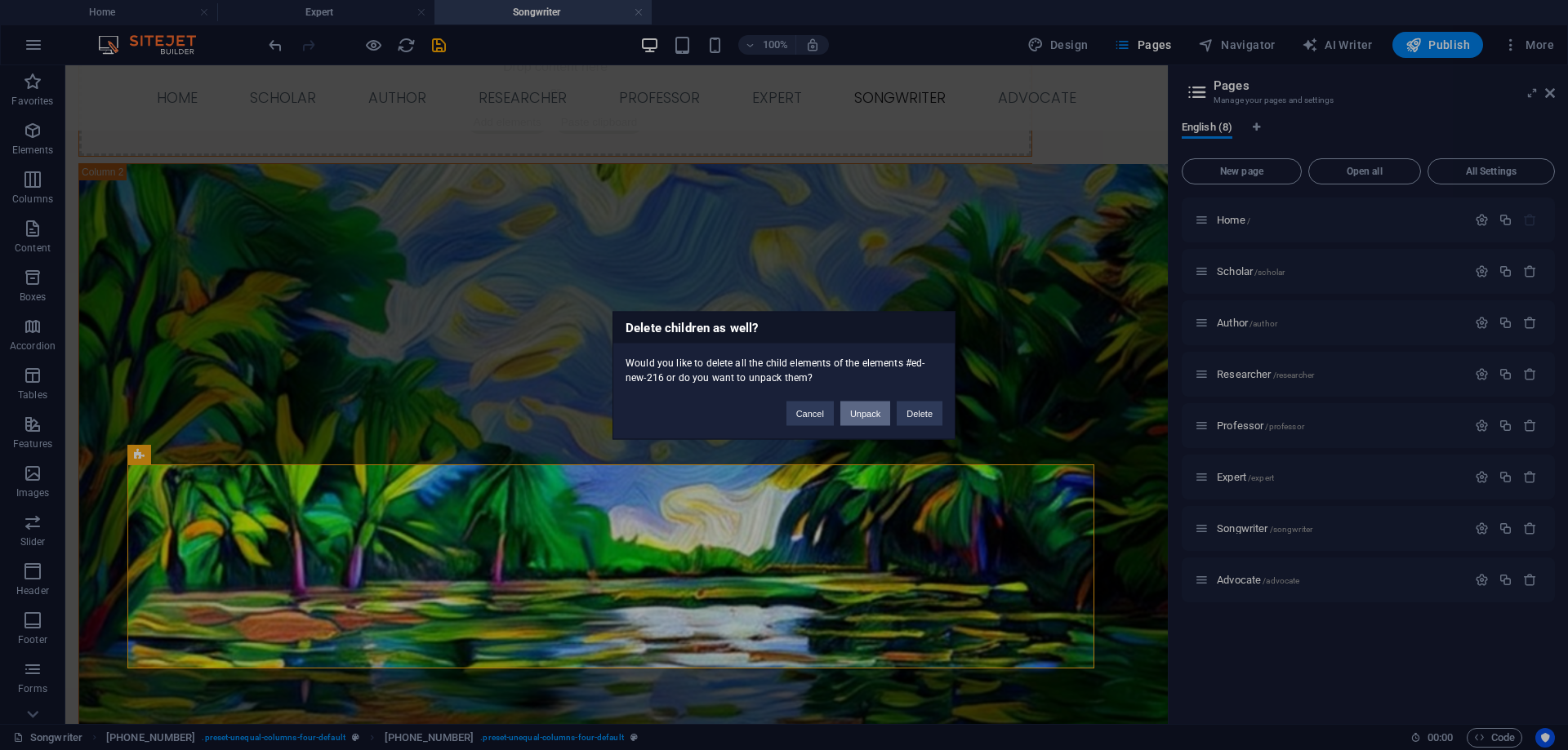
click at [873, 412] on button "Unpack" at bounding box center [866, 413] width 50 height 25
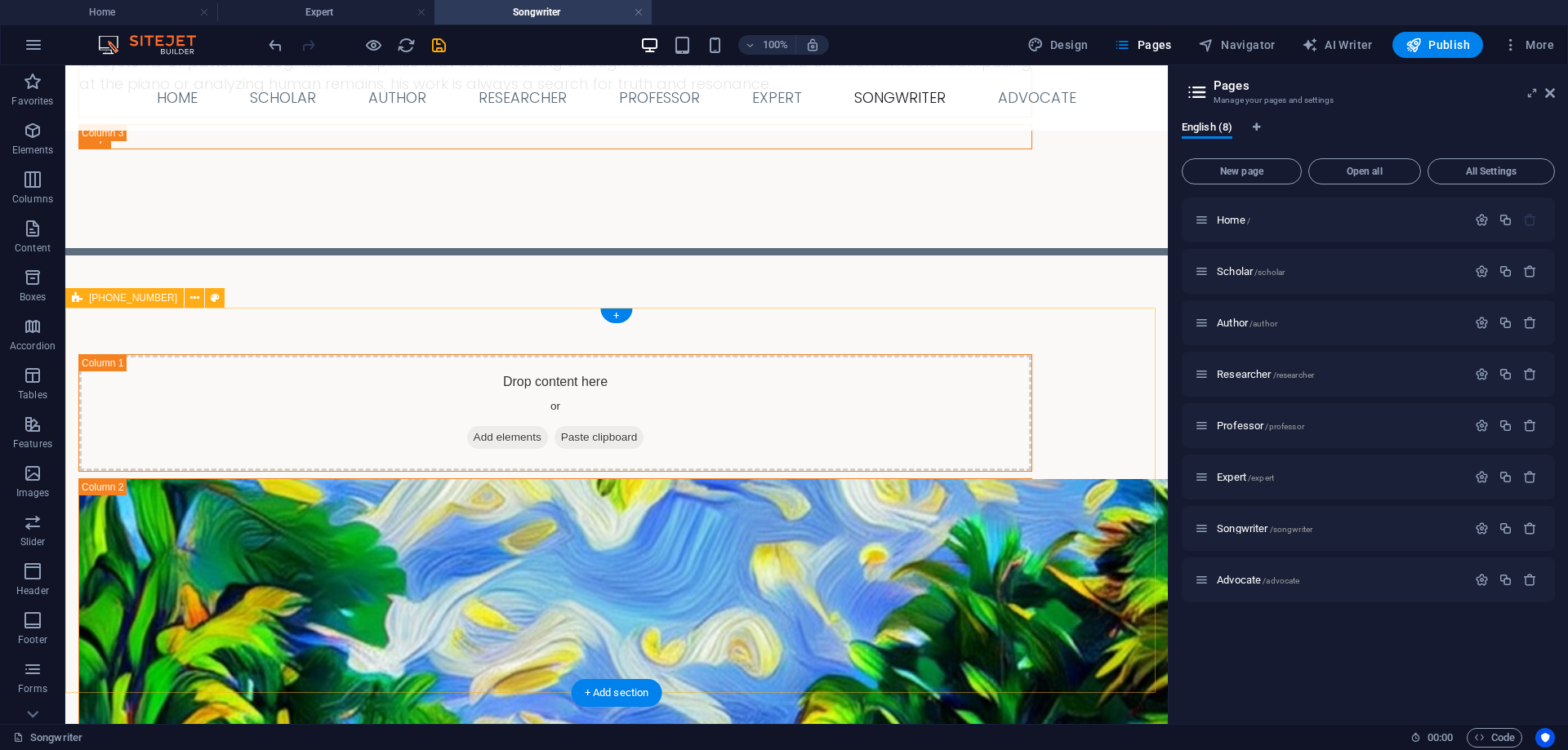
scroll to position [784, 0]
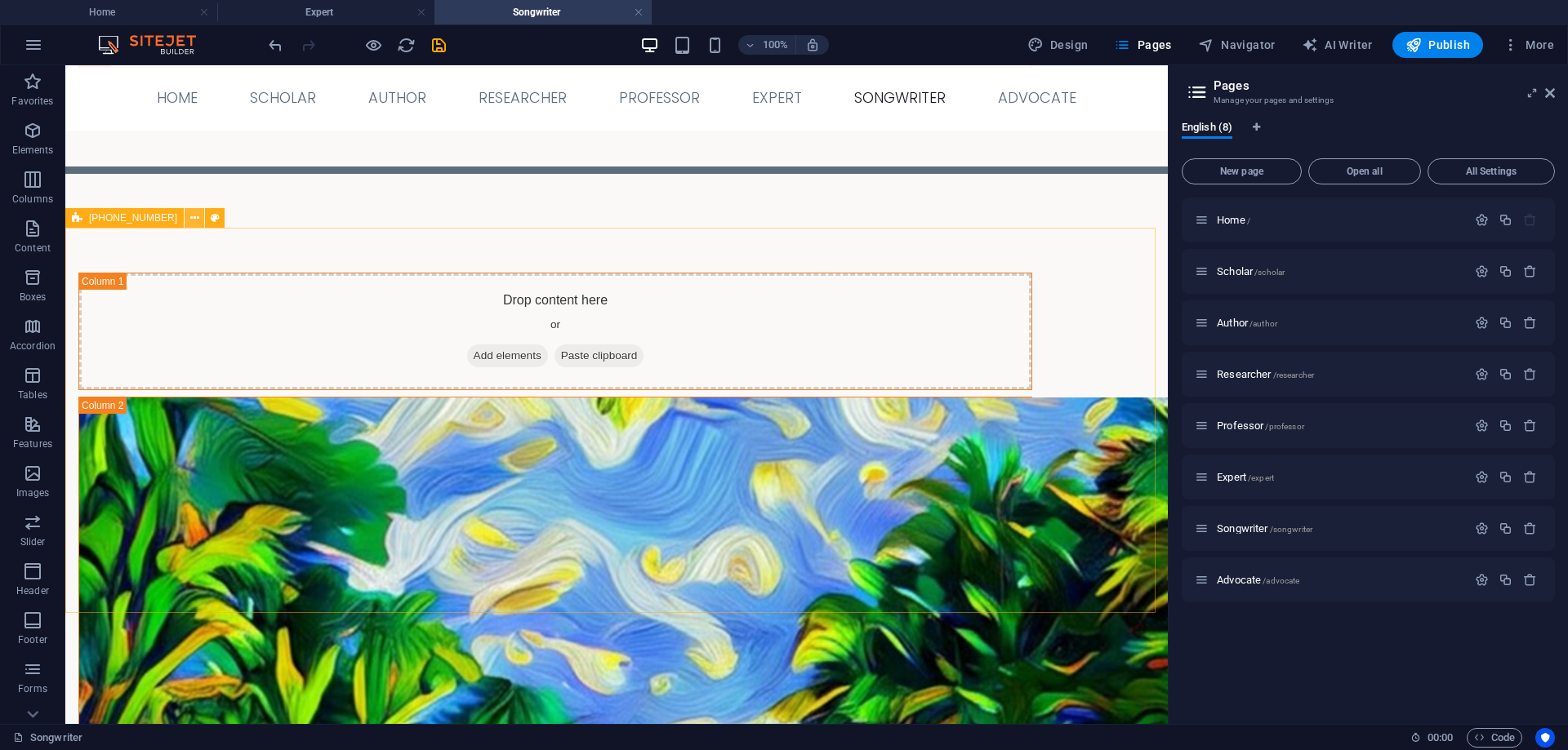
click at [190, 214] on icon at bounding box center [194, 218] width 9 height 17
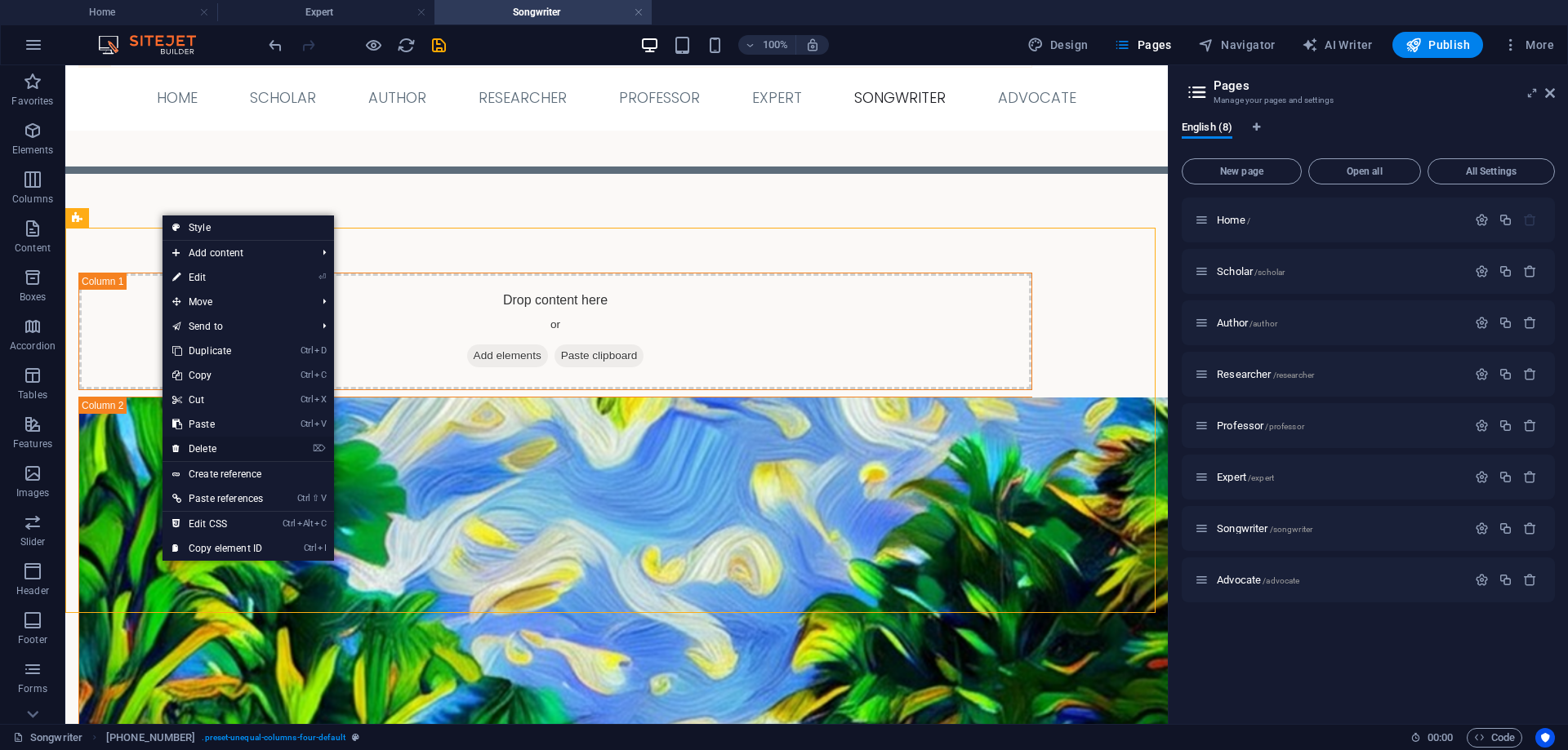
click at [218, 448] on link "⌦ Delete" at bounding box center [217, 449] width 110 height 25
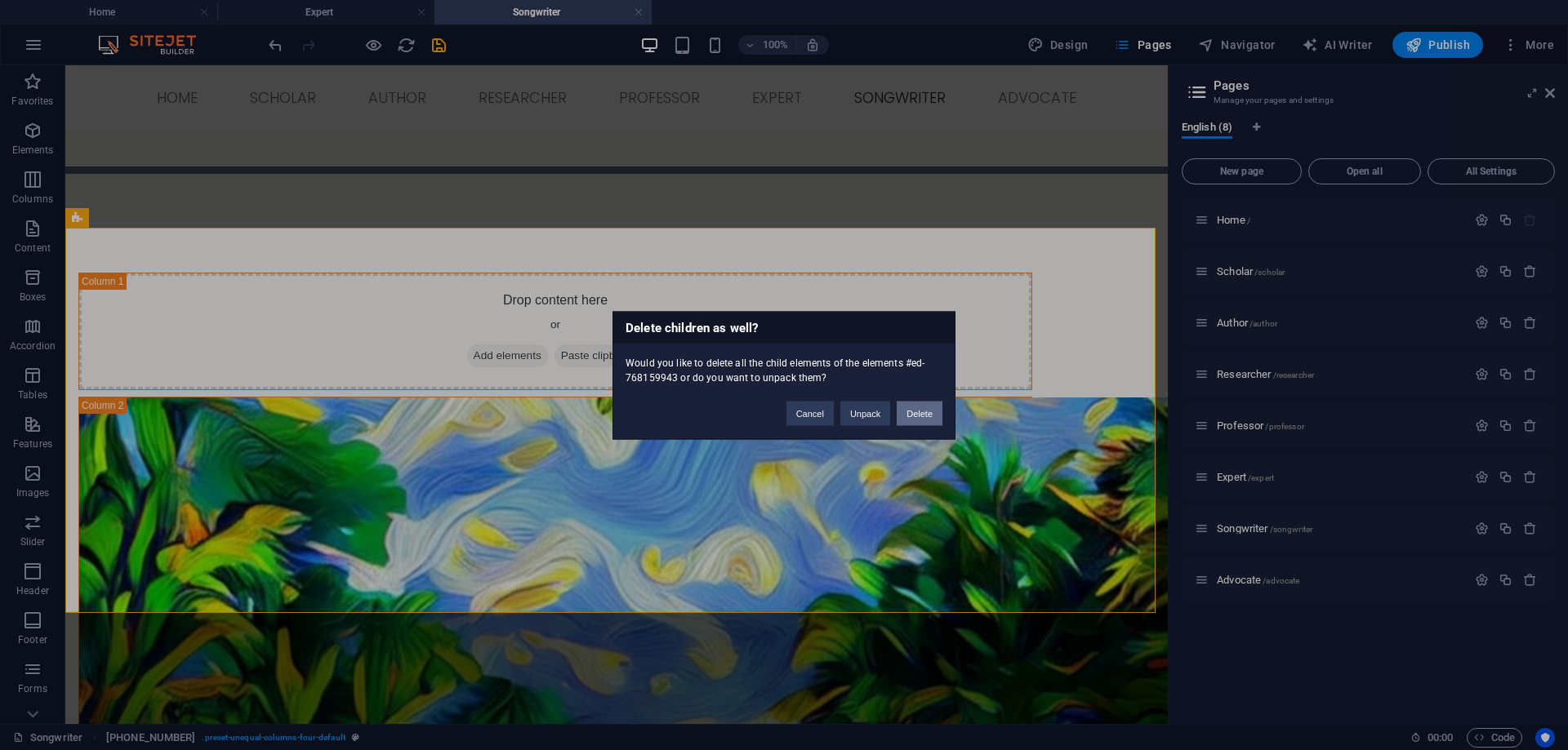
click at [927, 408] on button "Delete" at bounding box center [919, 413] width 46 height 25
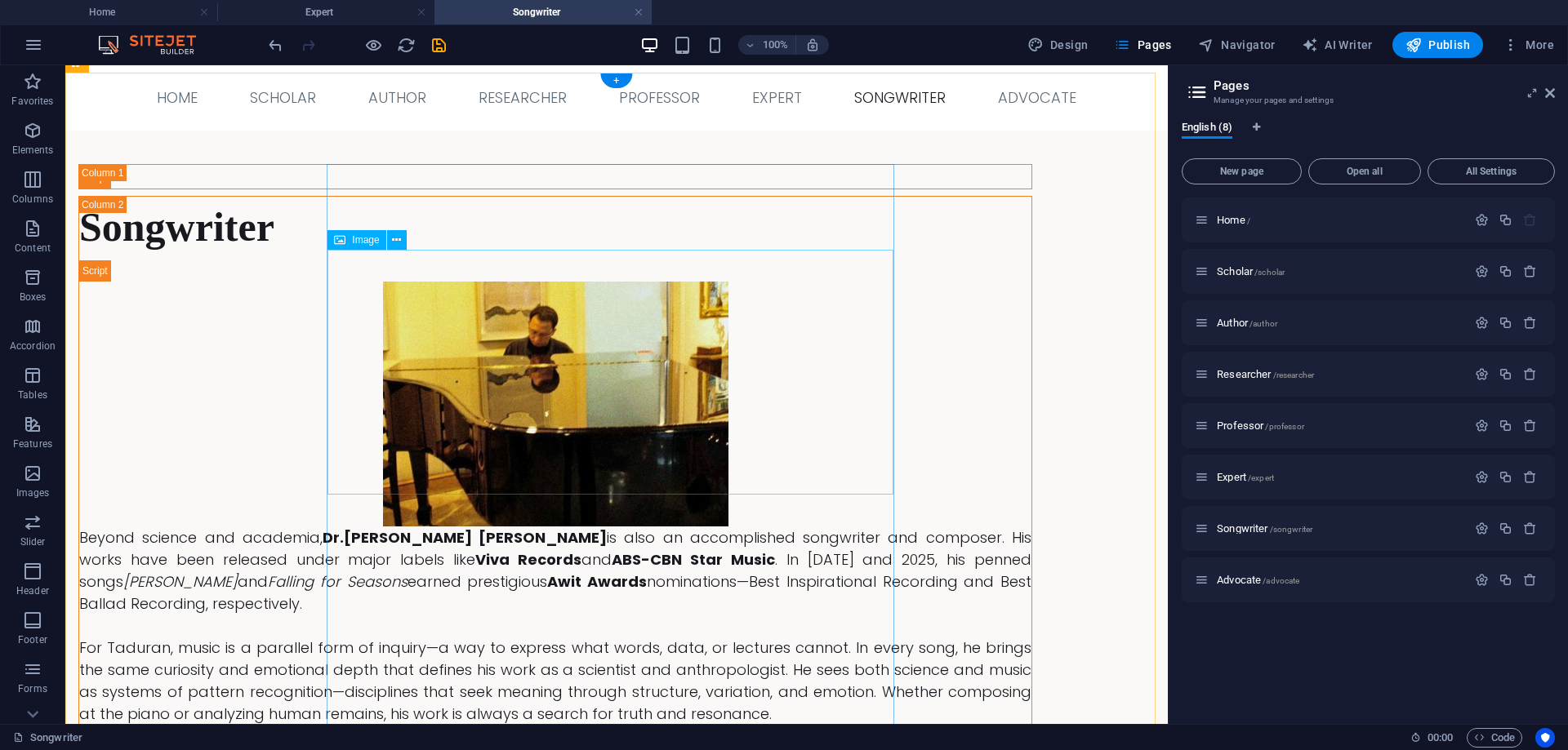
scroll to position [0, 0]
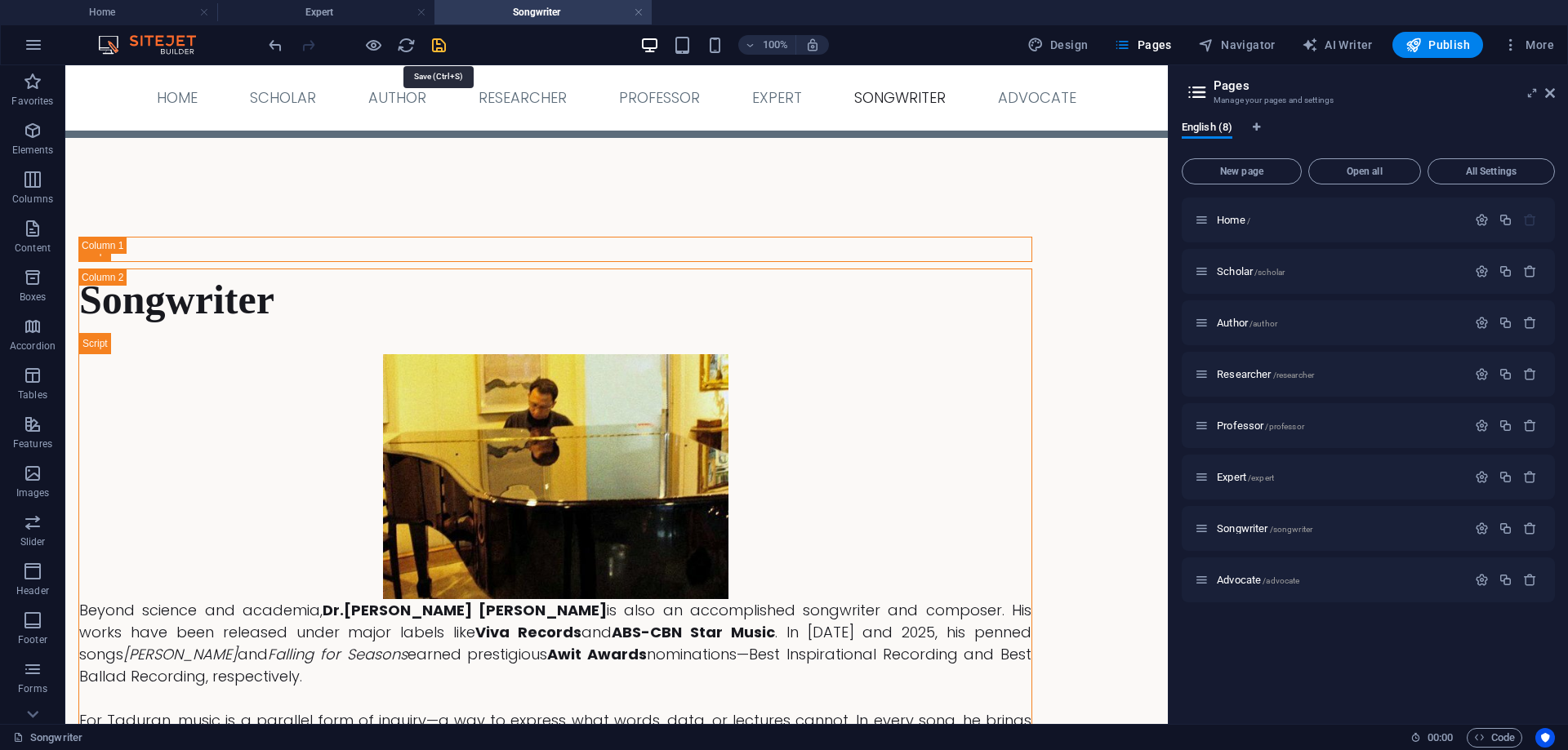
click at [437, 44] on icon "save" at bounding box center [439, 45] width 19 height 19
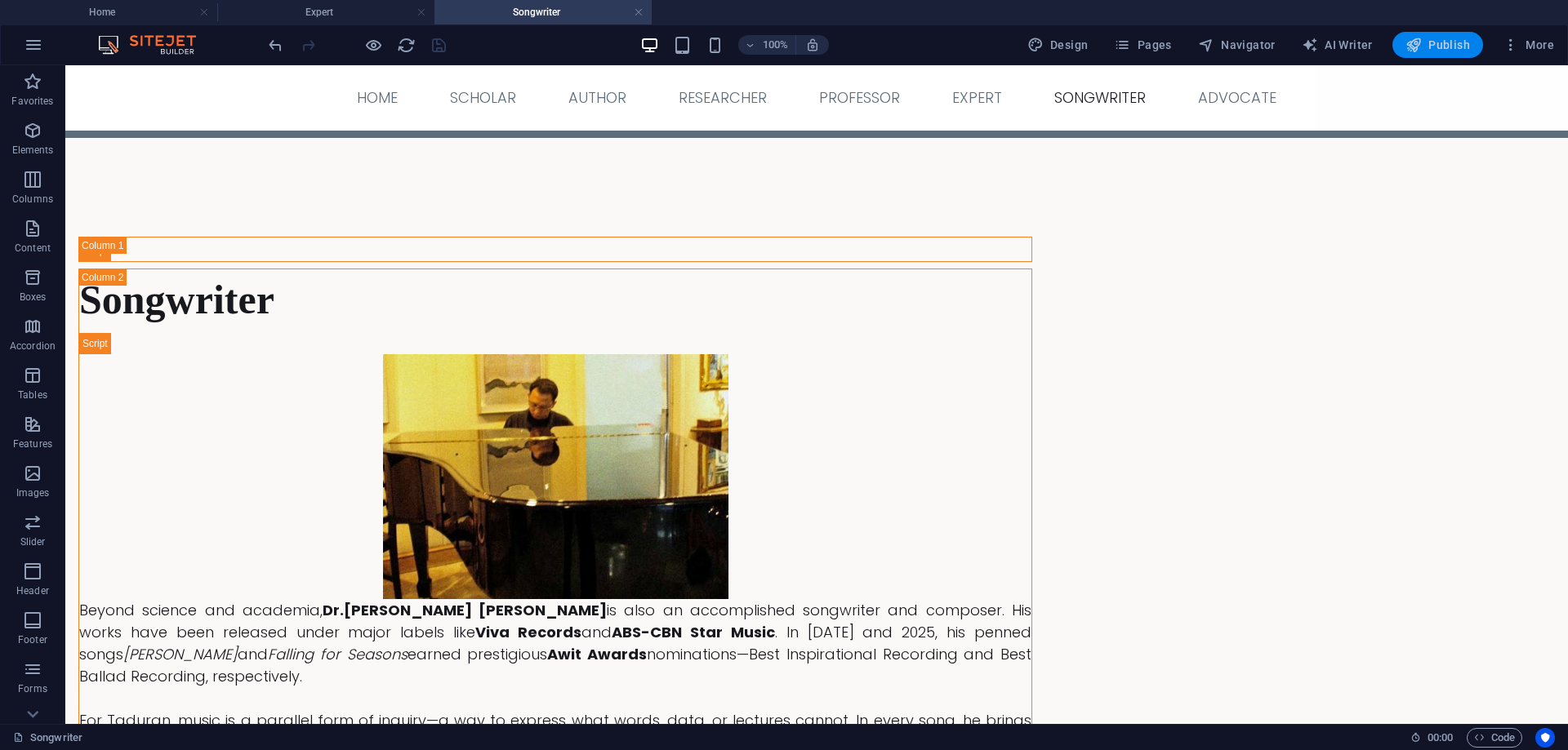
click at [1434, 50] on span "Publish" at bounding box center [1438, 45] width 65 height 17
